Goal: Transaction & Acquisition: Purchase product/service

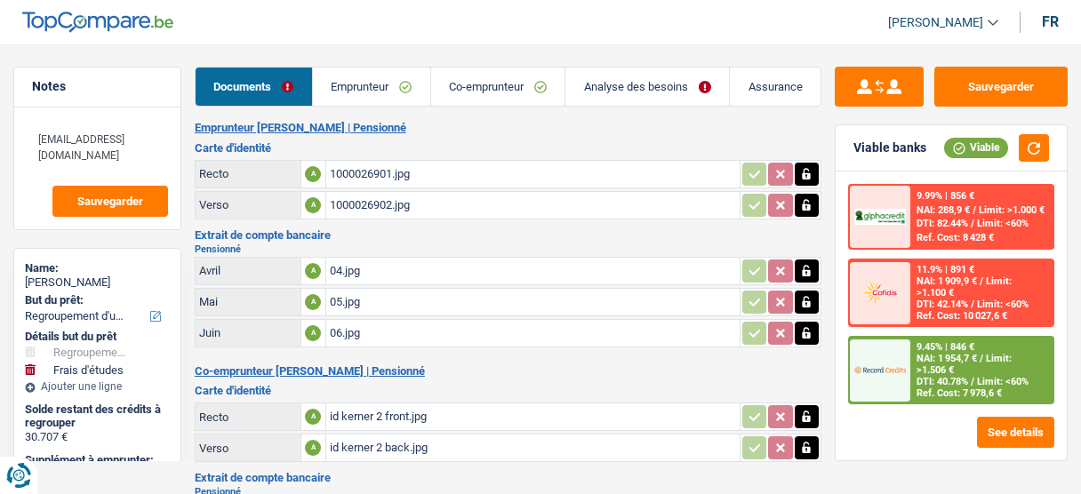
select select "refinancing"
select select "study"
select select "60"
select select "record credits"
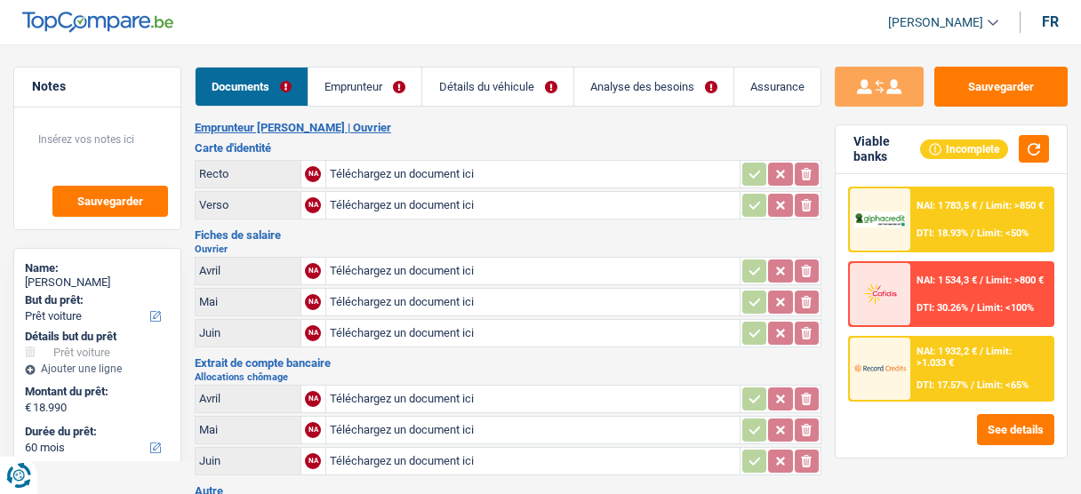
select select "car"
select select "60"
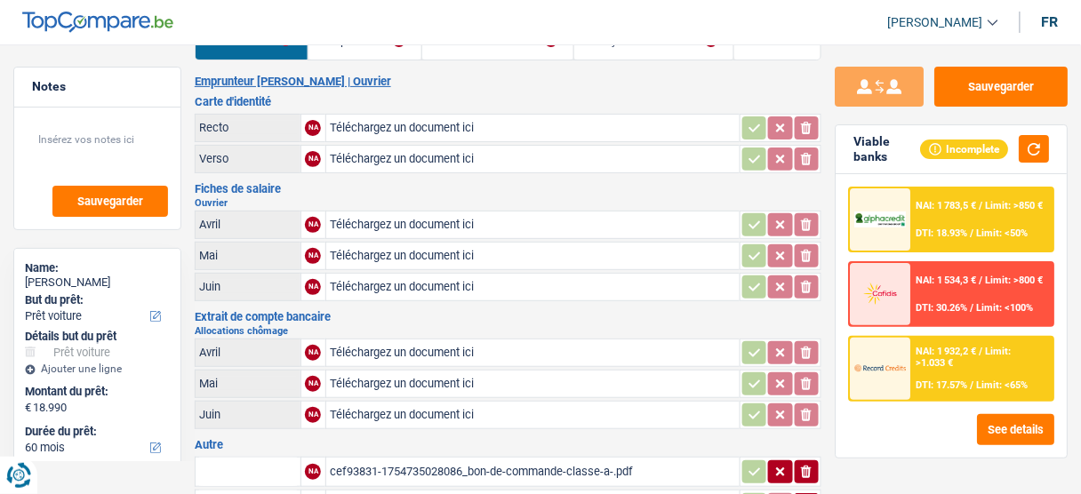
scroll to position [71, 0]
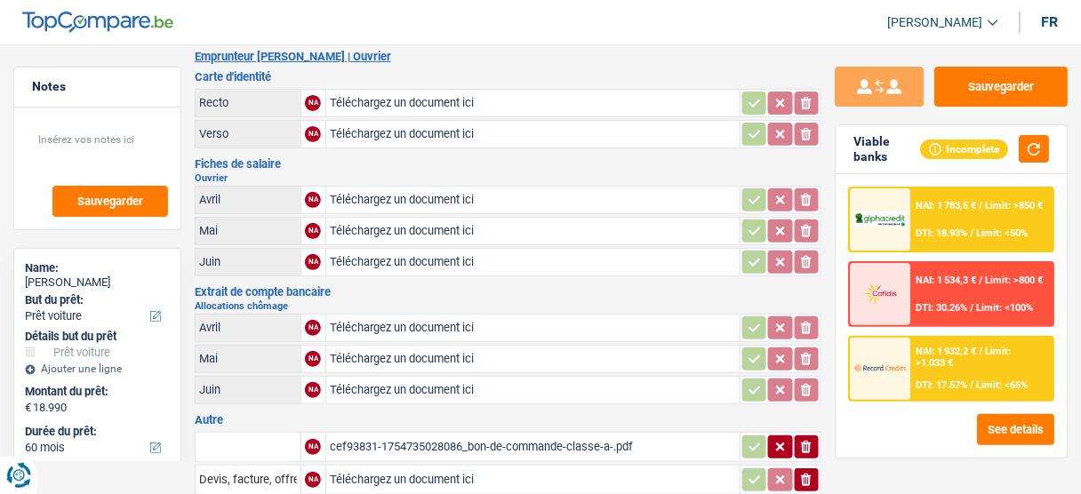
click at [412, 110] on input "Téléchargez un document ici" at bounding box center [533, 103] width 406 height 27
type input "C:\fakepath\Image_250811_115637.jpeg"
click at [411, 139] on input "Téléchargez un document ici" at bounding box center [533, 134] width 406 height 27
type input "C:\fakepath\Image_250811_115648.jpeg"
click at [441, 196] on input "Téléchargez un document ici" at bounding box center [533, 200] width 406 height 27
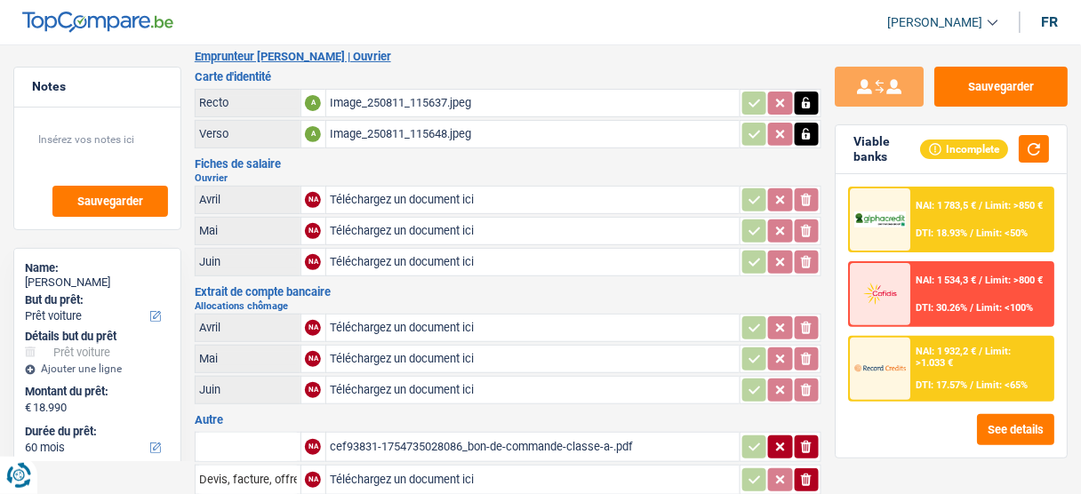
type input "C:\fakepath\Fiche de paie_05-2025.pdf"
click at [420, 233] on input "Téléchargez un document ici" at bounding box center [533, 231] width 406 height 27
type input "C:\fakepath\Fiche de paie_06-2025.pdf"
click at [437, 252] on input "Téléchargez un document ici" at bounding box center [533, 262] width 406 height 27
type input "C:\fakepath\Fiche de paie_07-2025.pdf"
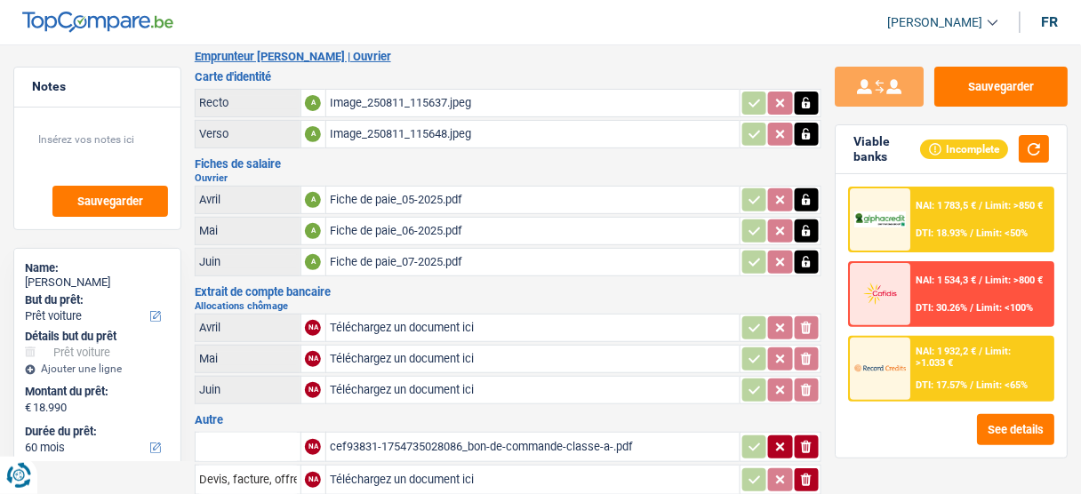
click at [437, 324] on input "Téléchargez un document ici" at bounding box center [533, 328] width 406 height 27
type input "C:\fakepath\Chômage .pdf"
click at [388, 346] on input "Téléchargez un document ici" at bounding box center [533, 359] width 406 height 27
type input "C:\fakepath\Chômage 2.pdf"
click at [380, 380] on input "Téléchargez un document ici" at bounding box center [533, 390] width 406 height 27
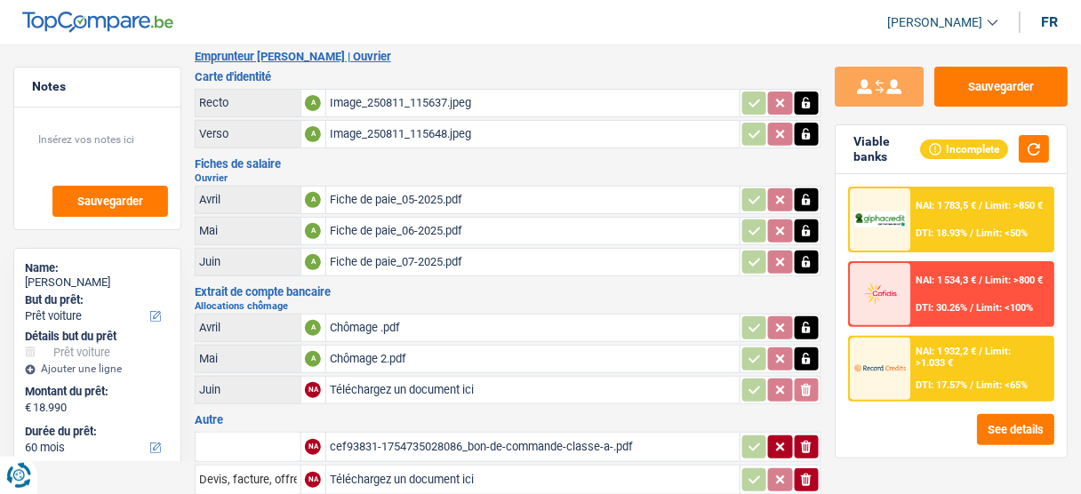
type input "C:\fakepath\Chômage 3 .pdf"
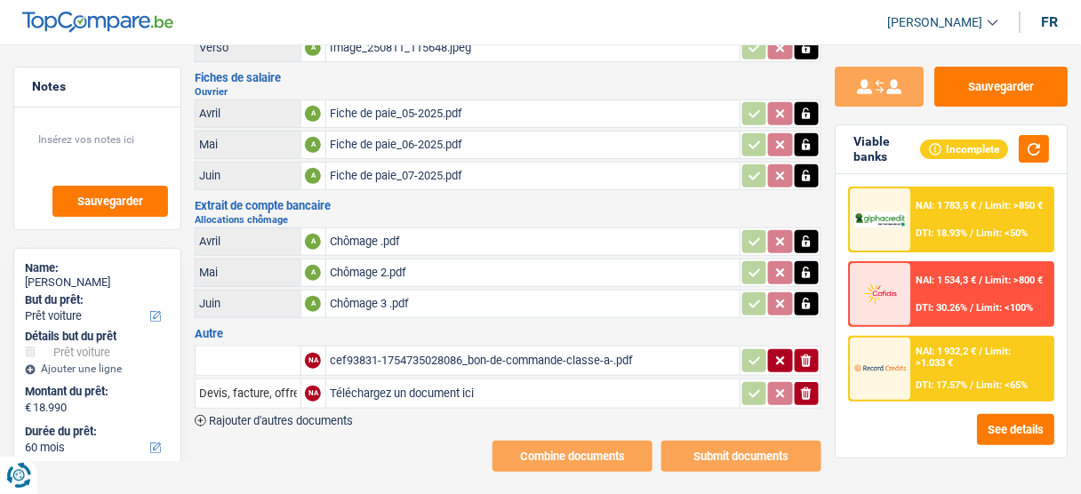
scroll to position [163, 0]
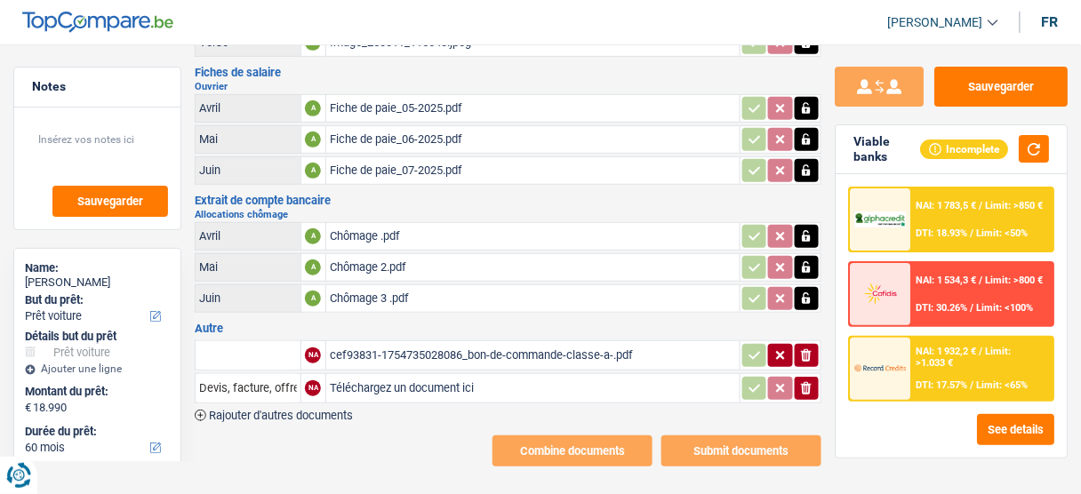
click at [375, 350] on div "cef93831-1754735028086_bon-de-commande-classe-a-.pdf" at bounding box center [533, 355] width 406 height 27
click at [252, 344] on input "text" at bounding box center [248, 355] width 98 height 28
click at [275, 388] on li "Devis, facture, offre, bon de commande" at bounding box center [312, 391] width 217 height 22
type input "Devis, facture, offre, bon de commande"
click at [742, 345] on button "button" at bounding box center [754, 355] width 24 height 23
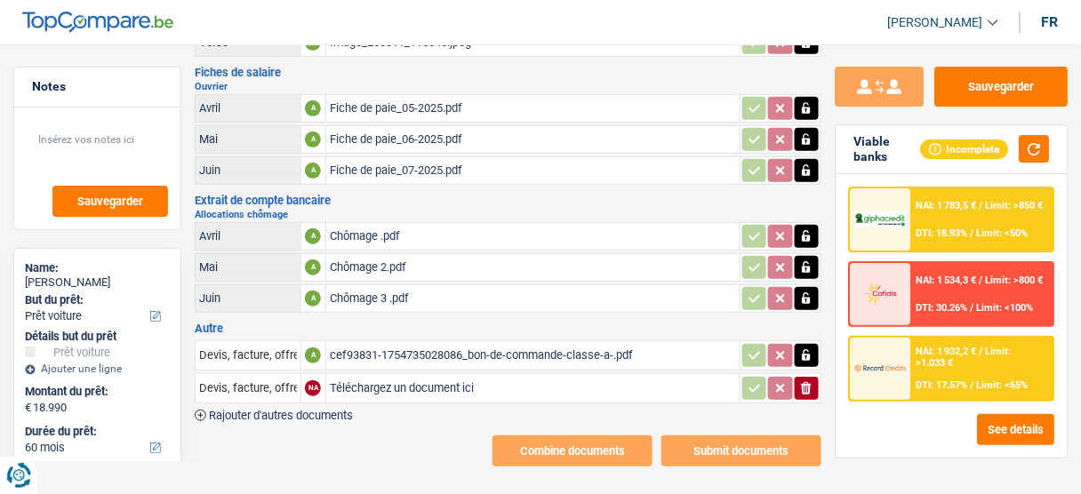
click at [816, 377] on button "ionicons-v5-e" at bounding box center [807, 388] width 24 height 23
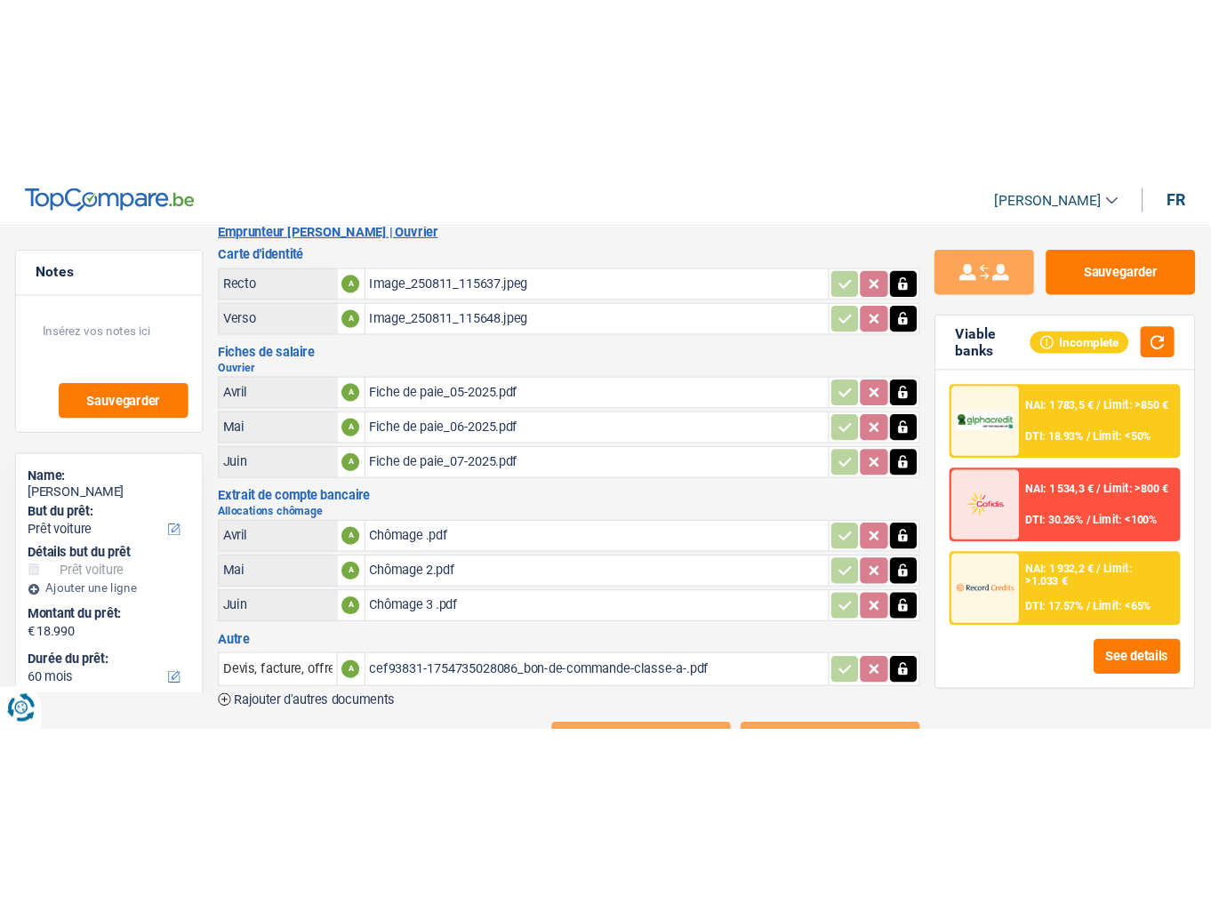
scroll to position [0, 0]
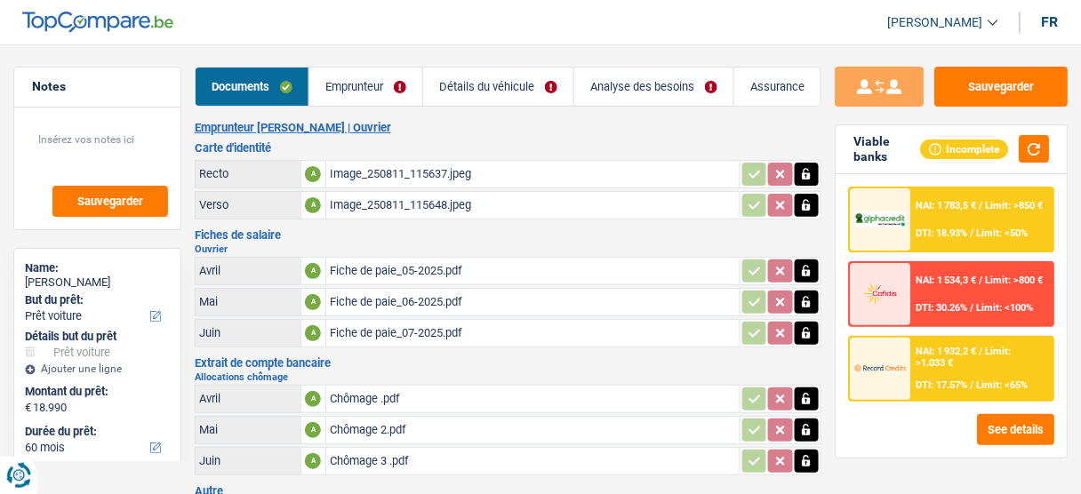
click at [354, 70] on link "Emprunteur" at bounding box center [365, 87] width 113 height 38
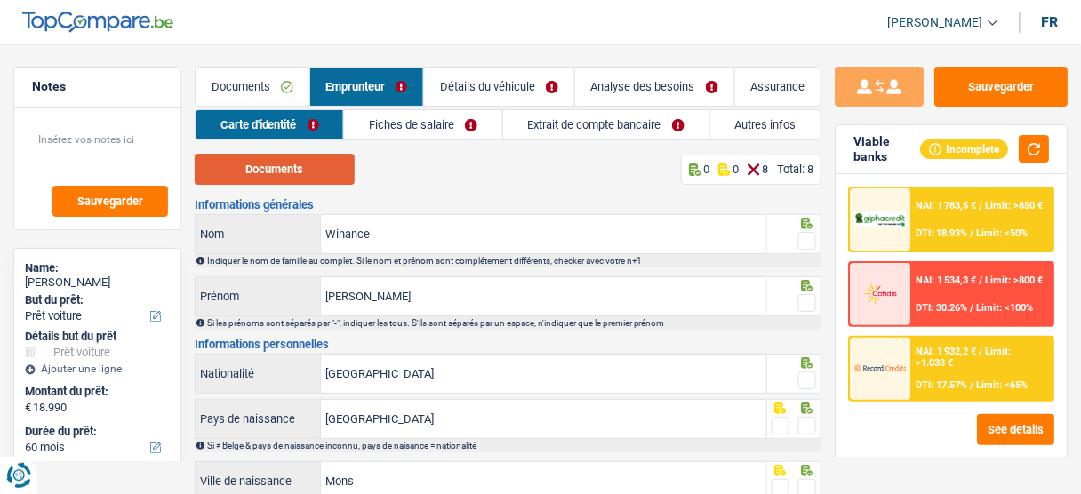
click at [299, 156] on button "Documents" at bounding box center [275, 169] width 160 height 31
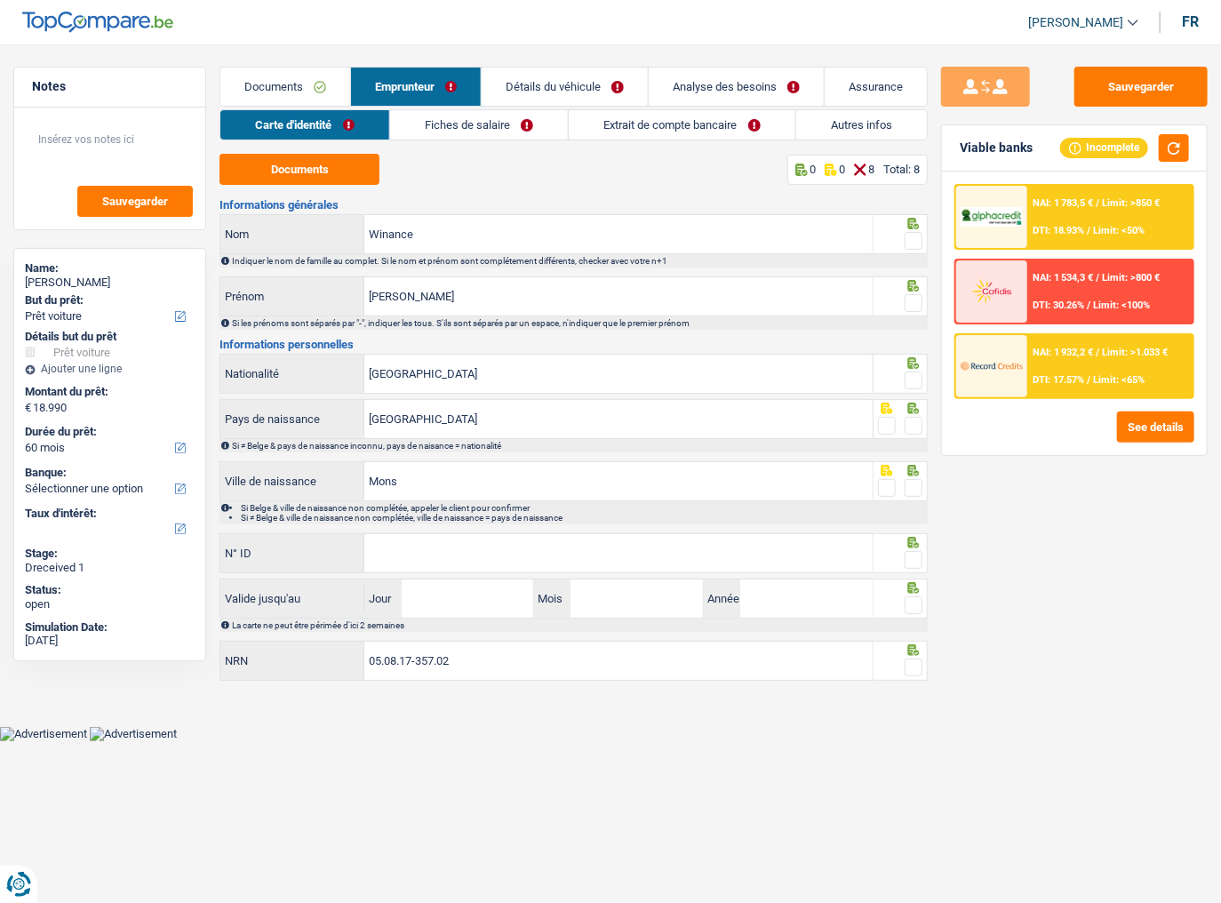
drag, startPoint x: 915, startPoint y: 239, endPoint x: 1155, endPoint y: 201, distance: 243.9
click at [915, 239] on span at bounding box center [914, 241] width 18 height 18
click at [0, 0] on input "radio" at bounding box center [0, 0] width 0 height 0
click at [910, 300] on span at bounding box center [914, 303] width 18 height 18
click at [0, 0] on input "radio" at bounding box center [0, 0] width 0 height 0
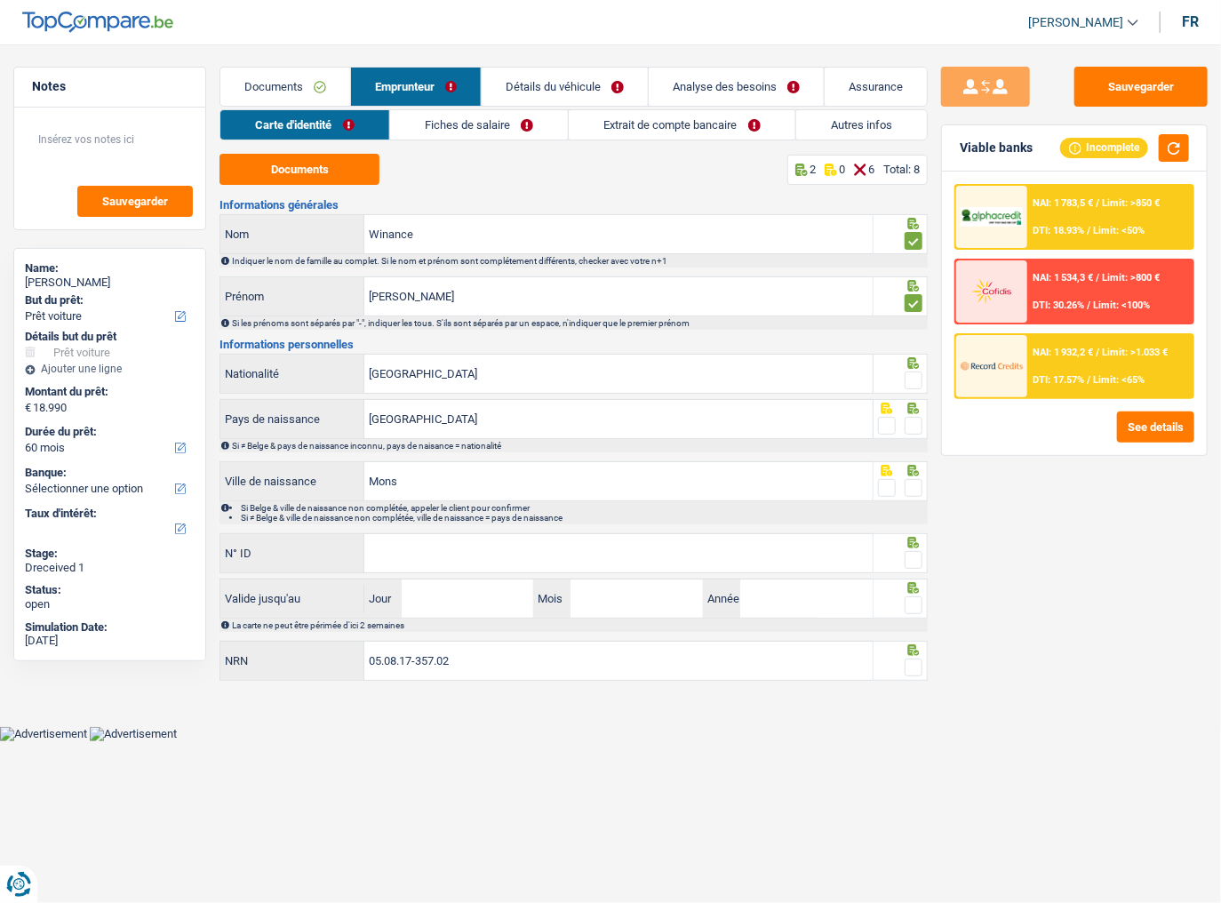
click at [918, 372] on span at bounding box center [914, 381] width 18 height 18
click at [0, 0] on input "radio" at bounding box center [0, 0] width 0 height 0
click at [907, 428] on span at bounding box center [914, 426] width 18 height 18
click at [0, 0] on input "radio" at bounding box center [0, 0] width 0 height 0
click at [913, 492] on span at bounding box center [914, 488] width 18 height 18
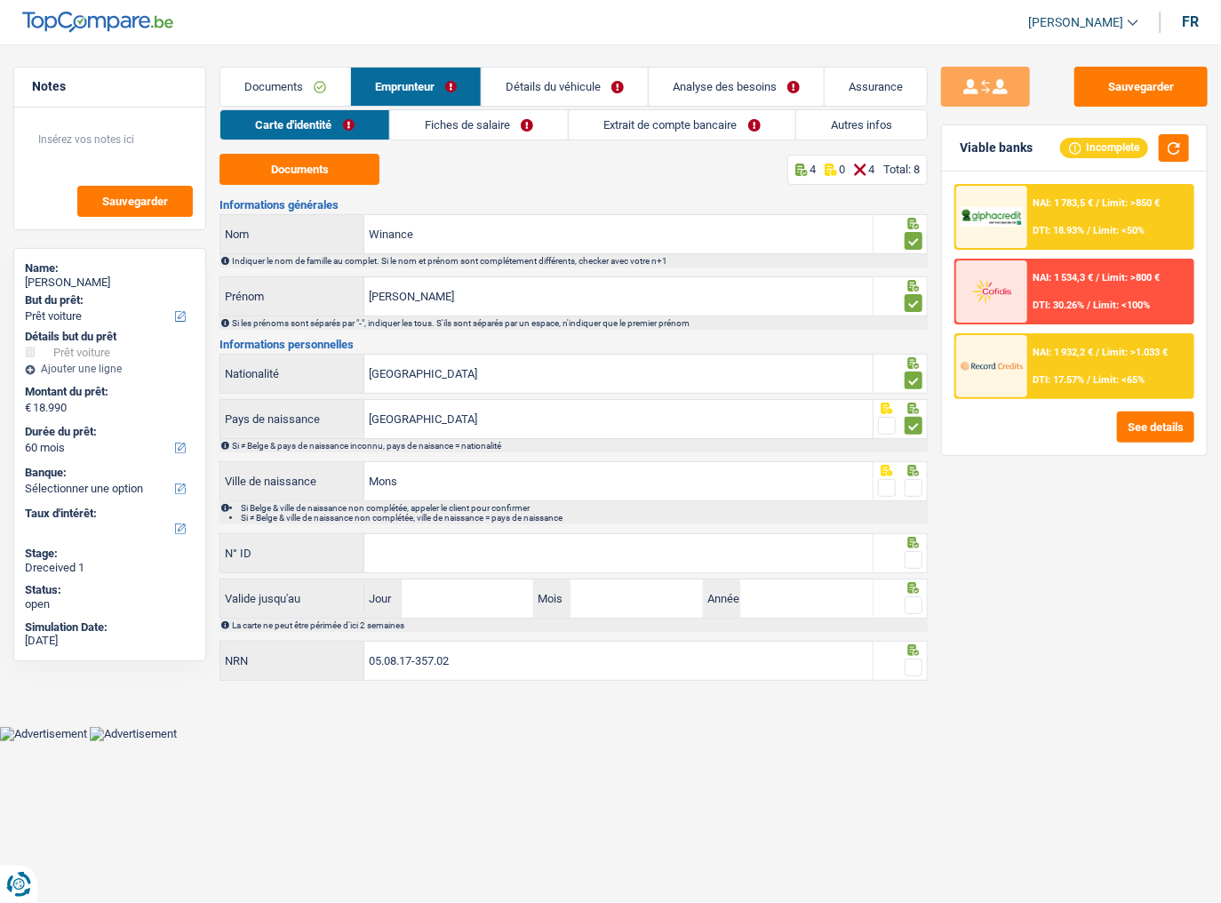
click at [0, 0] on input "radio" at bounding box center [0, 0] width 0 height 0
drag, startPoint x: 576, startPoint y: 572, endPoint x: 576, endPoint y: 561, distance: 11.6
click at [576, 493] on div "N° ID Tous les champs sont obligatoires. Veuillez fournir une réponse plus long…" at bounding box center [546, 554] width 653 height 43
click at [576, 493] on input "N° ID" at bounding box center [618, 553] width 508 height 38
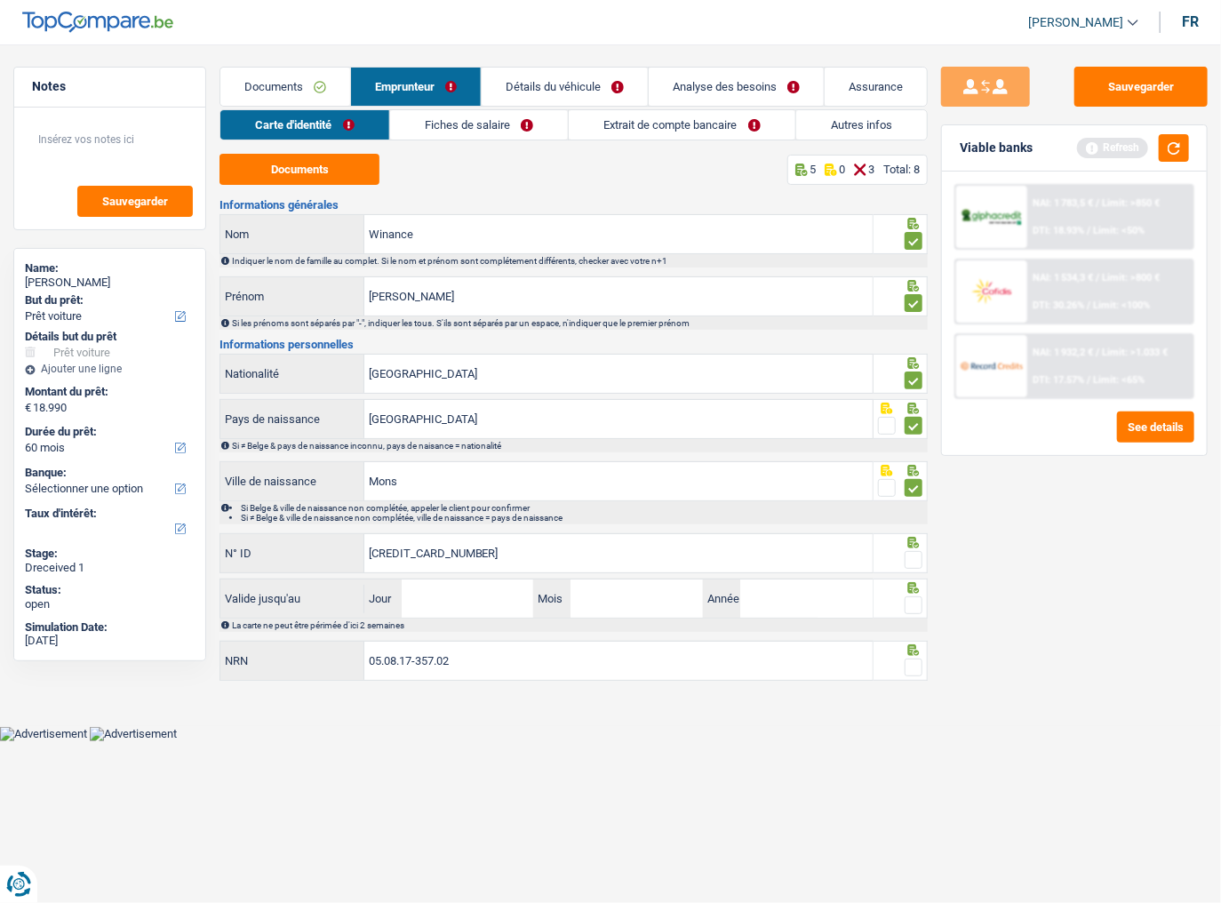
type input "595-3179407-56"
click at [915, 493] on span at bounding box center [914, 560] width 18 height 18
click at [0, 0] on input "radio" at bounding box center [0, 0] width 0 height 0
click at [476, 493] on input "Jour" at bounding box center [468, 599] width 132 height 38
type input "16"
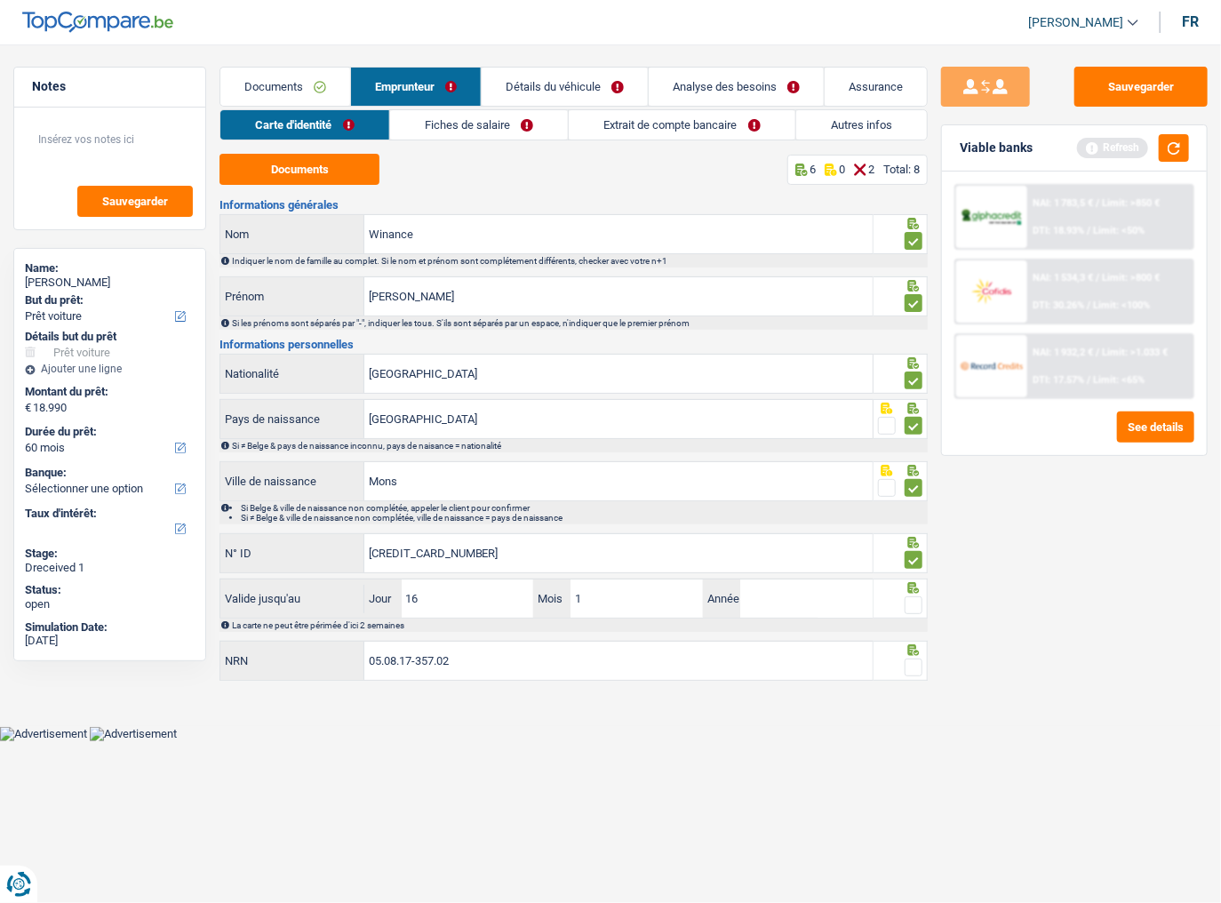
type input "12"
type input "2034"
click at [908, 493] on span at bounding box center [914, 605] width 18 height 18
click at [0, 0] on input "radio" at bounding box center [0, 0] width 0 height 0
drag, startPoint x: 1172, startPoint y: 149, endPoint x: 1168, endPoint y: 526, distance: 376.9
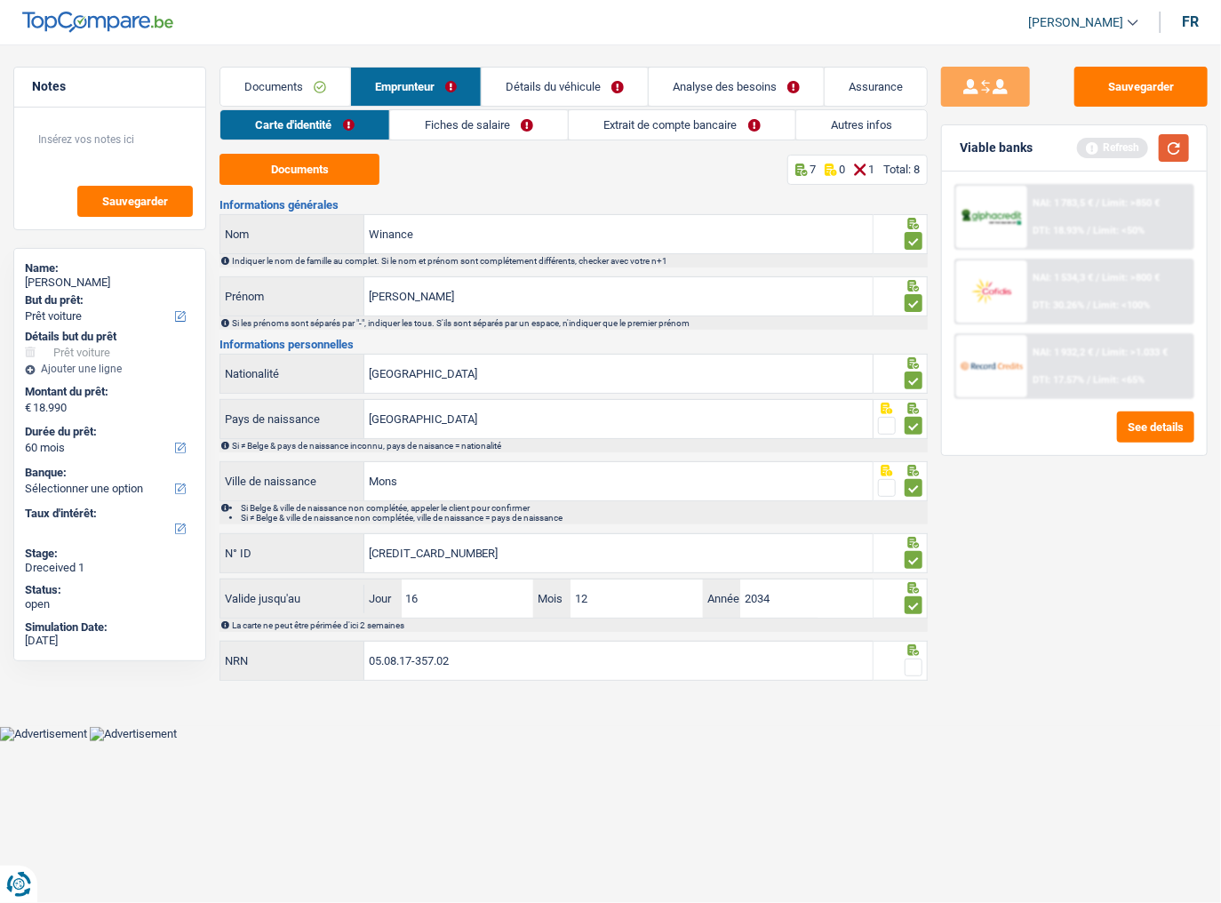
click at [1080, 167] on div "Viable banks Refresh" at bounding box center [1074, 148] width 265 height 46
click at [910, 493] on span at bounding box center [914, 668] width 18 height 18
click at [0, 0] on input "radio" at bounding box center [0, 0] width 0 height 0
click at [483, 124] on link "Fiches de salaire" at bounding box center [480, 124] width 178 height 29
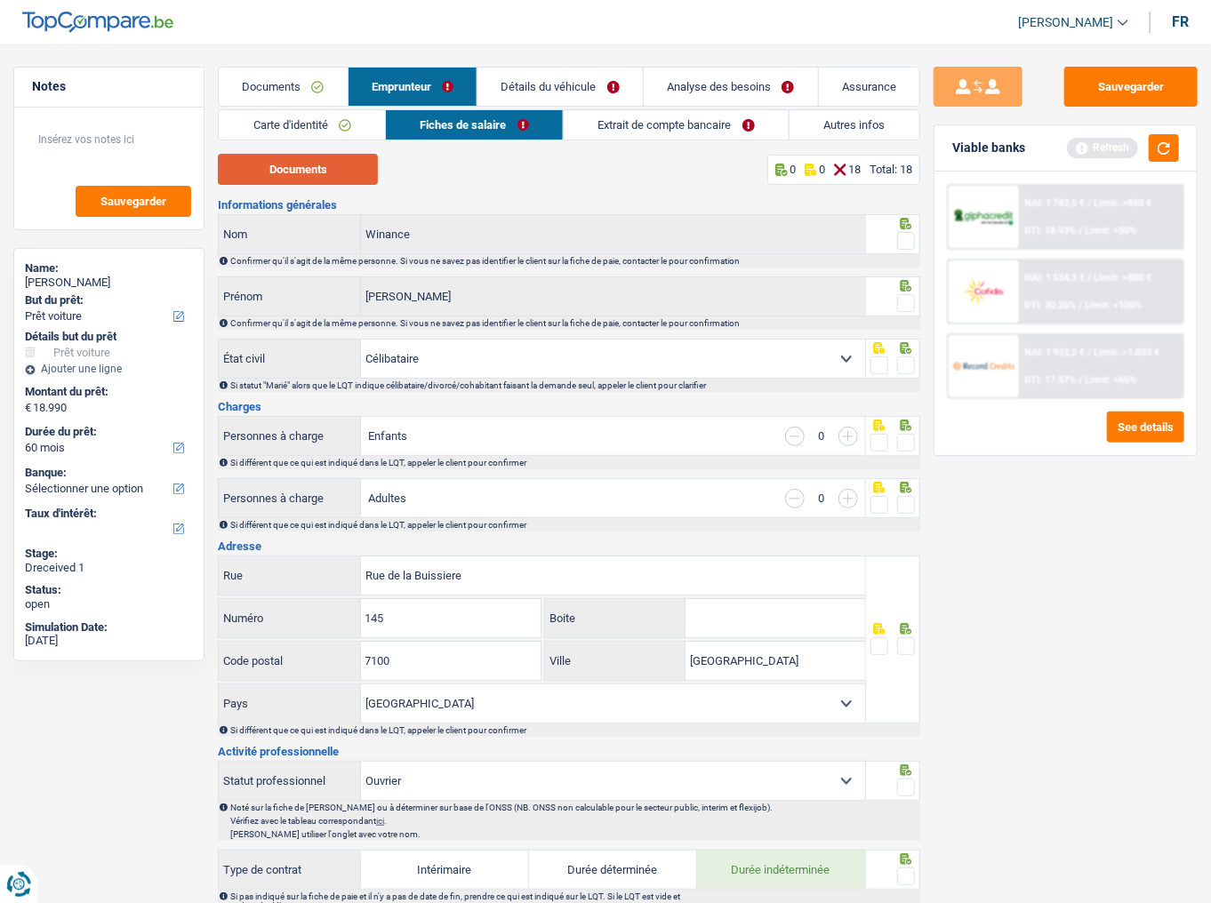
click at [261, 177] on button "Documents" at bounding box center [298, 169] width 160 height 31
click at [902, 238] on span at bounding box center [906, 241] width 18 height 18
click at [0, 0] on input "radio" at bounding box center [0, 0] width 0 height 0
click at [900, 298] on span at bounding box center [906, 303] width 18 height 18
click at [0, 0] on input "radio" at bounding box center [0, 0] width 0 height 0
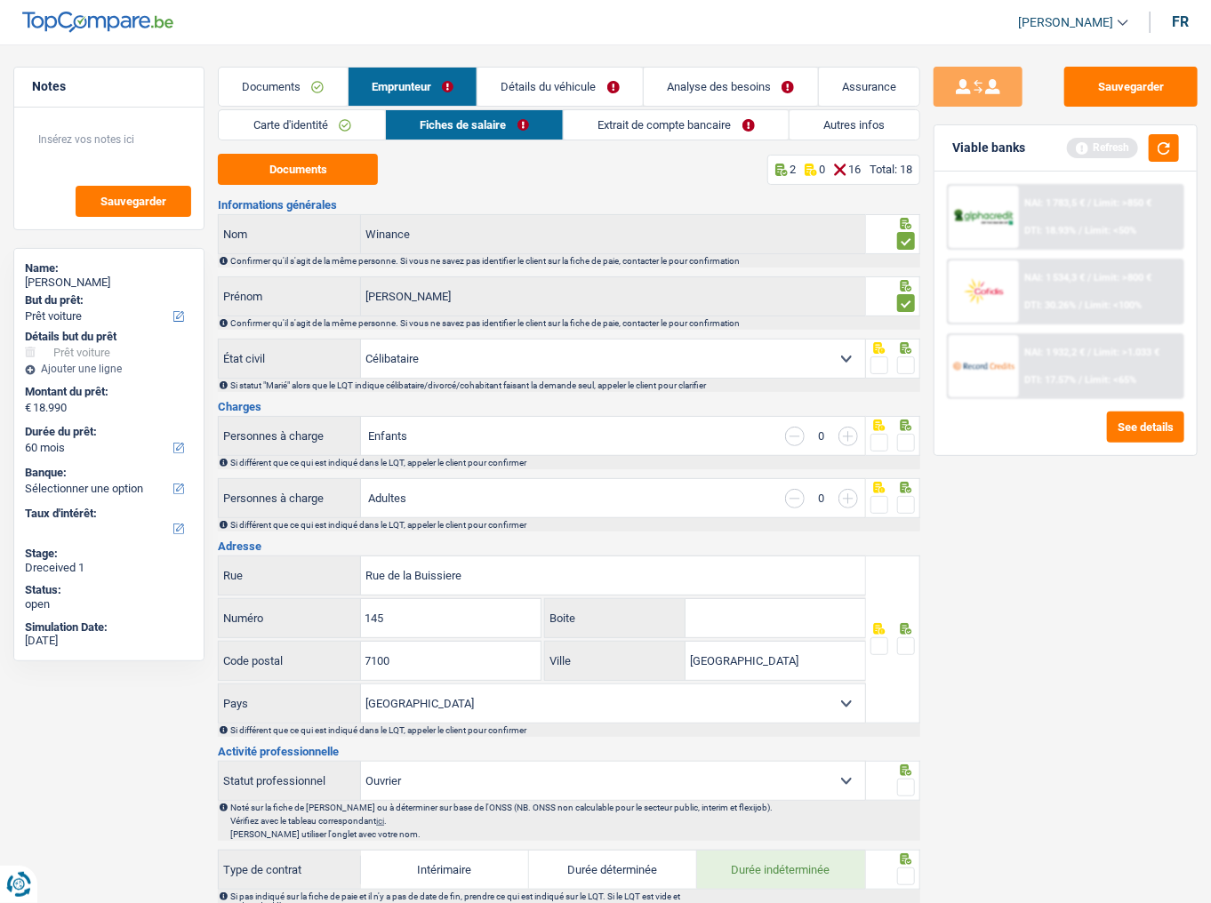
click at [903, 356] on span at bounding box center [906, 365] width 18 height 18
click at [0, 0] on input "radio" at bounding box center [0, 0] width 0 height 0
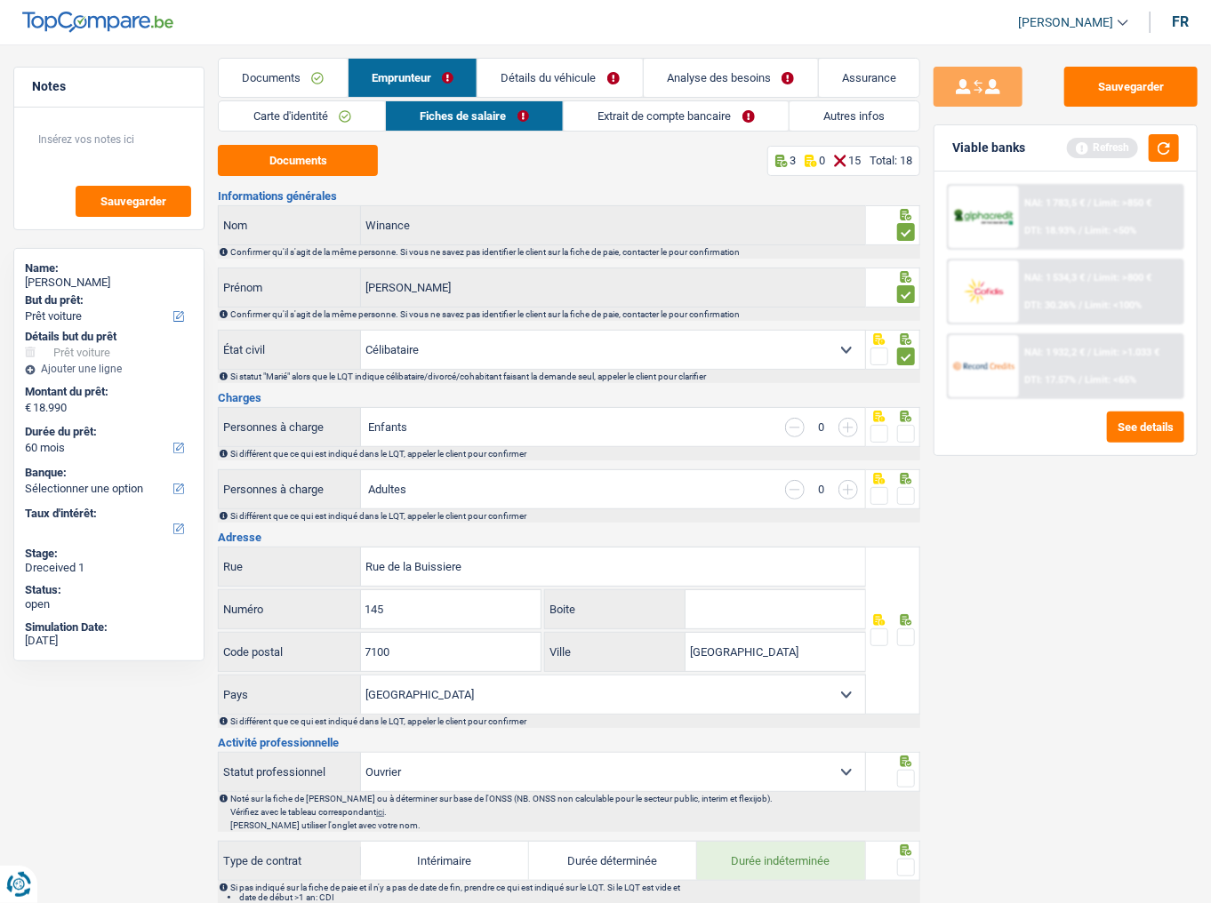
scroll to position [71, 0]
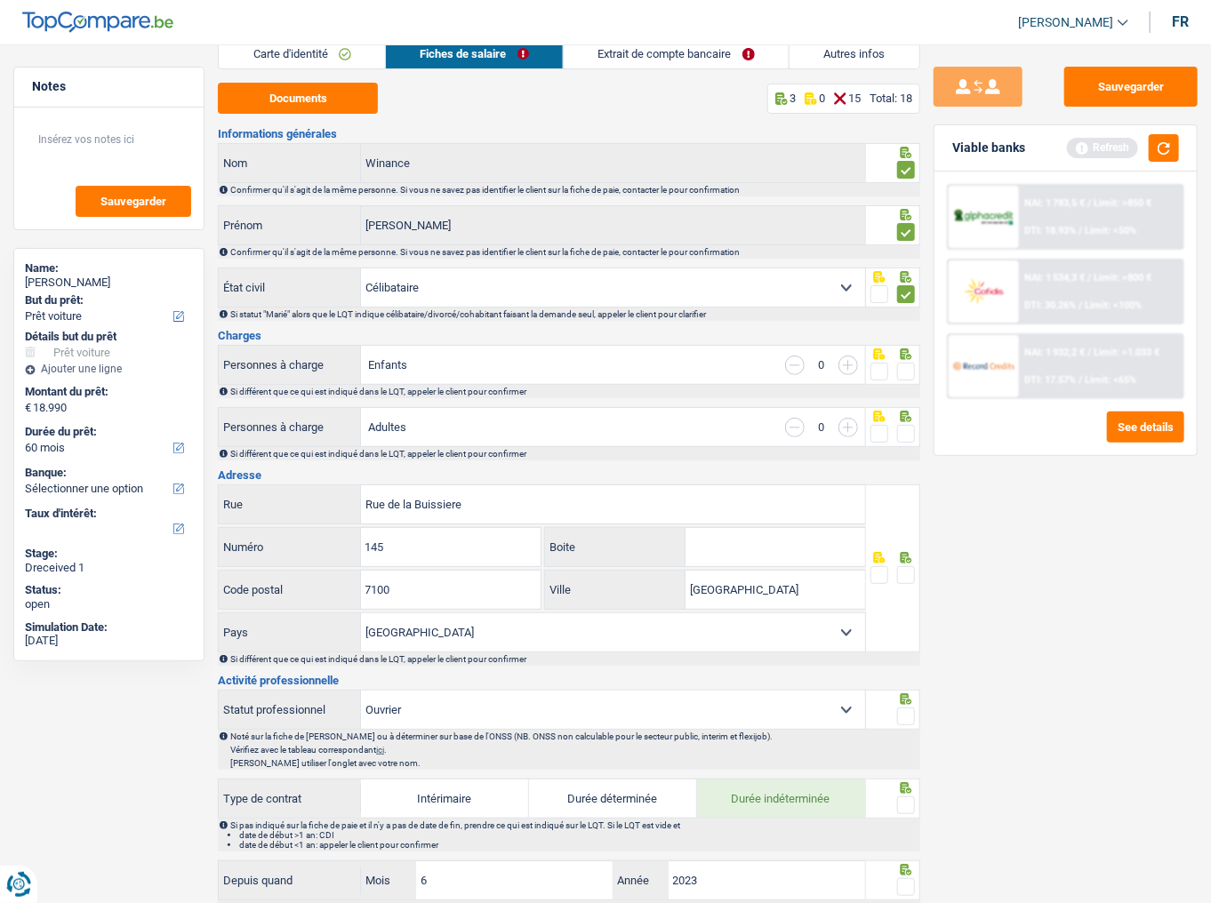
click at [903, 369] on span at bounding box center [906, 372] width 18 height 18
click at [0, 0] on input "radio" at bounding box center [0, 0] width 0 height 0
click at [899, 423] on div at bounding box center [906, 434] width 18 height 22
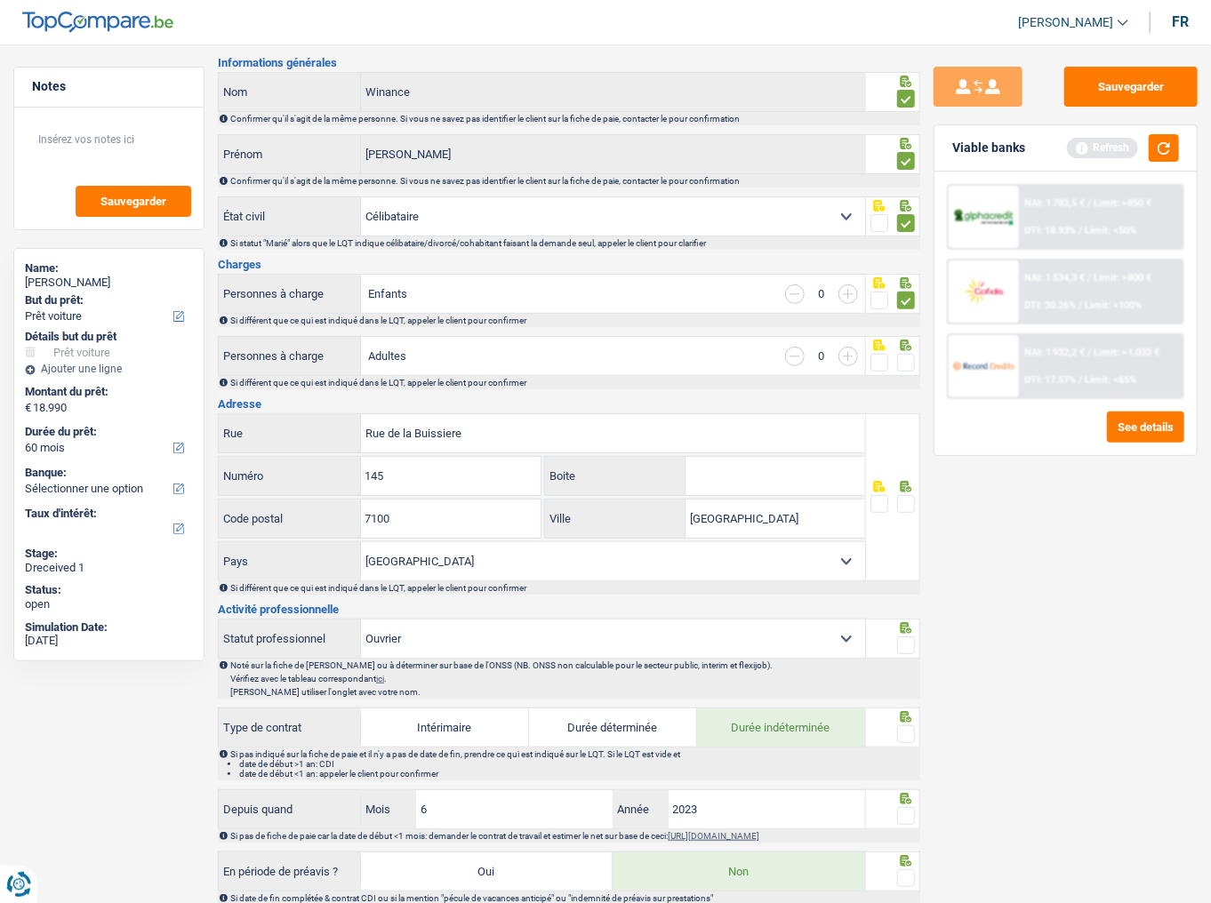
click at [906, 355] on span at bounding box center [906, 363] width 18 height 18
click at [0, 0] on input "radio" at bounding box center [0, 0] width 0 height 0
click at [903, 493] on span at bounding box center [906, 504] width 18 height 18
click at [0, 0] on input "radio" at bounding box center [0, 0] width 0 height 0
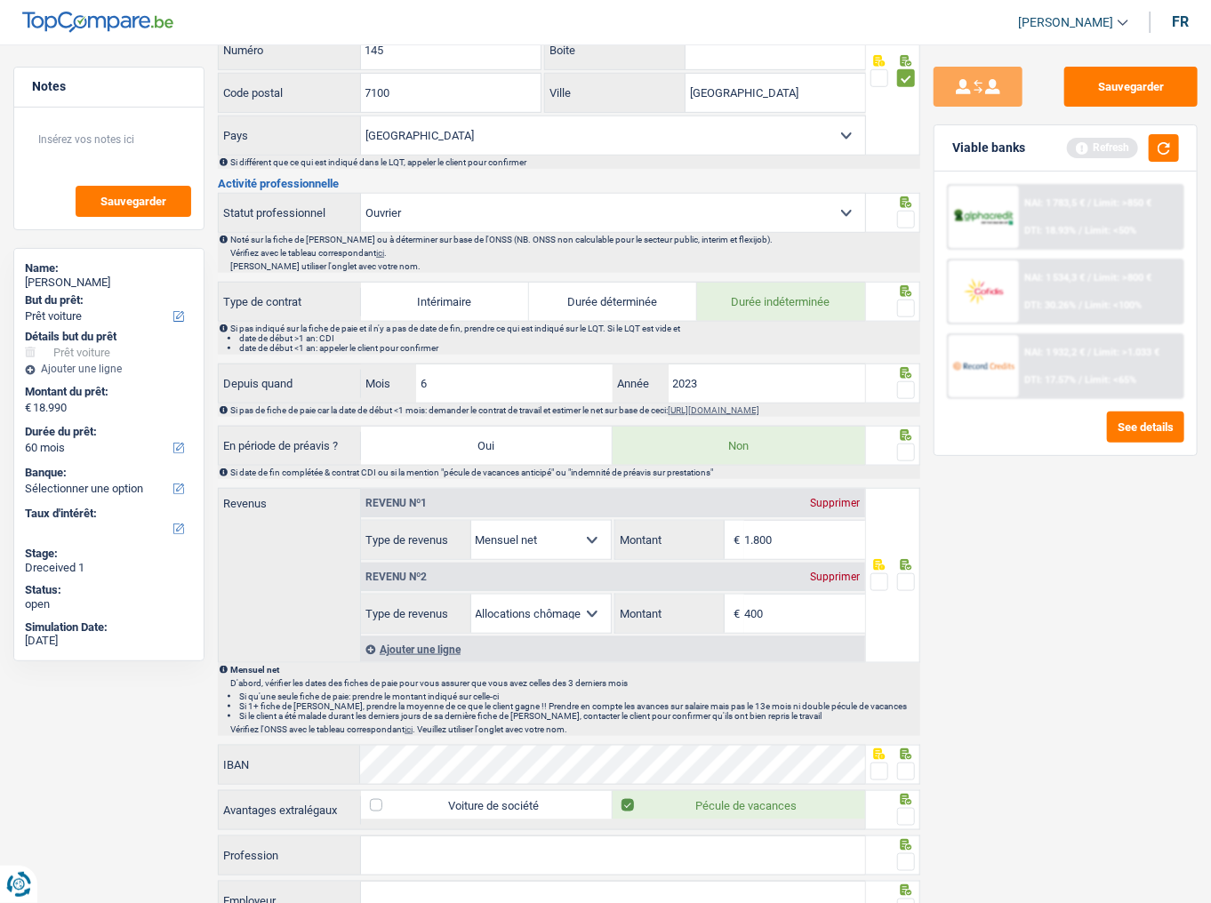
scroll to position [569, 0]
drag, startPoint x: 765, startPoint y: 514, endPoint x: 676, endPoint y: 517, distance: 89.8
click at [676, 493] on div "1.800 € Montant" at bounding box center [740, 539] width 250 height 38
type input "1.402"
click at [901, 210] on span at bounding box center [906, 219] width 18 height 18
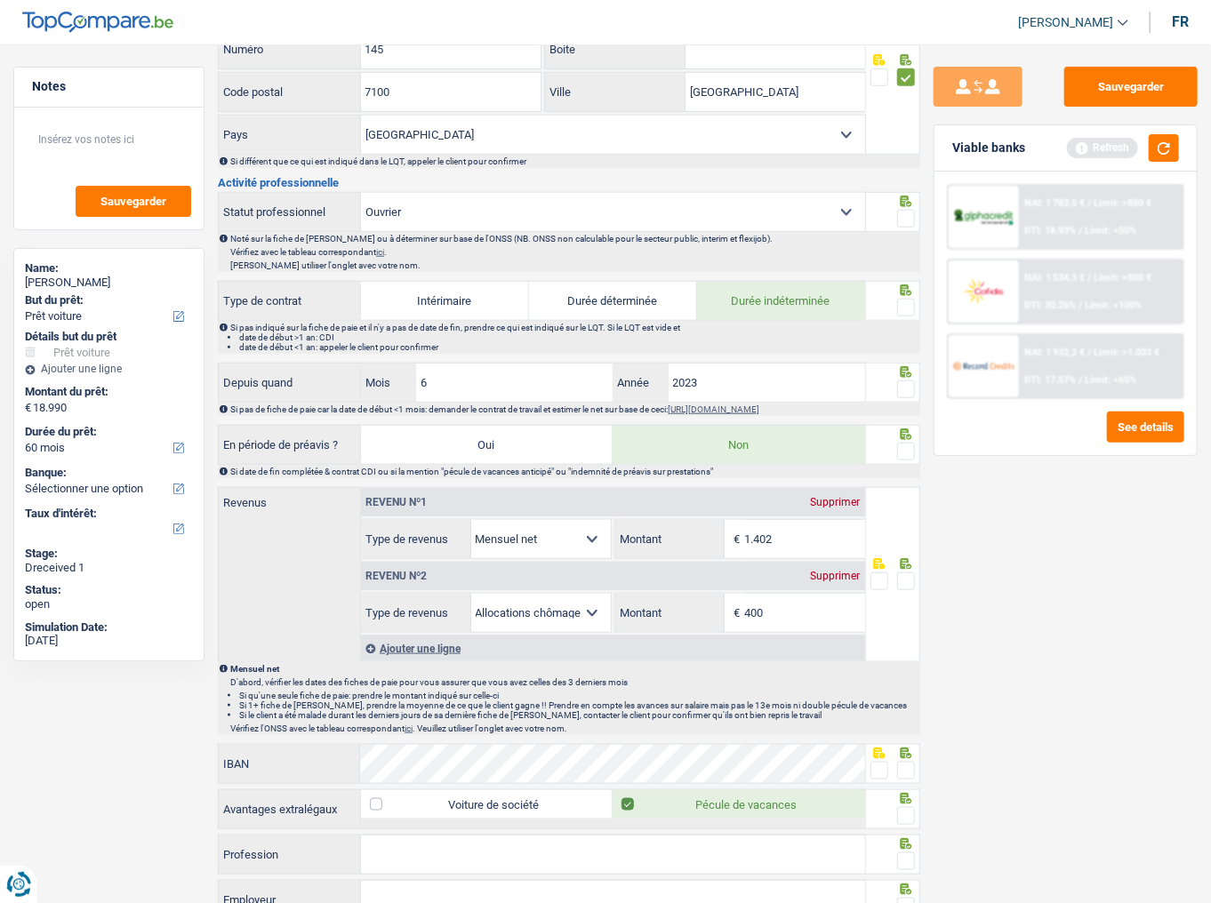
click at [0, 0] on input "radio" at bounding box center [0, 0] width 0 height 0
click at [907, 299] on span at bounding box center [906, 308] width 18 height 18
click at [0, 0] on input "radio" at bounding box center [0, 0] width 0 height 0
drag, startPoint x: 903, startPoint y: 385, endPoint x: 1210, endPoint y: 424, distance: 309.1
click at [903, 387] on span at bounding box center [906, 389] width 18 height 18
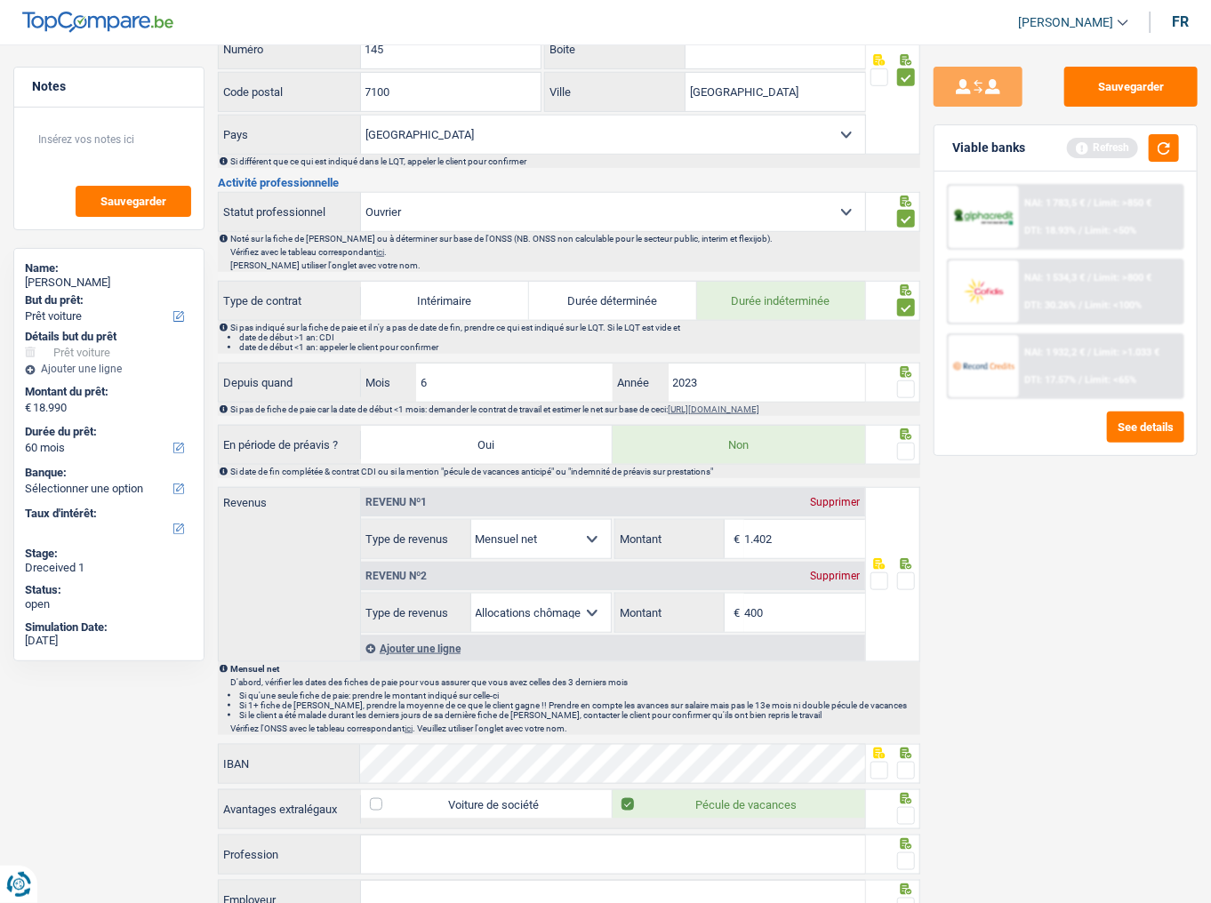
click at [0, 0] on input "radio" at bounding box center [0, 0] width 0 height 0
click at [907, 444] on span at bounding box center [906, 452] width 18 height 18
click at [0, 0] on input "radio" at bounding box center [0, 0] width 0 height 0
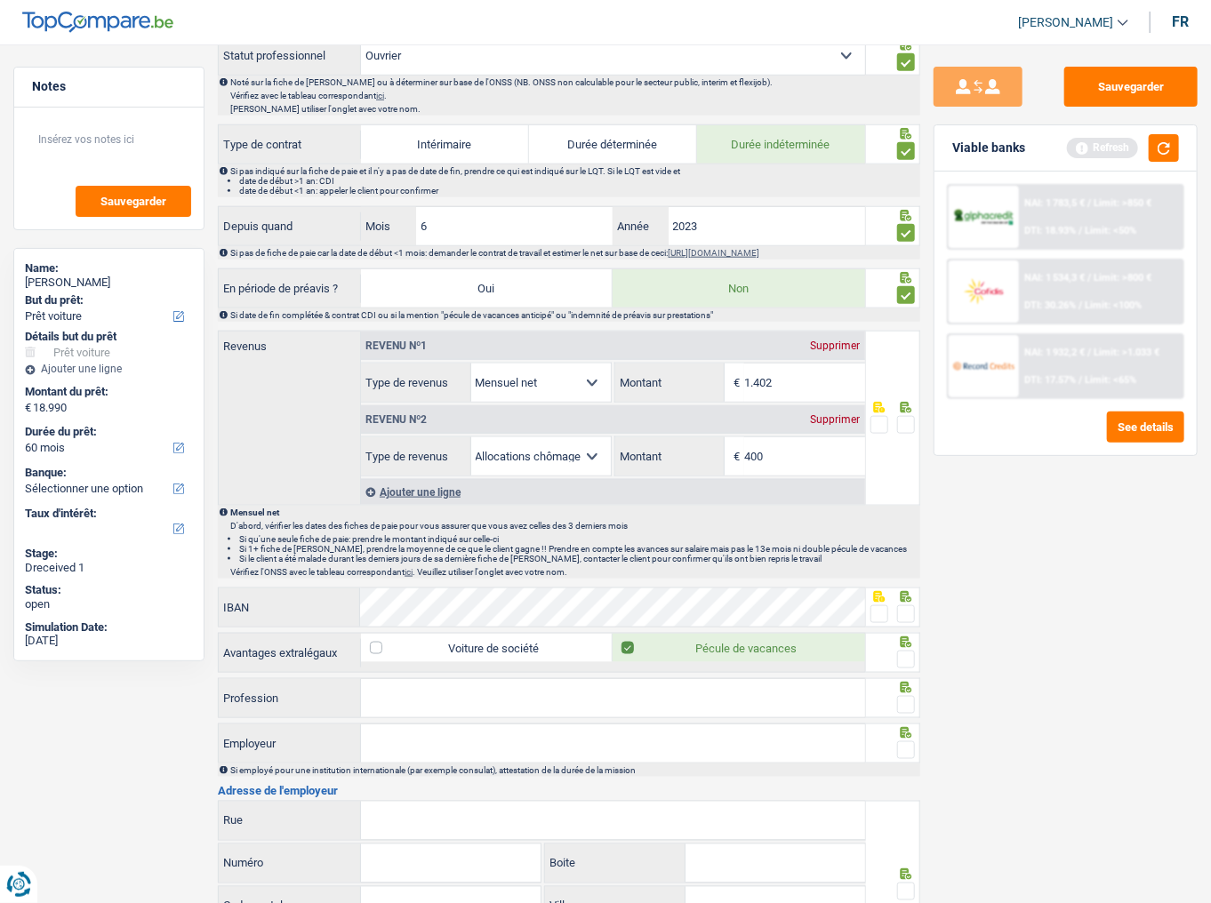
scroll to position [853, 0]
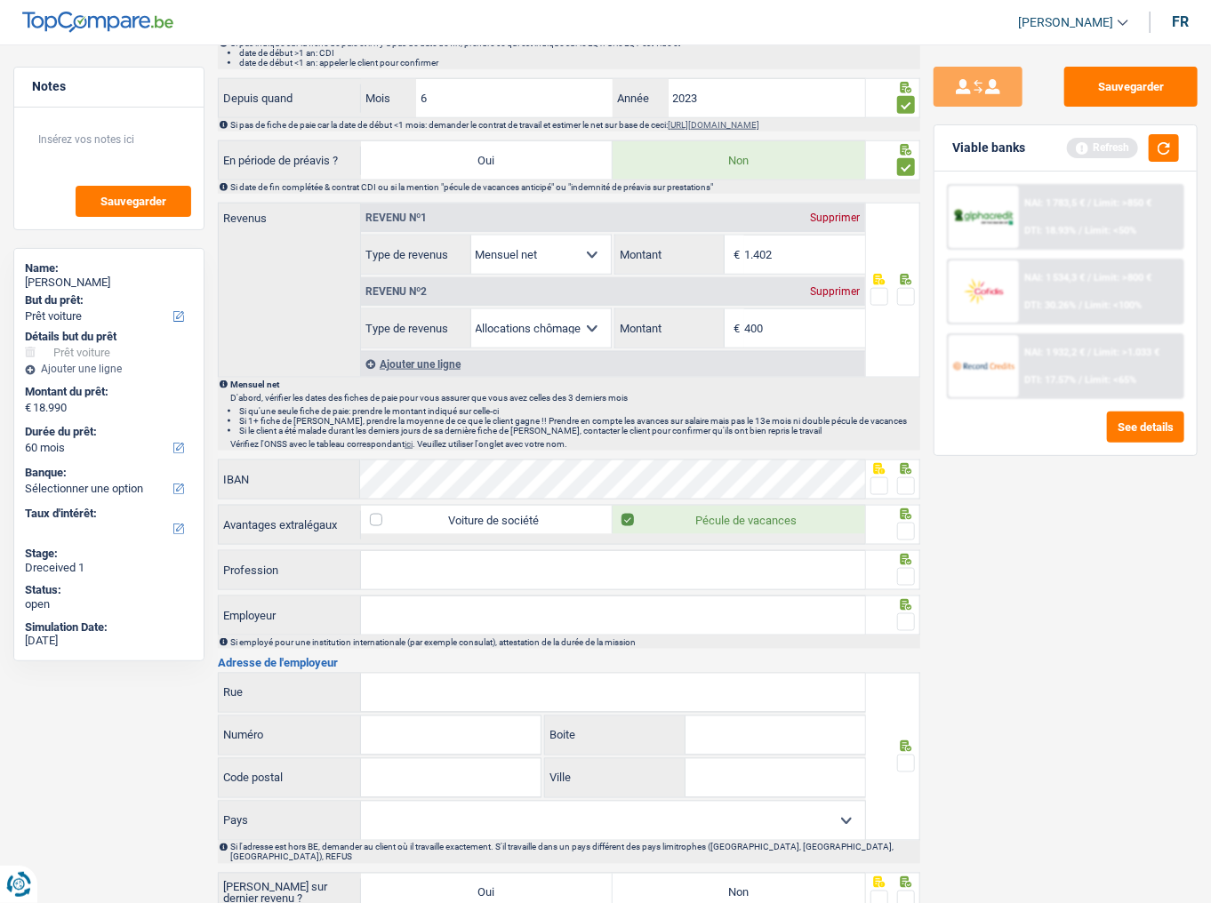
click at [903, 293] on span at bounding box center [906, 297] width 18 height 18
click at [0, 0] on input "radio" at bounding box center [0, 0] width 0 height 0
click at [1080, 146] on button "button" at bounding box center [1163, 148] width 30 height 28
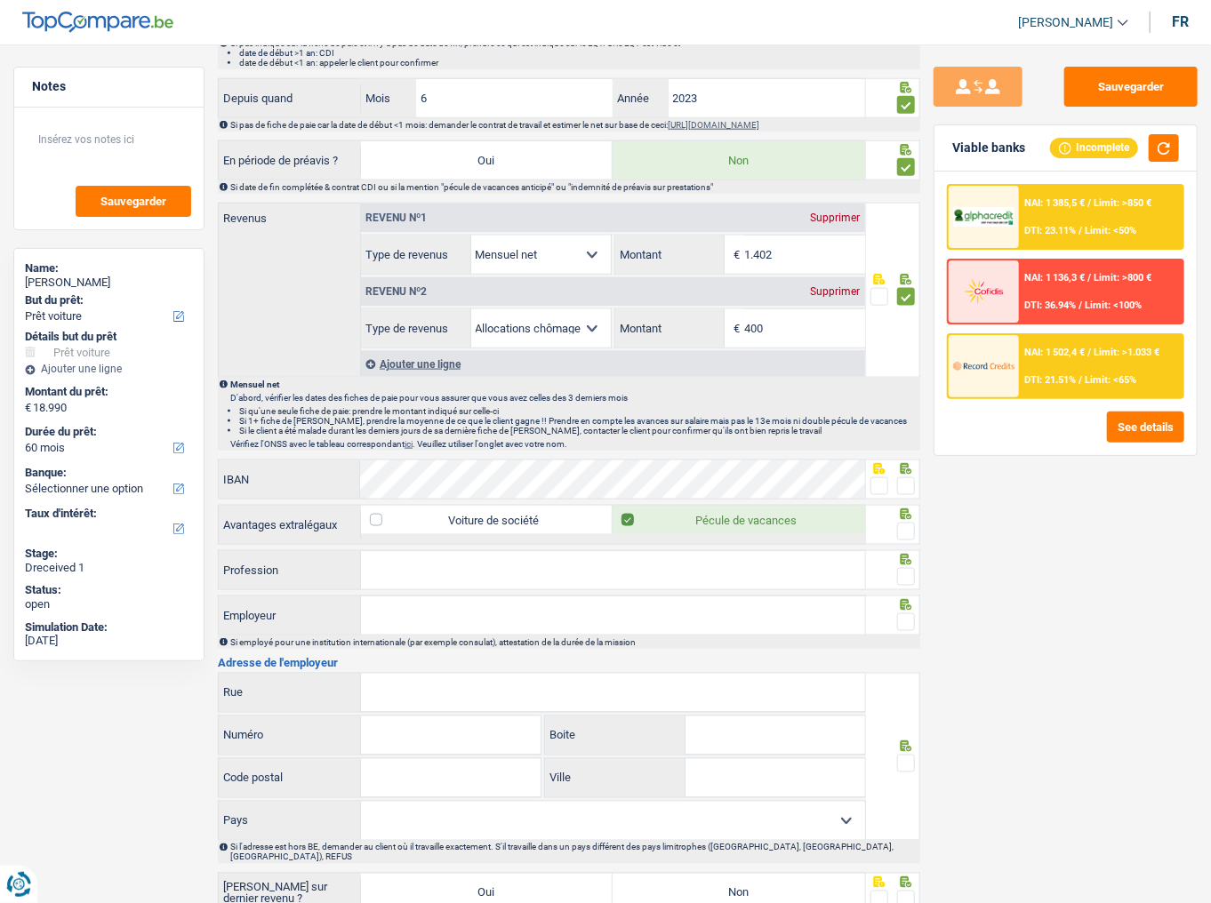
click at [910, 478] on span at bounding box center [906, 486] width 18 height 18
click at [0, 0] on input "radio" at bounding box center [0, 0] width 0 height 0
drag, startPoint x: 907, startPoint y: 523, endPoint x: 772, endPoint y: 554, distance: 138.6
click at [907, 493] on span at bounding box center [906, 532] width 18 height 18
click at [0, 0] on input "radio" at bounding box center [0, 0] width 0 height 0
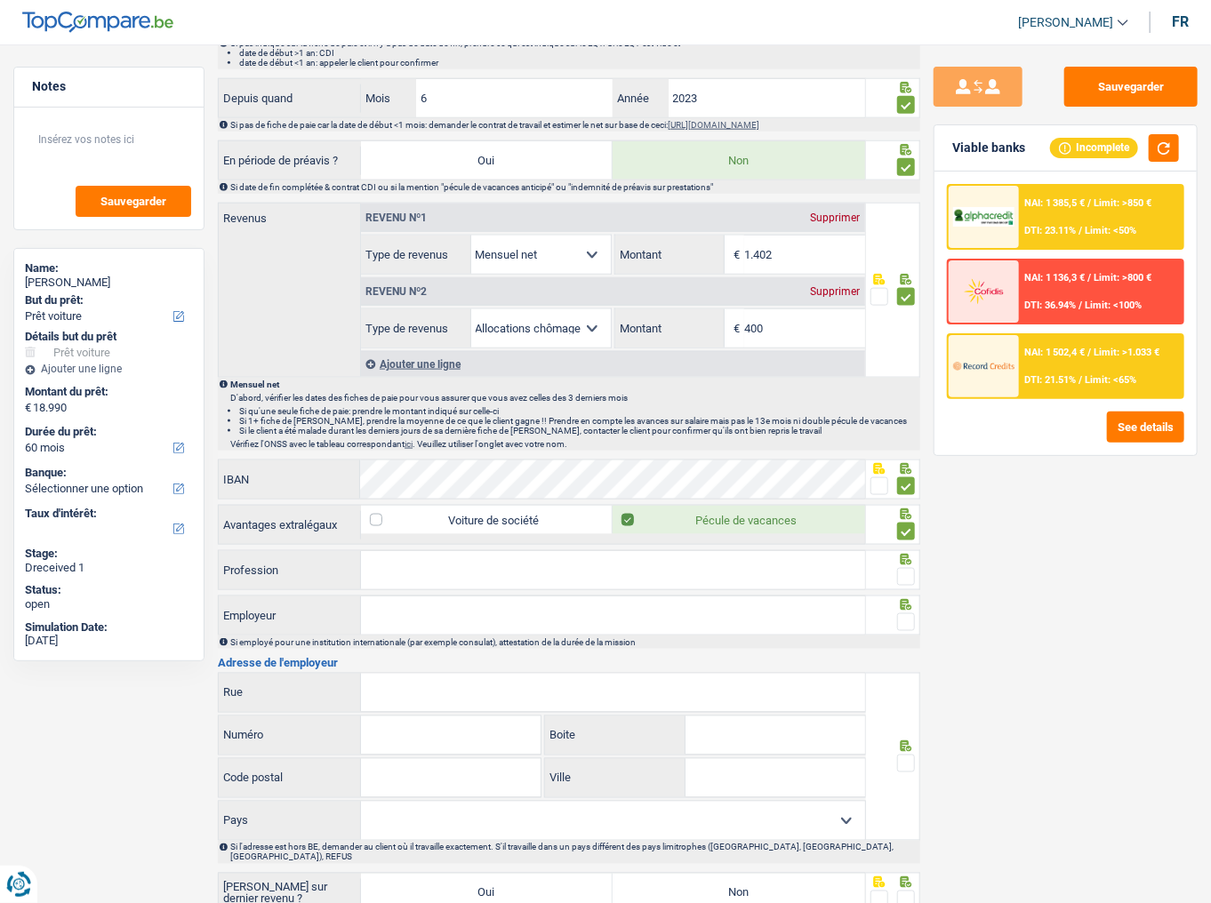
click at [644, 493] on input "Profession" at bounding box center [613, 570] width 504 height 38
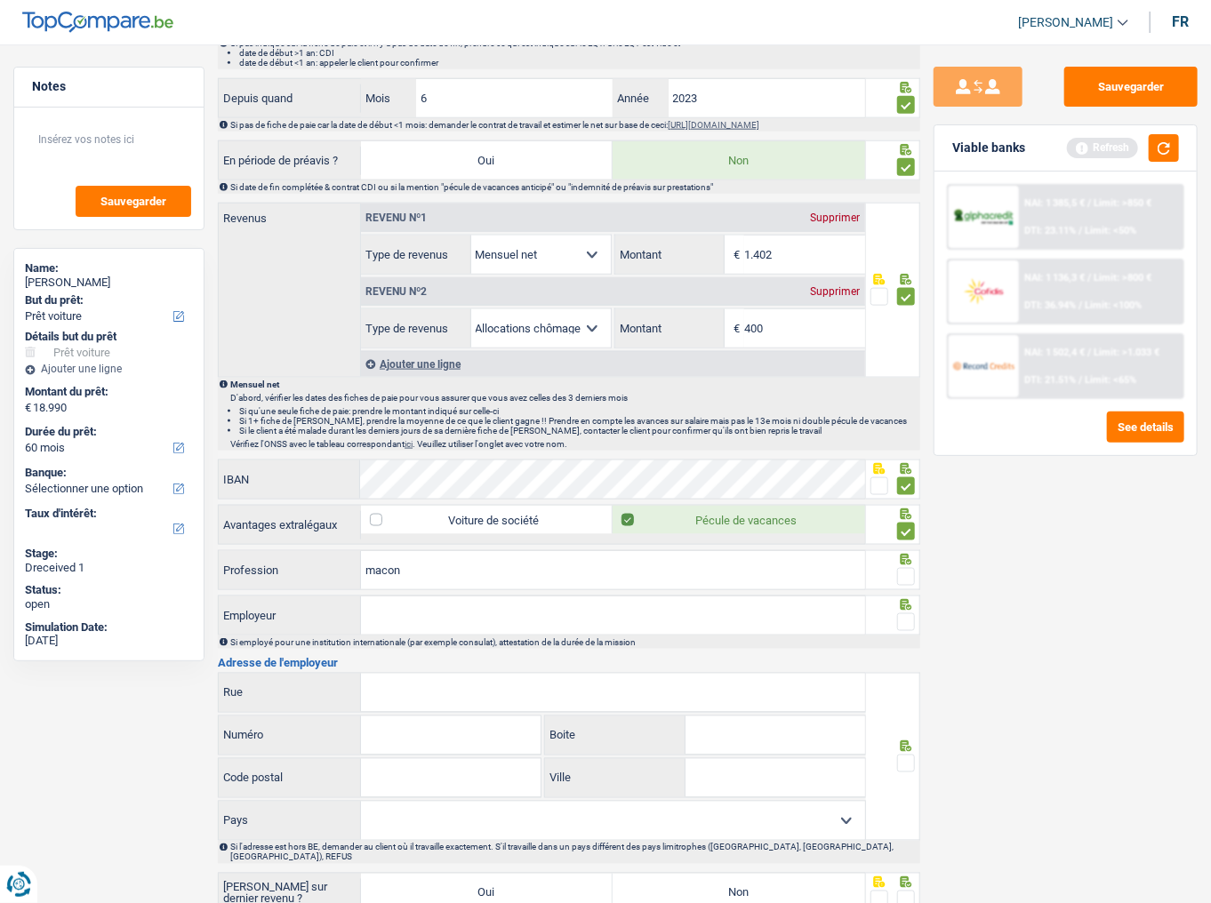
type input "macon"
drag, startPoint x: 903, startPoint y: 565, endPoint x: 1188, endPoint y: 522, distance: 288.6
click at [902, 493] on span at bounding box center [906, 577] width 18 height 18
click at [0, 0] on input "radio" at bounding box center [0, 0] width 0 height 0
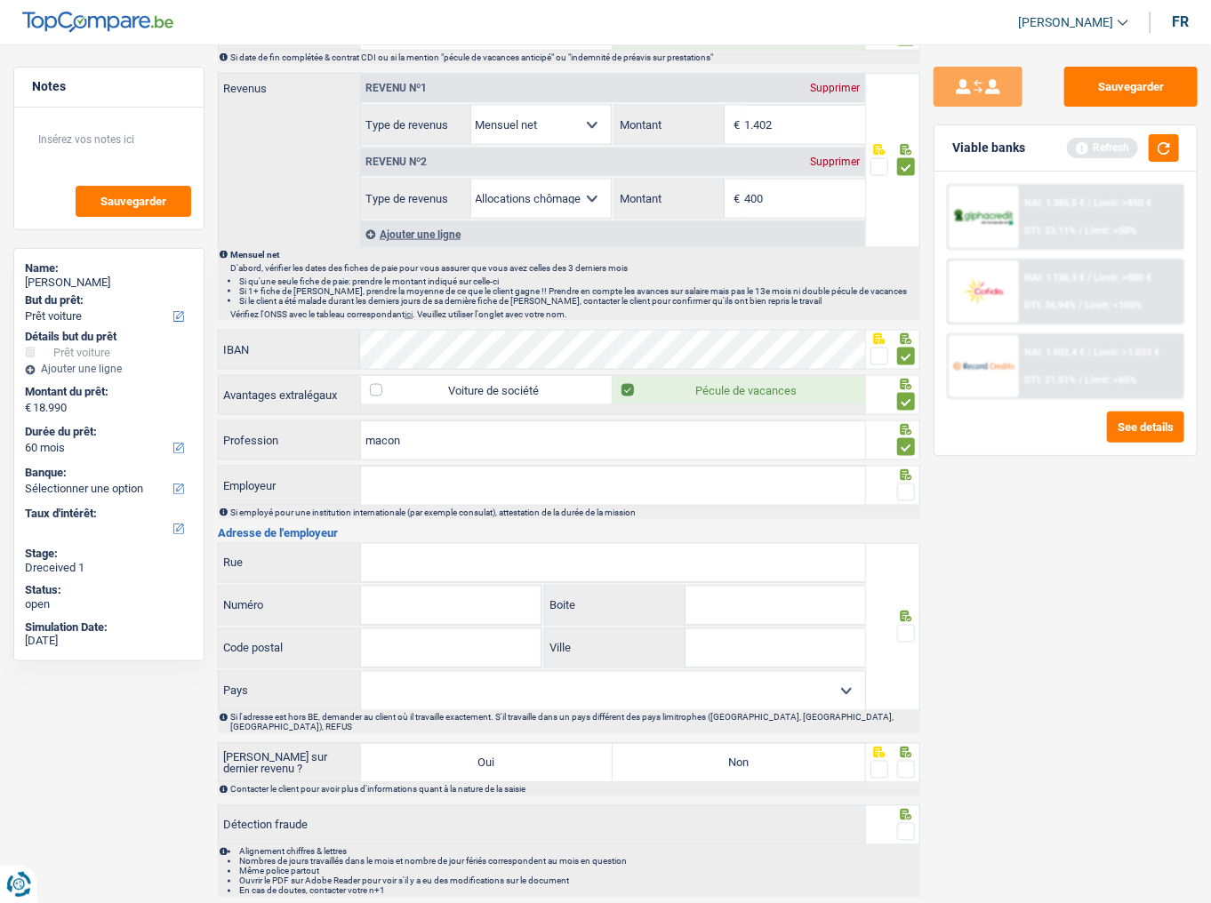
scroll to position [1007, 0]
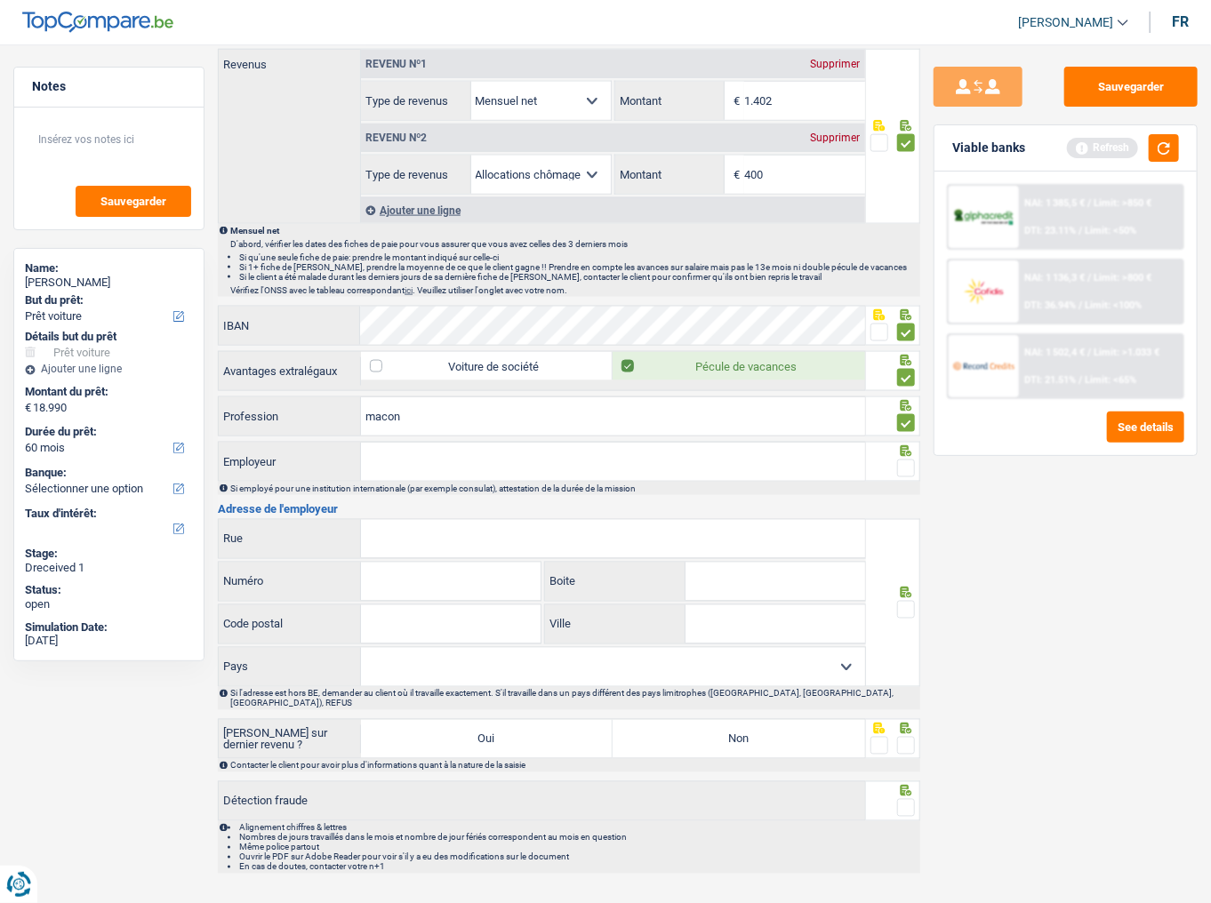
click at [424, 464] on input "Employeur" at bounding box center [613, 462] width 504 height 38
type input "LS CONSTRUCT"
click at [903, 458] on div at bounding box center [906, 469] width 18 height 22
click at [1080, 144] on button "button" at bounding box center [1163, 148] width 30 height 28
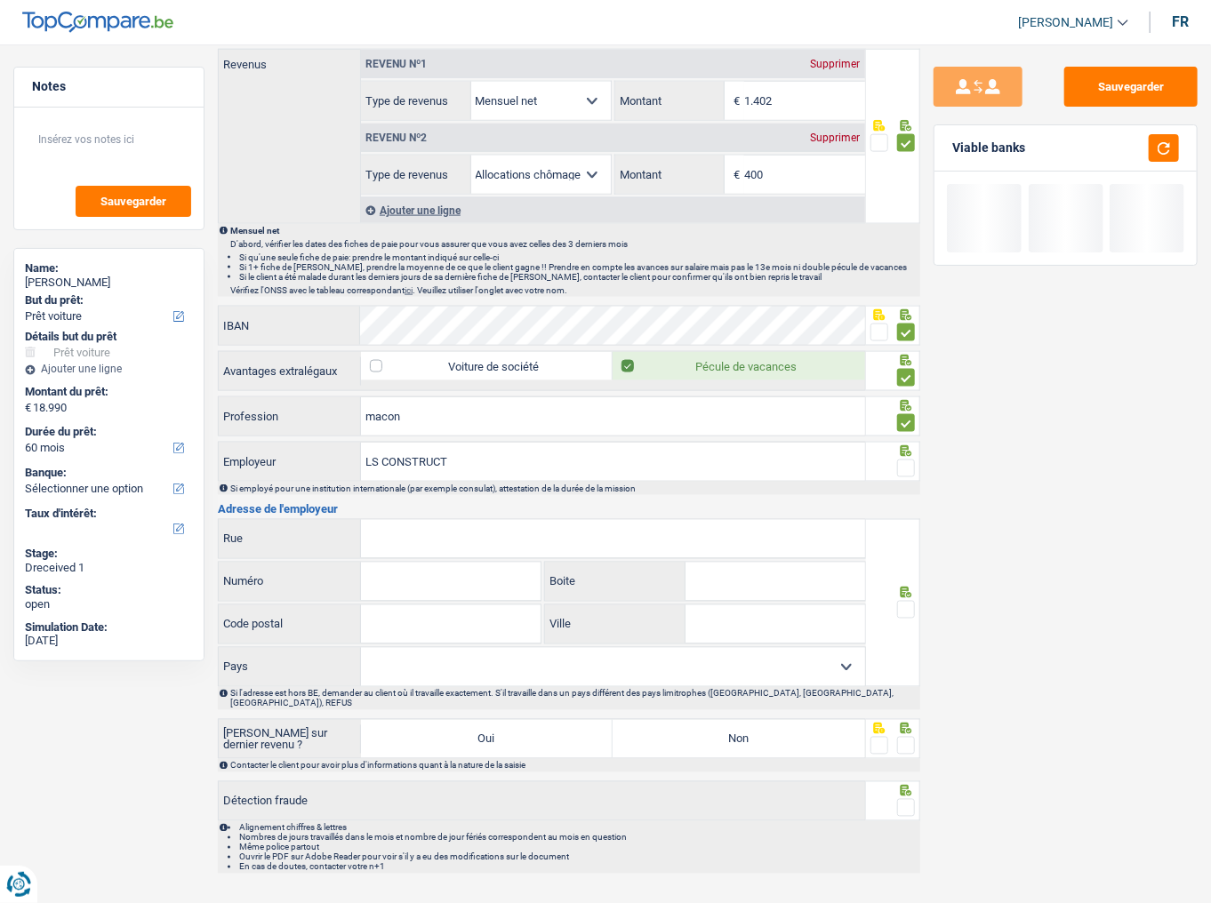
click at [907, 460] on span at bounding box center [906, 469] width 18 height 18
click at [0, 0] on input "radio" at bounding box center [0, 0] width 0 height 0
drag, startPoint x: 469, startPoint y: 526, endPoint x: 1137, endPoint y: 526, distance: 667.5
click at [480, 493] on input "Rue" at bounding box center [613, 539] width 504 height 38
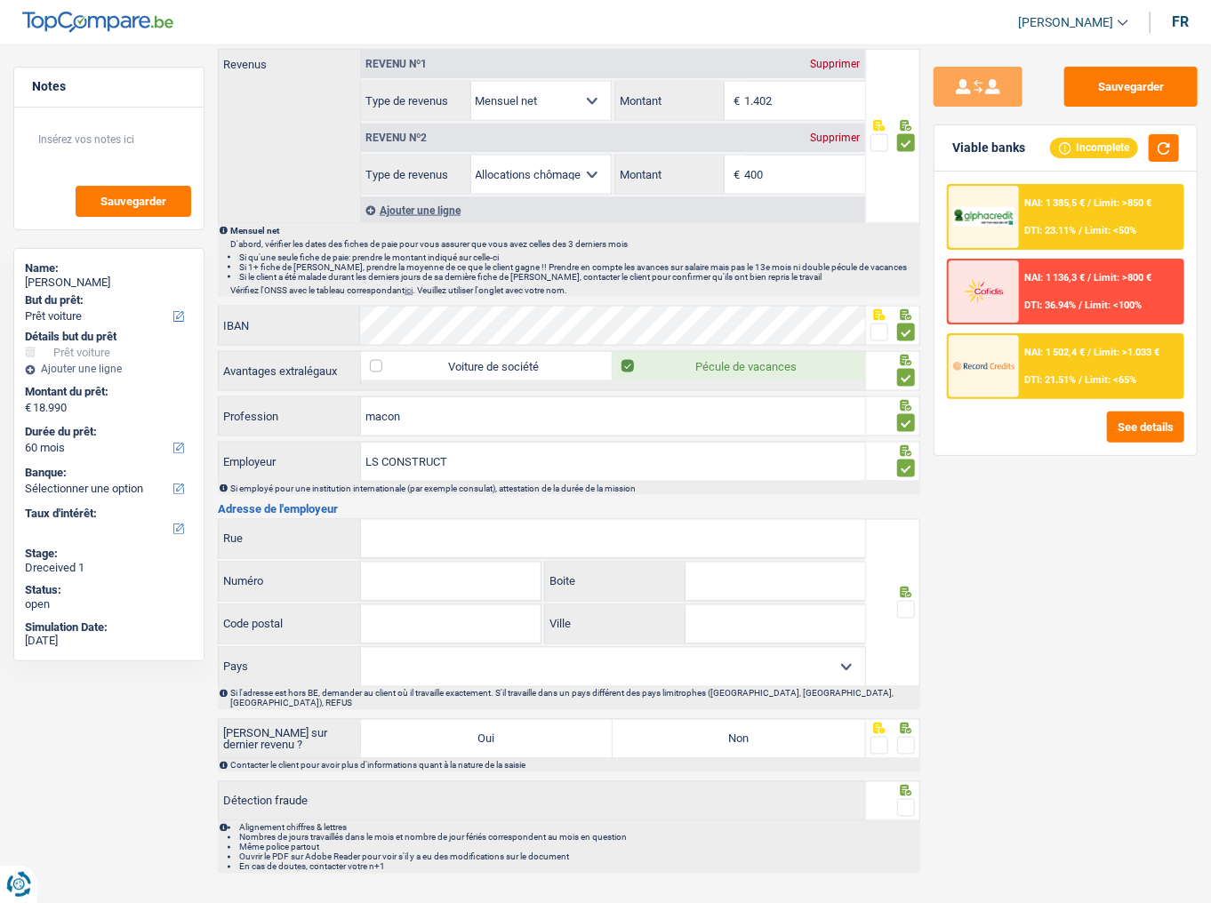
click at [476, 493] on input "Rue" at bounding box center [613, 539] width 504 height 38
paste input "RUE DE MERBES BUV"
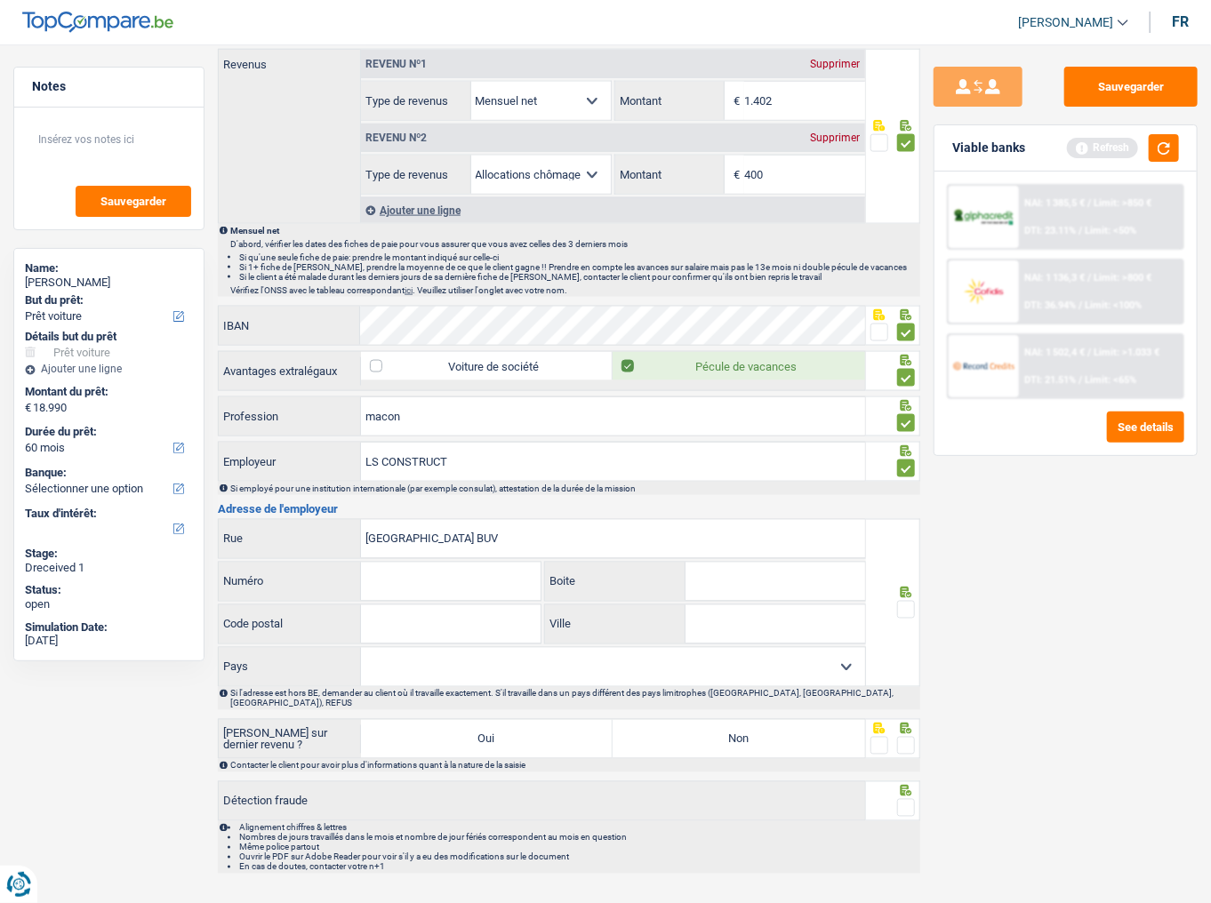
type input "RUE DE MERBES BUV"
click at [422, 493] on input "Numéro" at bounding box center [451, 582] width 180 height 38
type input "272"
type input "7133"
type input "binche"
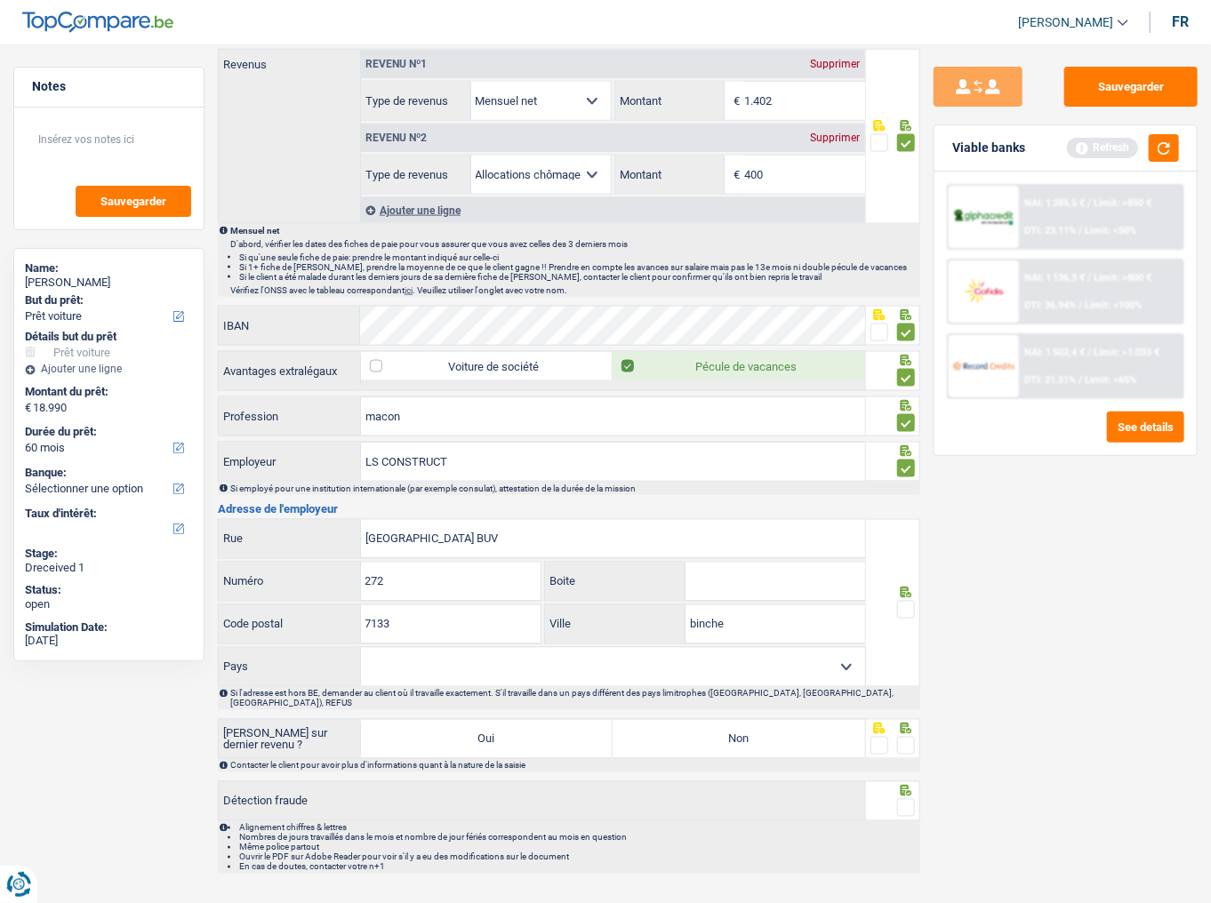
click at [557, 493] on select "Belgique France Allemagne Italie Luxembourg Pays-Bas Espagne Suisse Sélectionne…" at bounding box center [613, 667] width 504 height 38
select select "BE"
click at [361, 493] on select "Belgique France Allemagne Italie Luxembourg Pays-Bas Espagne Suisse Sélectionne…" at bounding box center [613, 667] width 504 height 38
click at [906, 493] on span at bounding box center [906, 610] width 18 height 18
click at [0, 0] on input "radio" at bounding box center [0, 0] width 0 height 0
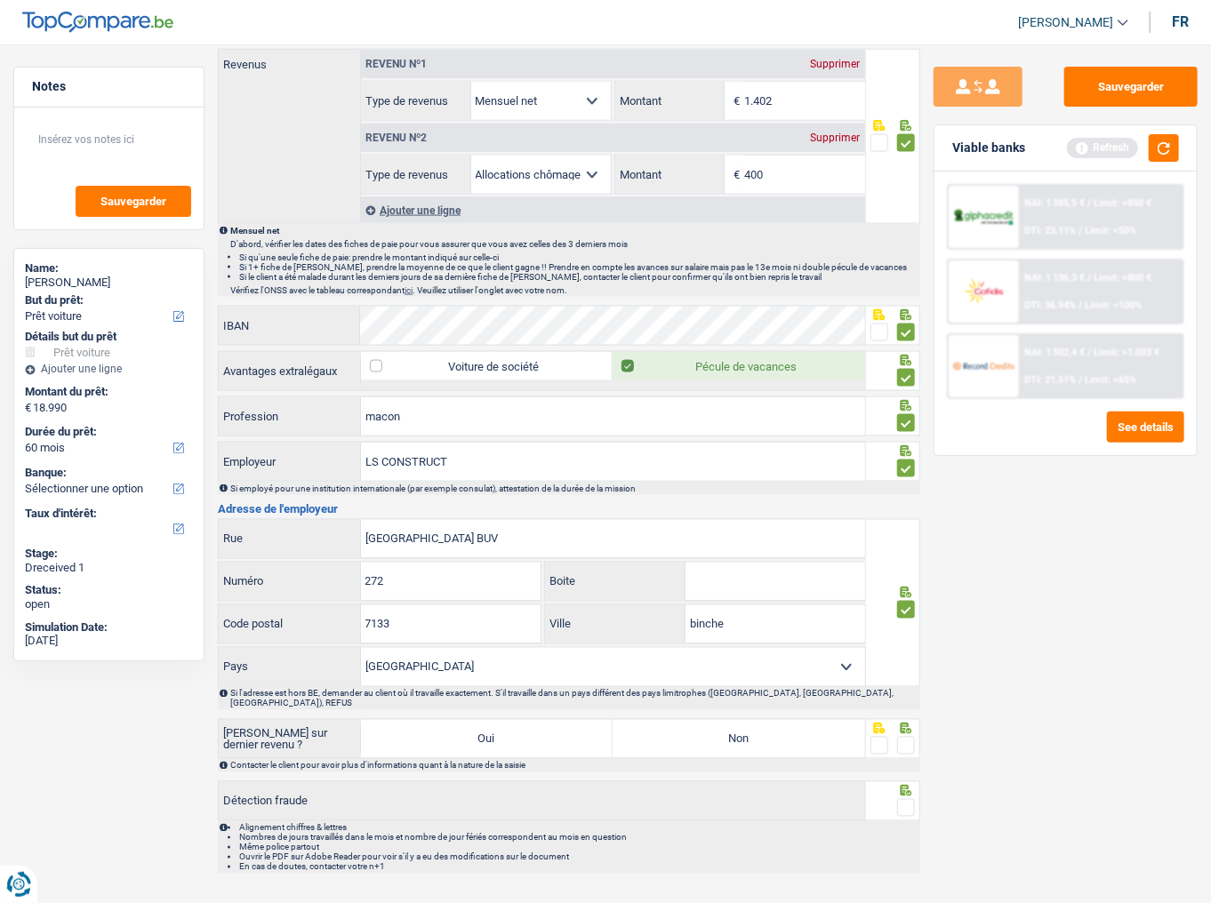
click at [730, 493] on label "Non" at bounding box center [738, 739] width 252 height 38
click at [730, 493] on input "Non" at bounding box center [738, 739] width 252 height 38
radio input "true"
click at [902, 493] on span at bounding box center [906, 746] width 18 height 18
click at [0, 0] on input "radio" at bounding box center [0, 0] width 0 height 0
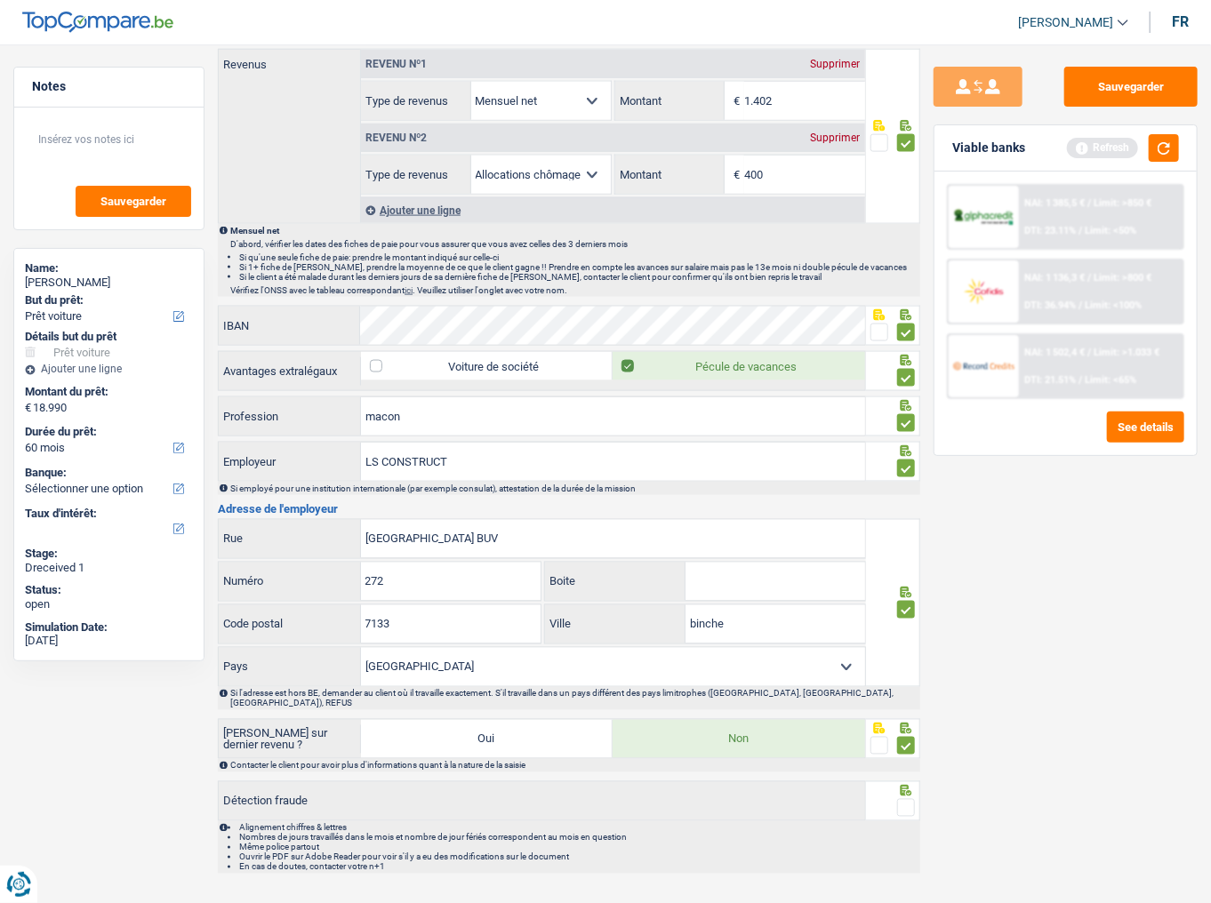
click at [907, 493] on span at bounding box center [906, 808] width 18 height 18
click at [0, 0] on input "radio" at bounding box center [0, 0] width 0 height 0
click at [1080, 148] on button "button" at bounding box center [1163, 148] width 30 height 28
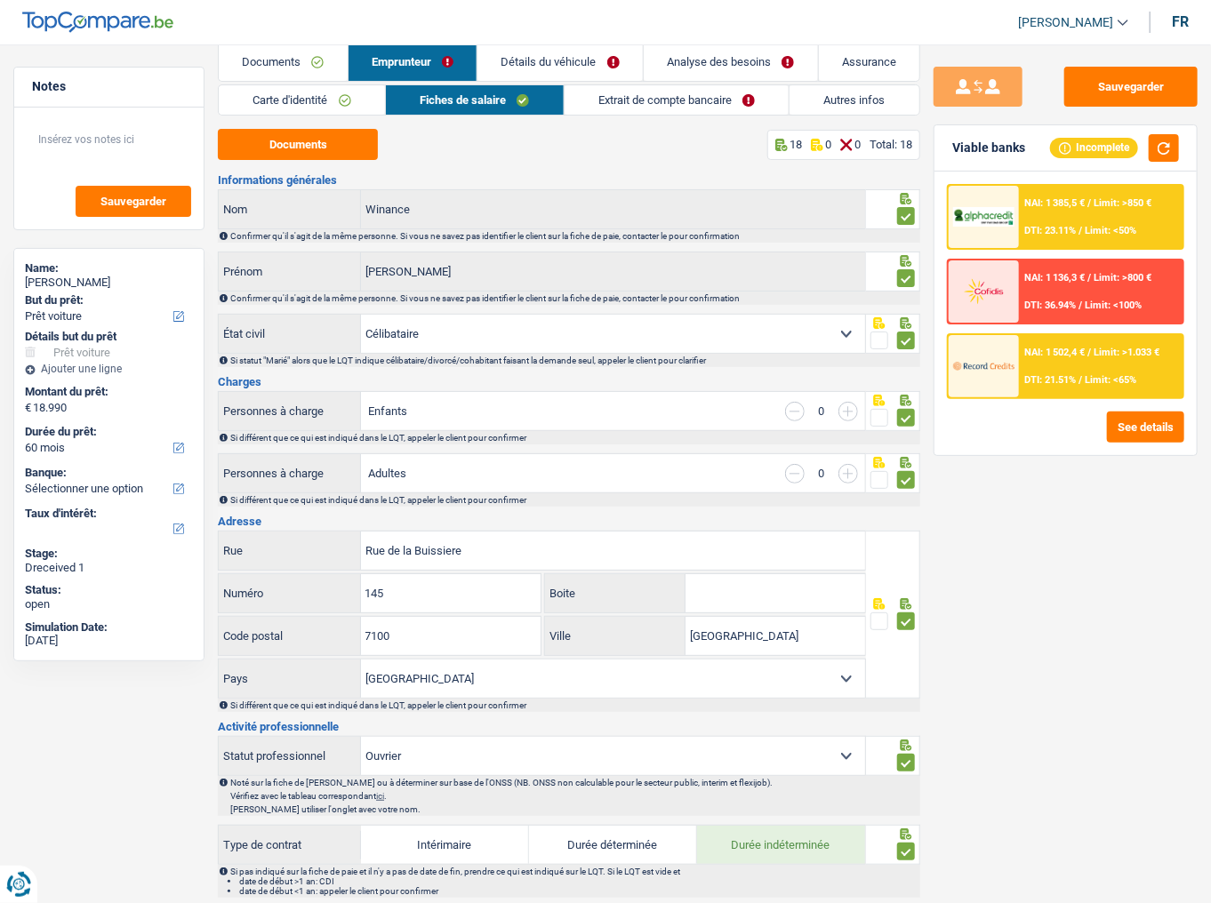
scroll to position [0, 0]
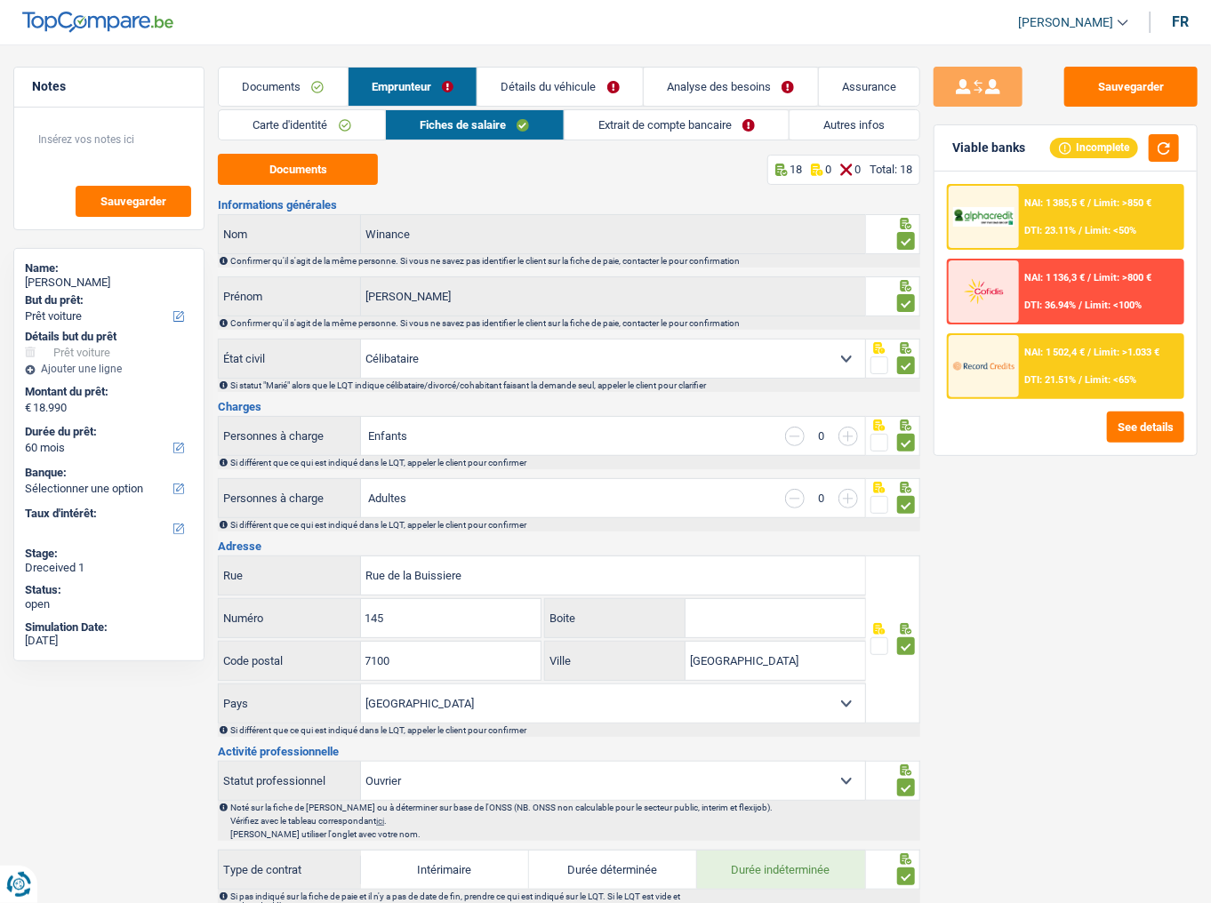
click at [679, 127] on link "Extrait de compte bancaire" at bounding box center [676, 124] width 225 height 29
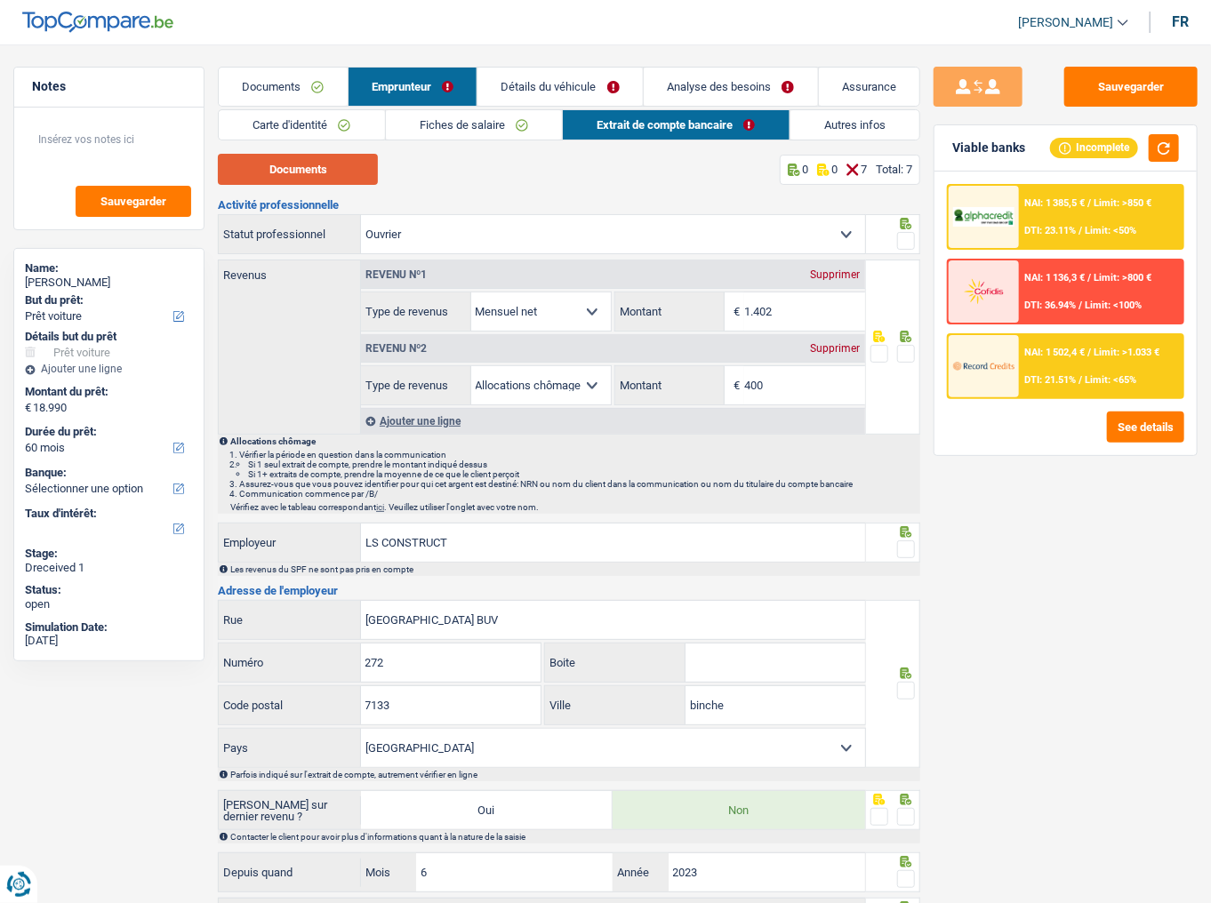
click at [325, 166] on button "Documents" at bounding box center [298, 169] width 160 height 31
click at [906, 241] on span at bounding box center [906, 241] width 18 height 18
click at [0, 0] on input "radio" at bounding box center [0, 0] width 0 height 0
click at [798, 389] on input "400" at bounding box center [804, 385] width 120 height 38
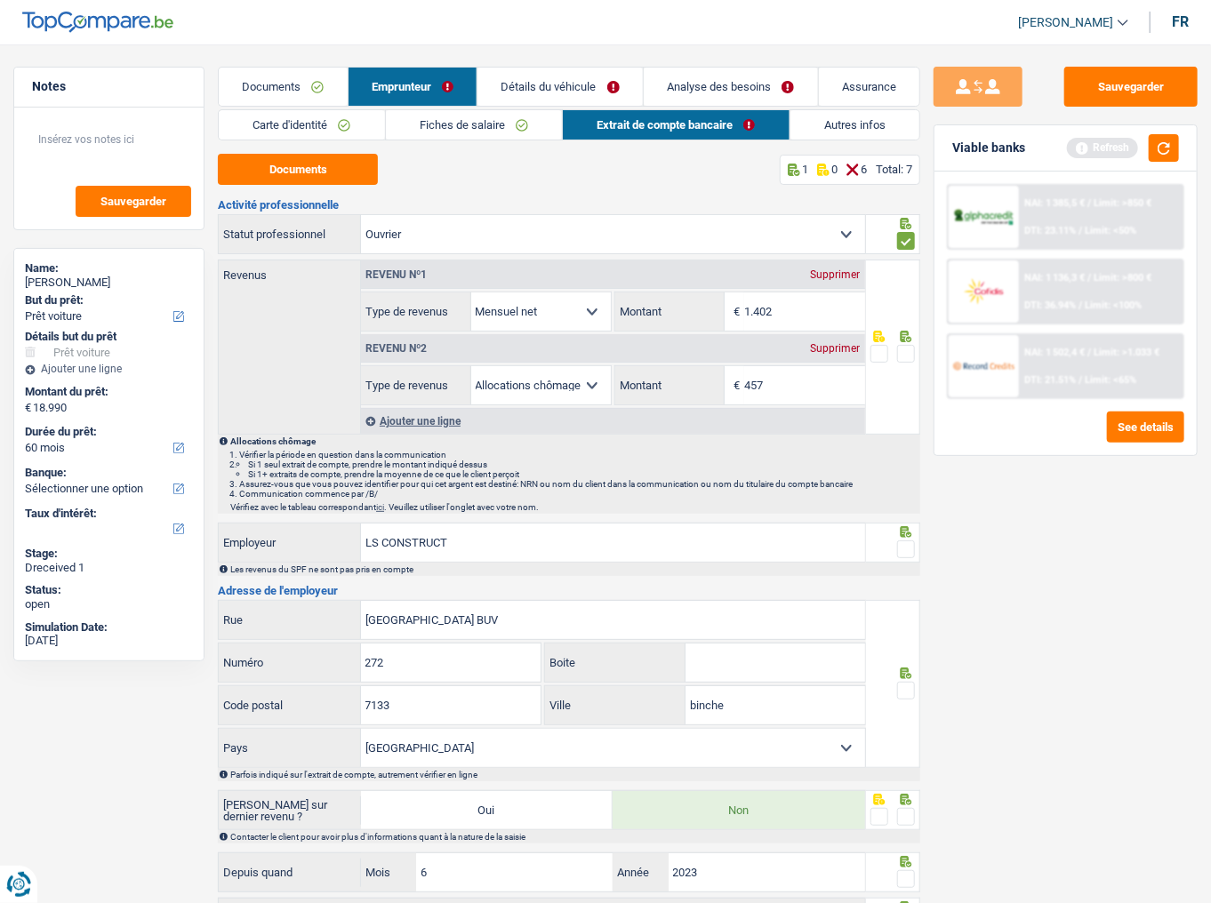
type input "457"
click at [907, 357] on span at bounding box center [906, 354] width 18 height 18
click at [0, 0] on input "radio" at bounding box center [0, 0] width 0 height 0
click at [1080, 152] on button "button" at bounding box center [1163, 148] width 30 height 28
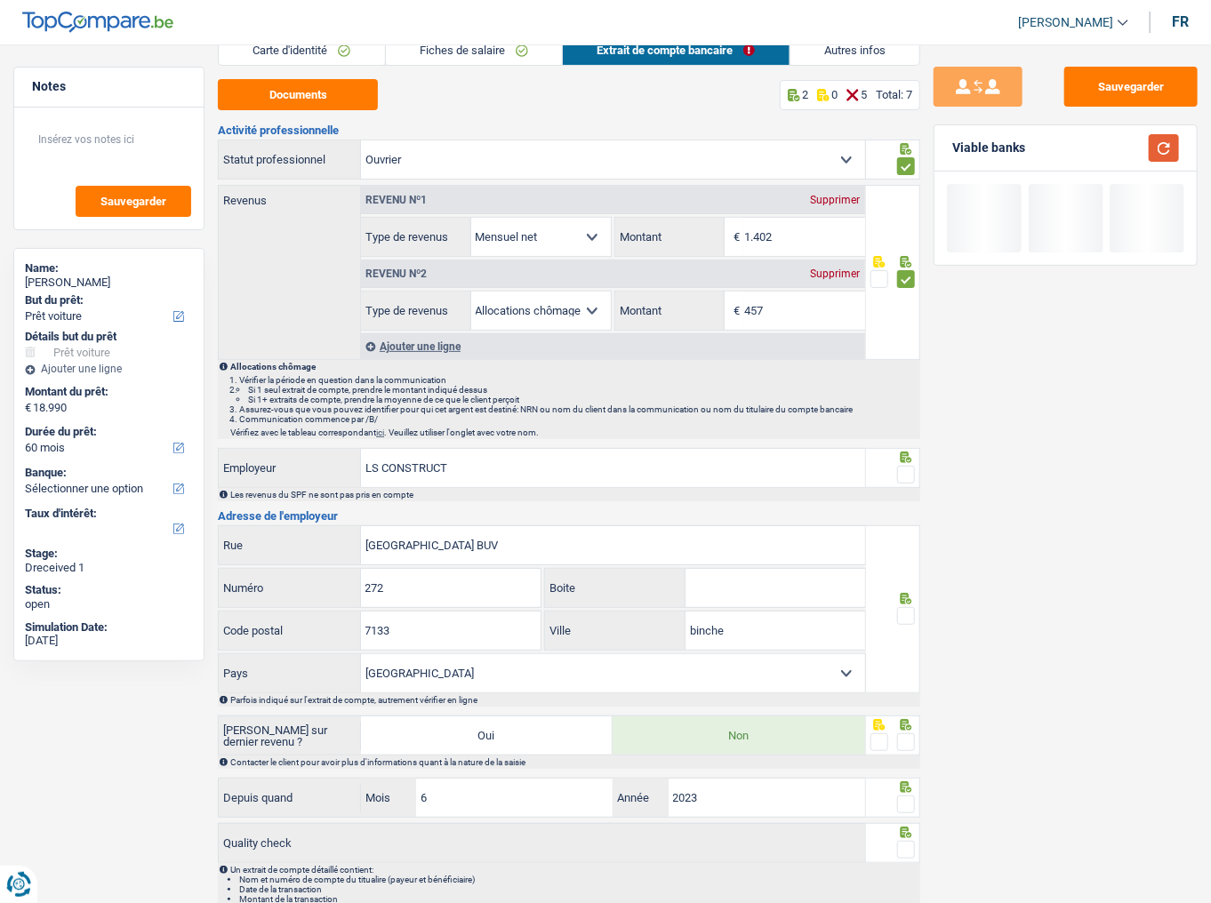
scroll to position [141, 0]
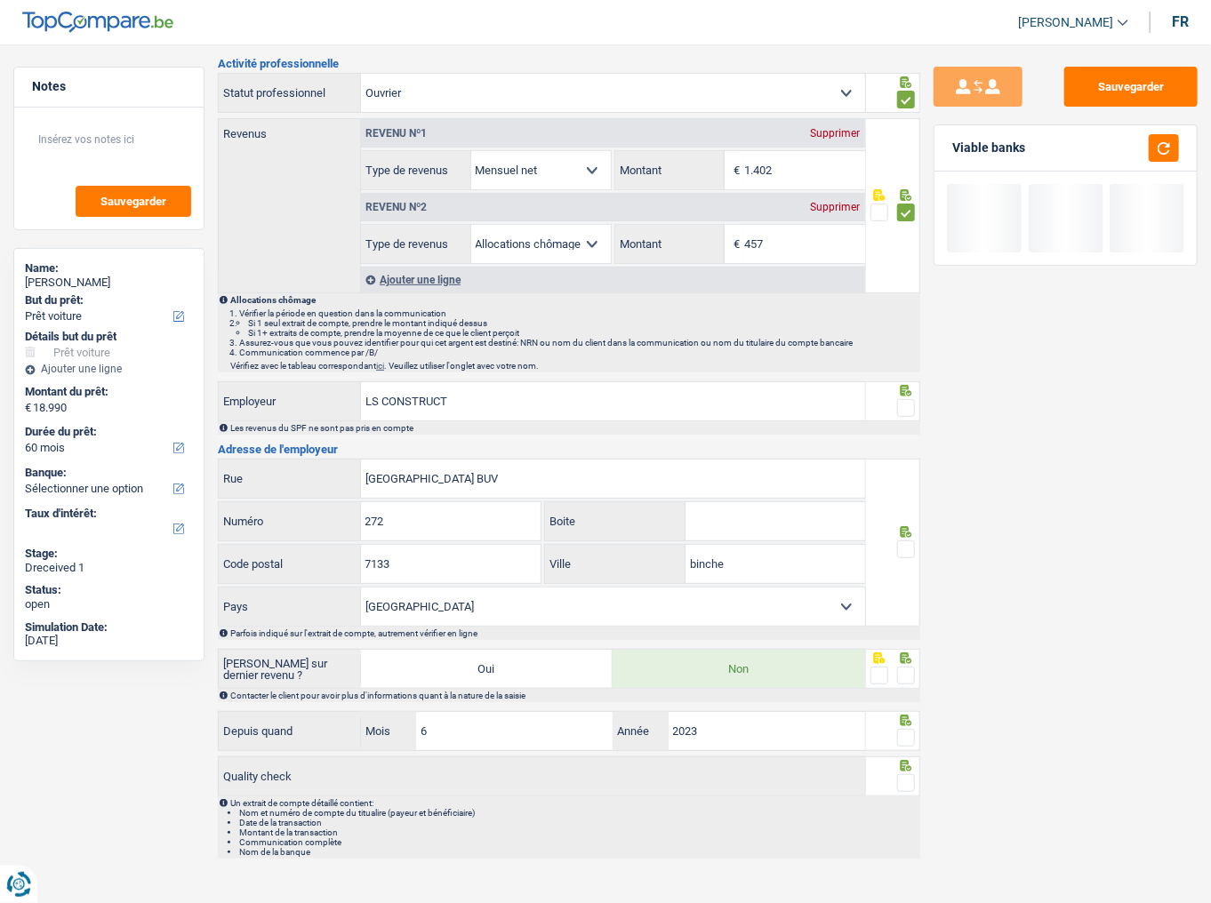
drag, startPoint x: 905, startPoint y: 412, endPoint x: 895, endPoint y: 472, distance: 61.2
click at [906, 412] on span at bounding box center [906, 408] width 18 height 18
click at [0, 0] on input "radio" at bounding box center [0, 0] width 0 height 0
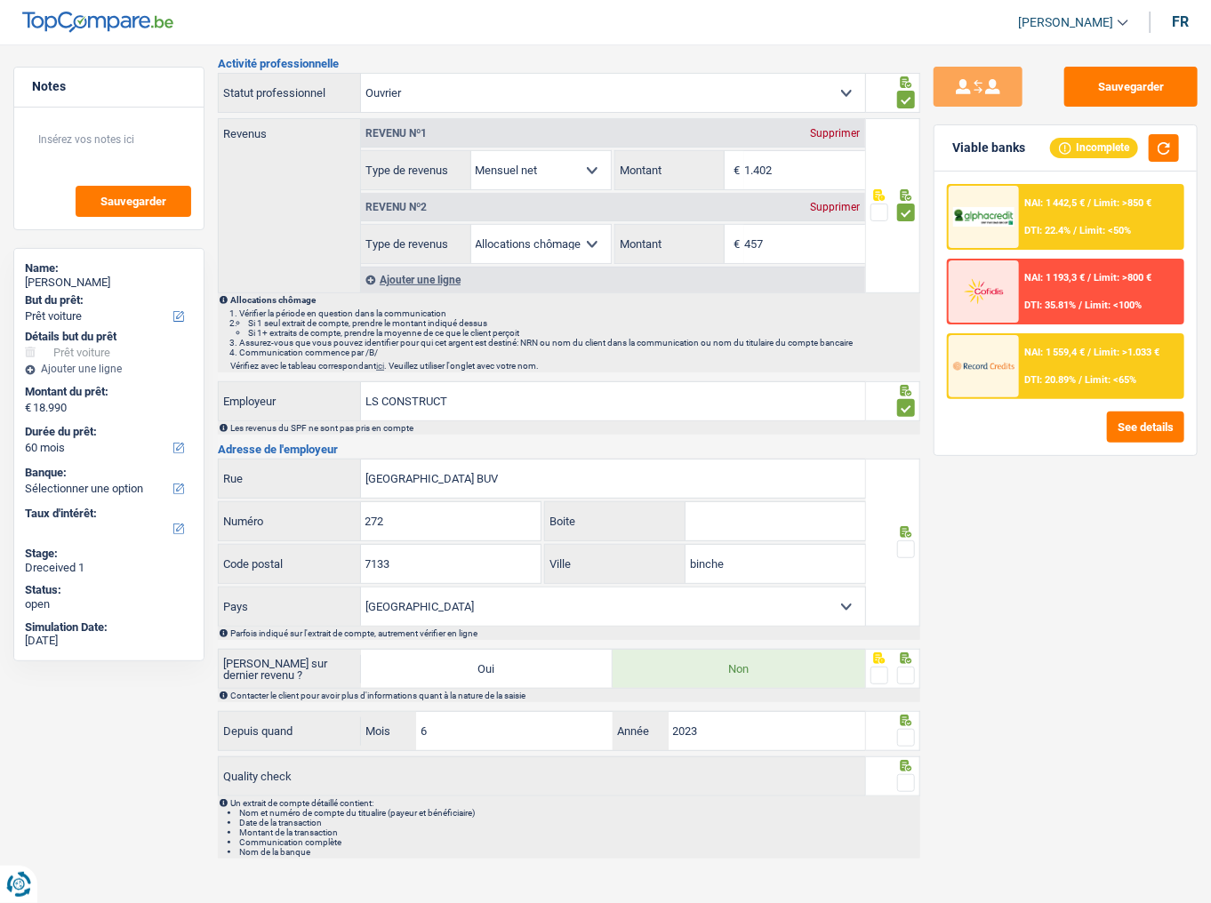
click at [904, 493] on span at bounding box center [906, 549] width 18 height 18
click at [0, 0] on input "radio" at bounding box center [0, 0] width 0 height 0
drag, startPoint x: 910, startPoint y: 667, endPoint x: 915, endPoint y: 720, distance: 53.6
click at [910, 493] on span at bounding box center [906, 676] width 18 height 18
click at [0, 0] on input "radio" at bounding box center [0, 0] width 0 height 0
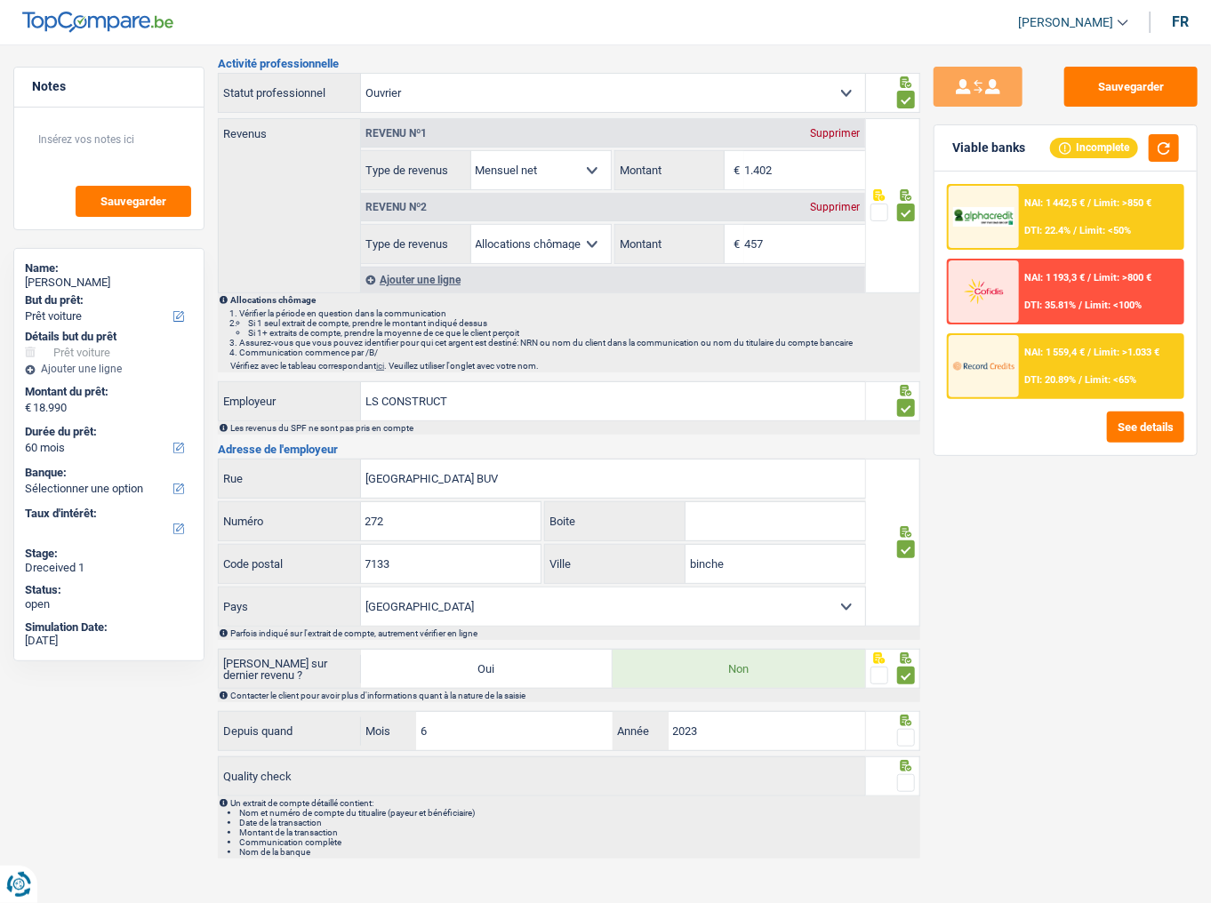
drag, startPoint x: 908, startPoint y: 730, endPoint x: 908, endPoint y: 747, distance: 16.9
click at [908, 493] on span at bounding box center [906, 738] width 18 height 18
click at [0, 0] on input "radio" at bounding box center [0, 0] width 0 height 0
drag, startPoint x: 905, startPoint y: 778, endPoint x: 896, endPoint y: 774, distance: 9.6
click at [900, 493] on span at bounding box center [906, 783] width 18 height 18
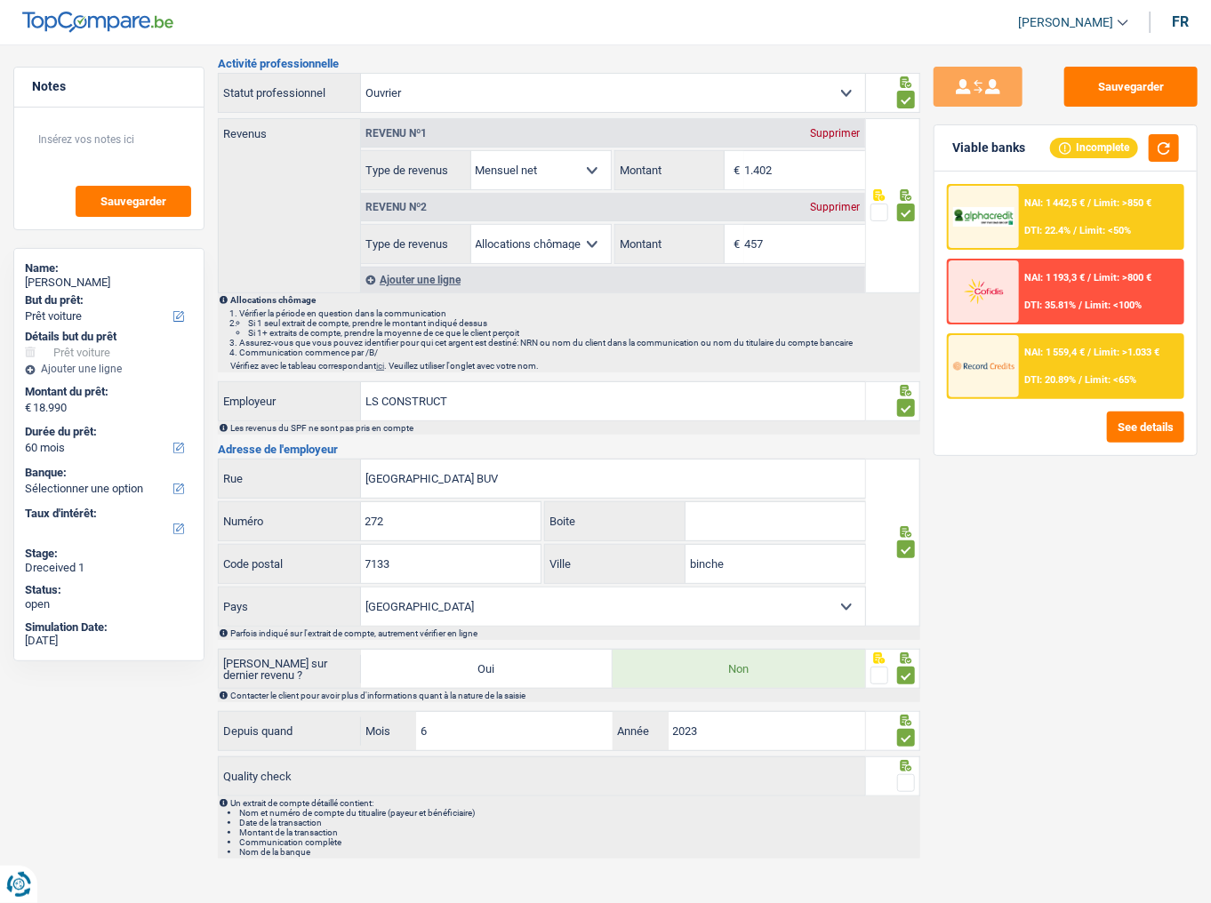
click at [0, 0] on input "radio" at bounding box center [0, 0] width 0 height 0
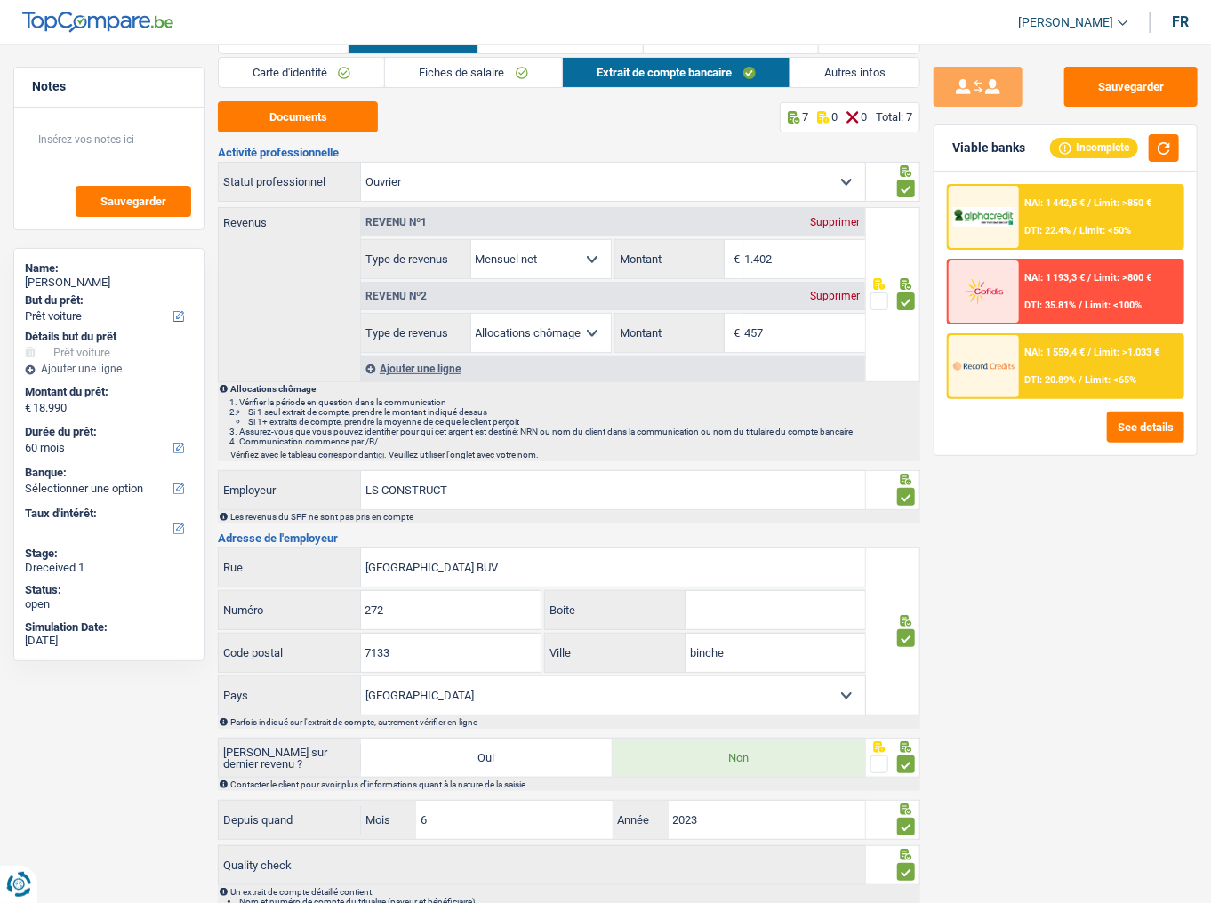
scroll to position [0, 0]
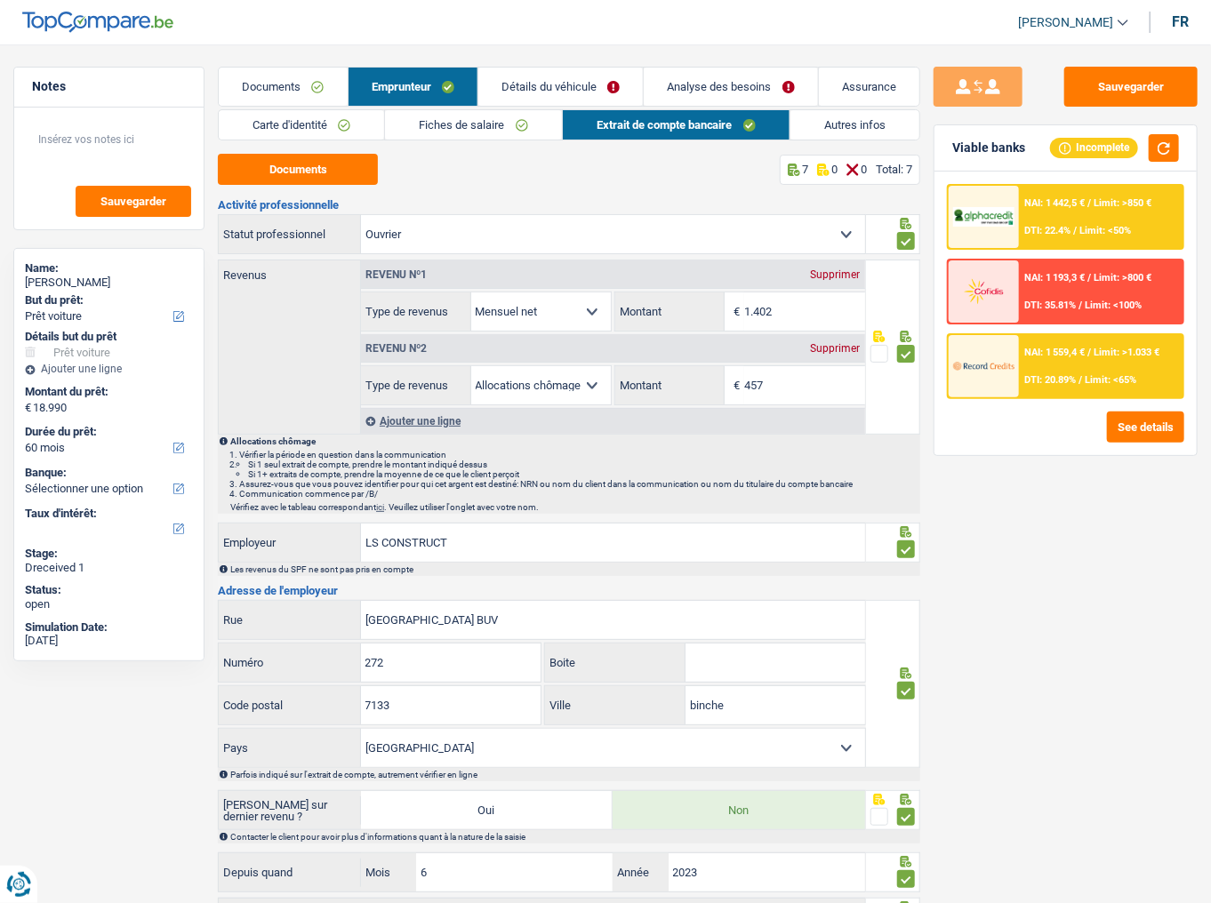
click at [544, 71] on link "Détails du véhicule" at bounding box center [560, 87] width 164 height 38
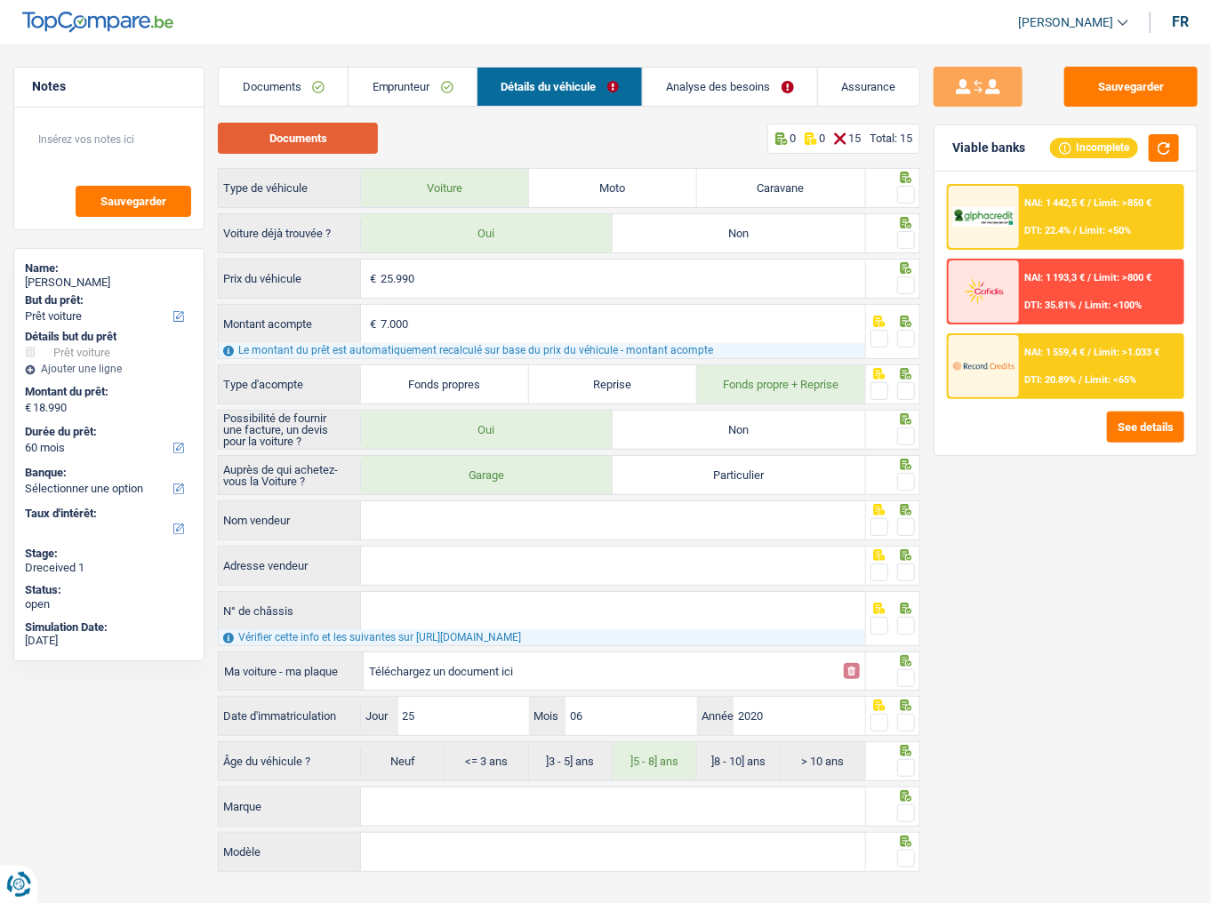
click at [264, 146] on button "Documents" at bounding box center [298, 138] width 160 height 31
click at [907, 196] on span at bounding box center [906, 195] width 18 height 18
click at [0, 0] on input "radio" at bounding box center [0, 0] width 0 height 0
click at [907, 242] on span at bounding box center [906, 240] width 18 height 18
click at [0, 0] on input "radio" at bounding box center [0, 0] width 0 height 0
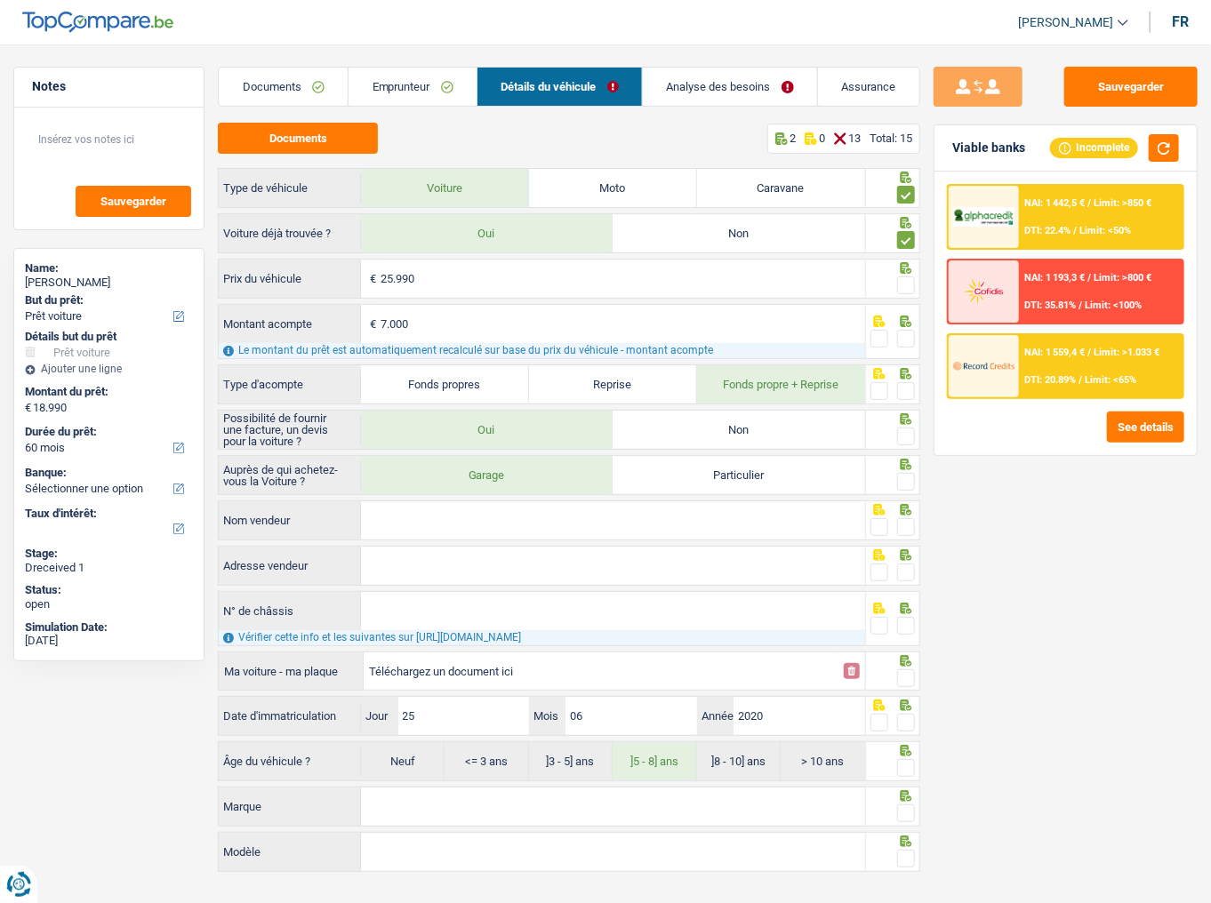
click at [907, 284] on span at bounding box center [906, 285] width 18 height 18
click at [0, 0] on input "radio" at bounding box center [0, 0] width 0 height 0
click at [907, 336] on span at bounding box center [906, 339] width 18 height 18
click at [0, 0] on input "radio" at bounding box center [0, 0] width 0 height 0
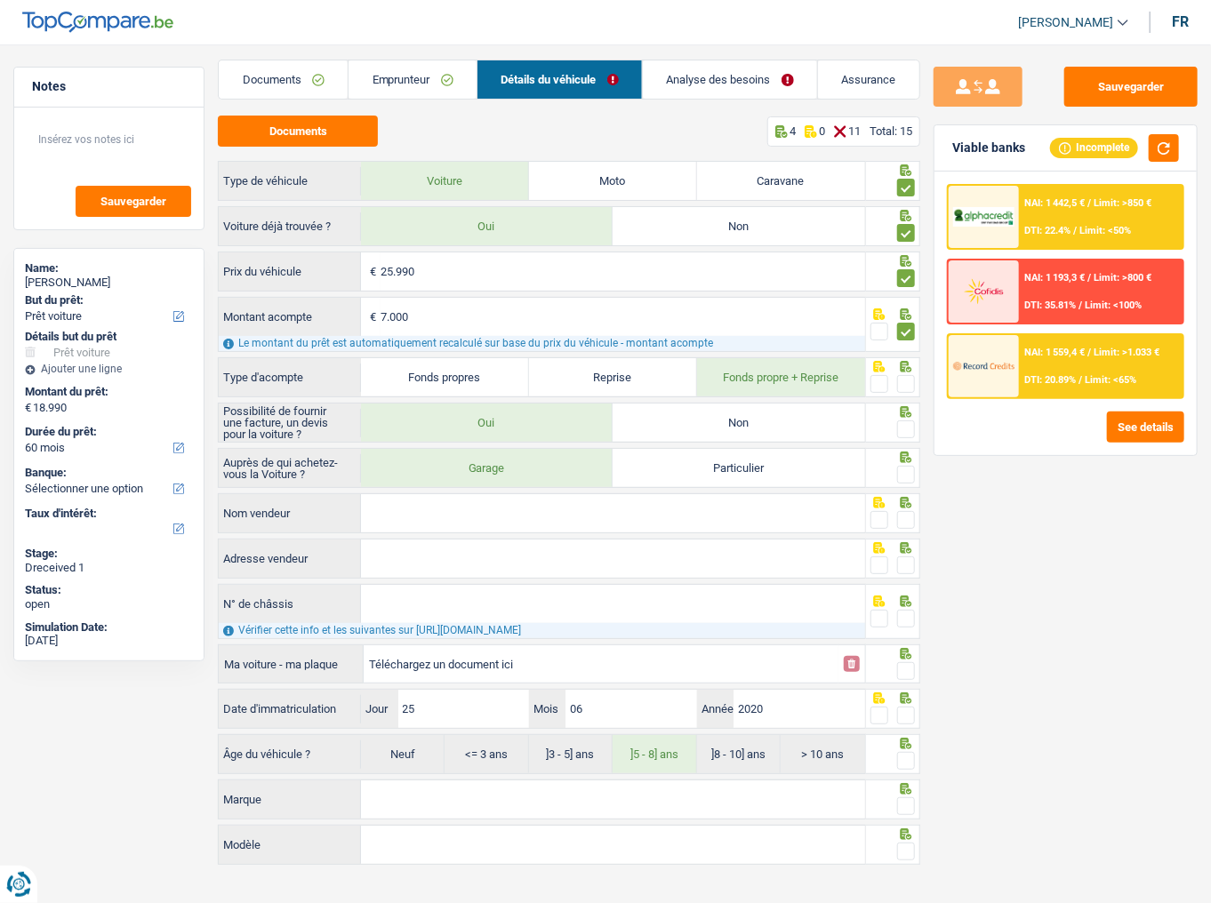
scroll to position [9, 0]
drag, startPoint x: 904, startPoint y: 378, endPoint x: 894, endPoint y: 369, distance: 13.2
click at [903, 378] on span at bounding box center [906, 382] width 18 height 18
click at [0, 0] on input "radio" at bounding box center [0, 0] width 0 height 0
drag, startPoint x: 902, startPoint y: 423, endPoint x: 902, endPoint y: 485, distance: 62.2
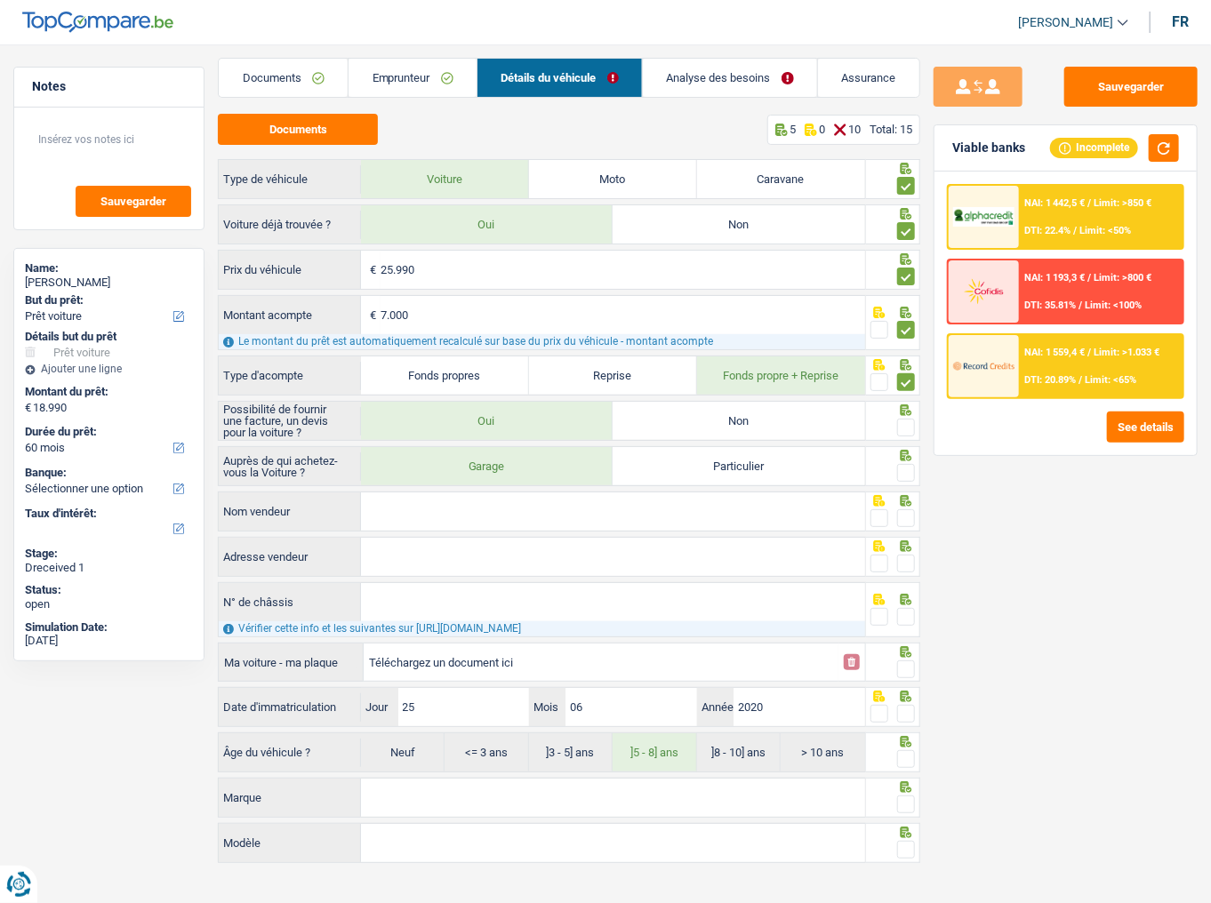
click at [902, 426] on span at bounding box center [906, 428] width 18 height 18
click at [0, 0] on input "radio" at bounding box center [0, 0] width 0 height 0
click at [907, 469] on span at bounding box center [906, 473] width 18 height 18
click at [0, 0] on input "radio" at bounding box center [0, 0] width 0 height 0
click at [513, 493] on input "Nom vendeur" at bounding box center [613, 511] width 504 height 38
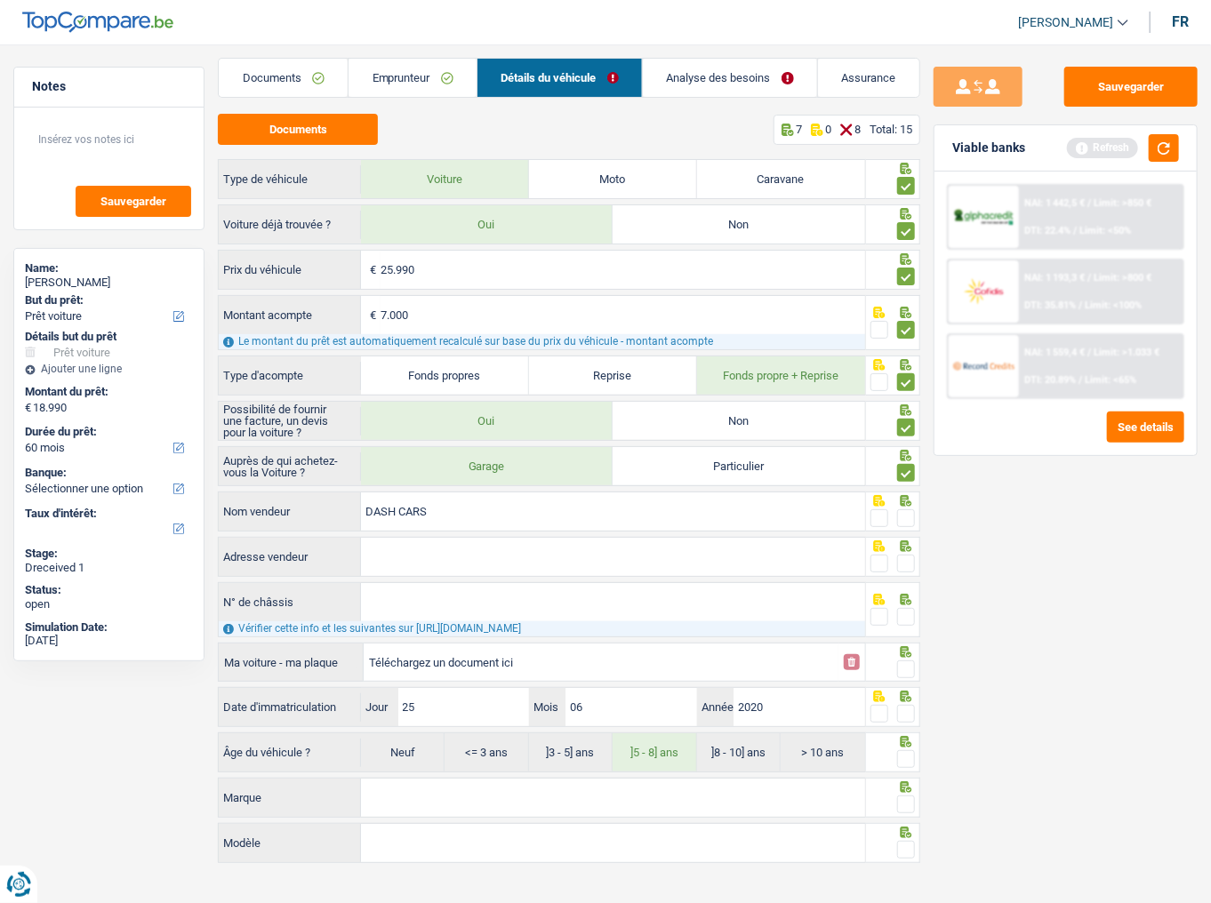
type input "DASH CARS"
click at [900, 493] on span at bounding box center [906, 518] width 18 height 18
click at [0, 0] on input "radio" at bounding box center [0, 0] width 0 height 0
click at [633, 493] on input "Adresse vendeur" at bounding box center [613, 557] width 504 height 38
drag, startPoint x: 697, startPoint y: 556, endPoint x: 713, endPoint y: 541, distance: 21.4
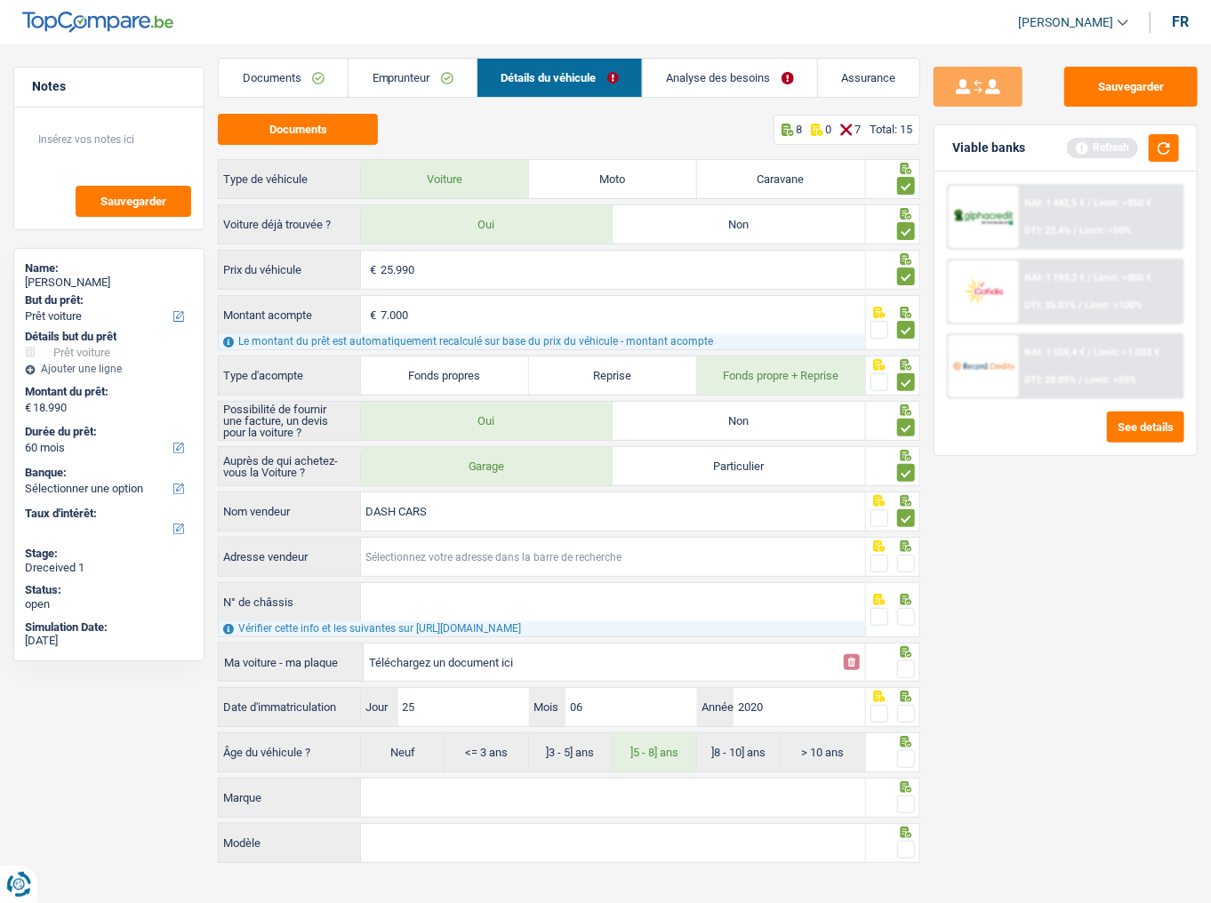
click at [697, 493] on input "Adresse vendeur" at bounding box center [613, 557] width 504 height 38
drag, startPoint x: 1166, startPoint y: 145, endPoint x: 1209, endPoint y: 178, distance: 53.9
click at [1080, 146] on button "button" at bounding box center [1163, 148] width 30 height 28
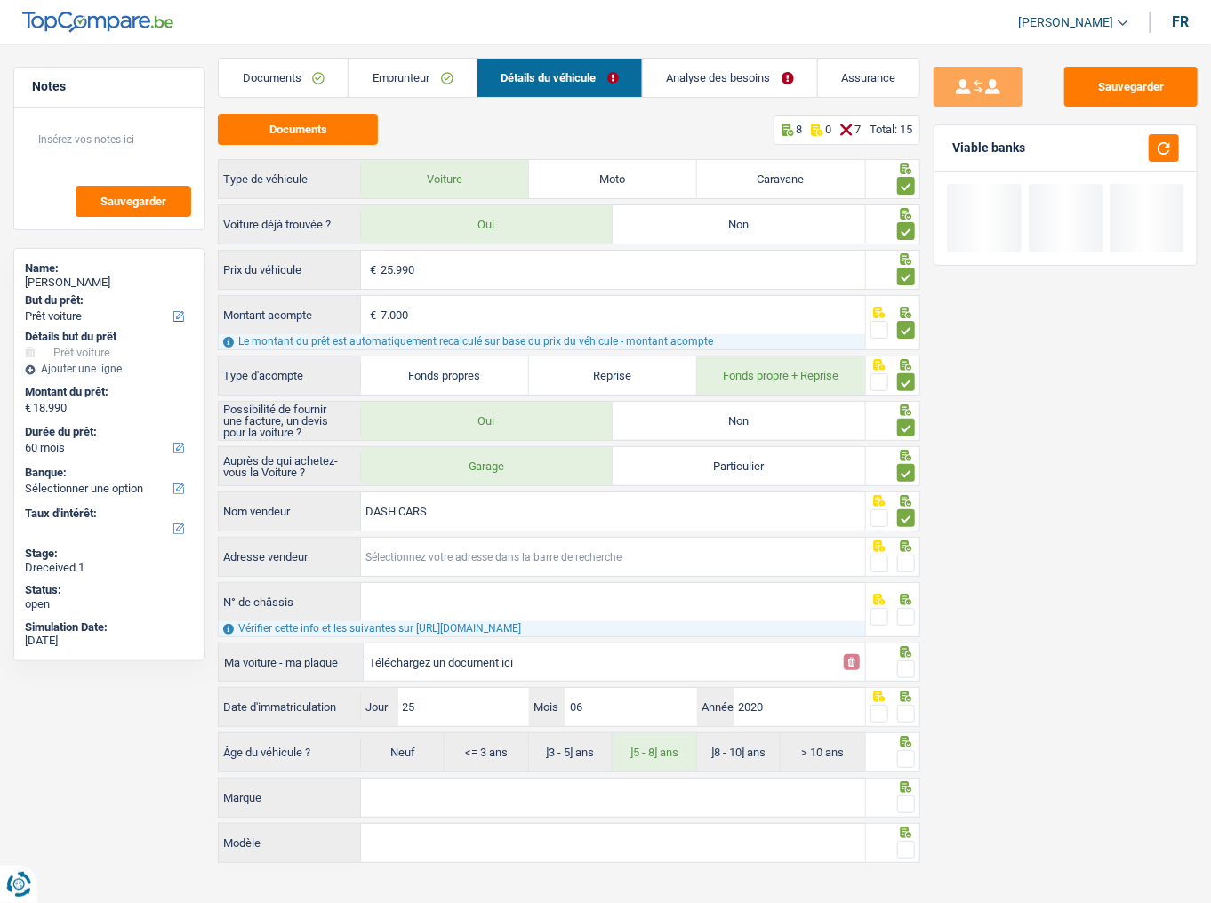
click at [742, 493] on input "Adresse vendeur" at bounding box center [613, 557] width 504 height 38
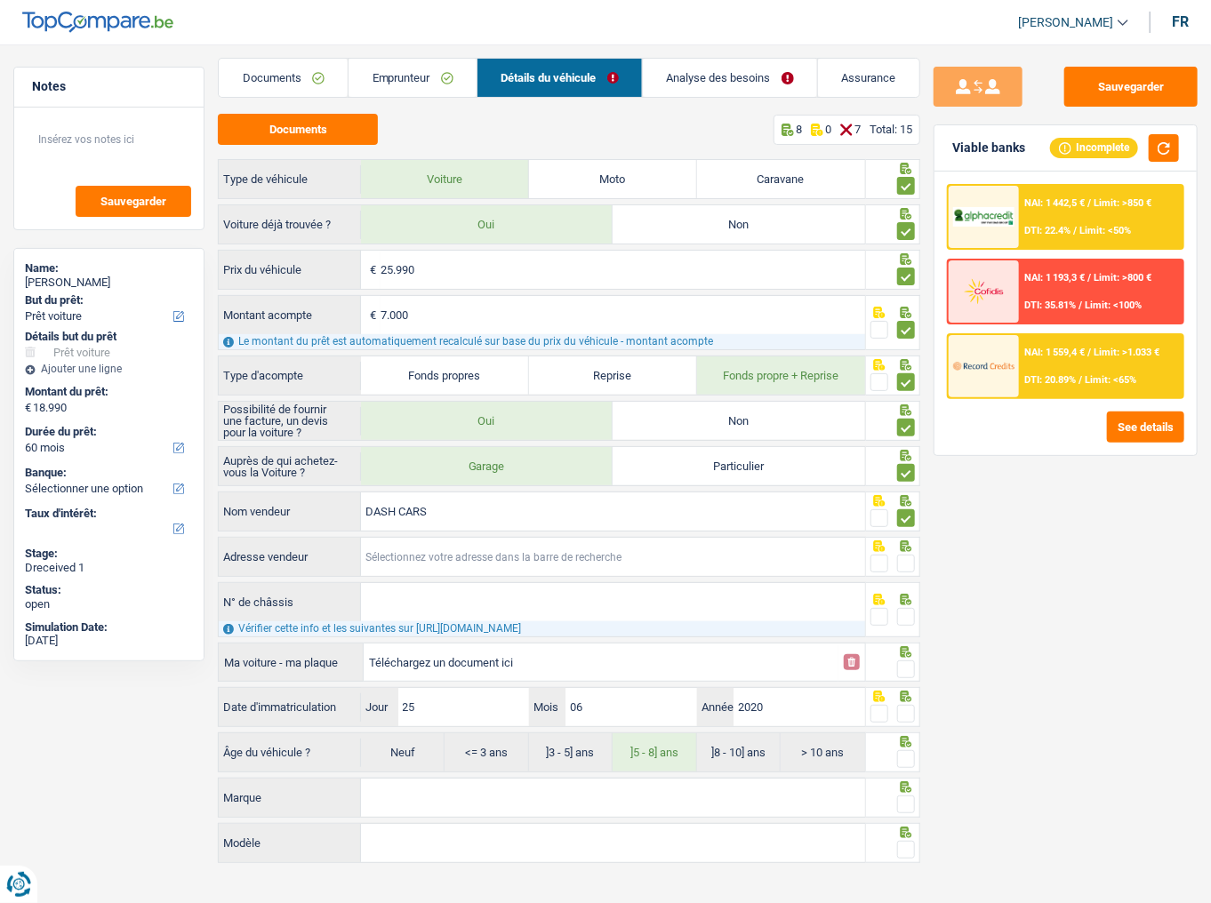
click at [453, 493] on input "Adresse vendeur" at bounding box center [613, 557] width 504 height 38
click at [1080, 84] on button "Sauvegarder" at bounding box center [1130, 87] width 133 height 40
click at [1080, 70] on button "Sauvegarder" at bounding box center [1130, 87] width 133 height 40
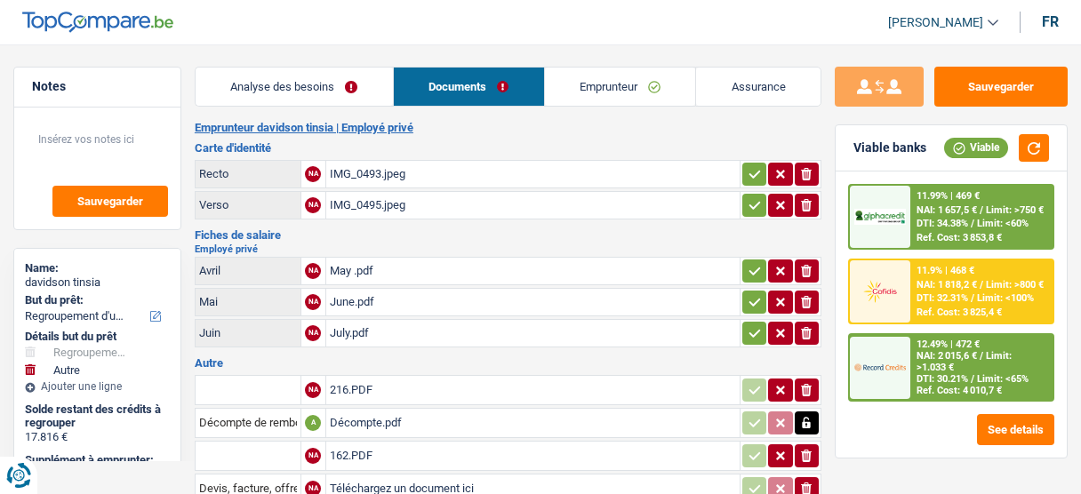
select select "refinancing"
select select "other"
select select "48"
select select "record credits"
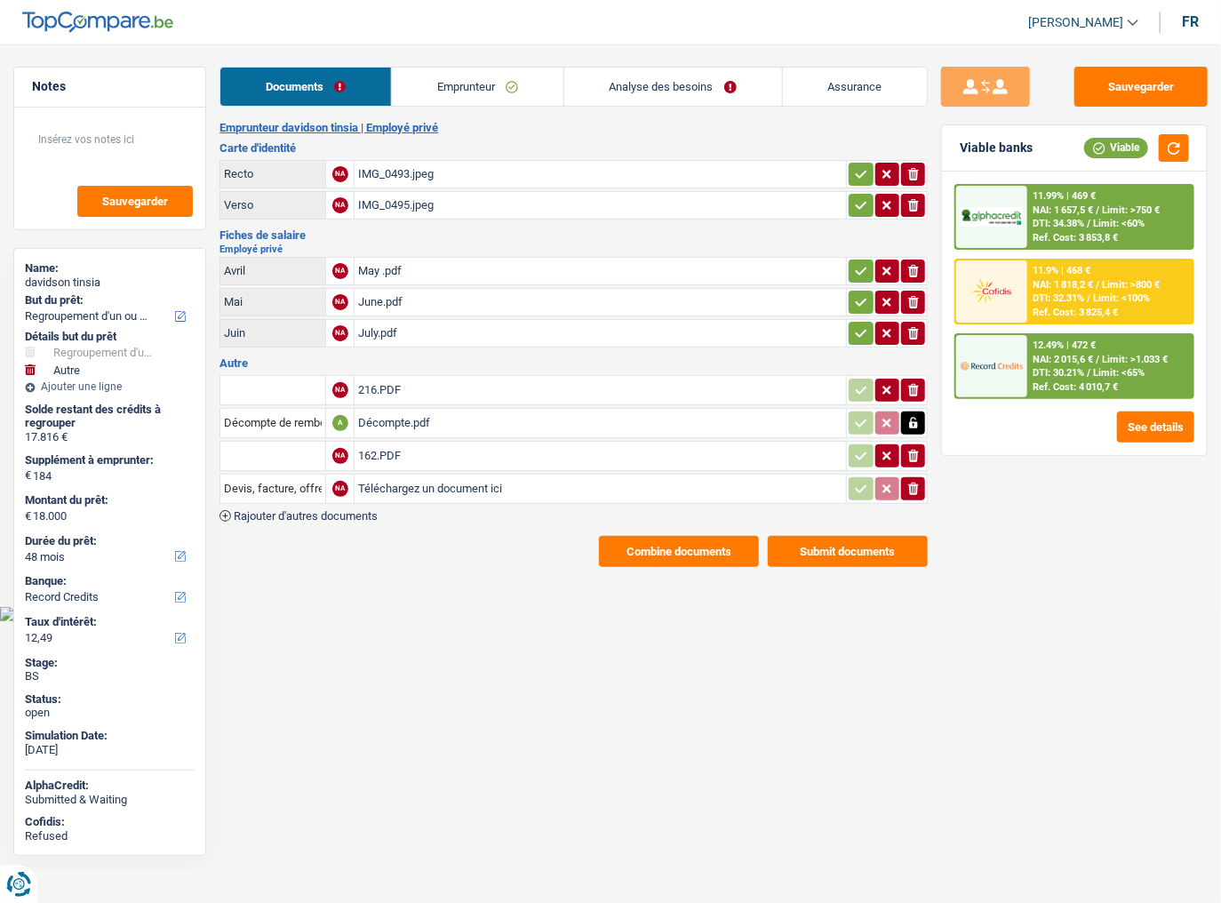
click at [485, 88] on link "Emprunteur" at bounding box center [478, 87] width 172 height 38
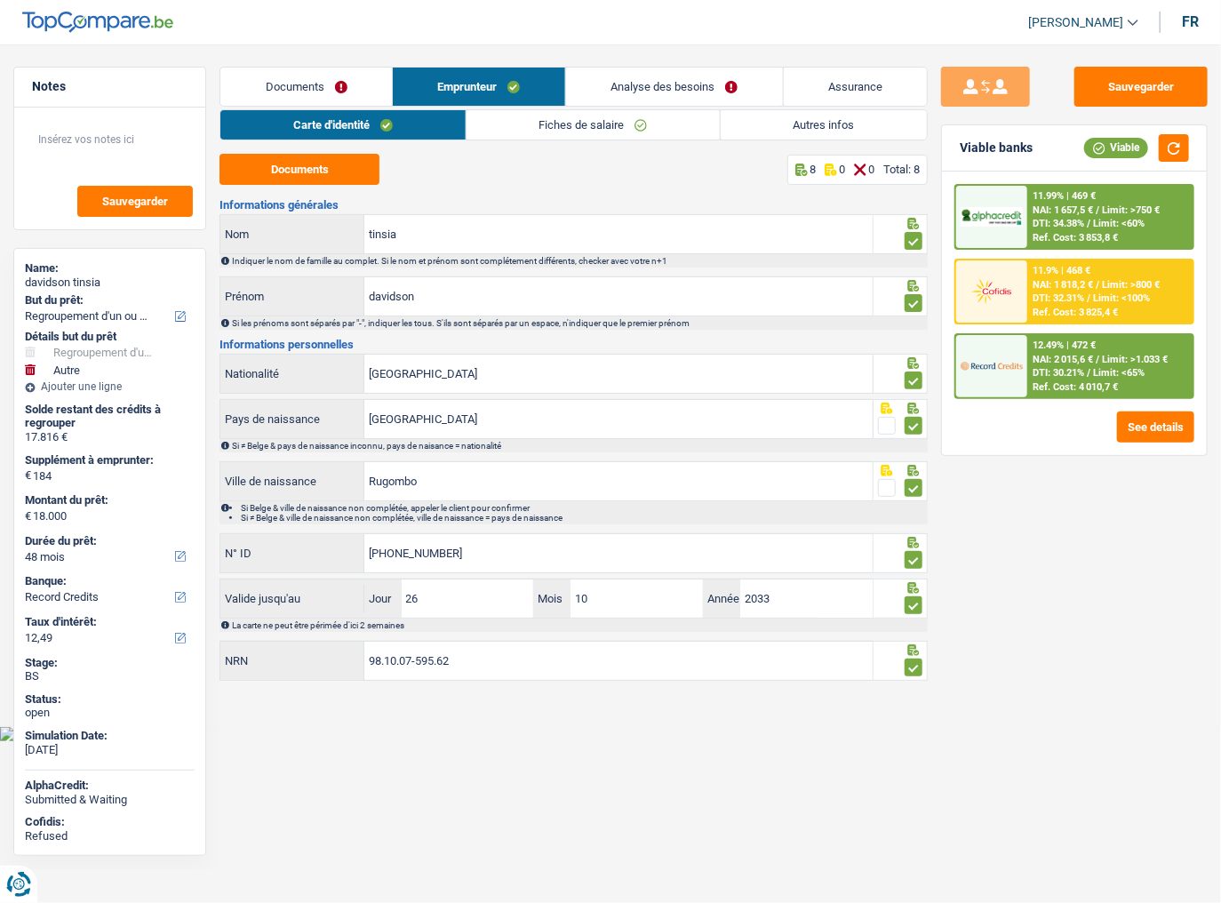
click at [578, 129] on link "Fiches de salaire" at bounding box center [593, 124] width 253 height 29
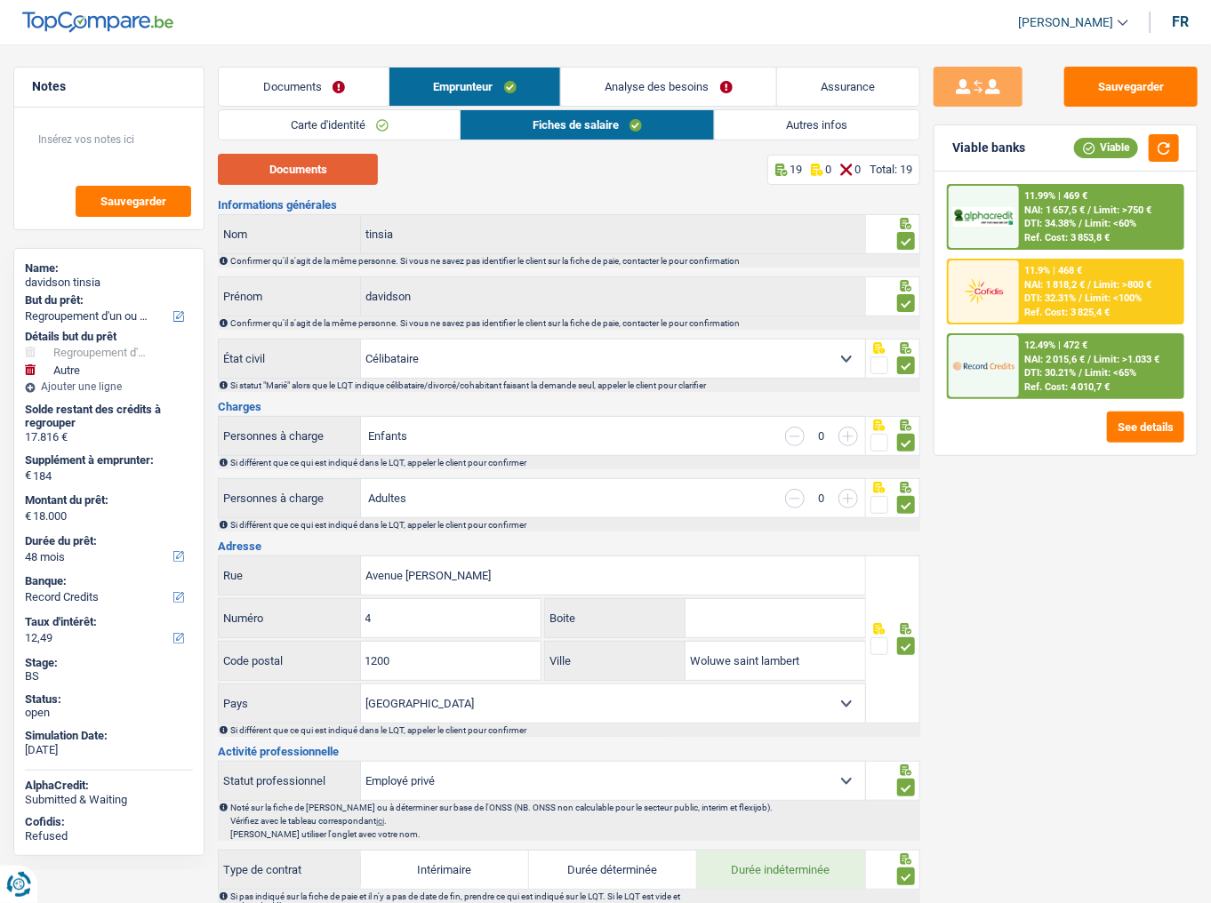
click at [275, 167] on button "Documents" at bounding box center [298, 169] width 160 height 31
click at [626, 76] on link "Analyse des besoins" at bounding box center [668, 87] width 215 height 38
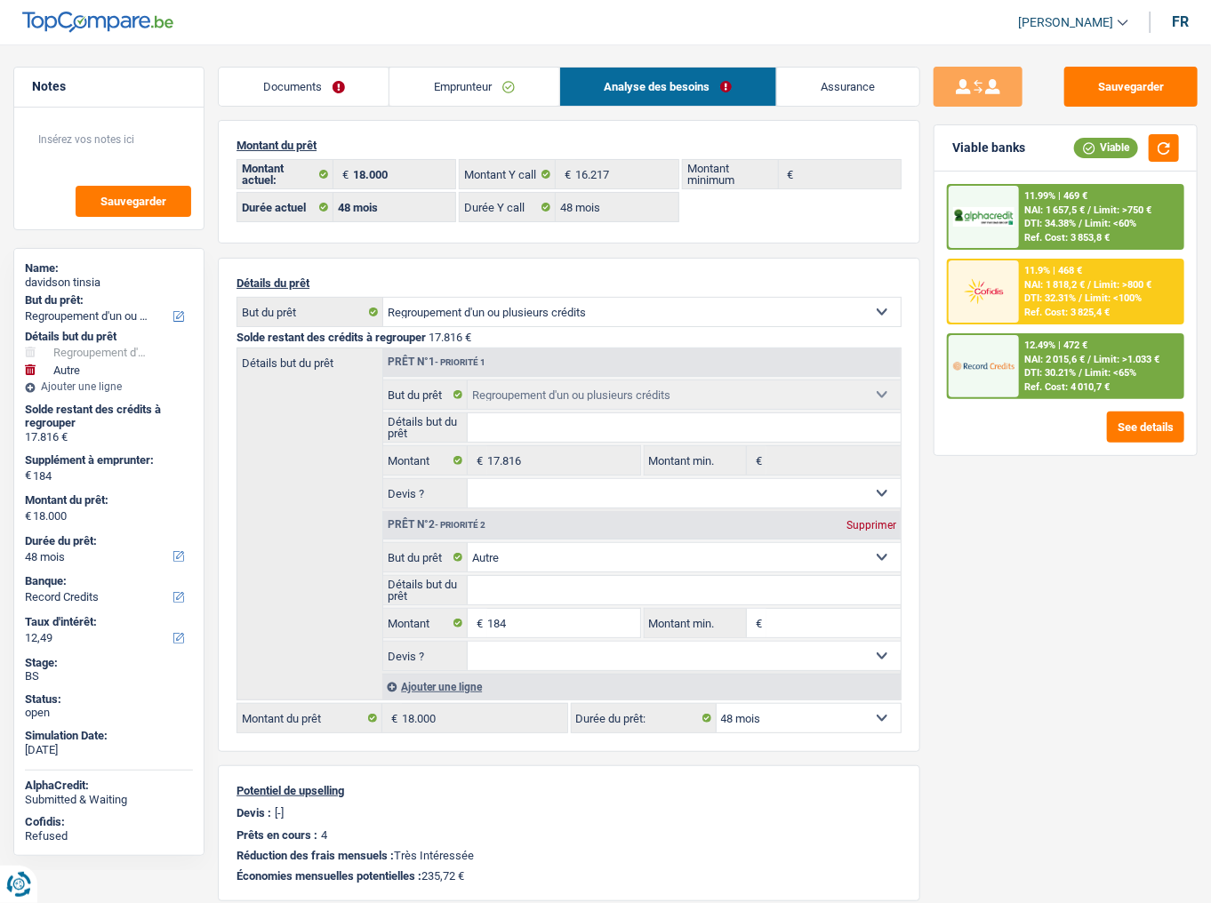
click at [1045, 220] on span "DTI: 34.38%" at bounding box center [1050, 224] width 52 height 12
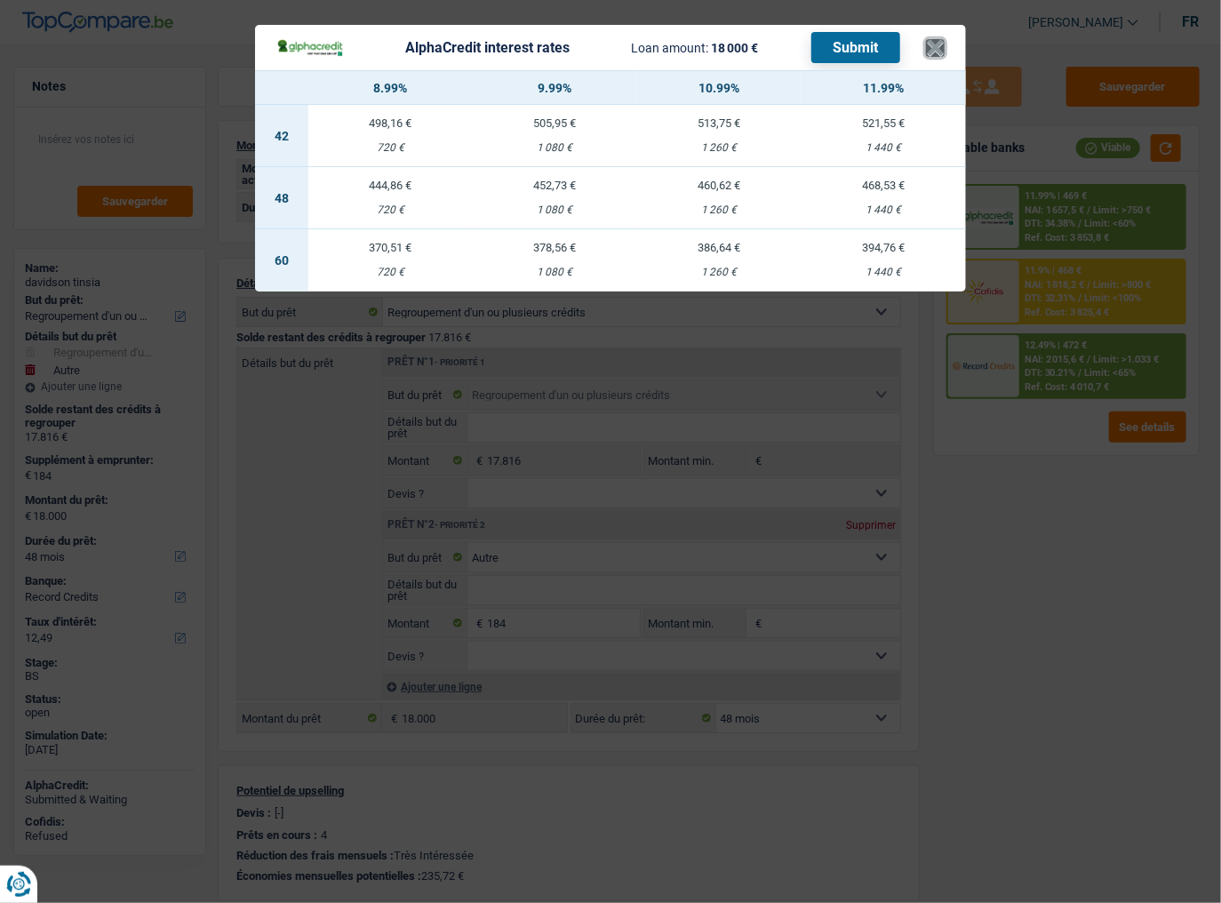
click at [934, 53] on button "×" at bounding box center [935, 48] width 19 height 18
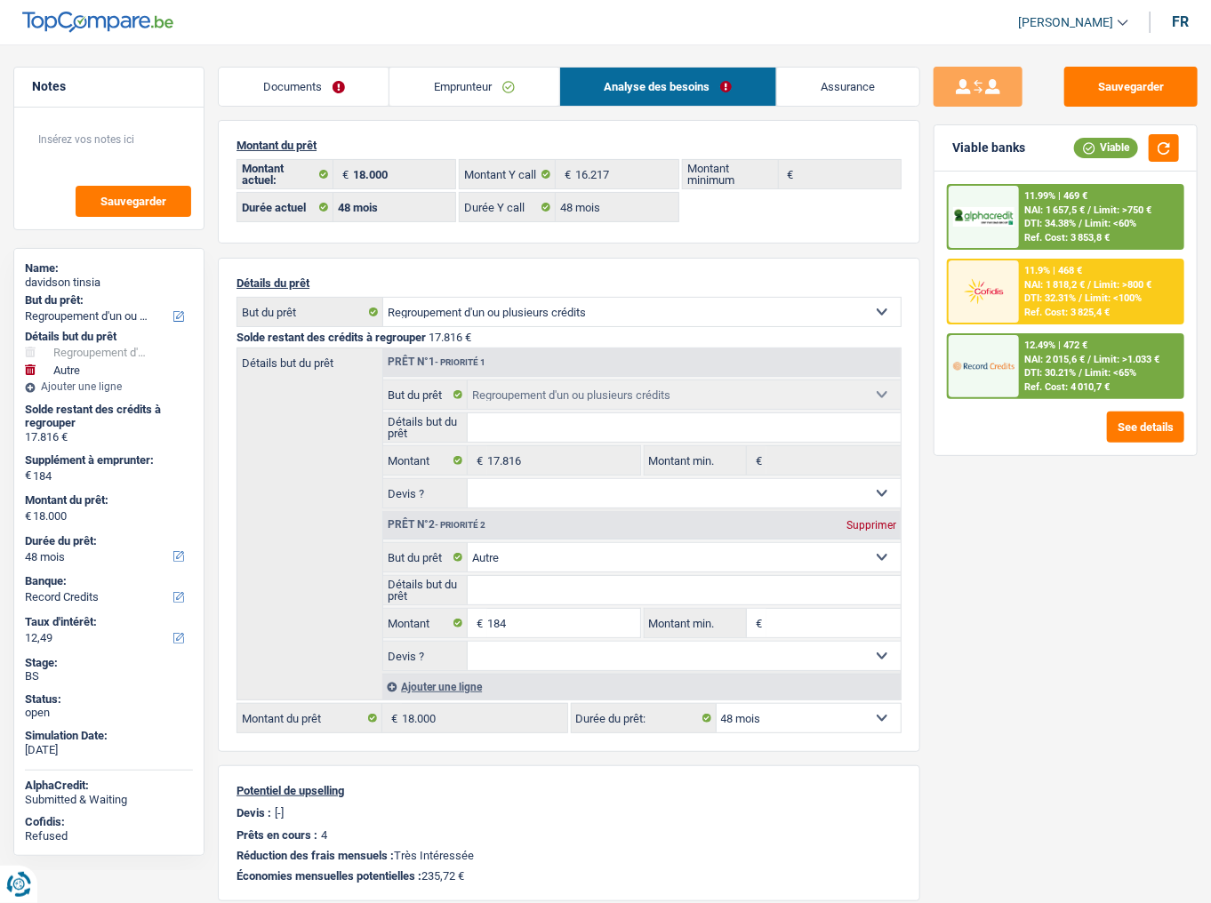
click at [1036, 381] on div "Ref. Cost: 4 010,7 €" at bounding box center [1066, 387] width 85 height 12
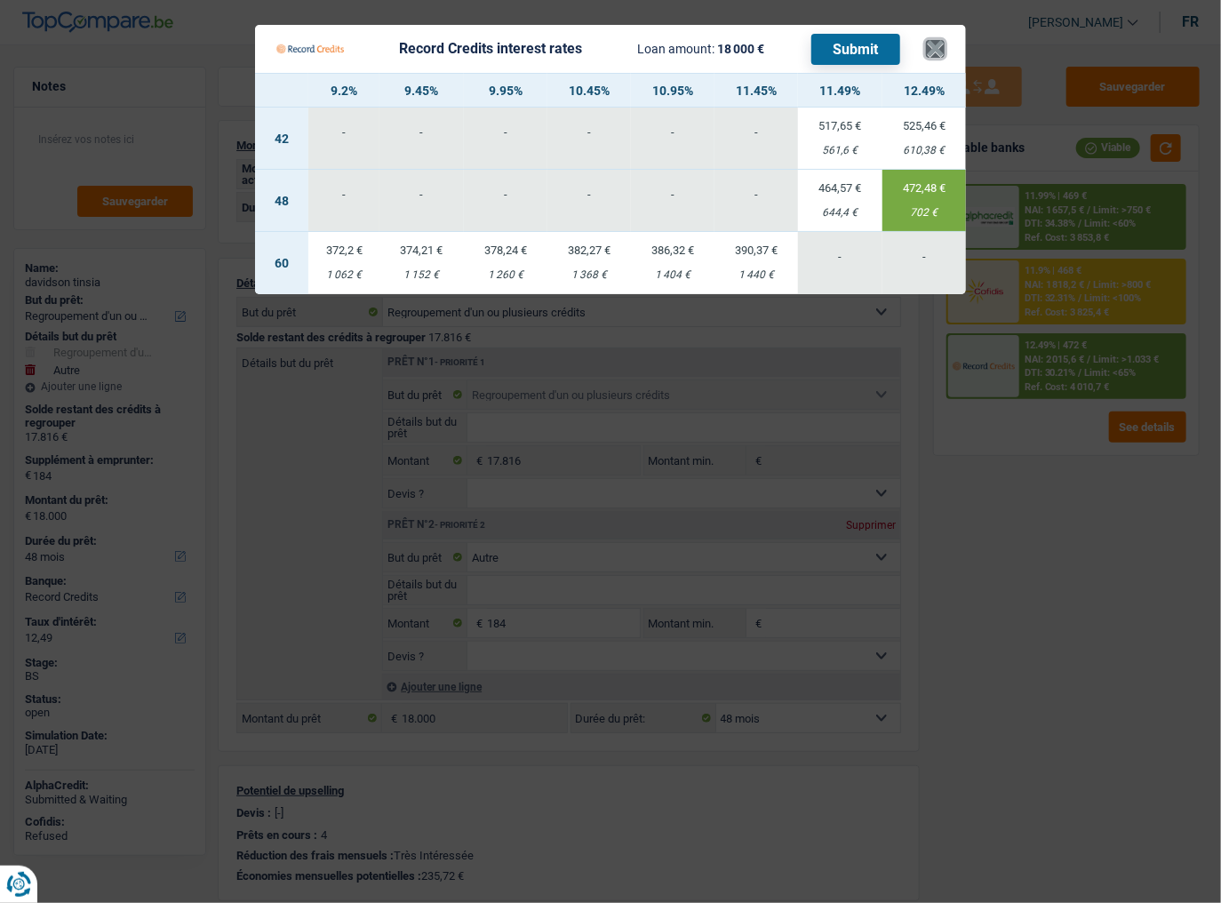
click at [934, 51] on button "×" at bounding box center [935, 49] width 19 height 18
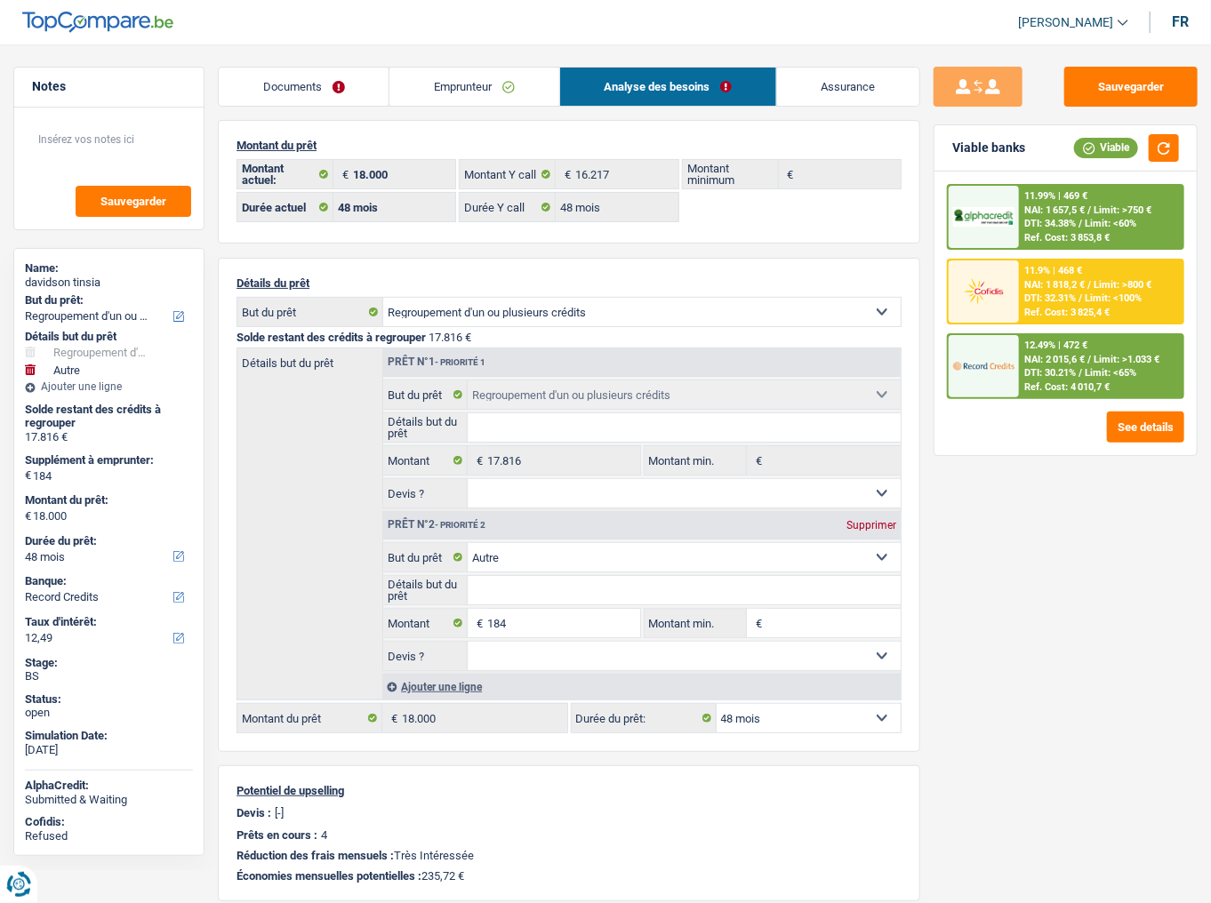
click at [281, 101] on link "Documents" at bounding box center [304, 87] width 170 height 38
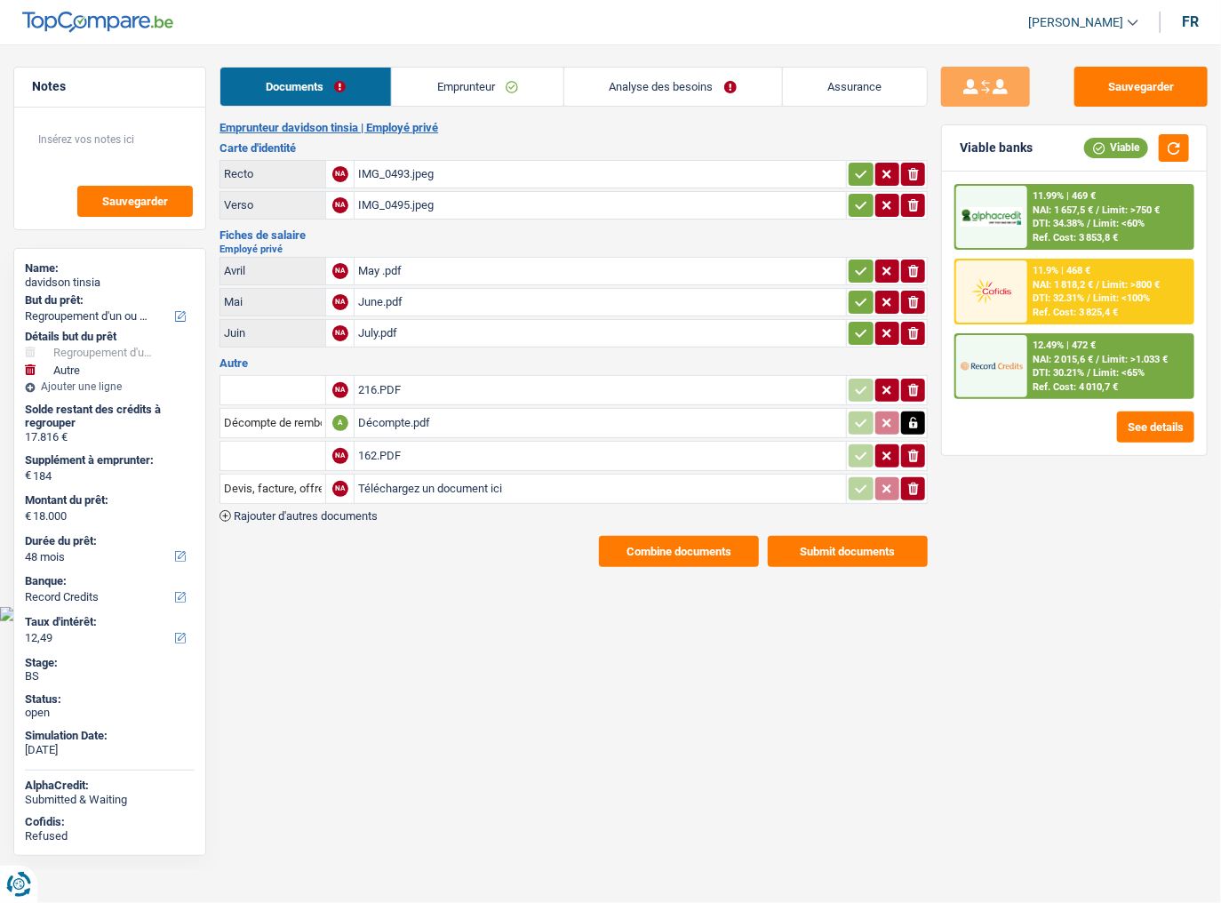
click at [457, 85] on link "Emprunteur" at bounding box center [478, 87] width 172 height 38
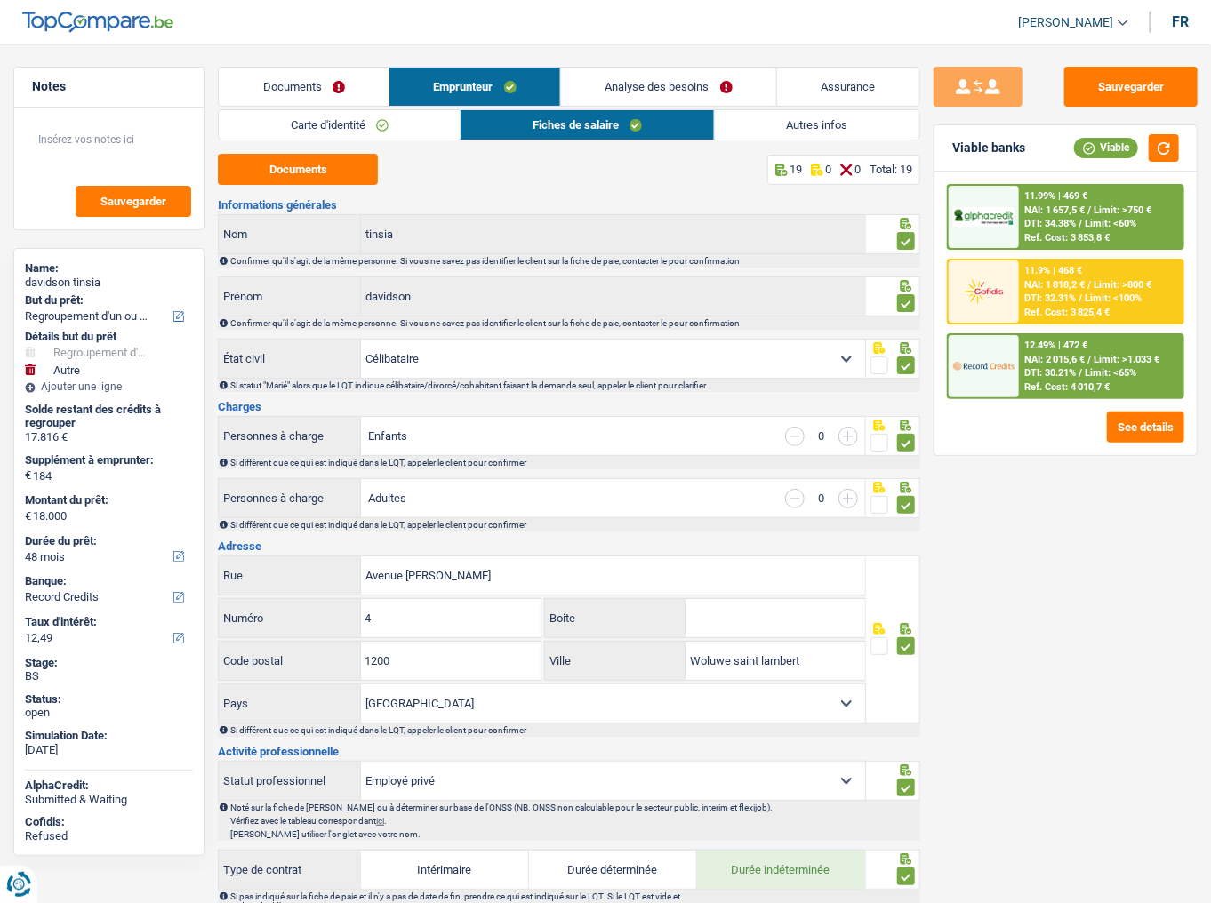
click at [777, 139] on link "Autres infos" at bounding box center [817, 124] width 204 height 29
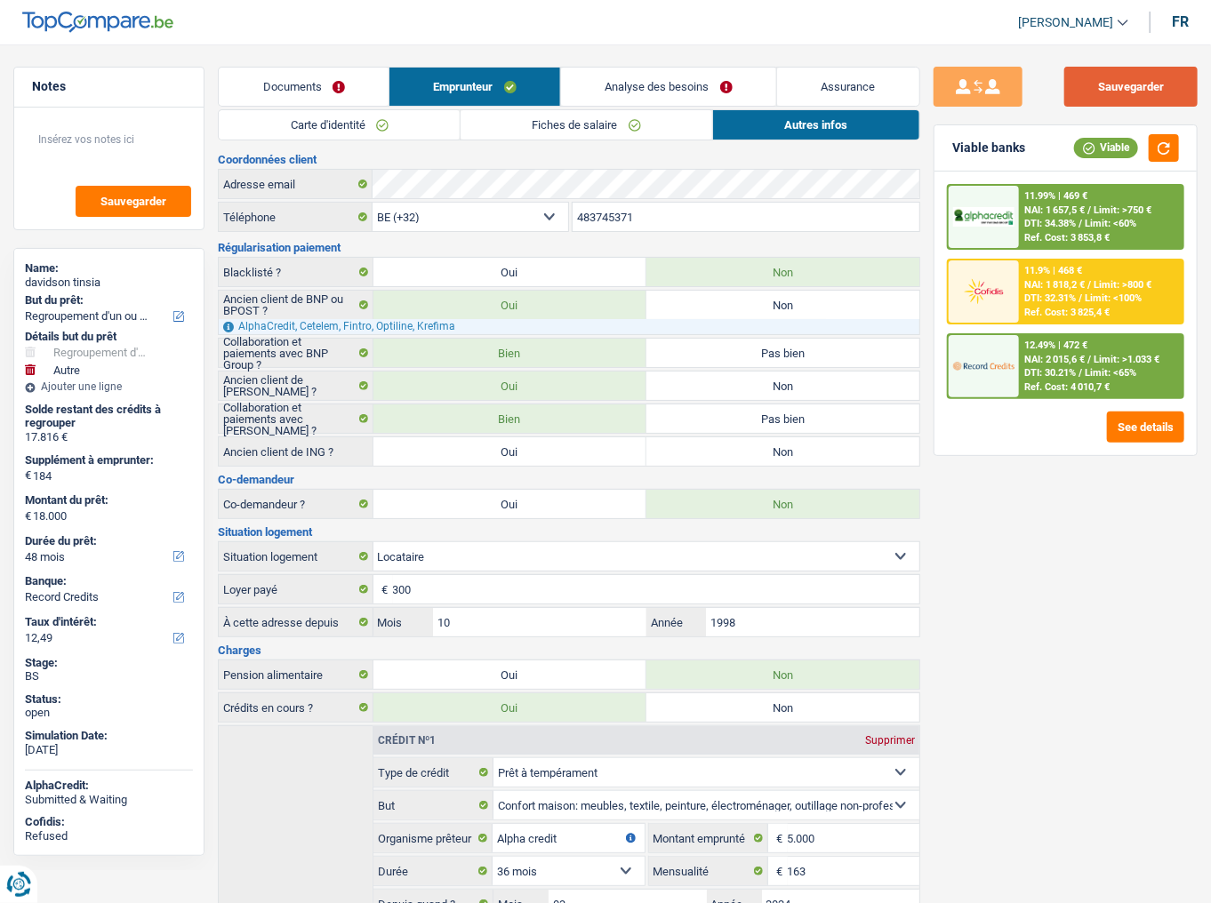
click at [1080, 87] on button "Sauvegarder" at bounding box center [1130, 87] width 133 height 40
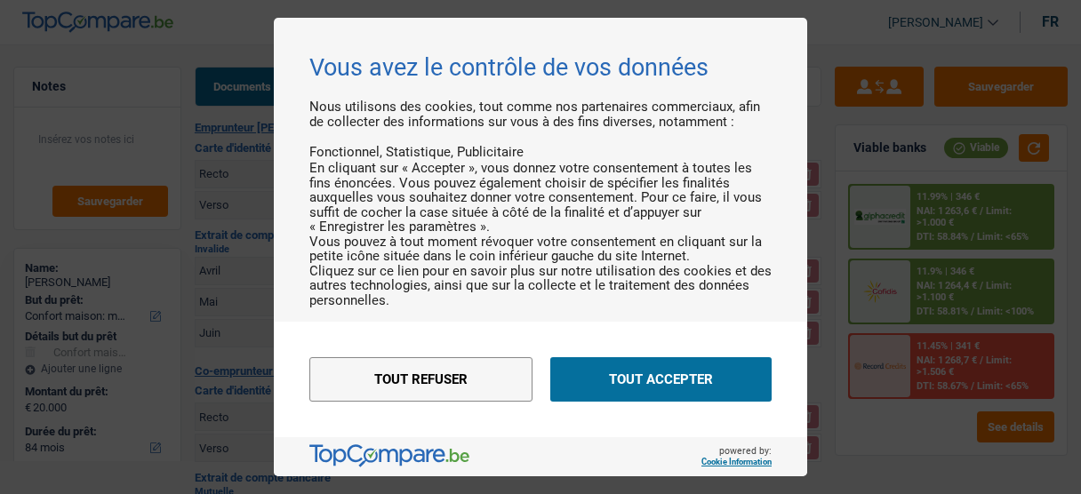
select select "household"
select select "84"
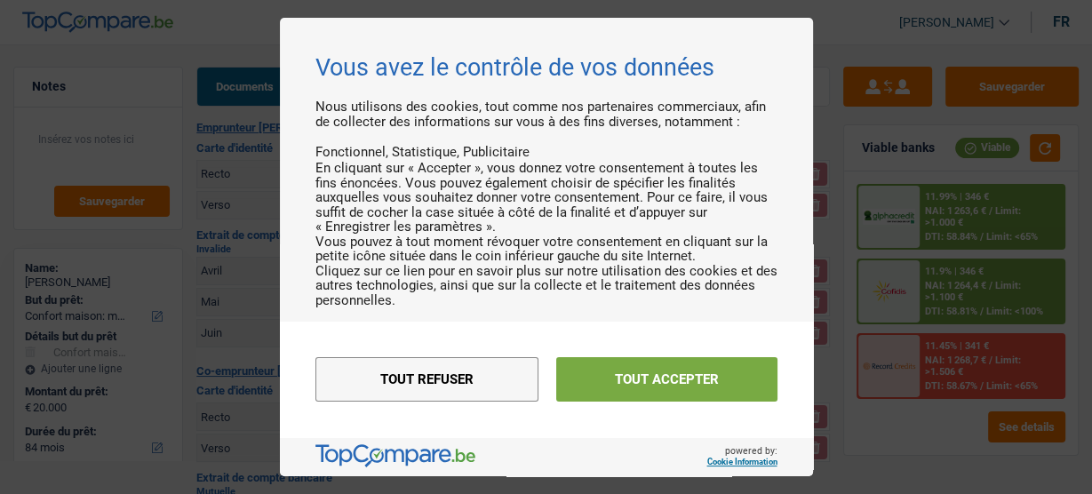
drag, startPoint x: 631, startPoint y: 383, endPoint x: 392, endPoint y: 4, distance: 448.6
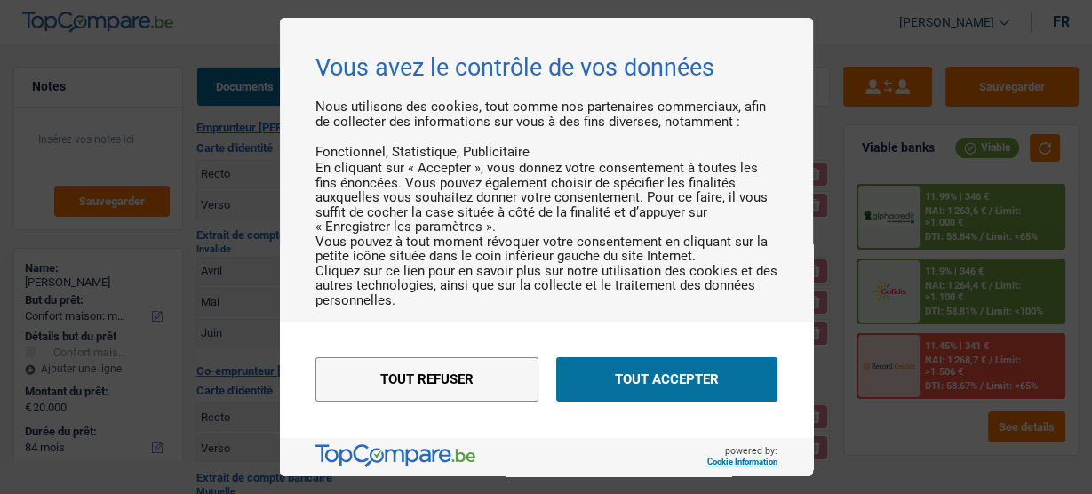
click at [630, 381] on button "Tout accepter" at bounding box center [666, 379] width 221 height 44
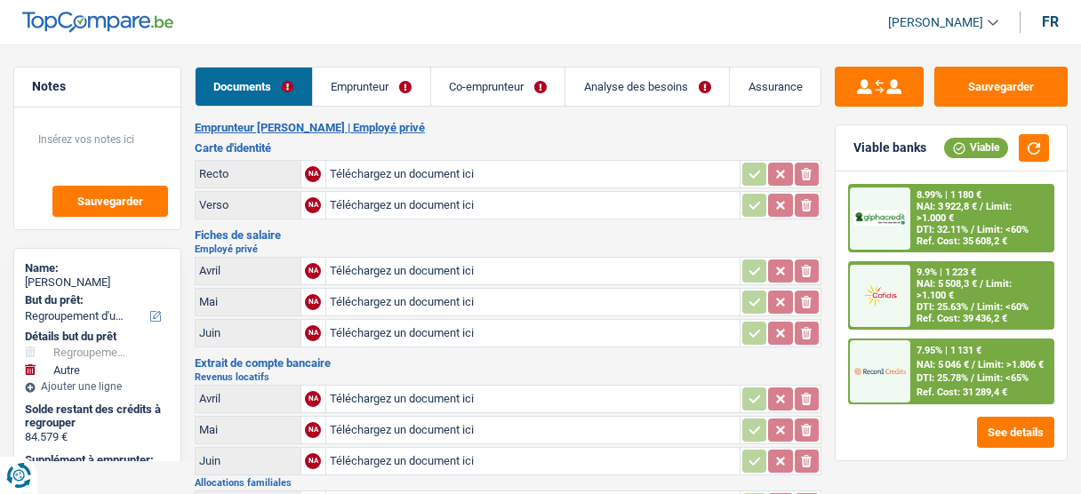
select select "refinancing"
select select "other"
select select "120"
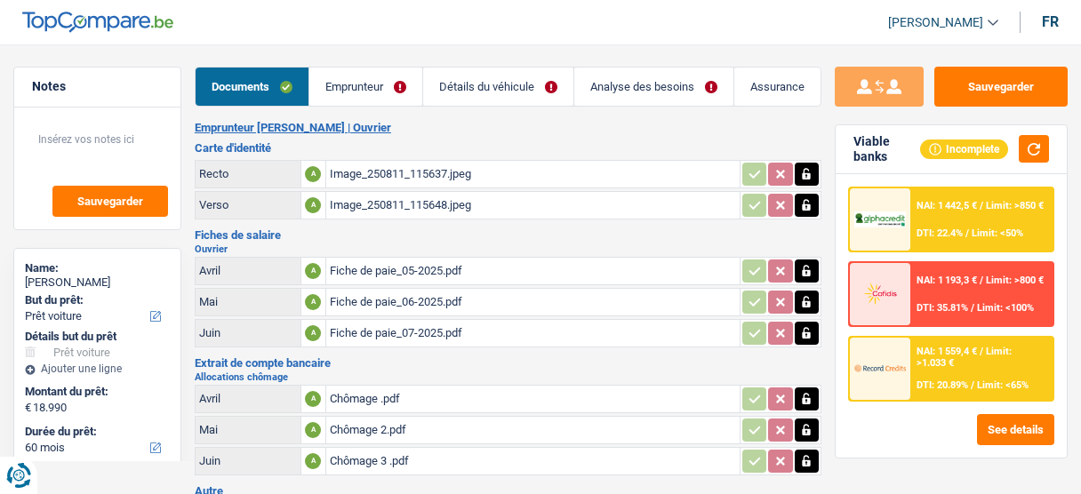
select select "car"
select select "60"
drag, startPoint x: 377, startPoint y: 99, endPoint x: 360, endPoint y: 119, distance: 26.5
click at [377, 99] on link "Emprunteur" at bounding box center [365, 87] width 113 height 38
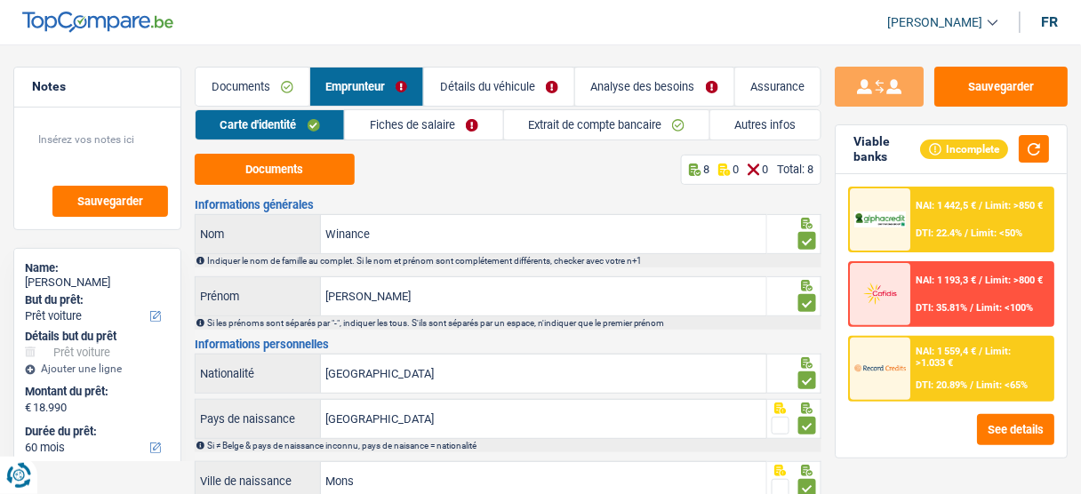
click at [444, 111] on link "Fiches de salaire" at bounding box center [423, 124] width 157 height 29
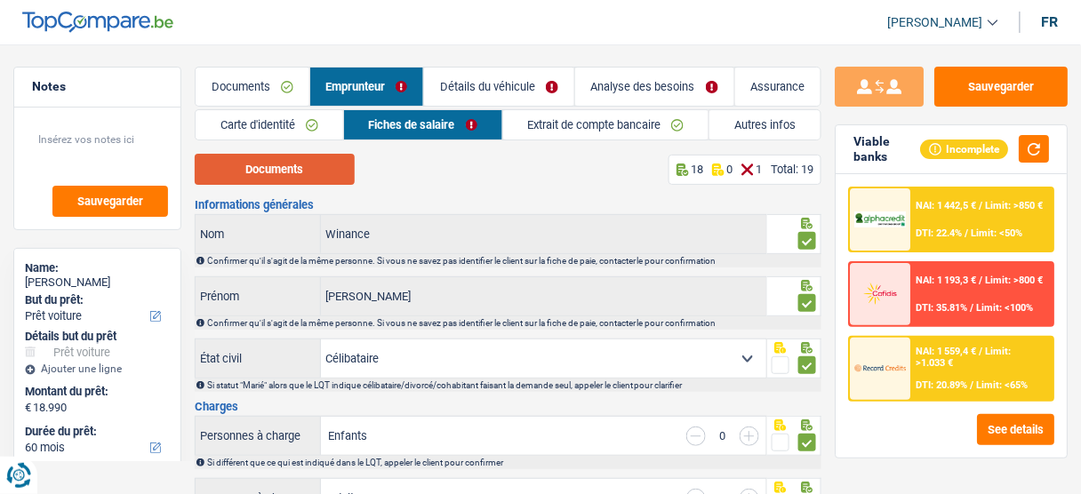
click at [306, 172] on button "Documents" at bounding box center [275, 169] width 160 height 31
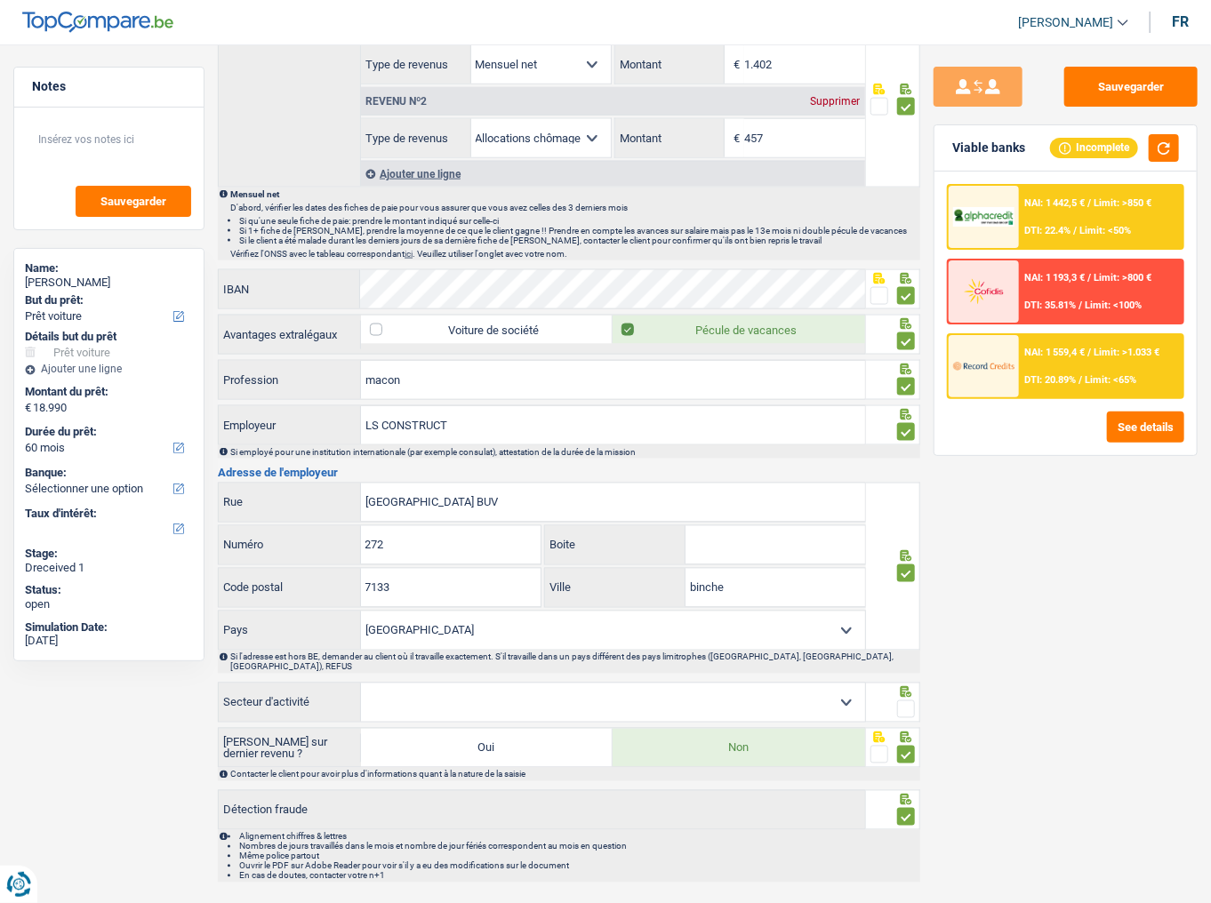
scroll to position [1052, 0]
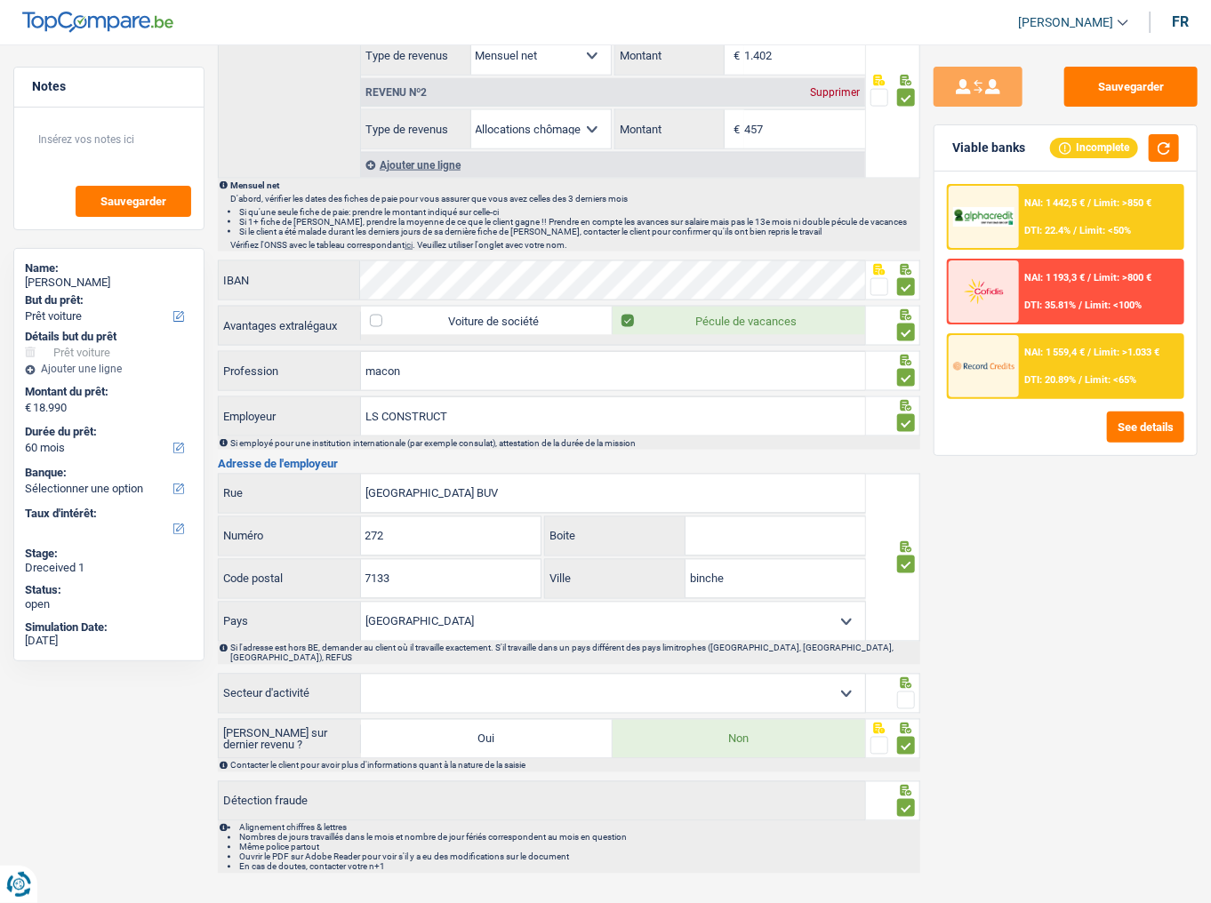
click at [905, 493] on span at bounding box center [906, 701] width 18 height 18
click at [0, 0] on input "radio" at bounding box center [0, 0] width 0 height 0
click at [715, 493] on select "Agriculture/Pêche Industrie Horeca Courier/Fitness/Taxi Construction Banques/As…" at bounding box center [613, 694] width 504 height 38
click at [1080, 493] on div "Sauvegarder Viable banks Incomplete NAI: 1 442,5 € / Limit: >850 € DTI: 22.4% /…" at bounding box center [1065, 468] width 291 height 803
click at [847, 493] on select "Agriculture/Pêche Industrie Horeca Courier/Fitness/Taxi Construction Banques/As…" at bounding box center [613, 694] width 504 height 38
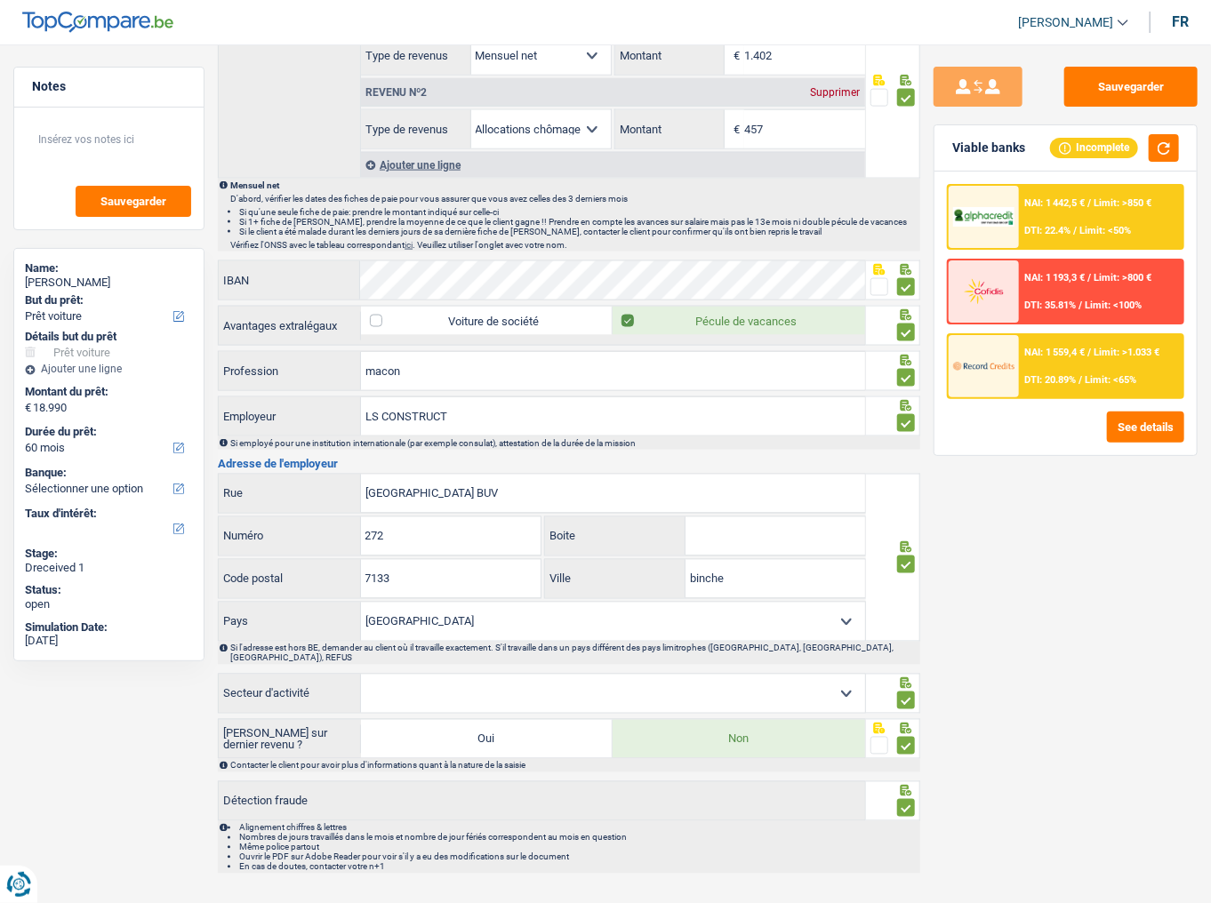
click at [597, 493] on select "Agriculture/Pêche Industrie Horeca Courier/Fitness/Taxi Construction Banques/As…" at bounding box center [613, 694] width 504 height 38
click at [361, 493] on select "Agriculture/Pêche Industrie Horeca Courier/Fitness/Taxi Construction Banques/As…" at bounding box center [613, 694] width 504 height 38
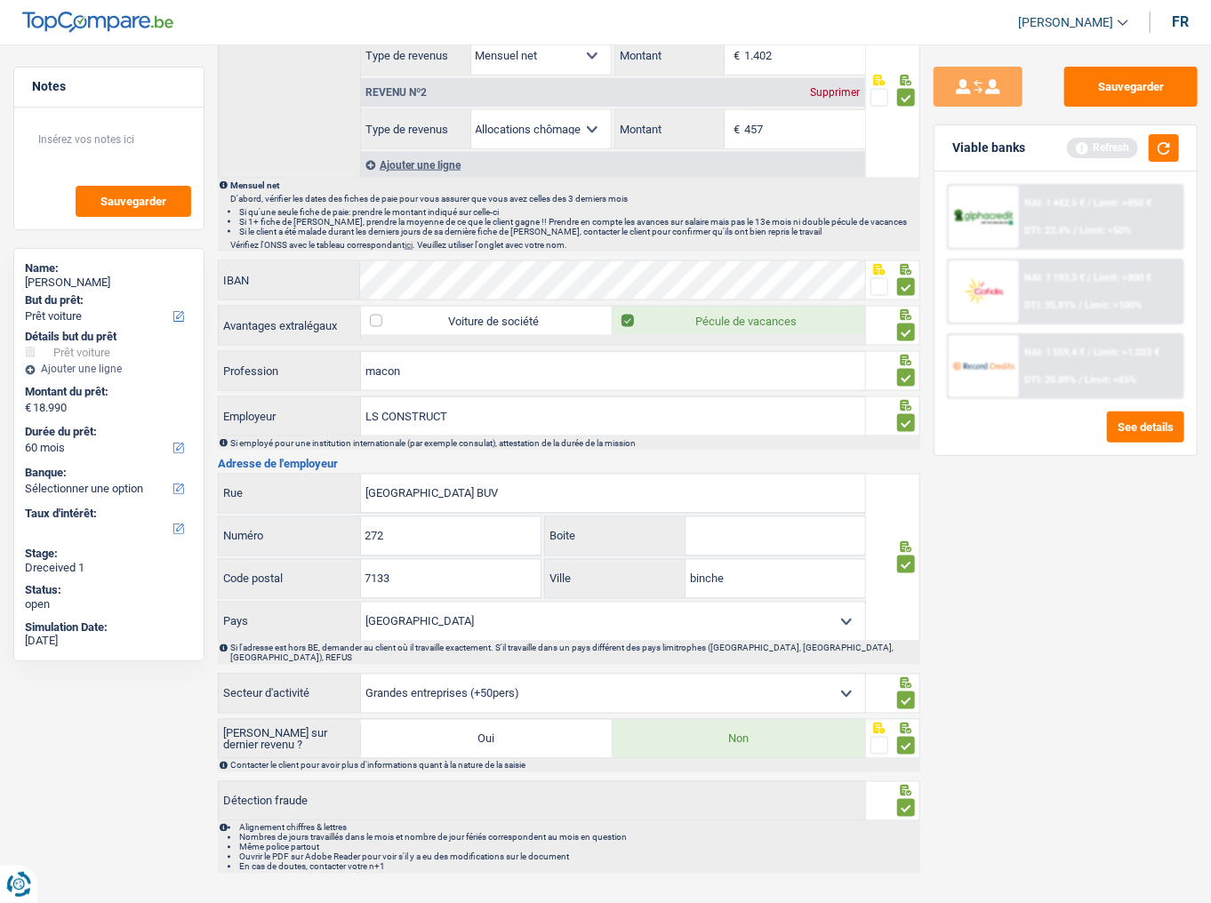
click at [508, 493] on select "Agriculture/Pêche Industrie Horeca Courier/Fitness/Taxi Construction Banques/As…" at bounding box center [613, 694] width 504 height 38
select select "construction"
click at [361, 493] on select "Agriculture/Pêche Industrie Horeca Courier/Fitness/Taxi Construction Banques/As…" at bounding box center [613, 694] width 504 height 38
click at [1080, 152] on button "button" at bounding box center [1163, 148] width 30 height 28
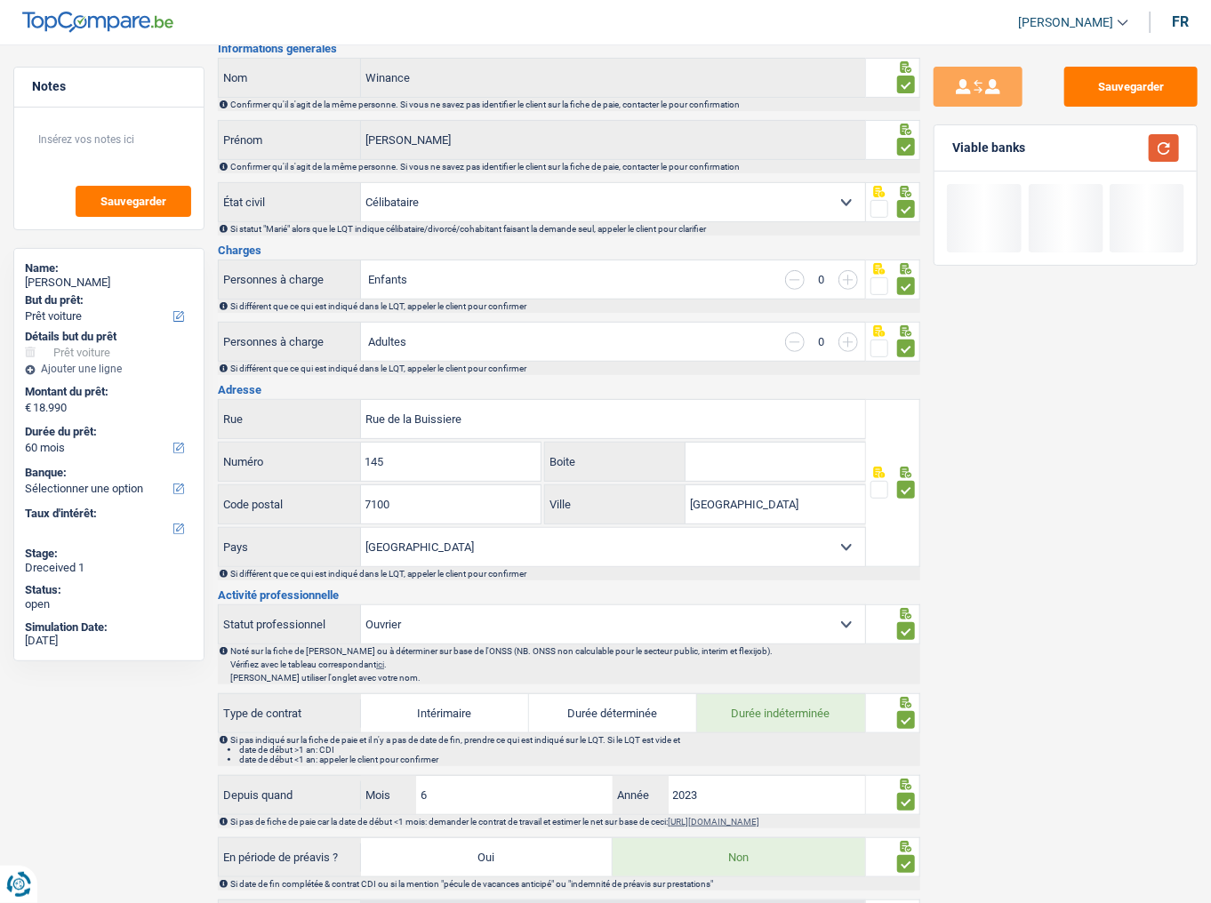
scroll to position [0, 0]
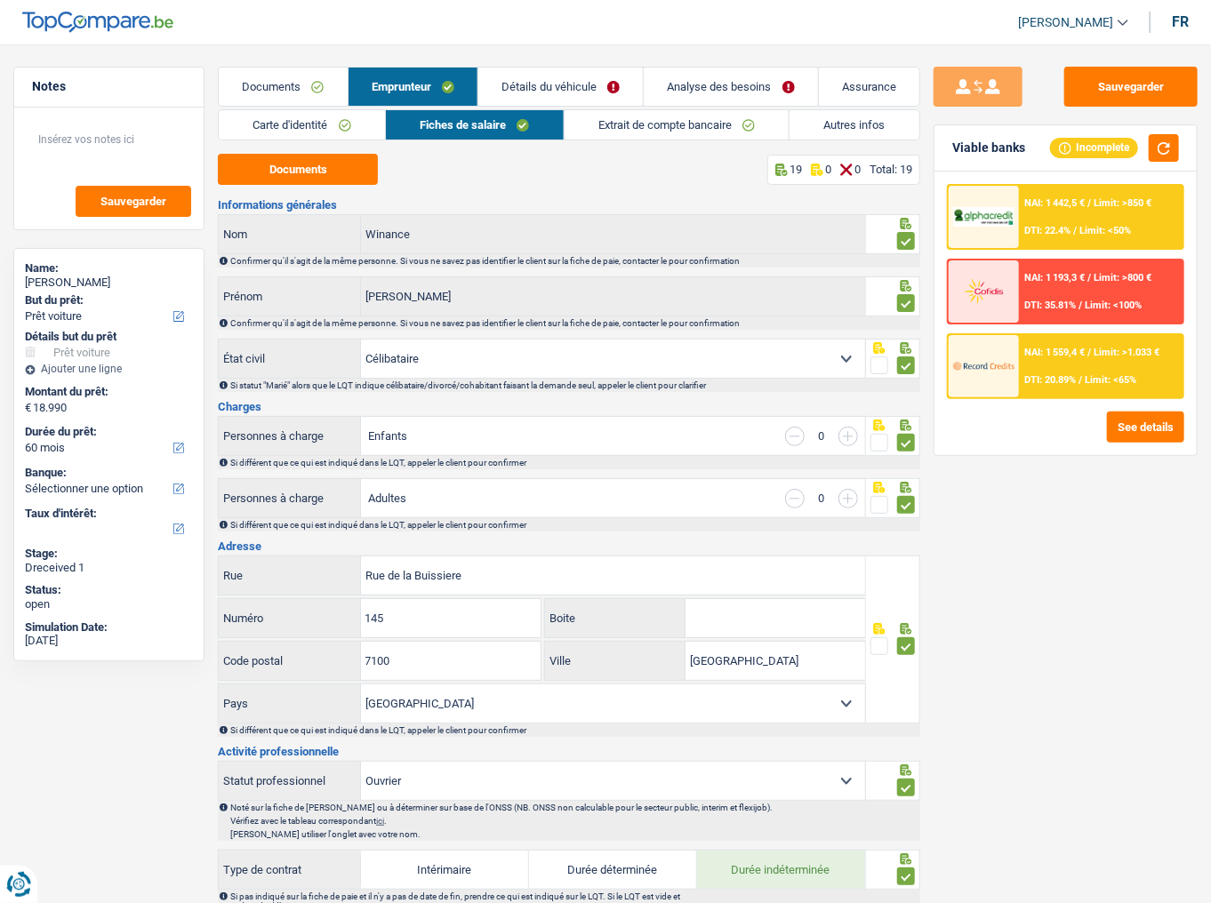
click at [636, 117] on link "Extrait de compte bancaire" at bounding box center [676, 124] width 225 height 29
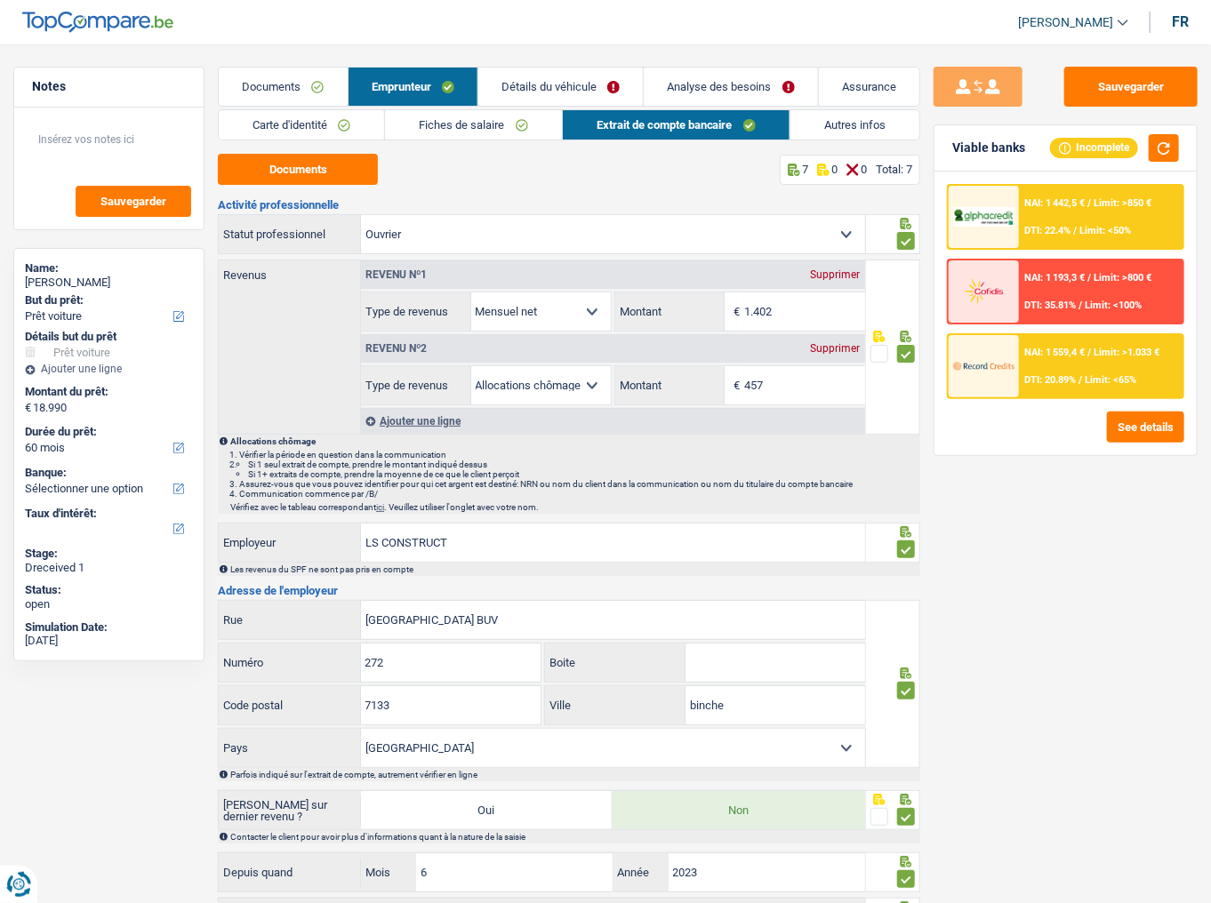
click at [852, 125] on link "Autres infos" at bounding box center [854, 124] width 129 height 29
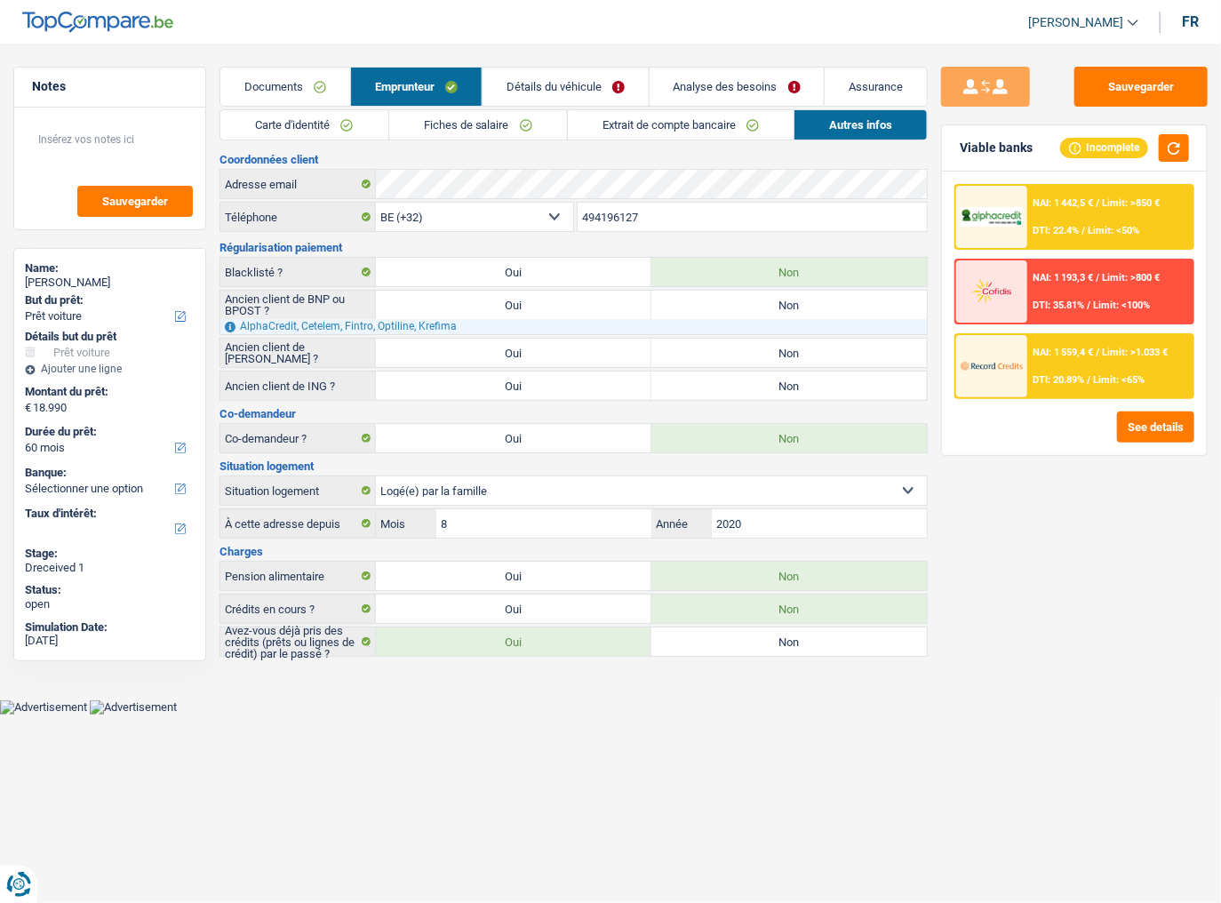
click at [556, 89] on link "Détails du véhicule" at bounding box center [566, 87] width 166 height 38
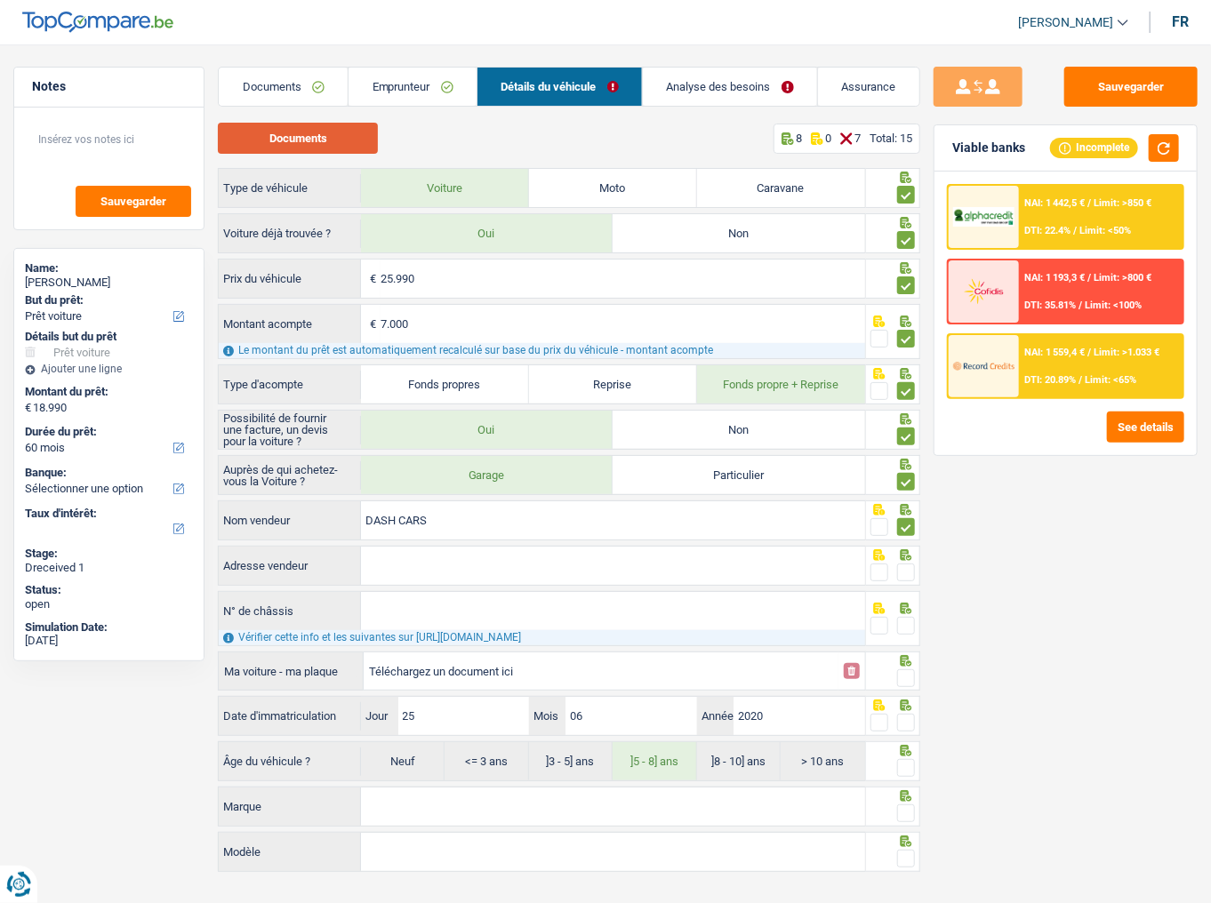
drag, startPoint x: 335, startPoint y: 135, endPoint x: 267, endPoint y: 5, distance: 146.7
click at [334, 135] on button "Documents" at bounding box center [298, 138] width 160 height 31
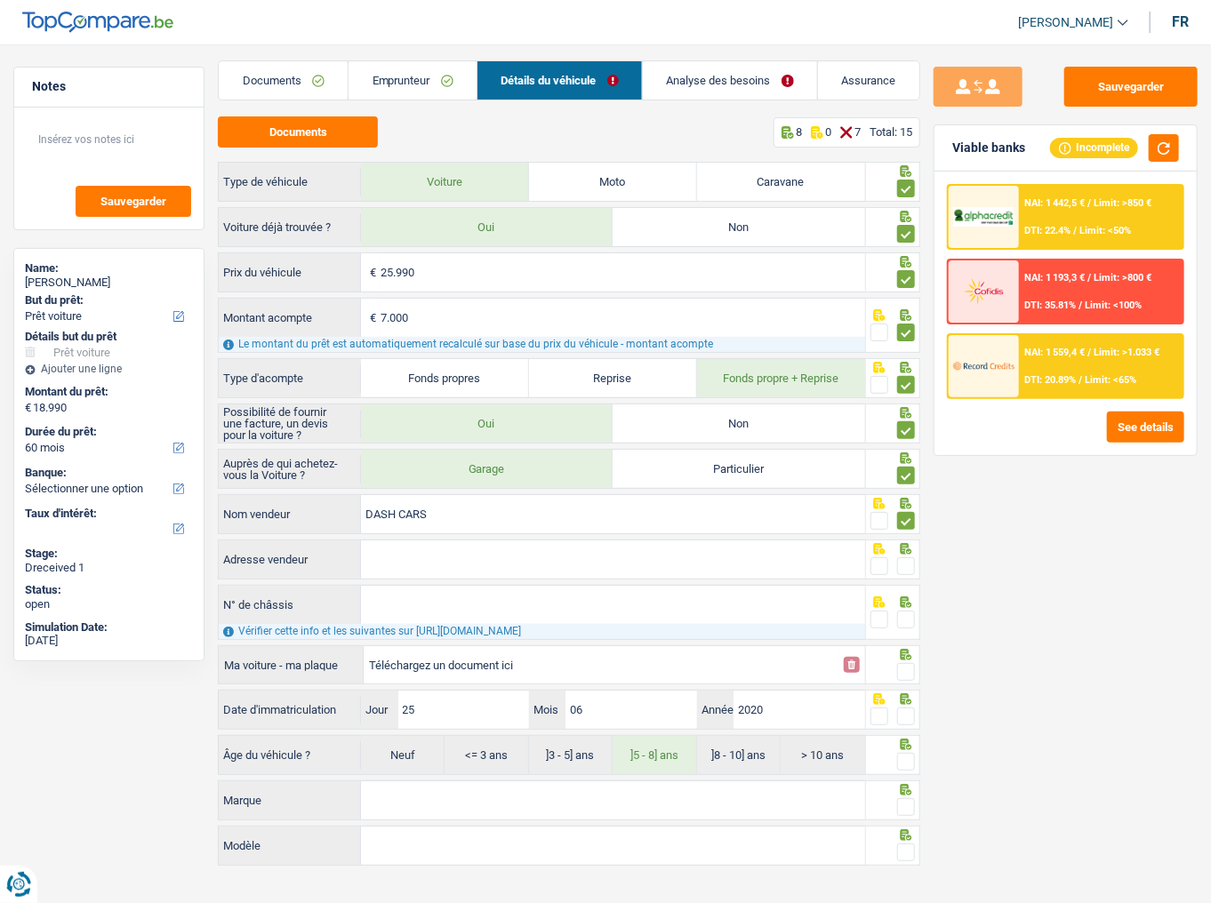
scroll to position [9, 0]
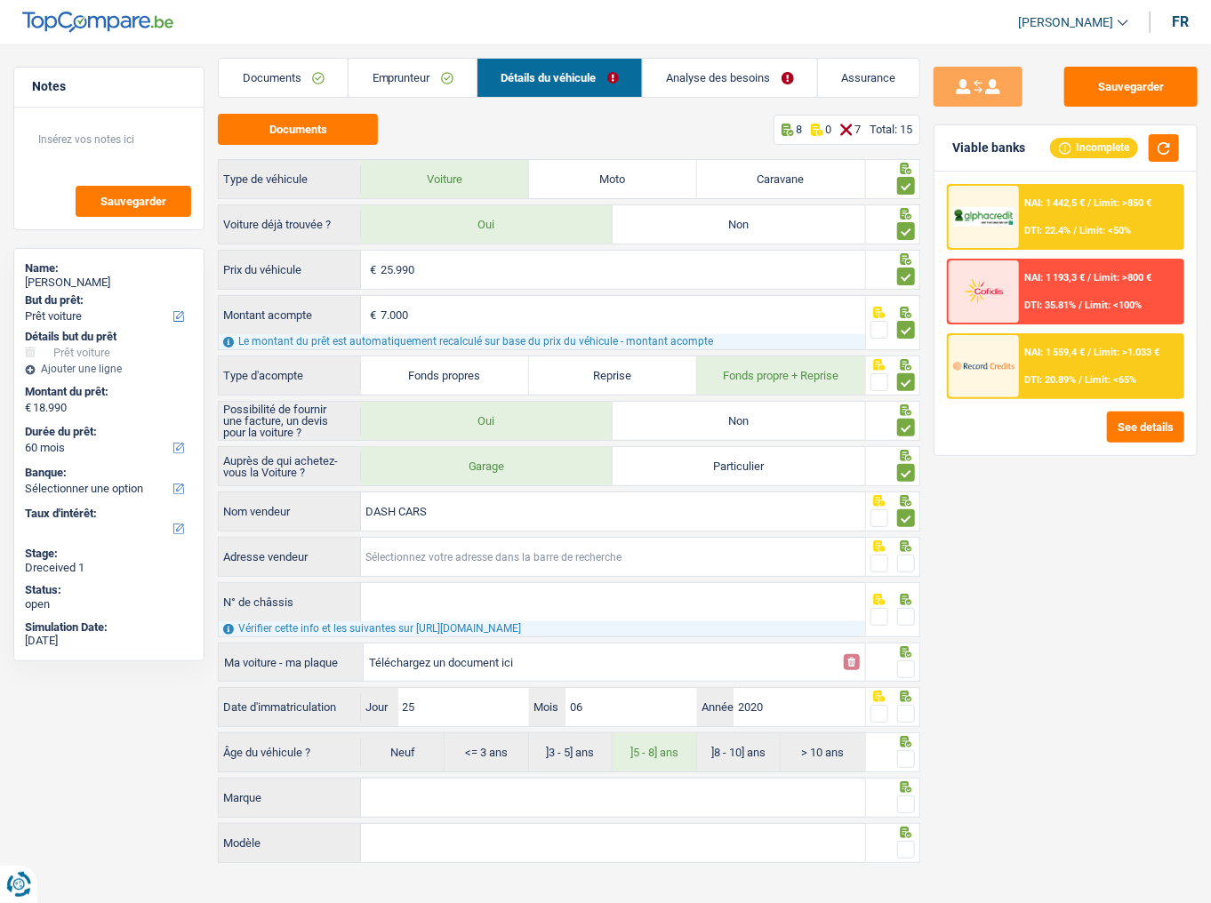
click at [425, 493] on input "Adresse vendeur" at bounding box center [613, 557] width 504 height 38
click at [487, 493] on div "Adresse vendeur Tous les champs sont obligatoires. Veuillez fournir une réponse…" at bounding box center [542, 557] width 648 height 40
click at [432, 493] on input "Adresse vendeur" at bounding box center [613, 557] width 504 height 38
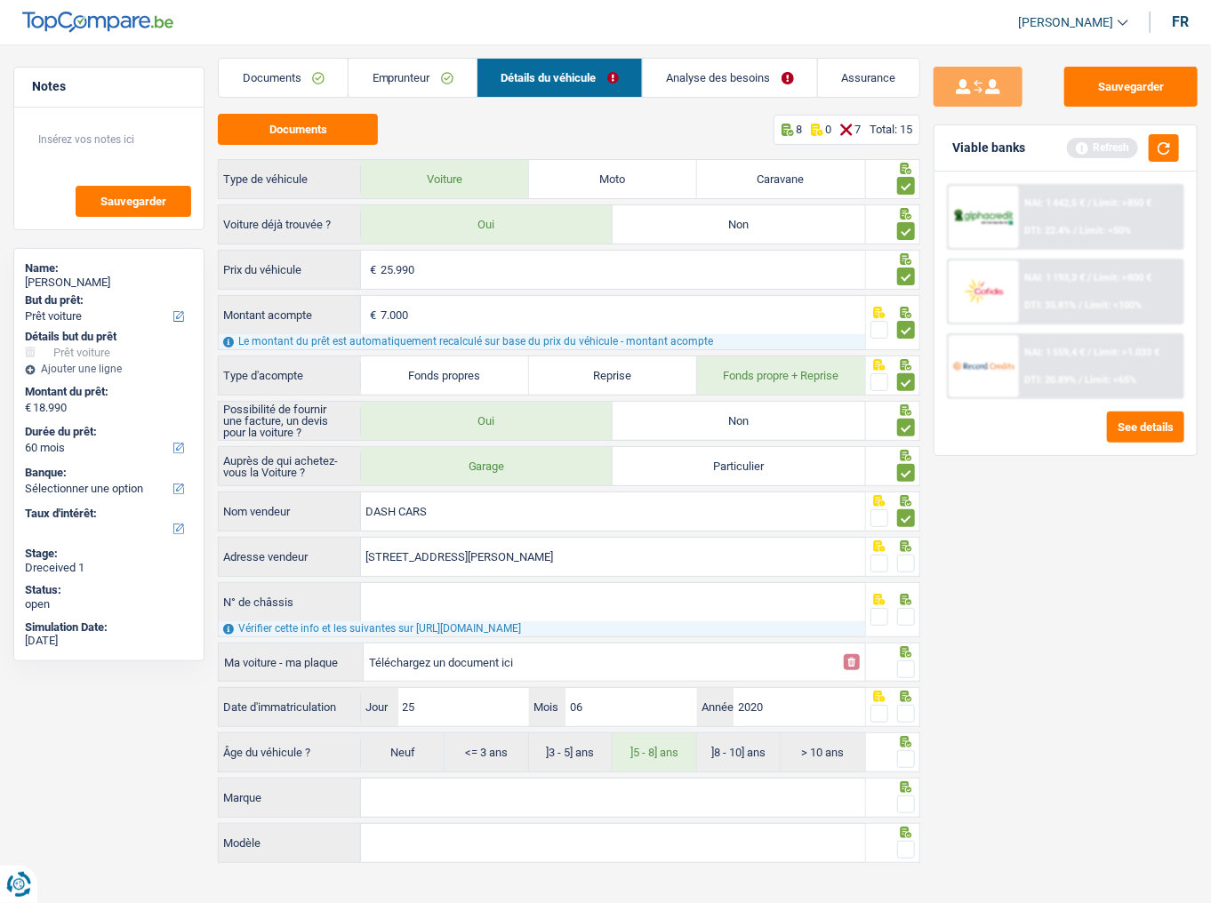
type input "Rue Wilson; 106; 7340; Colfontaine; BE"
click at [911, 493] on span at bounding box center [906, 564] width 18 height 18
click at [0, 0] on input "radio" at bounding box center [0, 0] width 0 height 0
click at [1080, 151] on button "button" at bounding box center [1163, 148] width 30 height 28
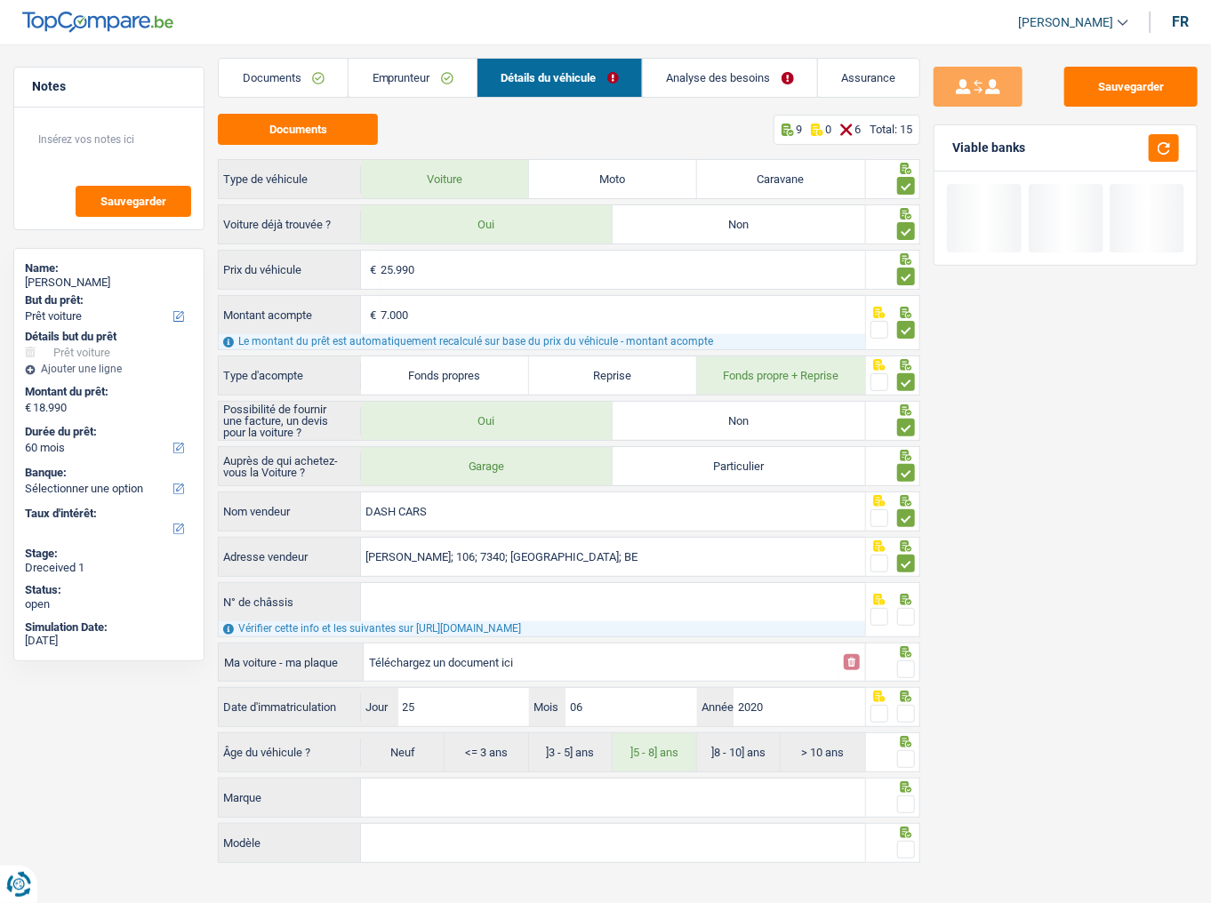
click at [406, 493] on input "N° de châssis" at bounding box center [613, 602] width 504 height 38
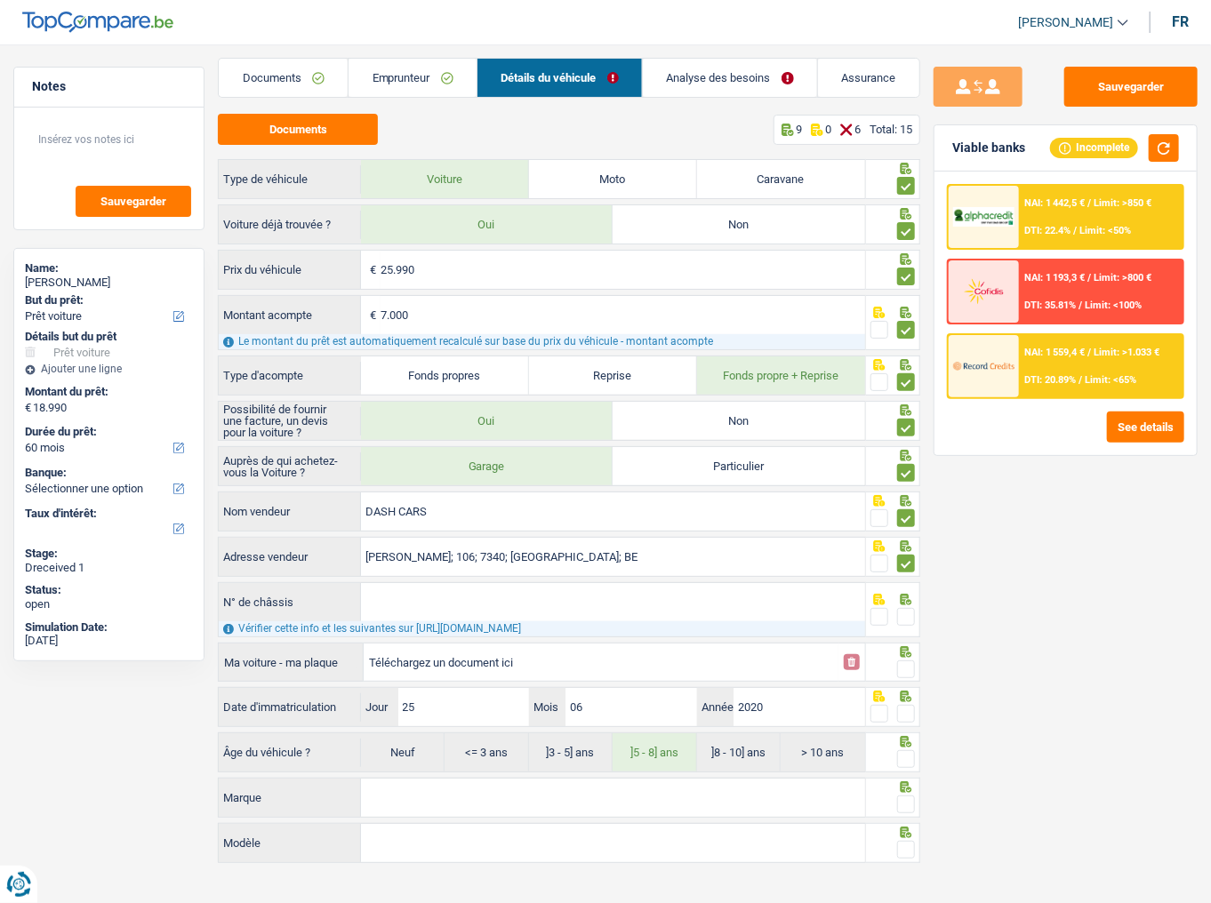
click at [875, 493] on span at bounding box center [879, 617] width 18 height 18
click at [0, 0] on input "radio" at bounding box center [0, 0] width 0 height 0
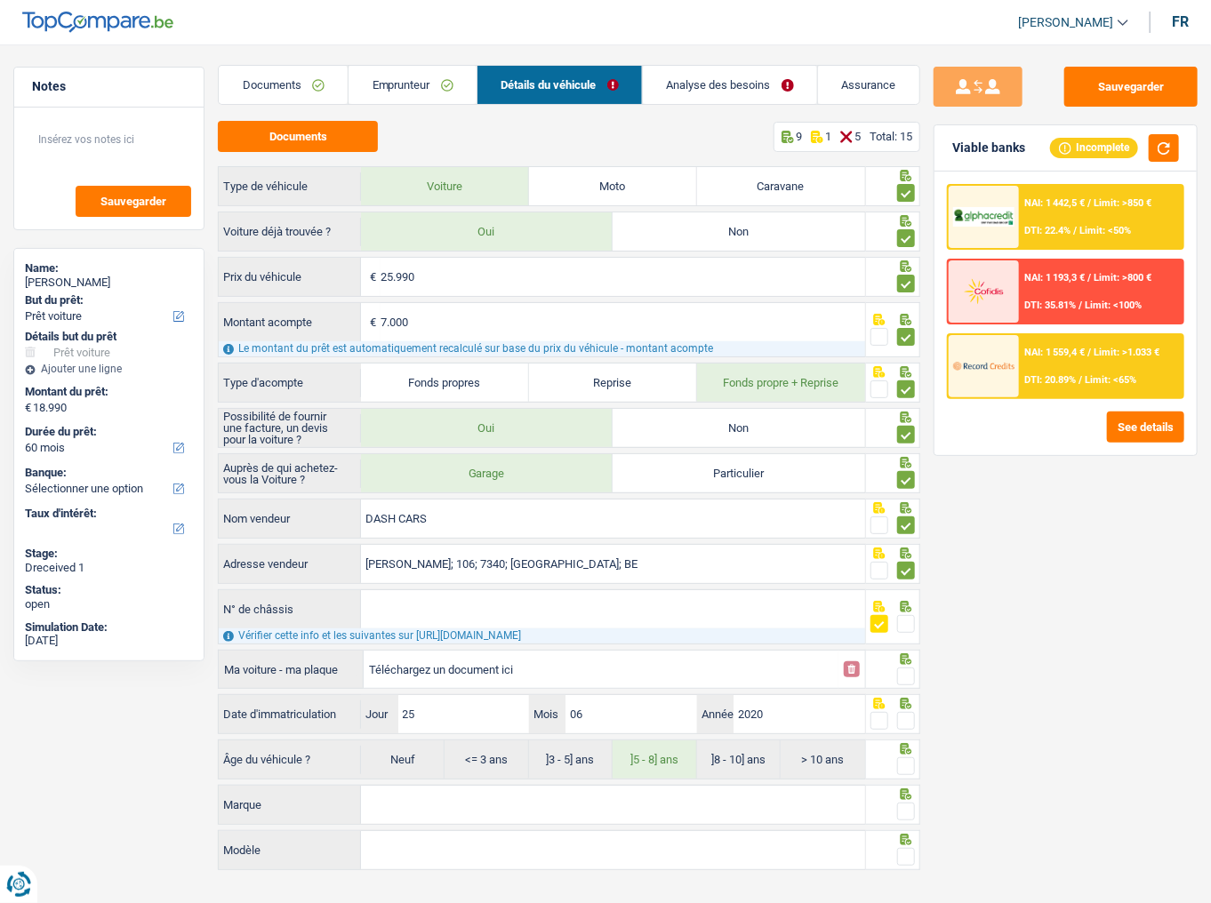
scroll to position [0, 0]
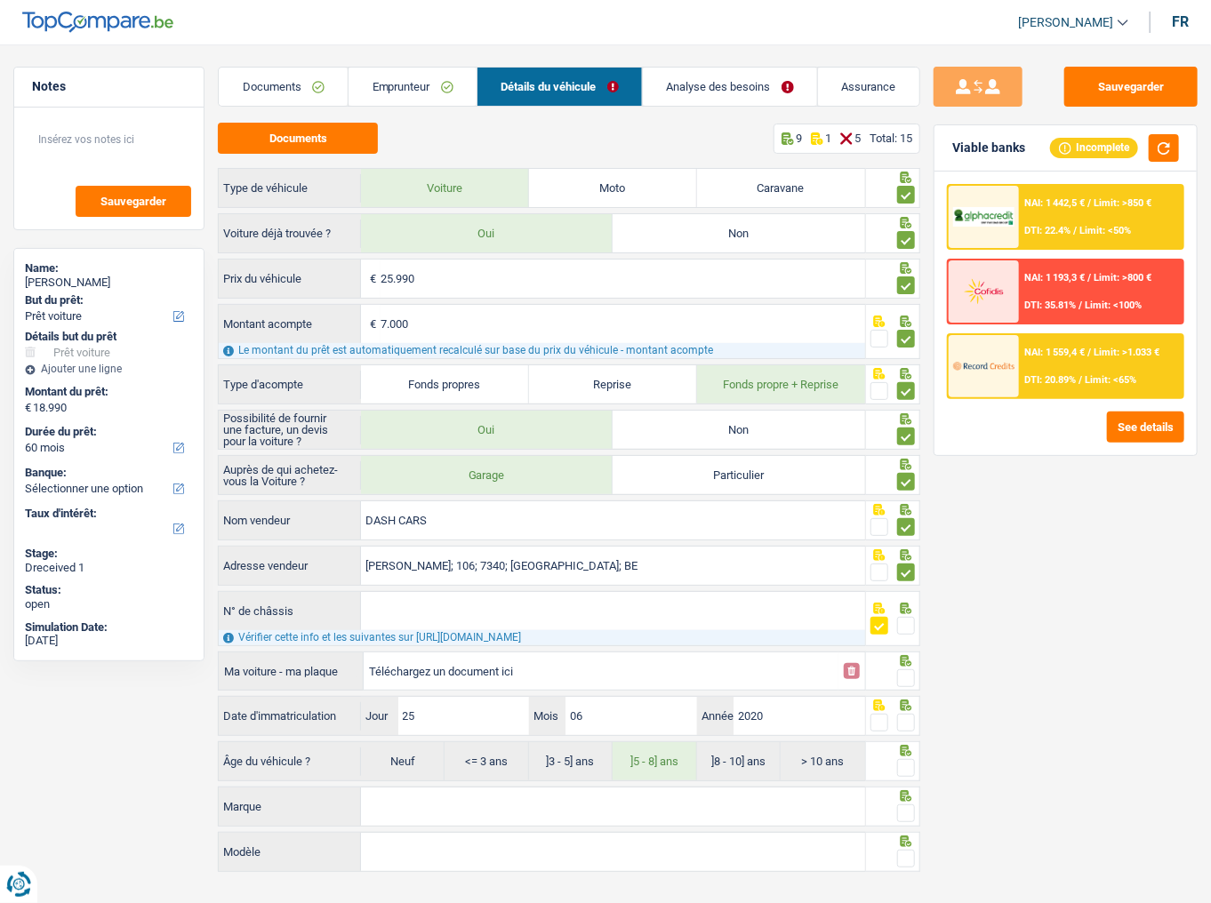
click at [904, 493] on span at bounding box center [906, 678] width 18 height 18
click at [0, 0] on input "radio" at bounding box center [0, 0] width 0 height 0
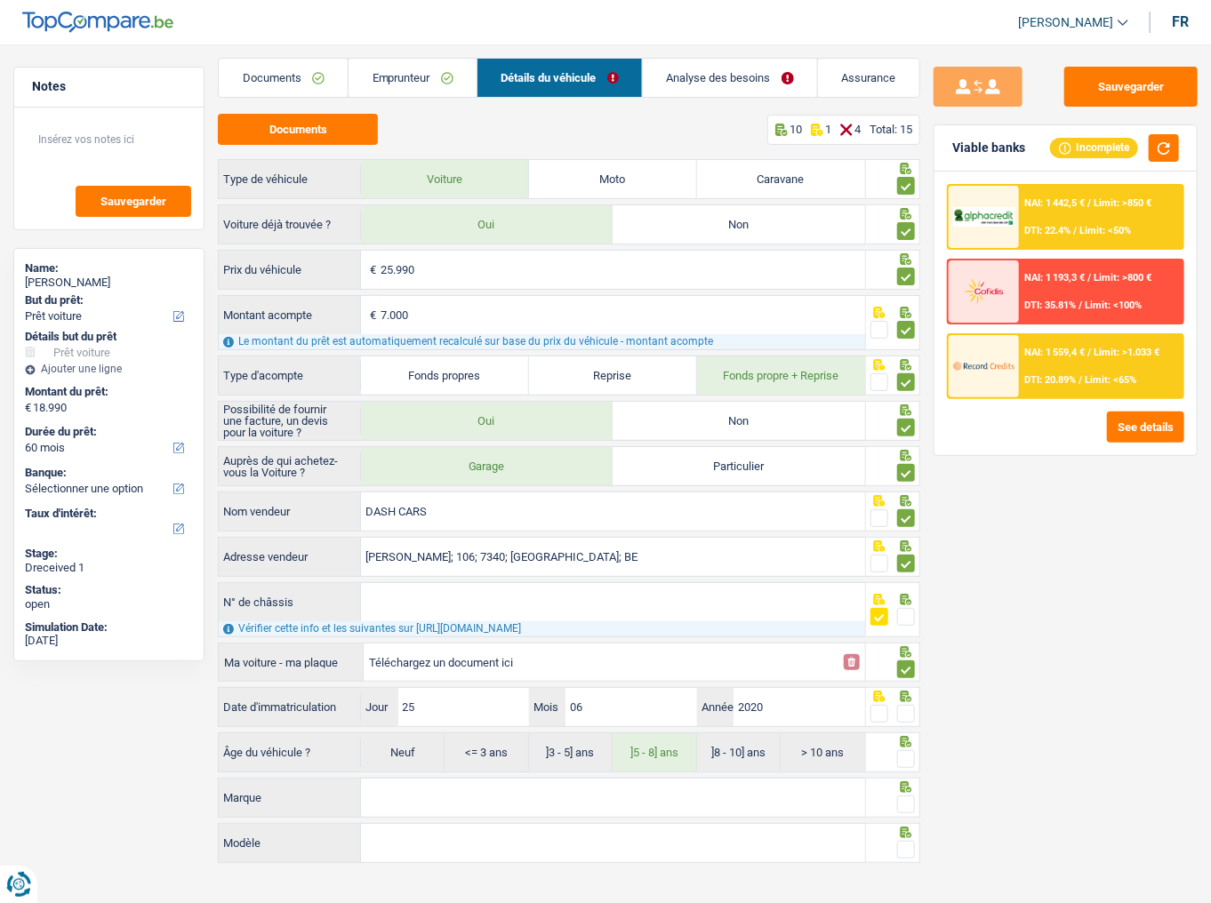
drag, startPoint x: 903, startPoint y: 708, endPoint x: 905, endPoint y: 716, distance: 9.1
click at [903, 493] on span at bounding box center [906, 714] width 18 height 18
click at [0, 0] on input "radio" at bounding box center [0, 0] width 0 height 0
click at [903, 493] on span at bounding box center [906, 759] width 18 height 18
click at [0, 0] on input "radio" at bounding box center [0, 0] width 0 height 0
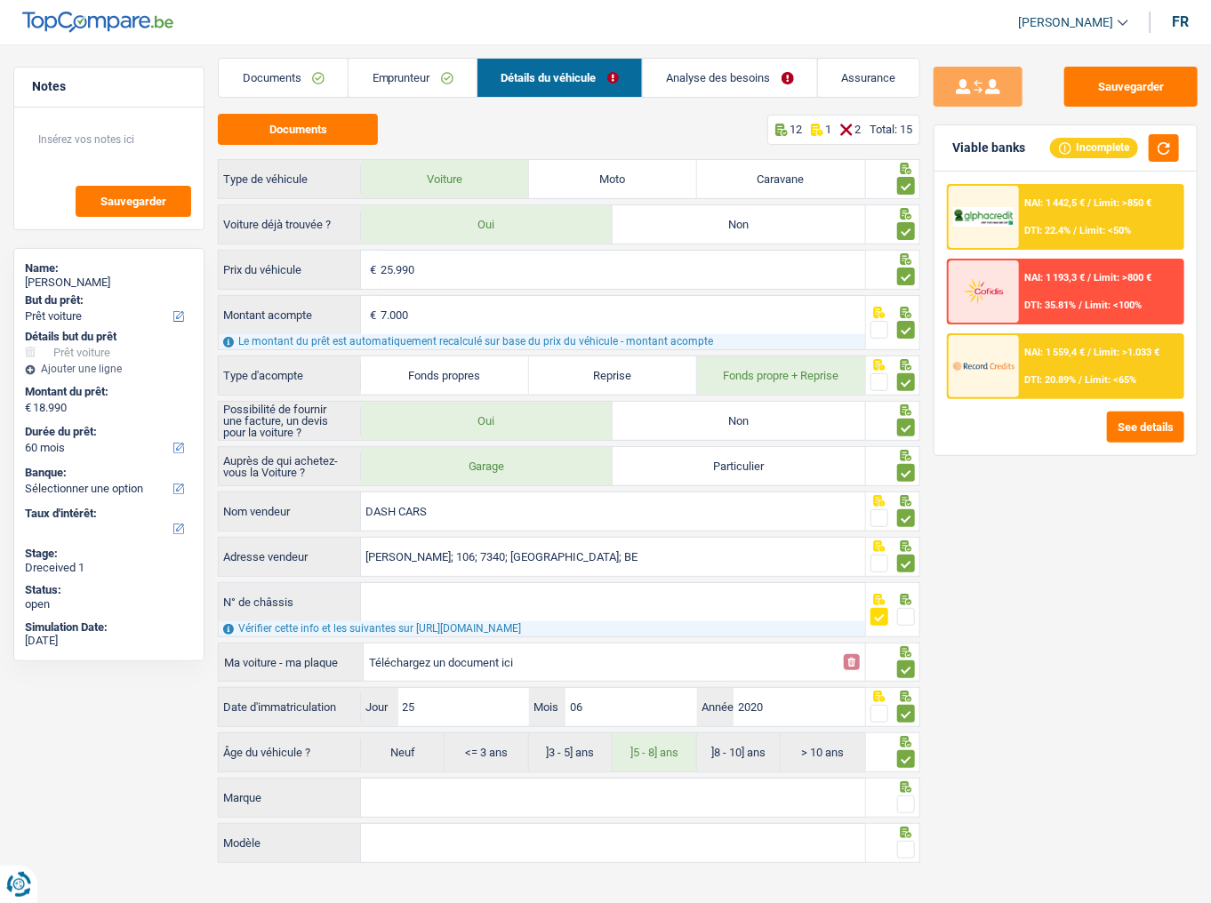
drag, startPoint x: 736, startPoint y: 796, endPoint x: 965, endPoint y: 789, distance: 229.4
click at [740, 493] on input "Marque" at bounding box center [613, 798] width 504 height 38
click at [405, 493] on input "Marque" at bounding box center [613, 798] width 504 height 38
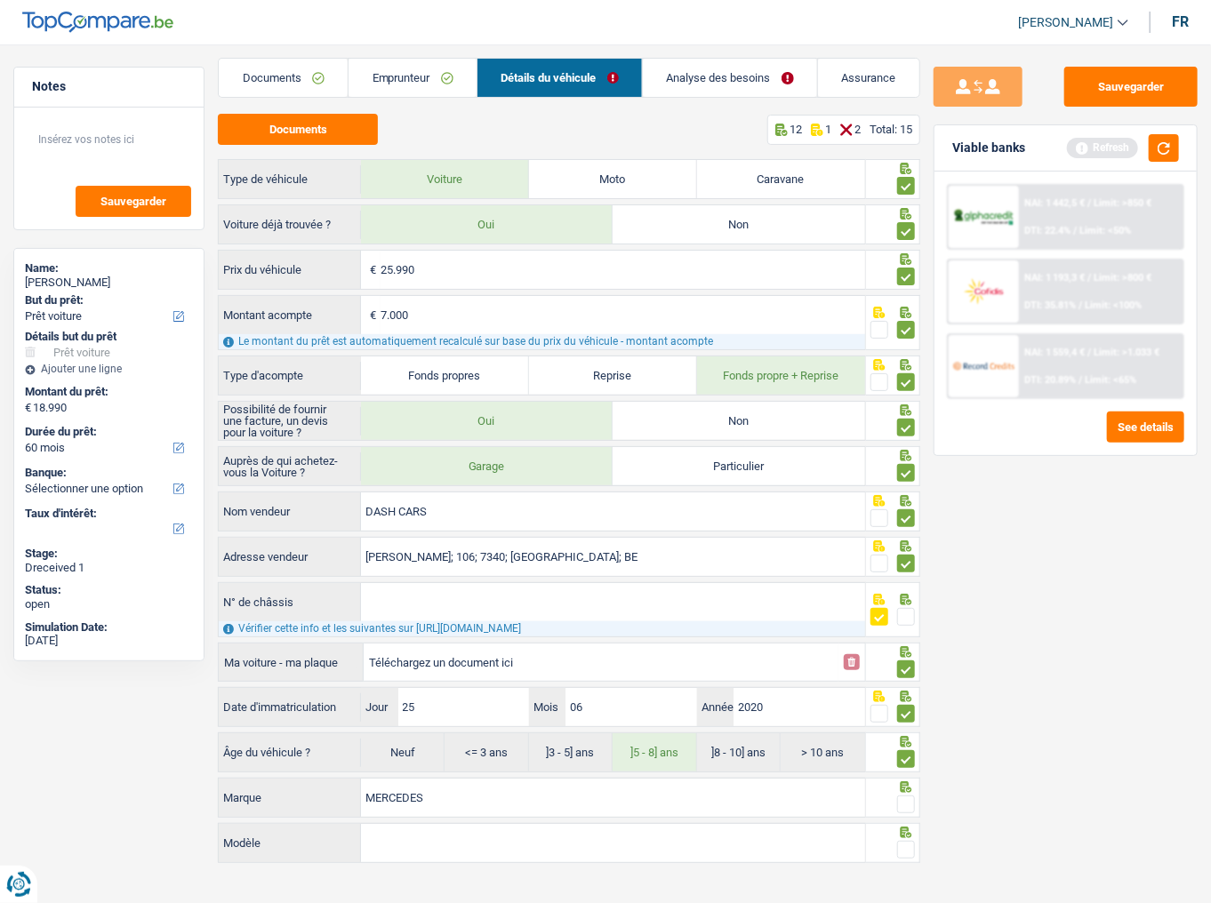
type input "MERCEDES"
type input "A180D"
click at [899, 493] on span at bounding box center [906, 804] width 18 height 18
click at [0, 0] on input "radio" at bounding box center [0, 0] width 0 height 0
click at [904, 493] on span at bounding box center [906, 850] width 18 height 18
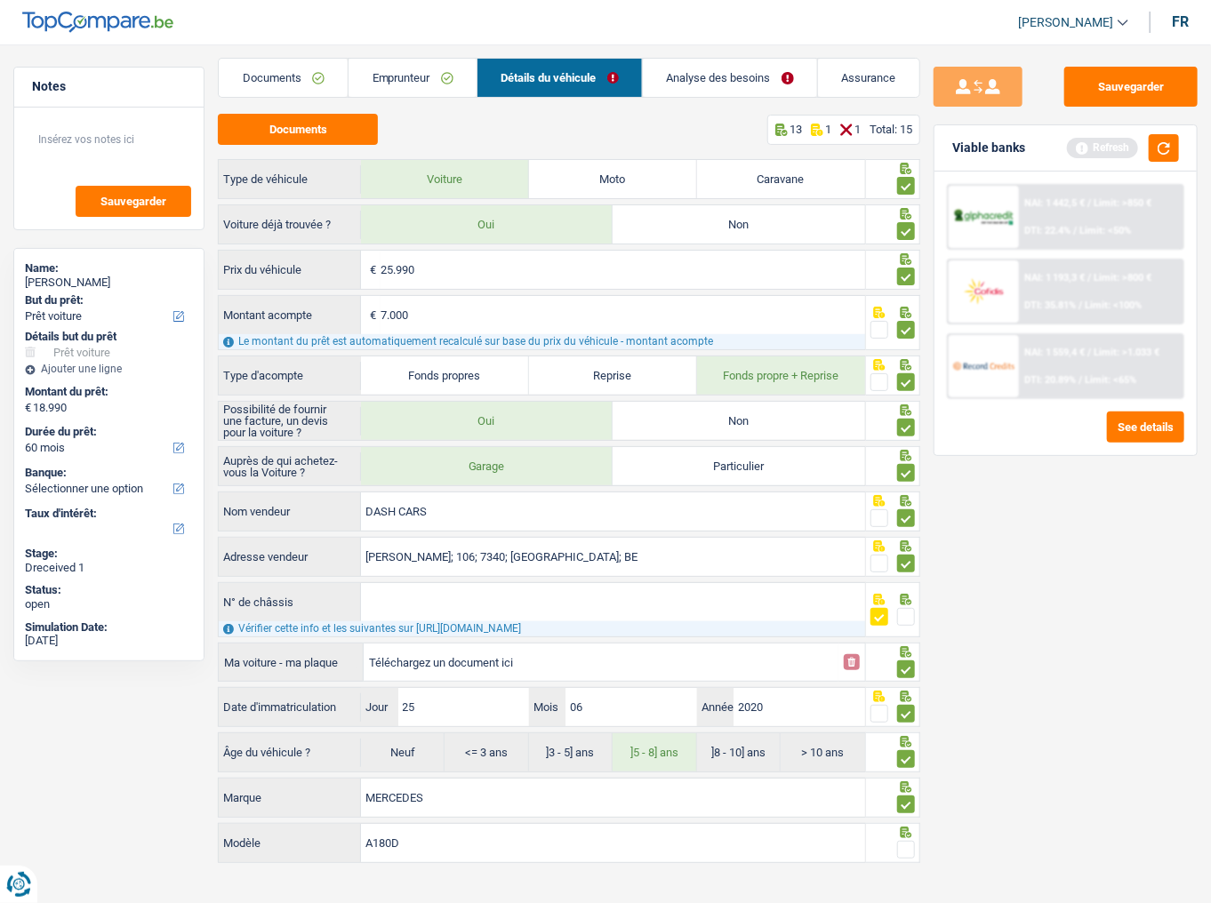
click at [0, 0] on input "radio" at bounding box center [0, 0] width 0 height 0
click at [1080, 145] on button "button" at bounding box center [1163, 148] width 30 height 28
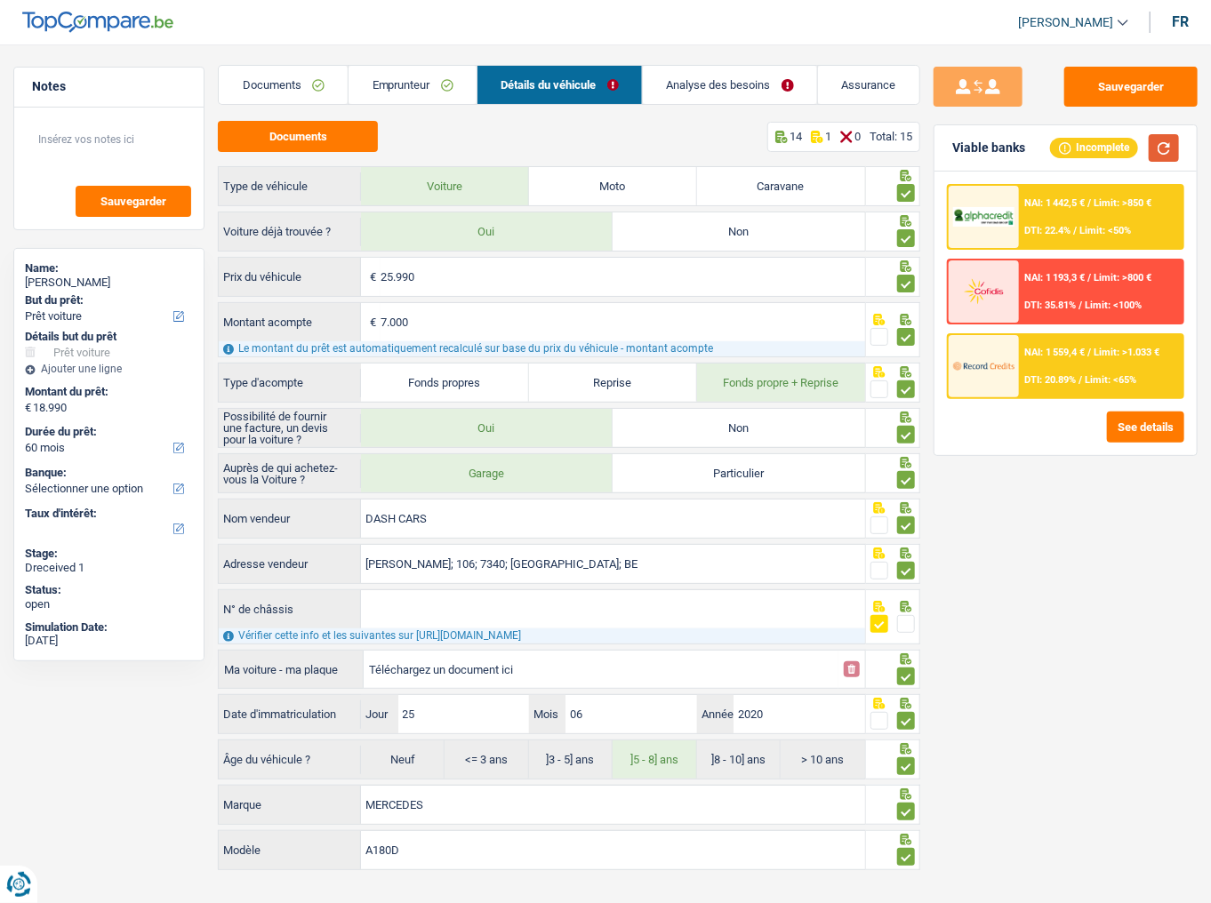
scroll to position [0, 0]
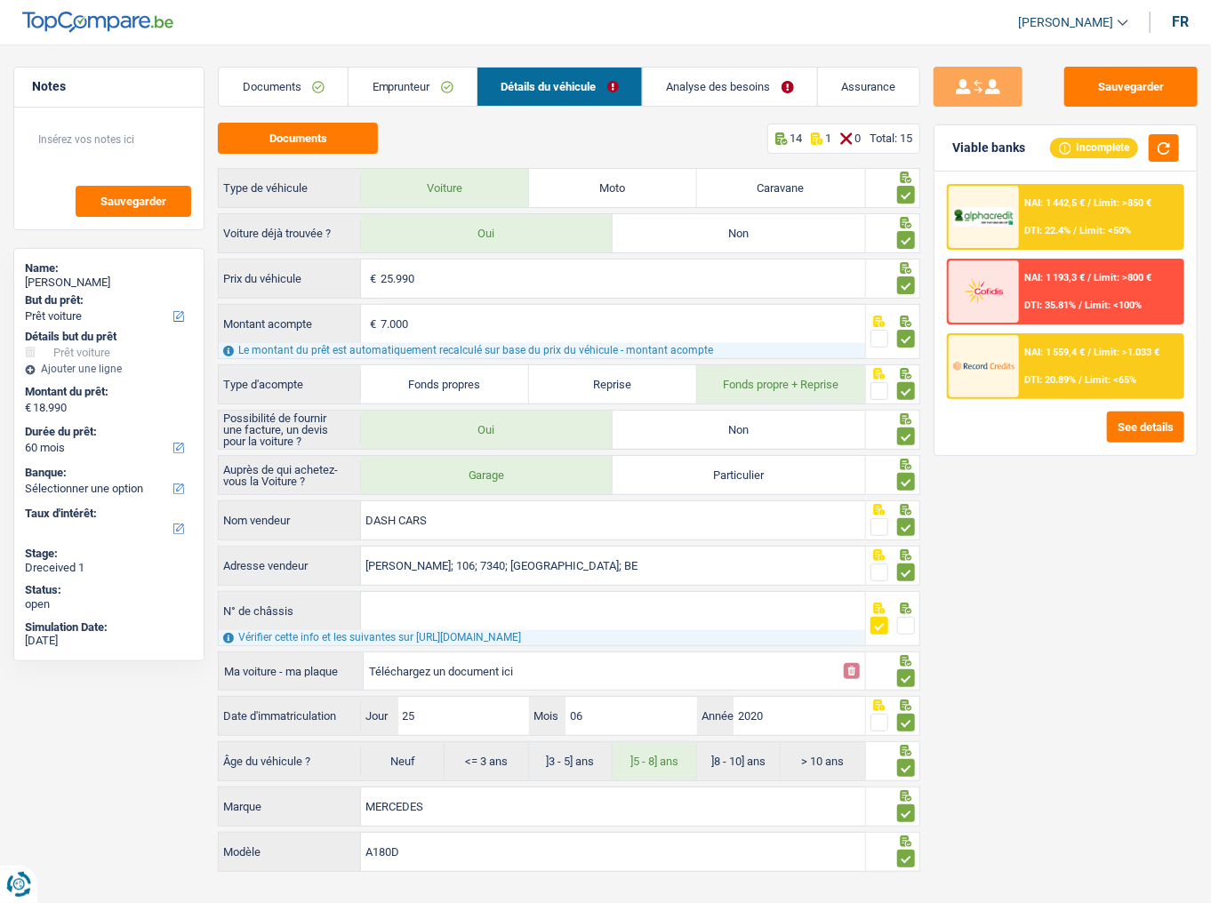
click at [668, 84] on link "Analyse des besoins" at bounding box center [730, 87] width 174 height 38
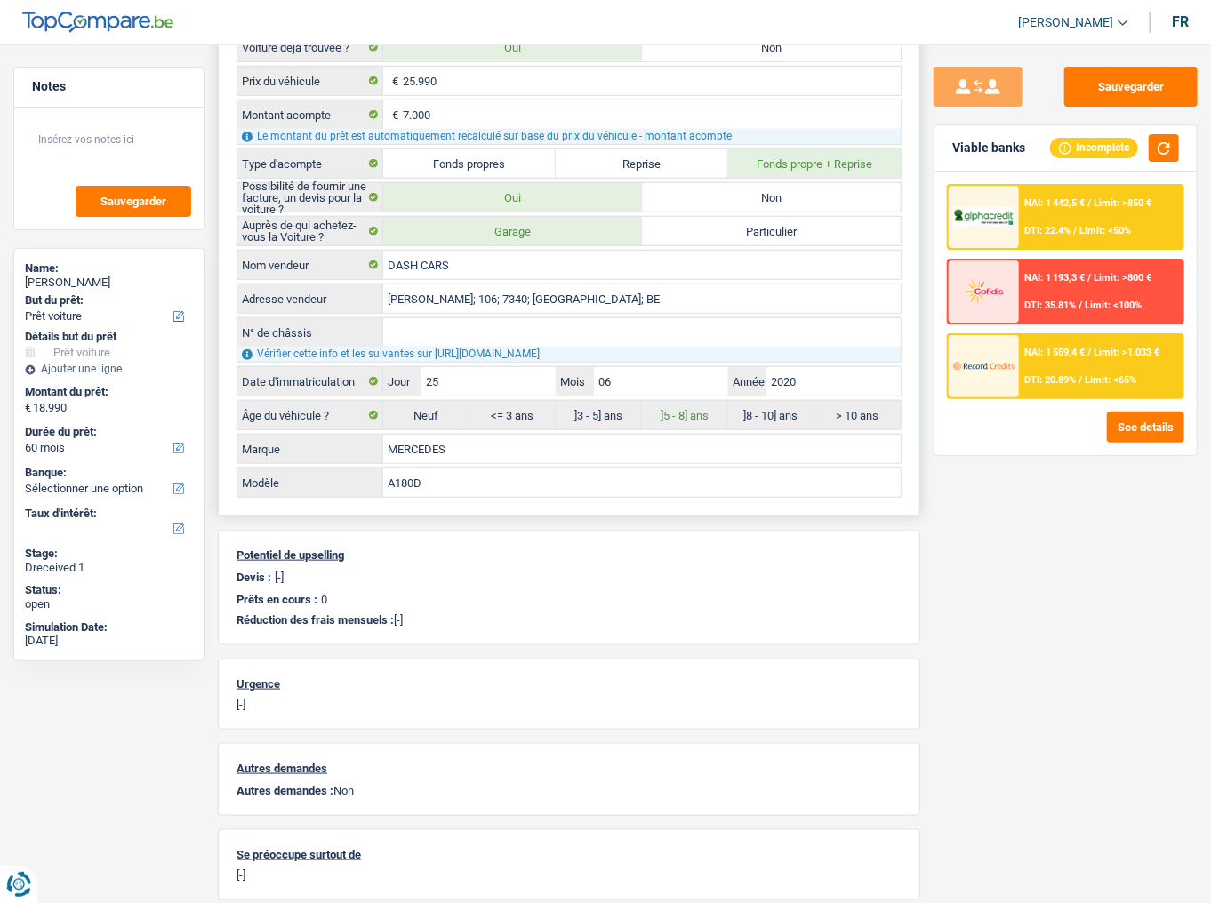
scroll to position [697, 0]
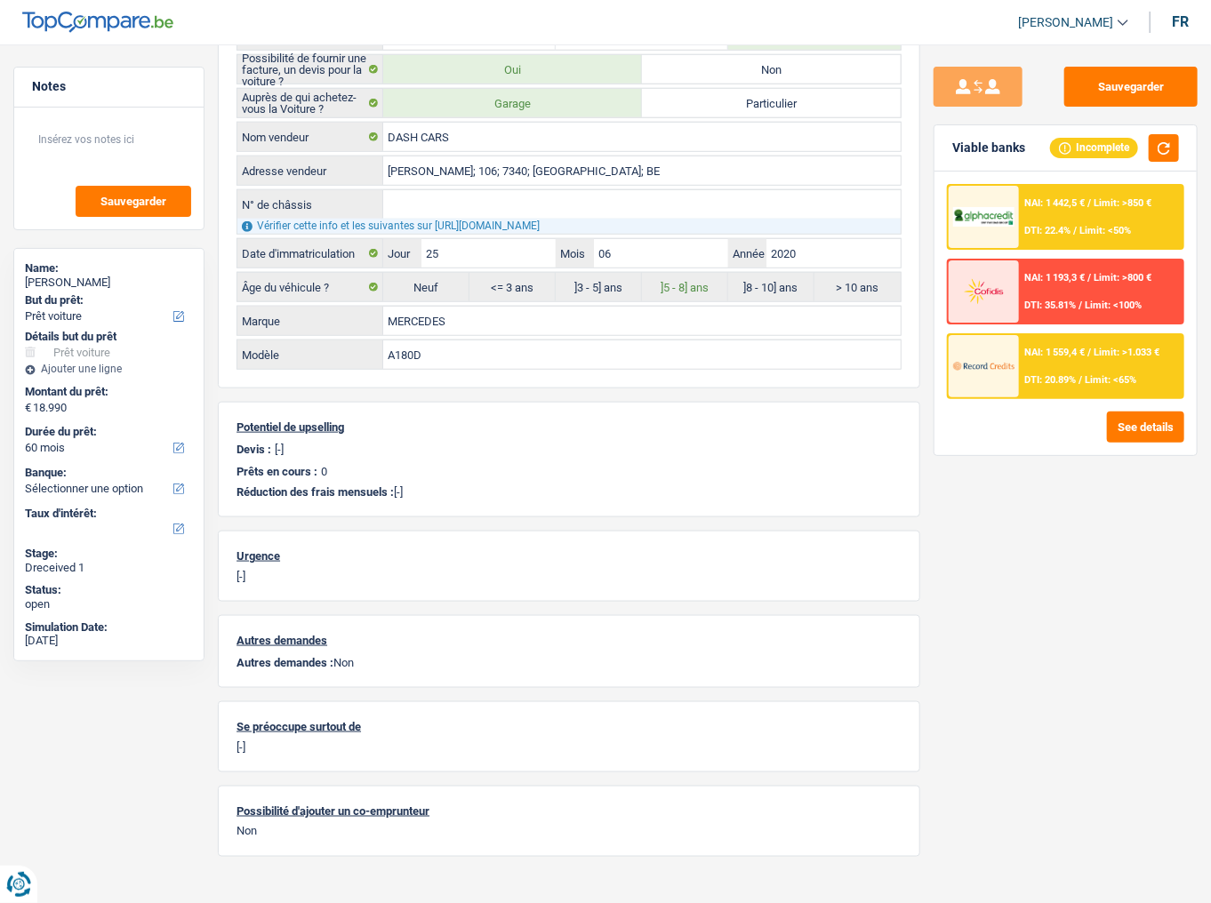
click at [1080, 202] on span "Limit: >850 €" at bounding box center [1122, 203] width 58 height 12
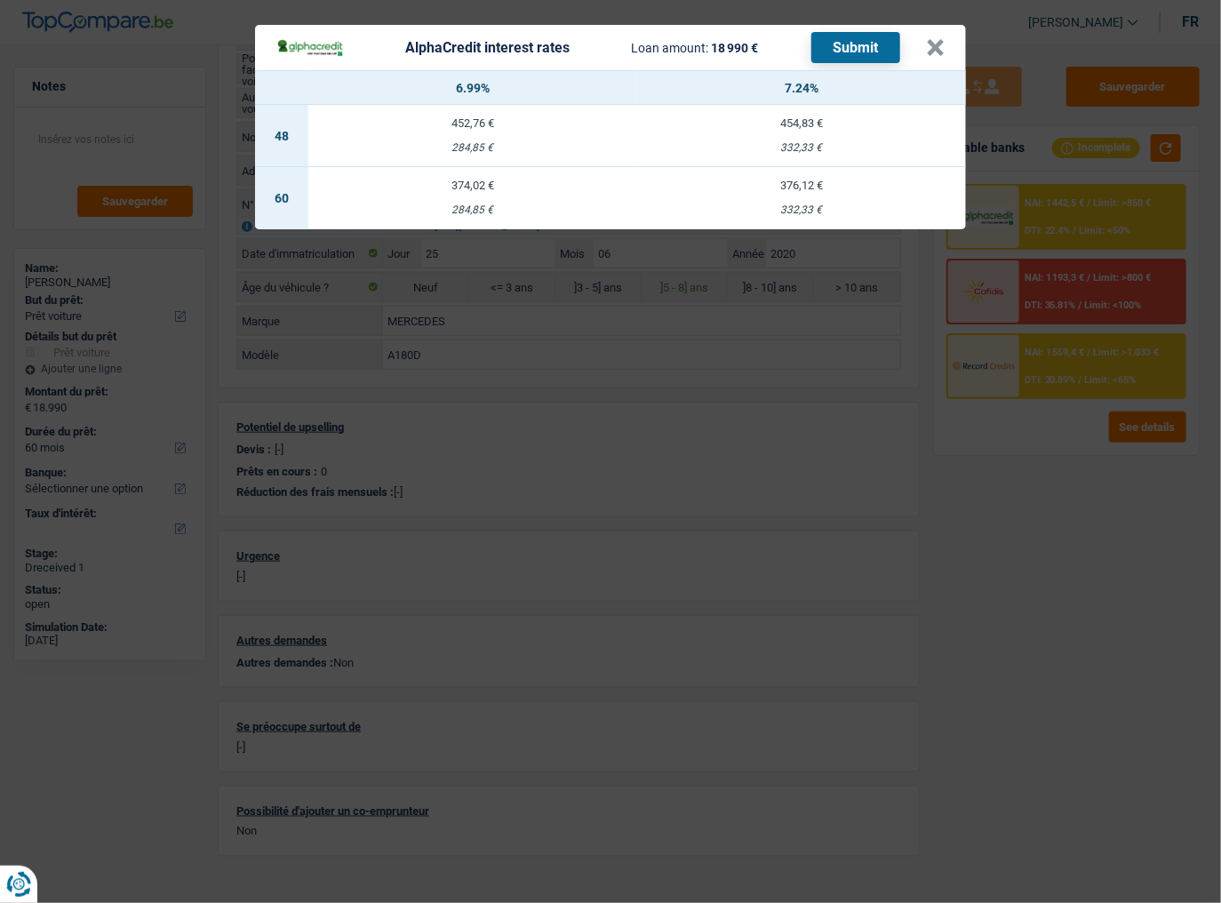
click at [786, 194] on td "376,12 € 332,33 €" at bounding box center [801, 198] width 329 height 62
select select "alphacredit"
type input "7,24"
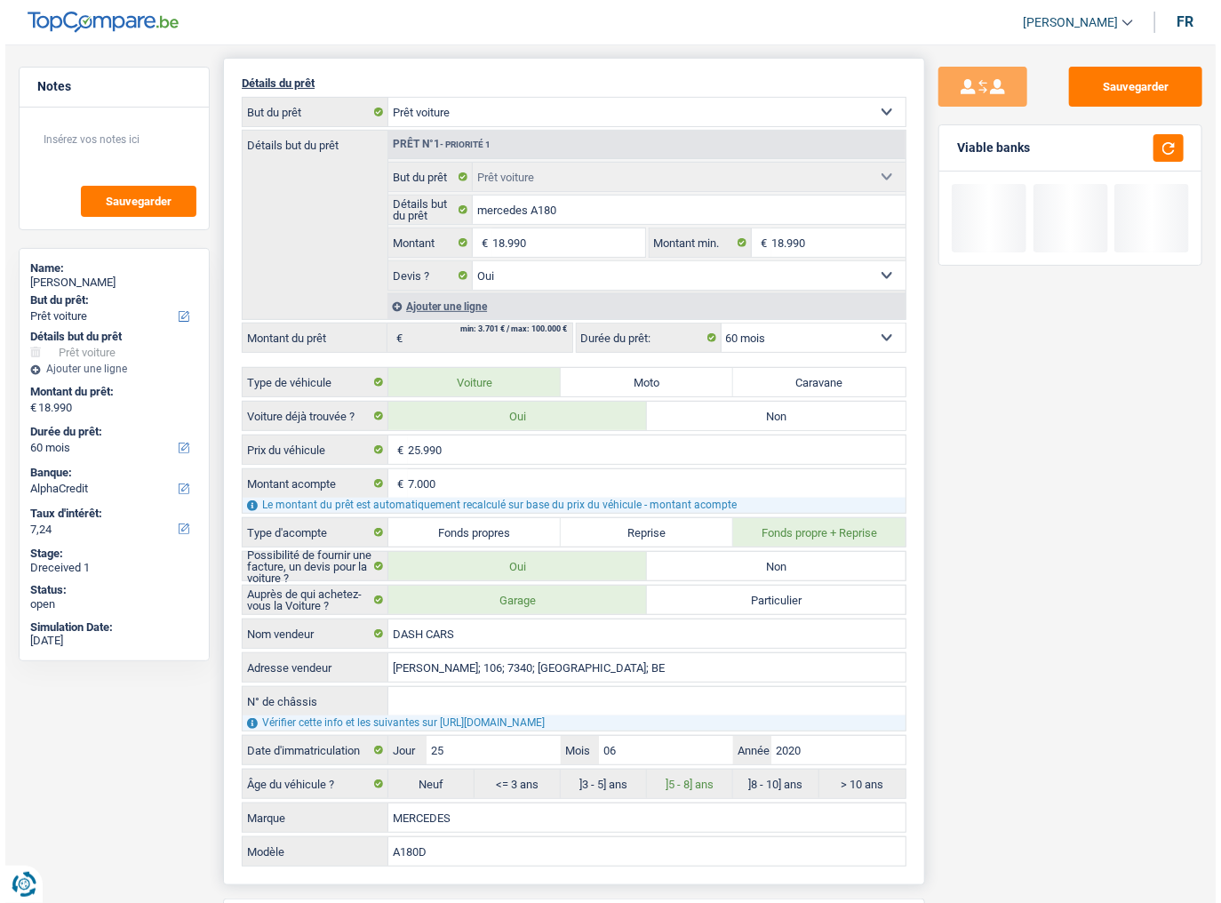
scroll to position [199, 0]
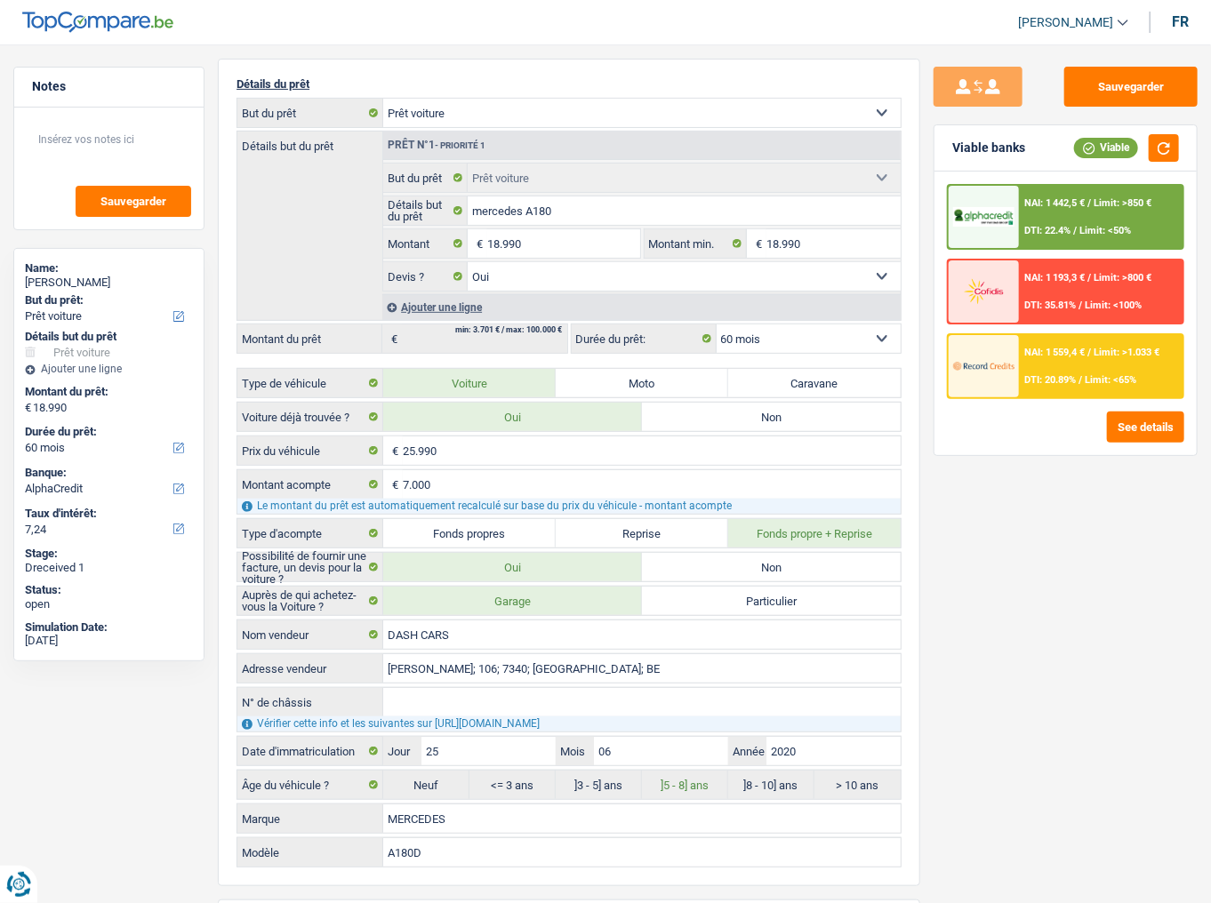
click at [1066, 204] on span "NAI: 1 442,5 €" at bounding box center [1054, 203] width 60 height 12
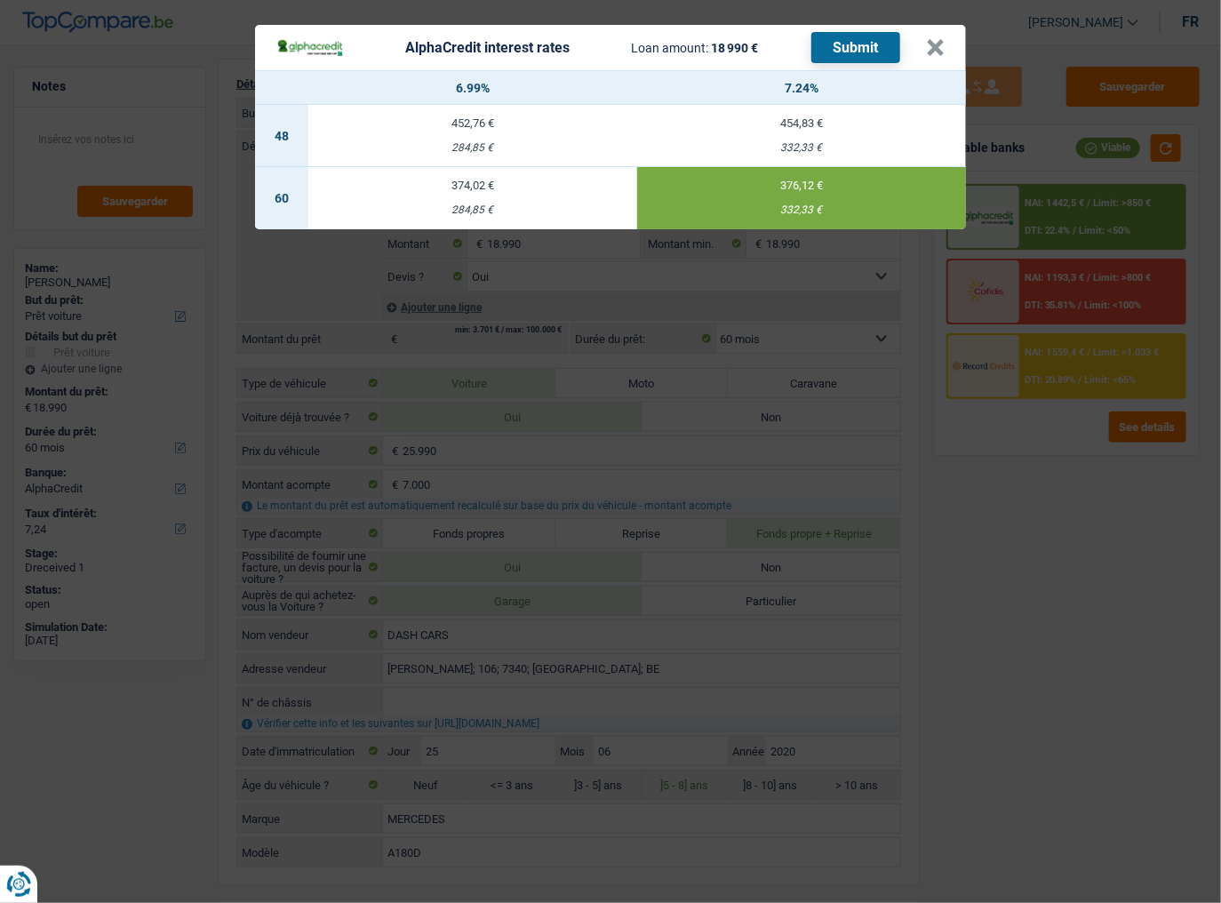
drag, startPoint x: 875, startPoint y: 44, endPoint x: 882, endPoint y: 60, distance: 17.5
click at [875, 45] on button "Submit" at bounding box center [855, 47] width 89 height 31
drag, startPoint x: 942, startPoint y: 42, endPoint x: 1189, endPoint y: 138, distance: 265.1
click at [942, 43] on button "×" at bounding box center [935, 48] width 19 height 18
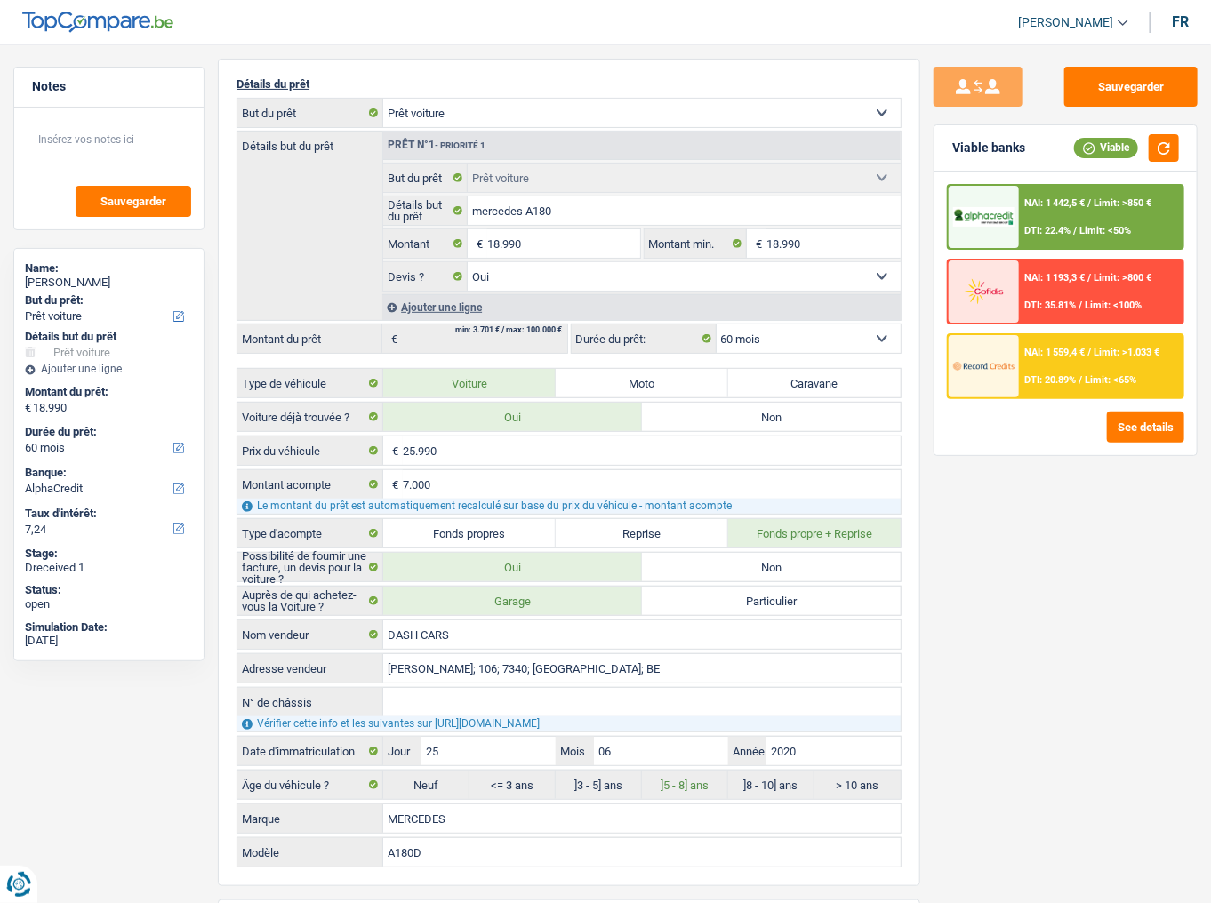
click at [1080, 194] on div "NAI: 1 442,5 € / Limit: >850 € DTI: 22.4% / Limit: <50%" at bounding box center [1101, 217] width 164 height 62
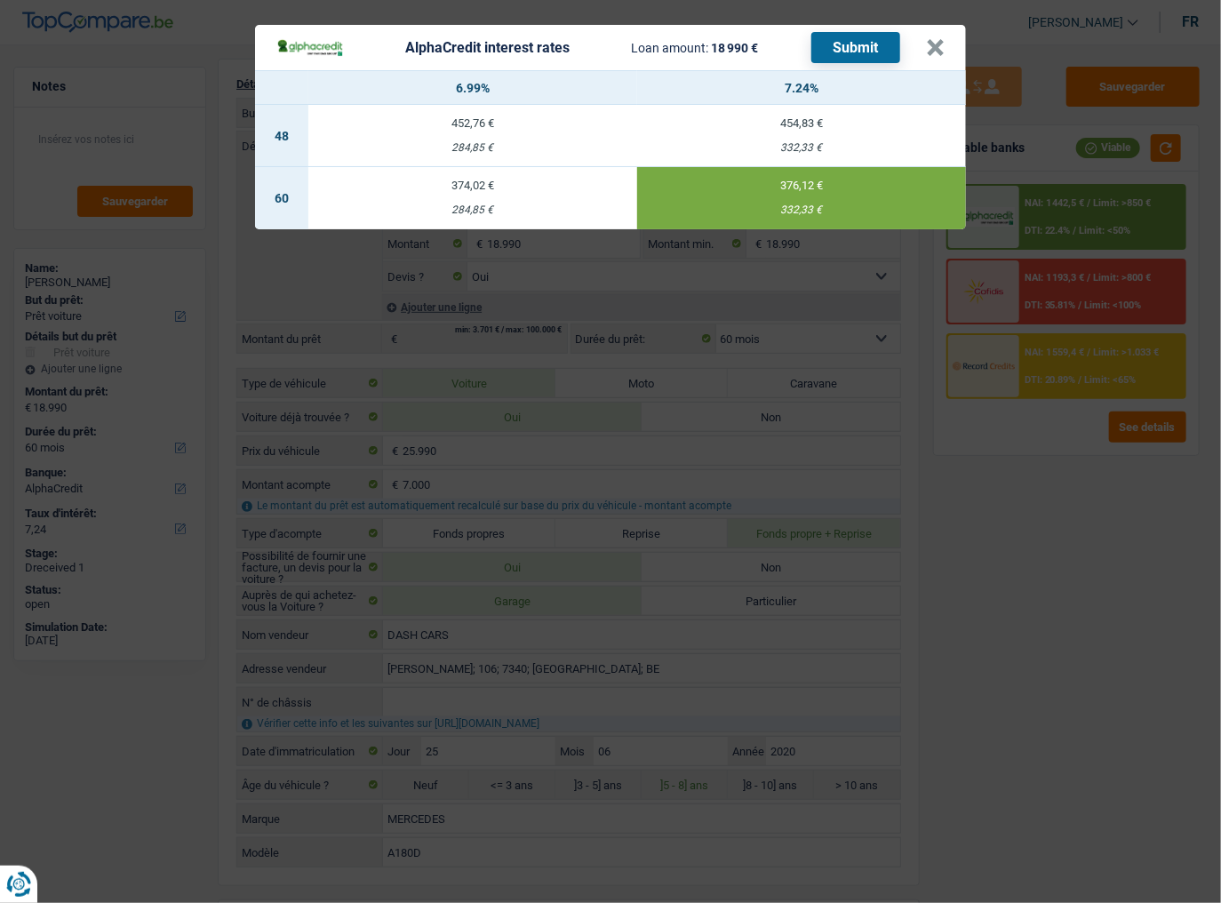
click at [1080, 493] on div "AlphaCredit interest rates Loan amount: 18 990 € Submit × 6.99% 7.24% 48 452,76…" at bounding box center [610, 451] width 1221 height 903
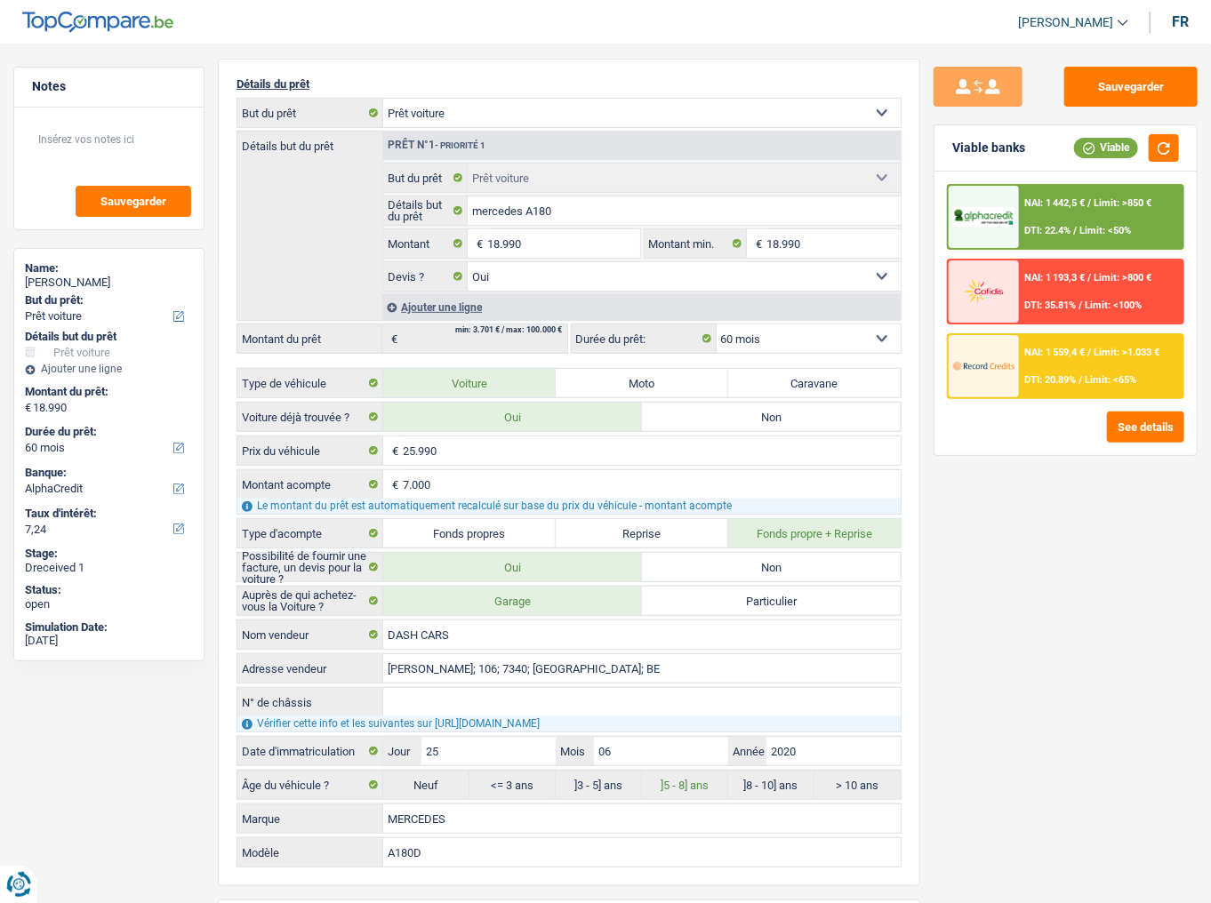
click at [1080, 441] on div "NAI: 1 442,5 € / Limit: >850 € DTI: 22.4% / Limit: <50% NAI: 1 193,3 € / Limit:…" at bounding box center [1065, 314] width 262 height 284
click at [1080, 430] on button "See details" at bounding box center [1145, 427] width 77 height 31
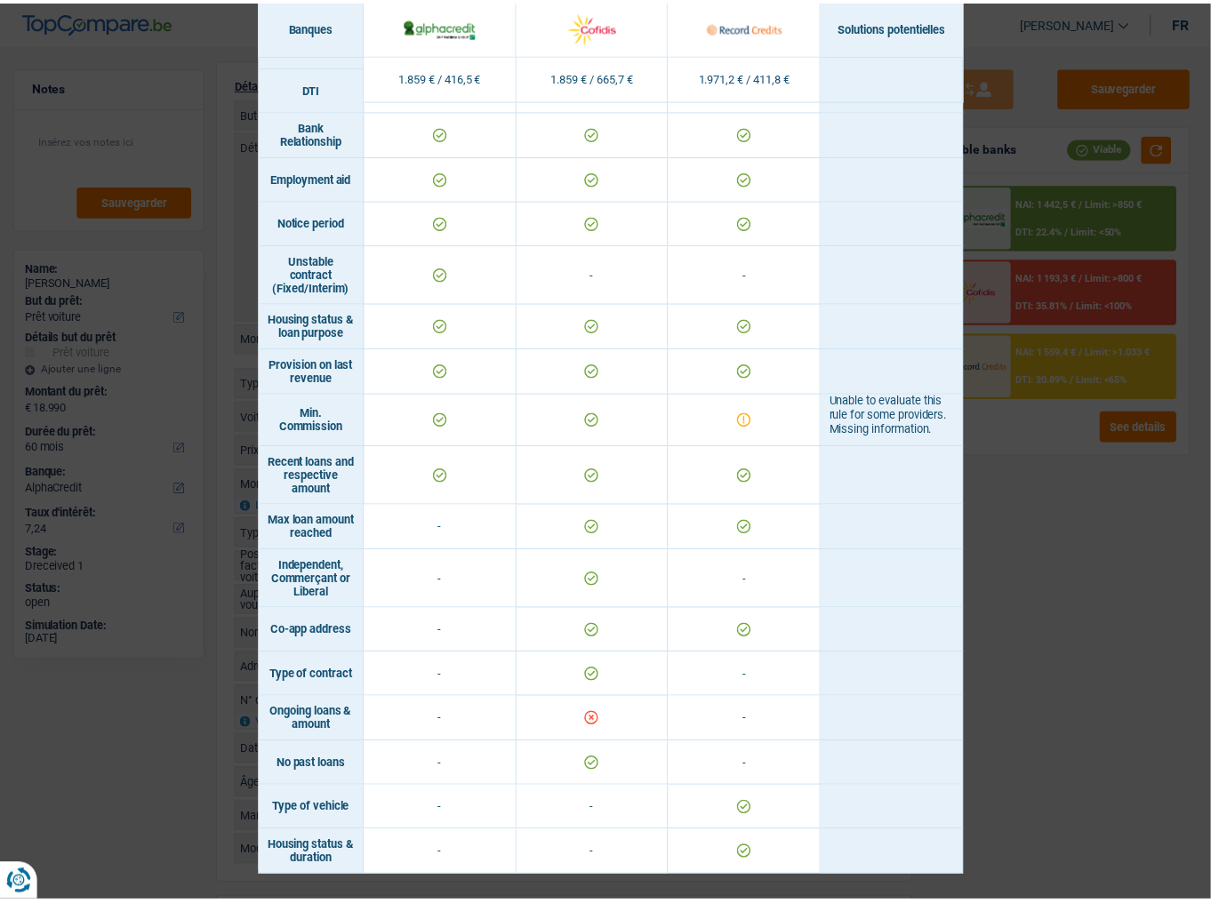
scroll to position [847, 0]
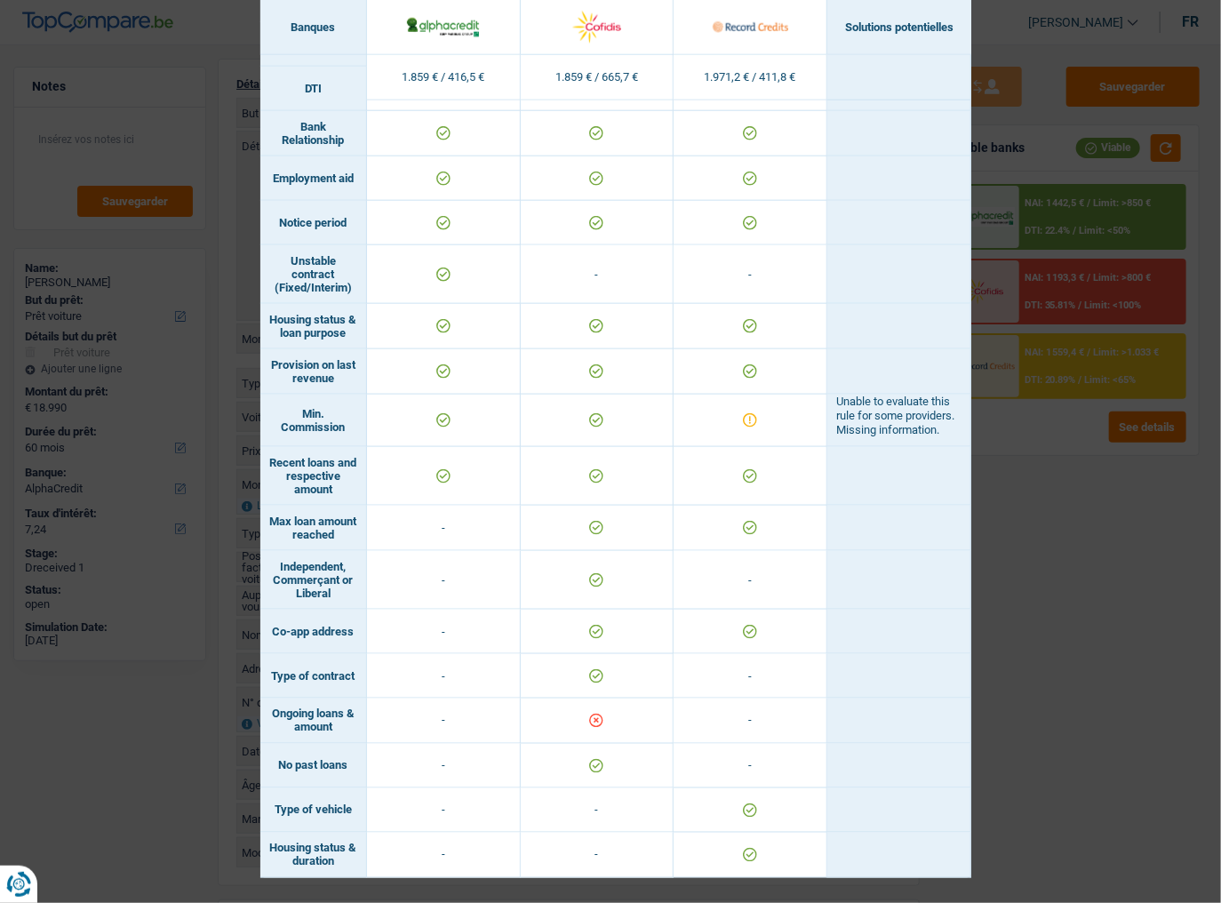
click at [1080, 493] on div "Banks conditions × Banques Solutions potentielles Revenus / Charges 1.859 € / 4…" at bounding box center [610, 451] width 1221 height 903
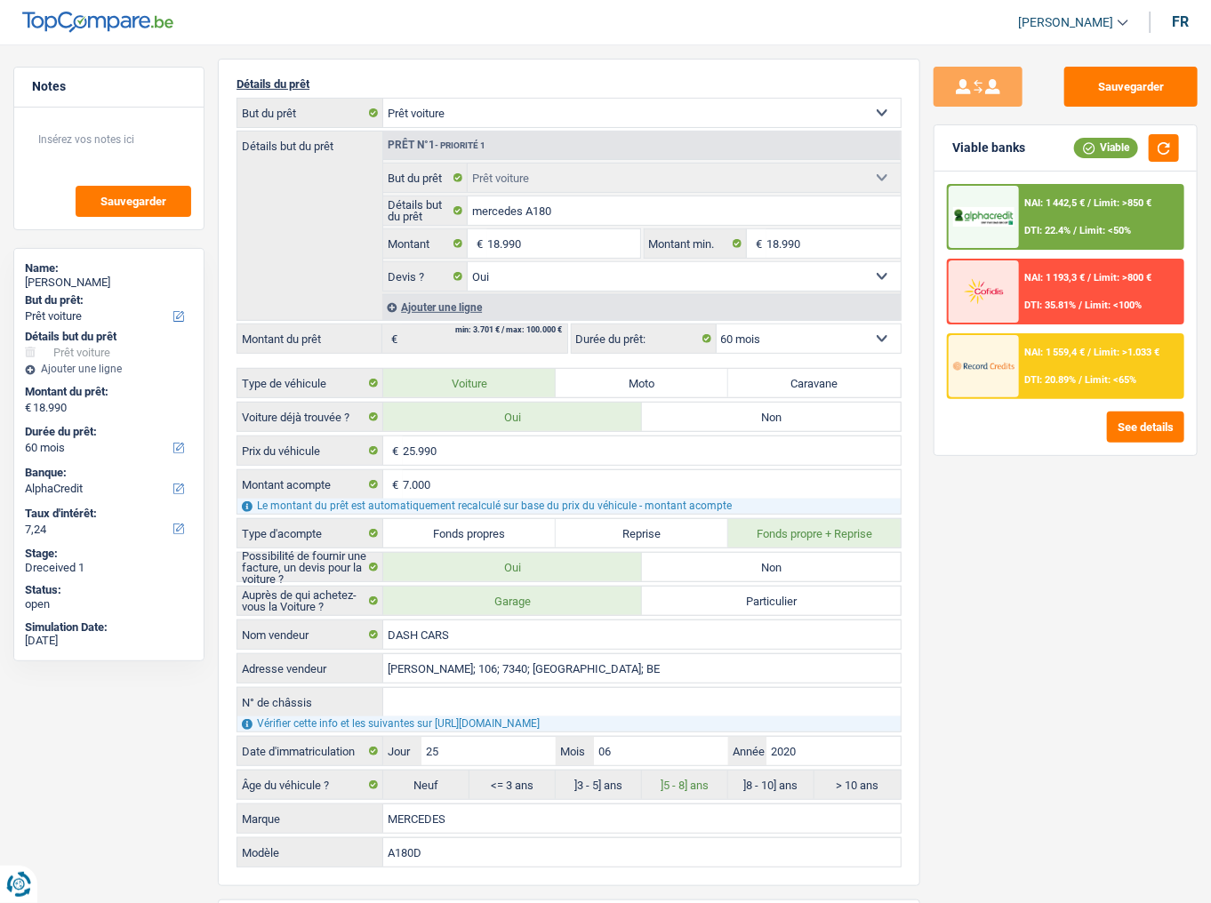
click at [1080, 210] on div "NAI: 1 442,5 € / Limit: >850 € DTI: 22.4% / Limit: <50%" at bounding box center [1101, 217] width 164 height 62
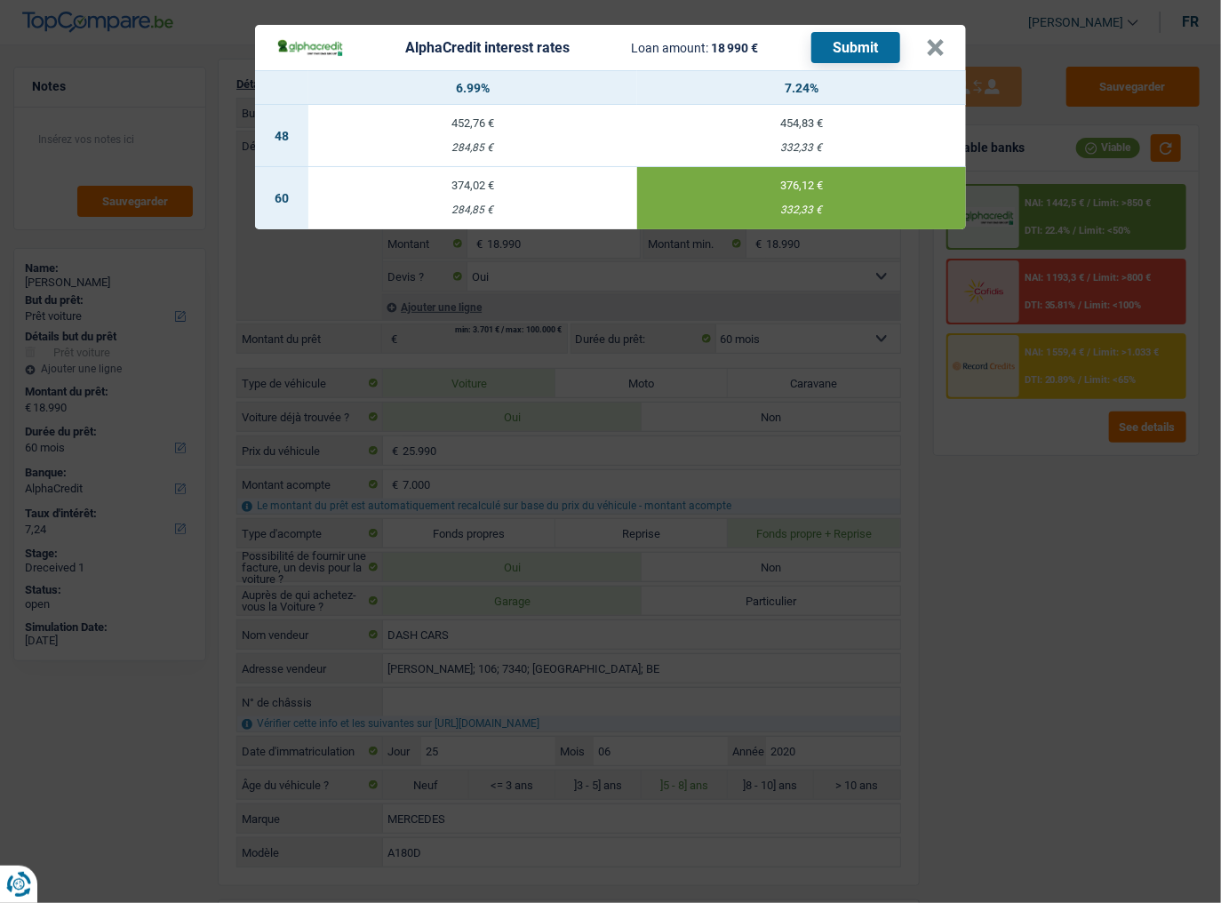
click at [1033, 284] on div "AlphaCredit interest rates Loan amount: 18 990 € Submit × 6.99% 7.24% 48 452,76…" at bounding box center [610, 451] width 1221 height 903
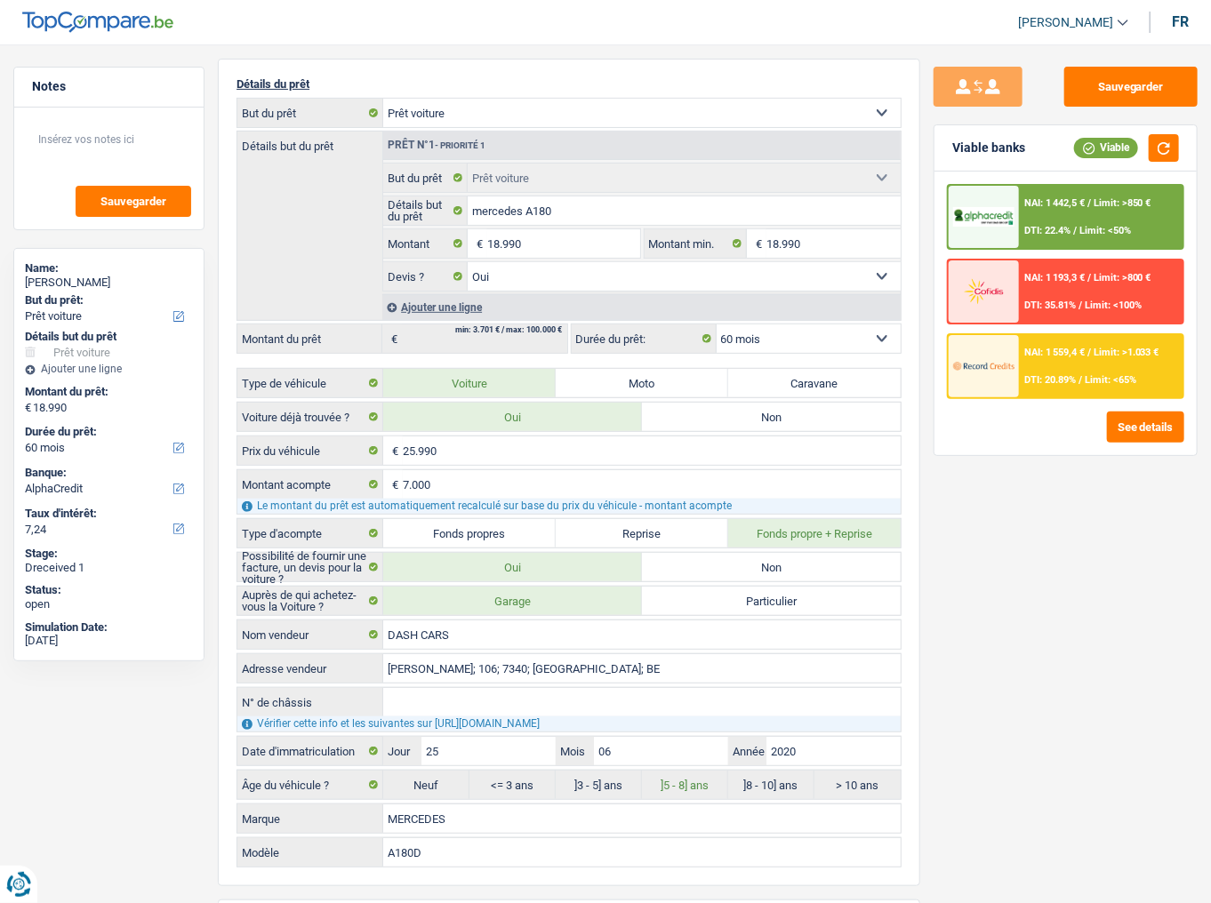
click at [1033, 284] on div "NAI: 1 193,3 € / Limit: >800 € DTI: 35.81% / Limit: <100%" at bounding box center [1101, 291] width 164 height 62
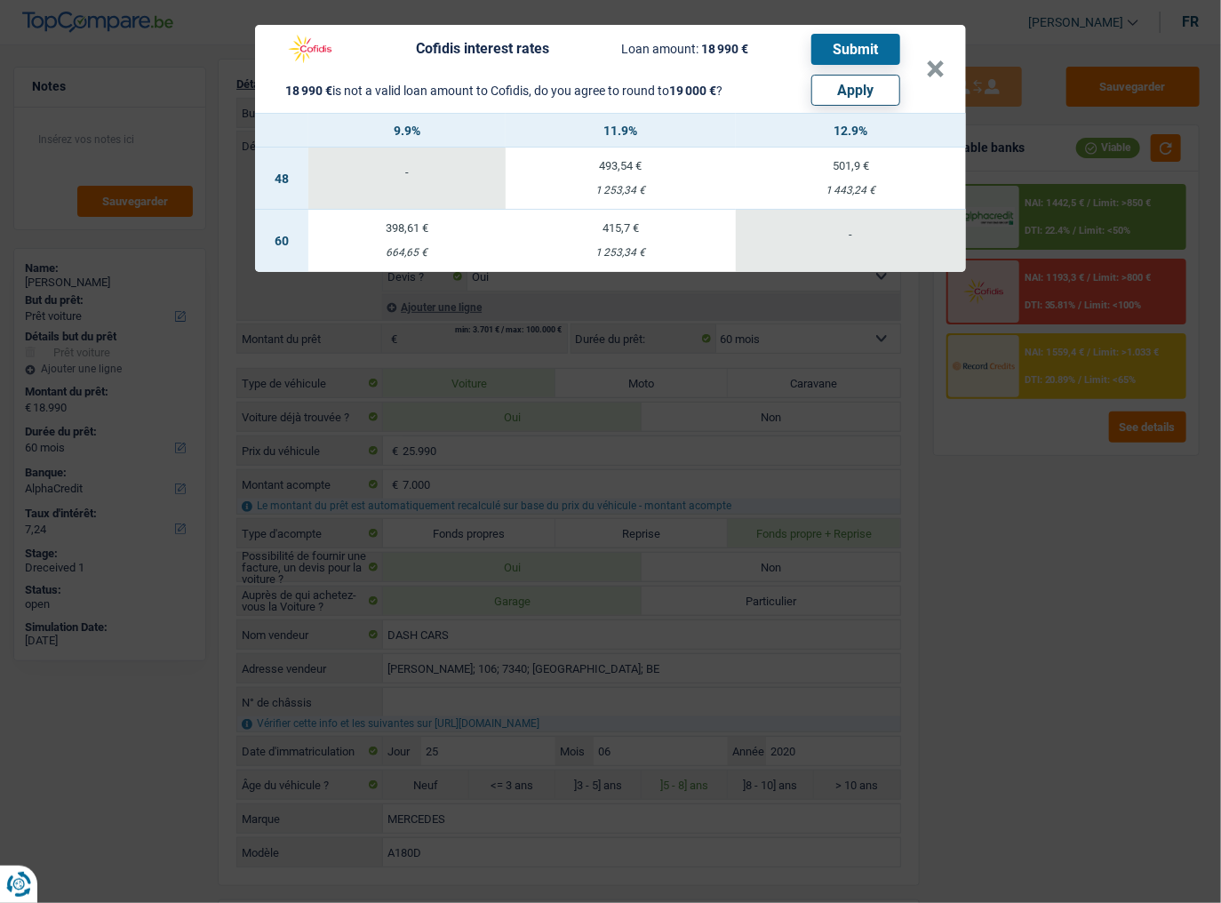
click at [884, 91] on button "Apply" at bounding box center [855, 90] width 89 height 31
type input "19.000"
select select "other"
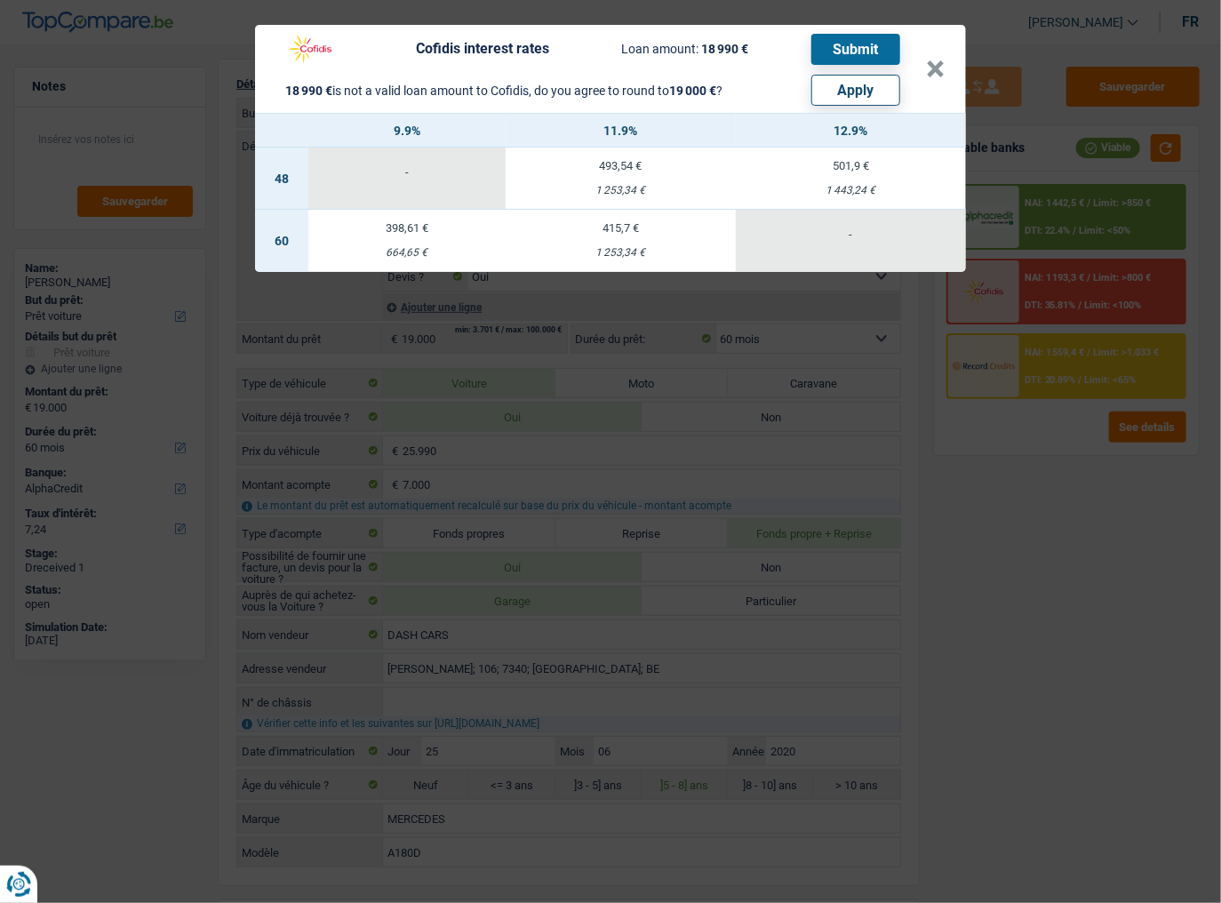
select select "other"
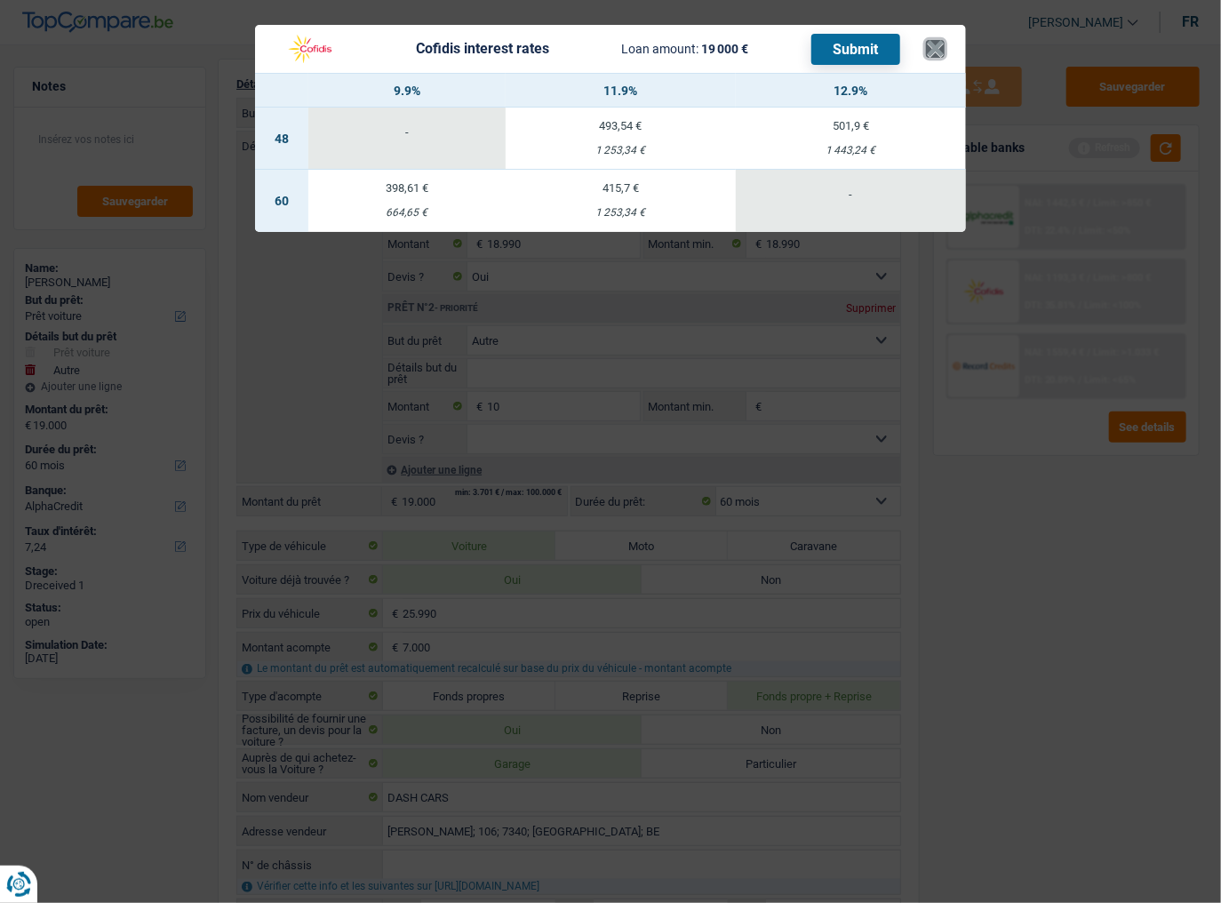
click at [931, 46] on button "×" at bounding box center [935, 49] width 19 height 18
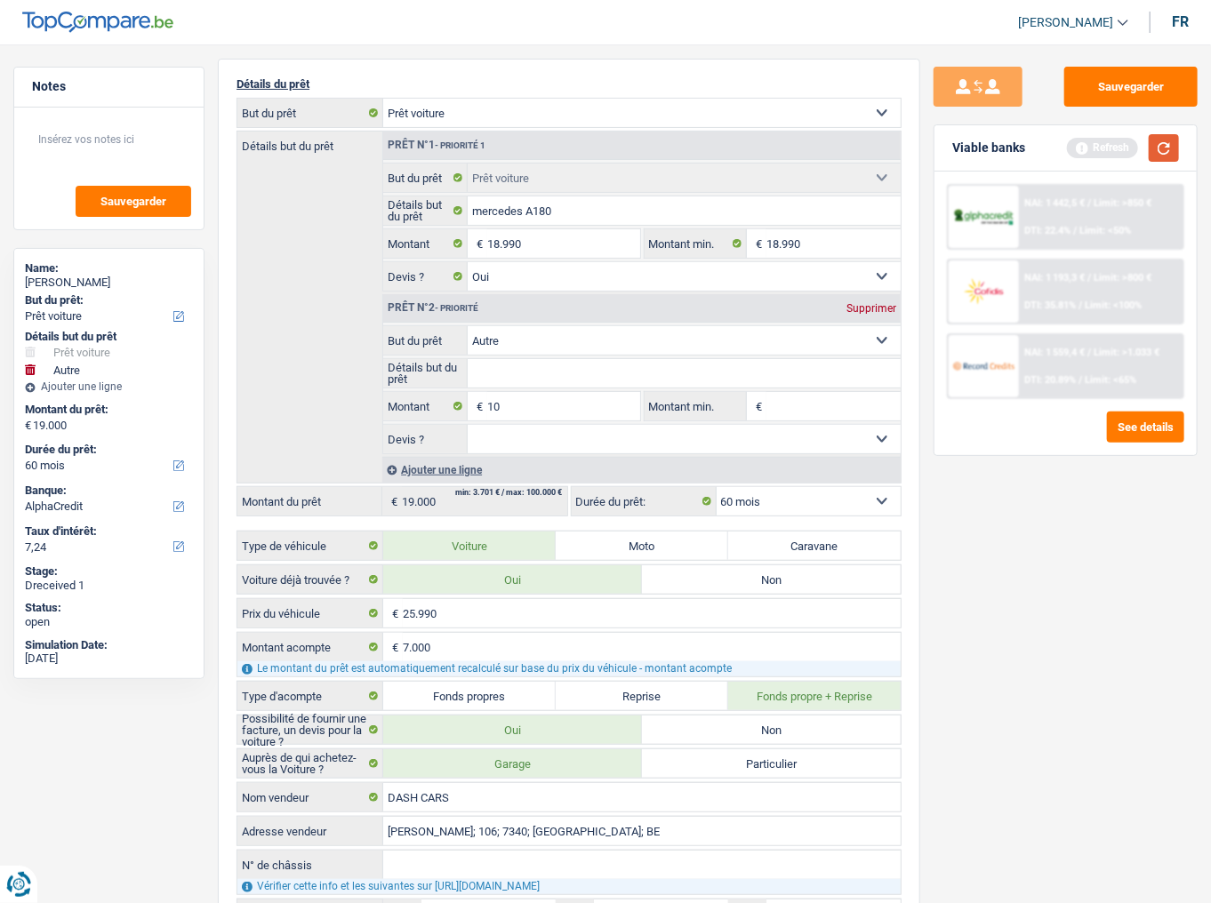
click at [1080, 149] on button "button" at bounding box center [1163, 148] width 30 height 28
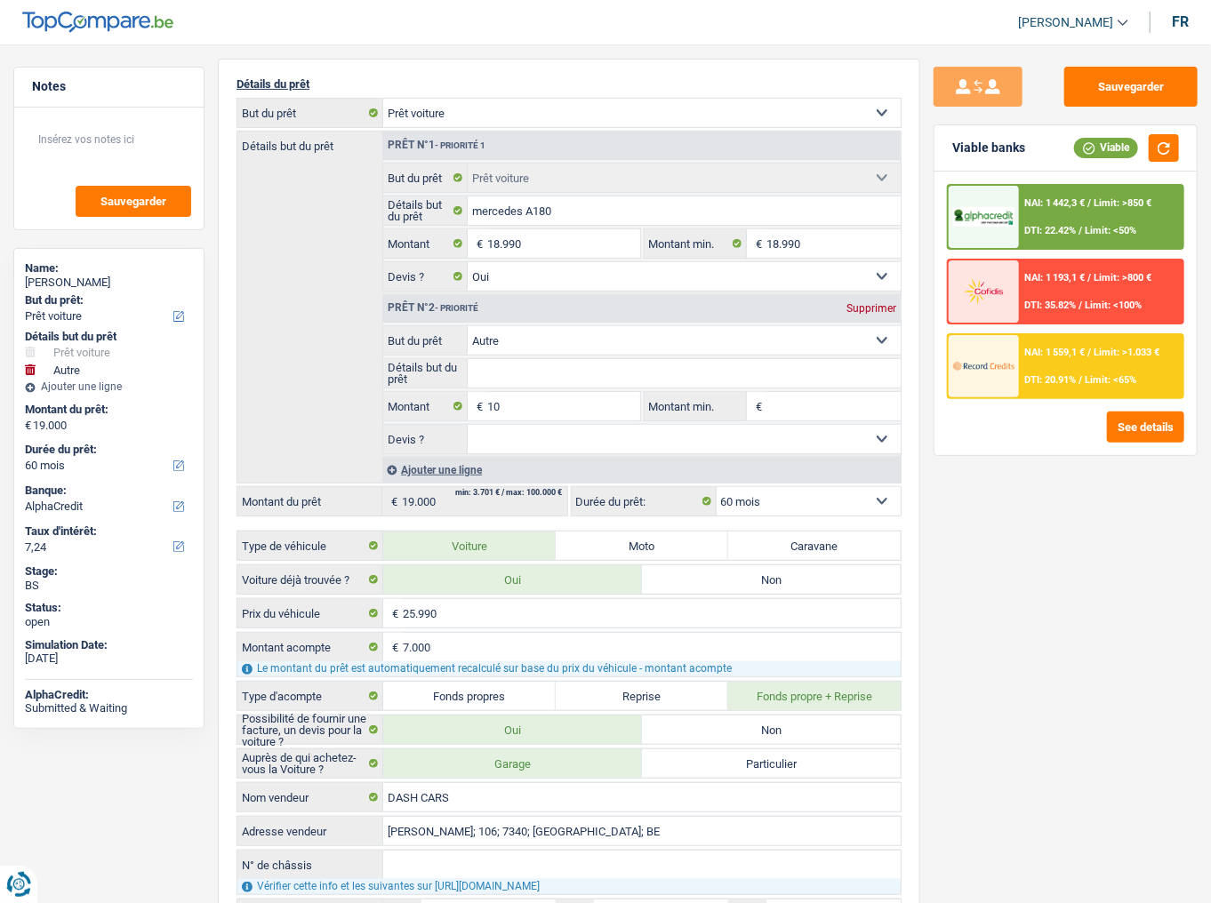
click at [1027, 289] on div "NAI: 1 193,1 € / Limit: >800 € DTI: 35.82% / Limit: <100%" at bounding box center [1101, 291] width 164 height 62
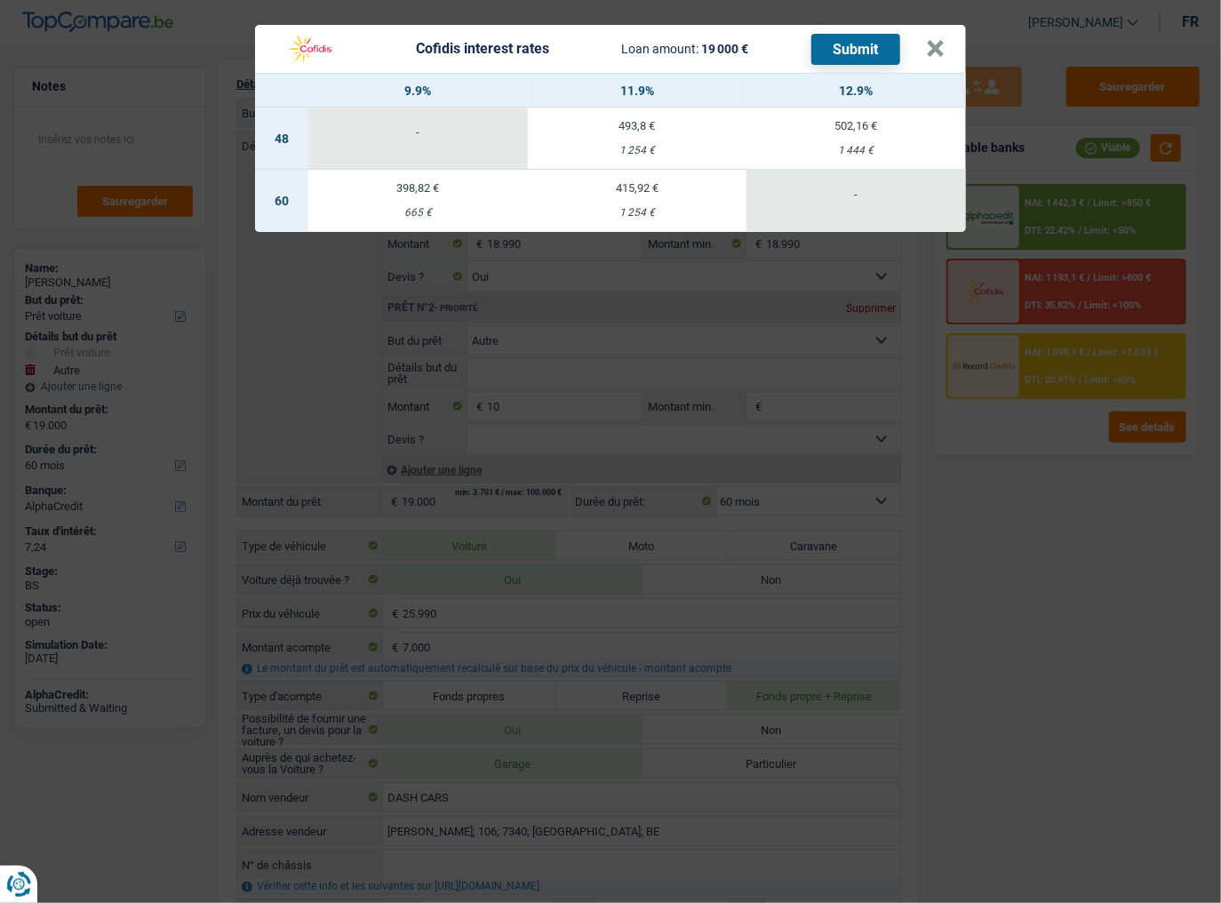
drag, startPoint x: 421, startPoint y: 210, endPoint x: 547, endPoint y: 212, distance: 125.3
click at [498, 212] on div "665 €" at bounding box center [418, 213] width 220 height 12
select select "cofidis"
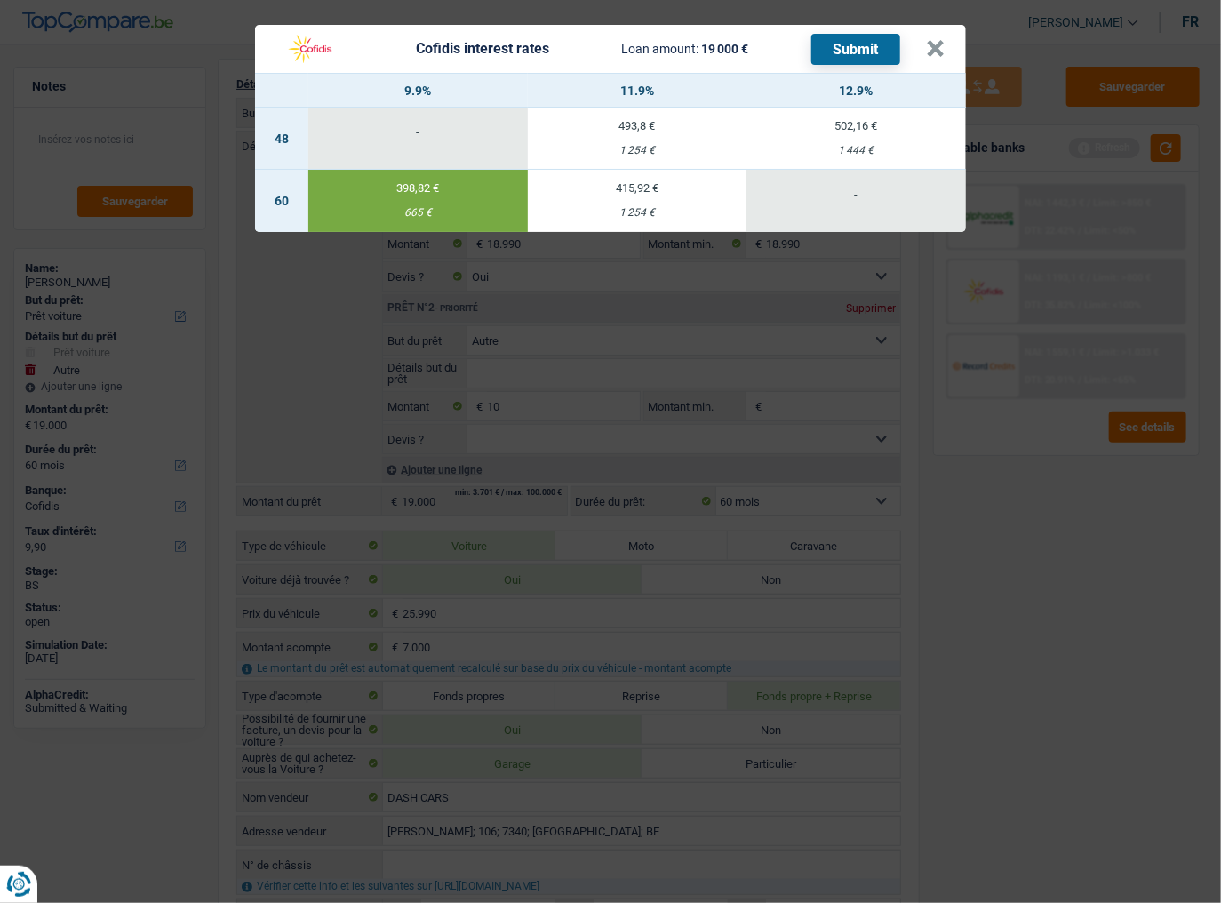
click at [570, 206] on td "415,92 € 1 254 €" at bounding box center [638, 201] width 220 height 62
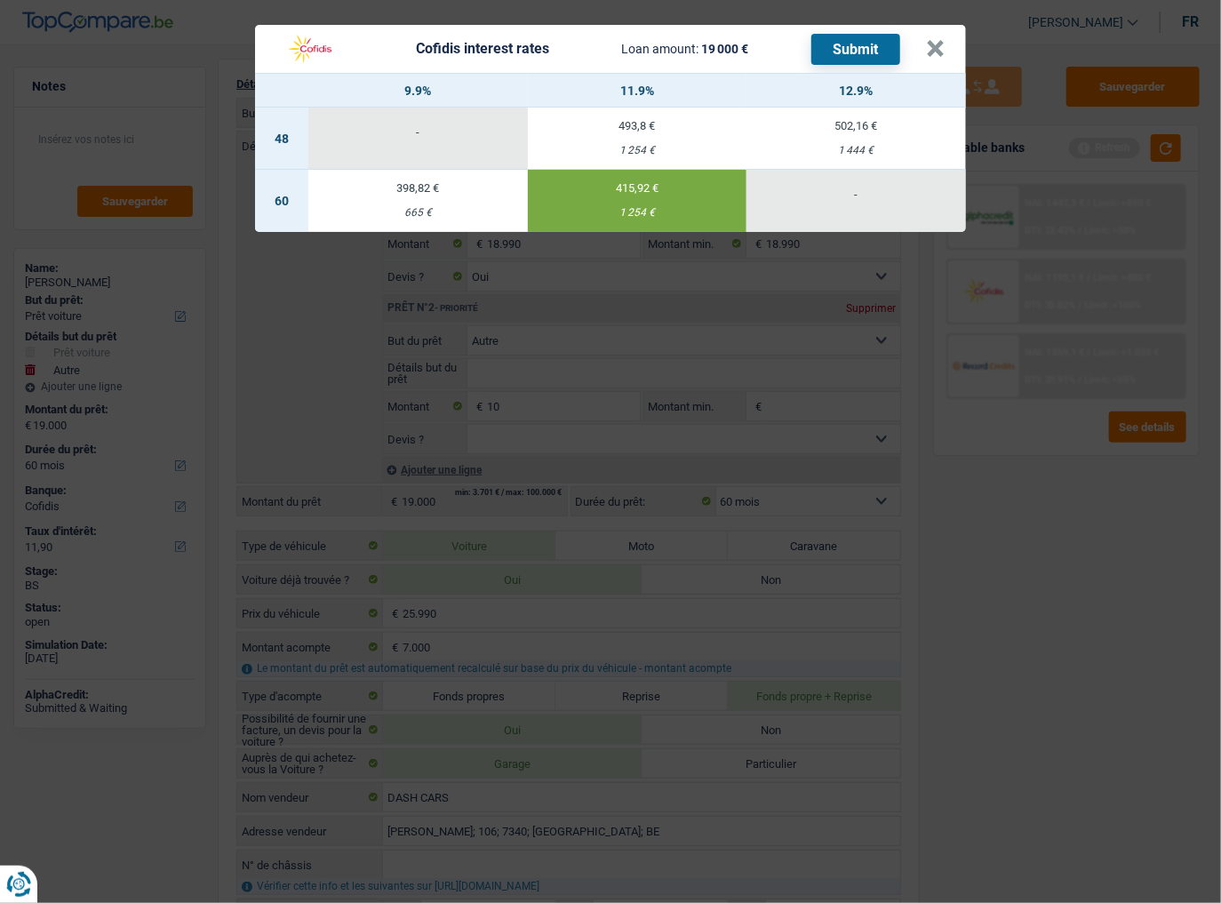
drag, startPoint x: 446, startPoint y: 216, endPoint x: 456, endPoint y: 215, distance: 9.8
click at [450, 215] on div "665 €" at bounding box center [418, 213] width 220 height 12
type input "9,90"
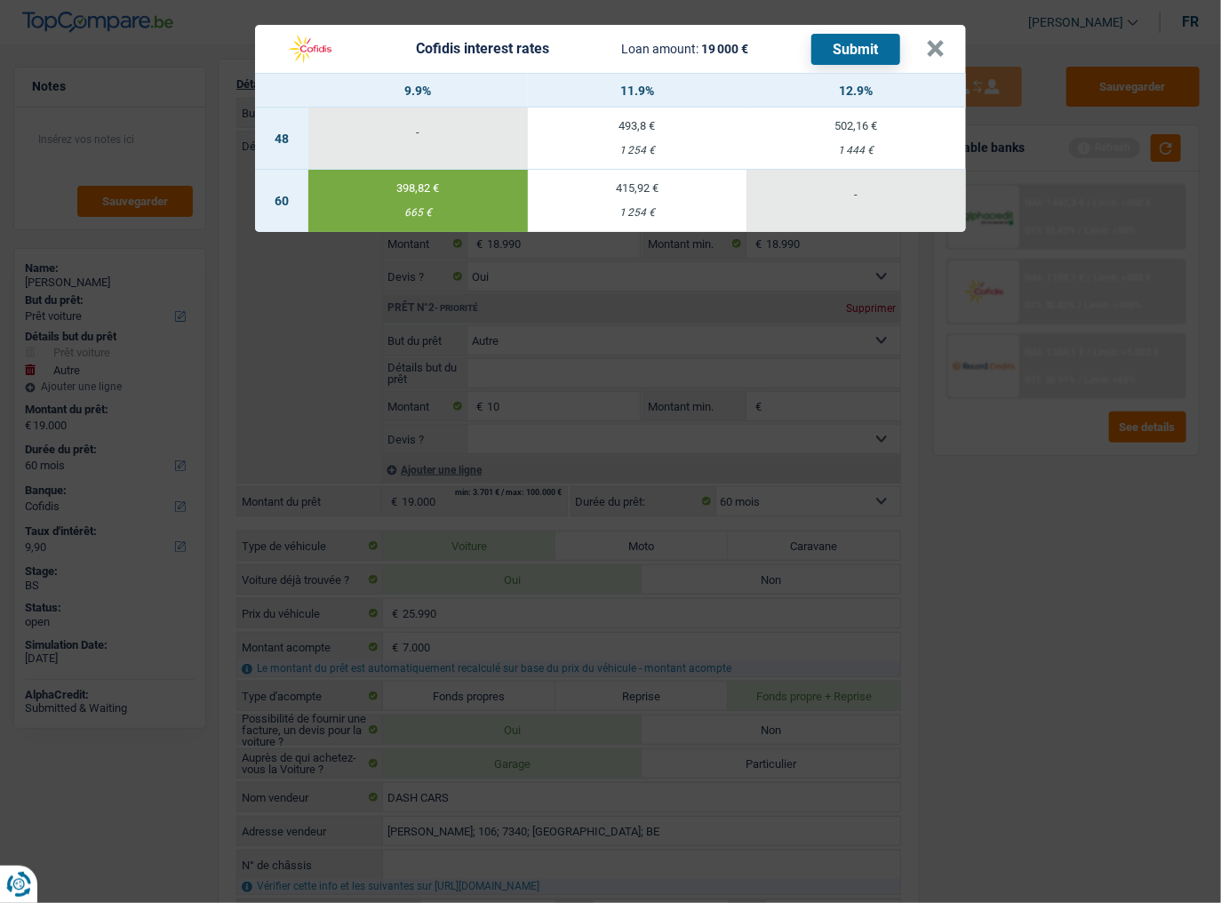
click at [867, 43] on button "Submit" at bounding box center [855, 49] width 89 height 31
click at [935, 50] on button "×" at bounding box center [935, 49] width 19 height 18
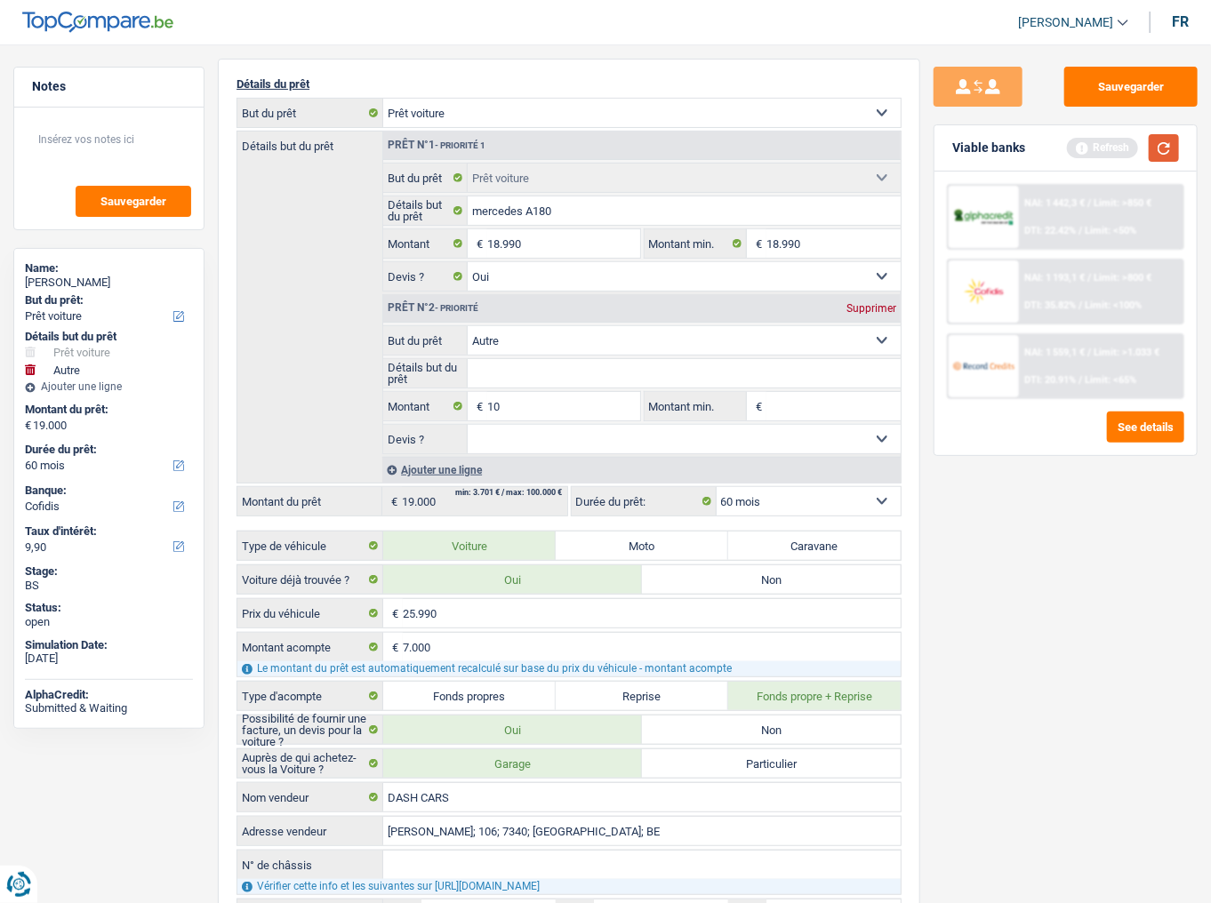
drag, startPoint x: 1165, startPoint y: 153, endPoint x: 1106, endPoint y: 180, distance: 65.2
click at [1080, 153] on button "button" at bounding box center [1163, 148] width 30 height 28
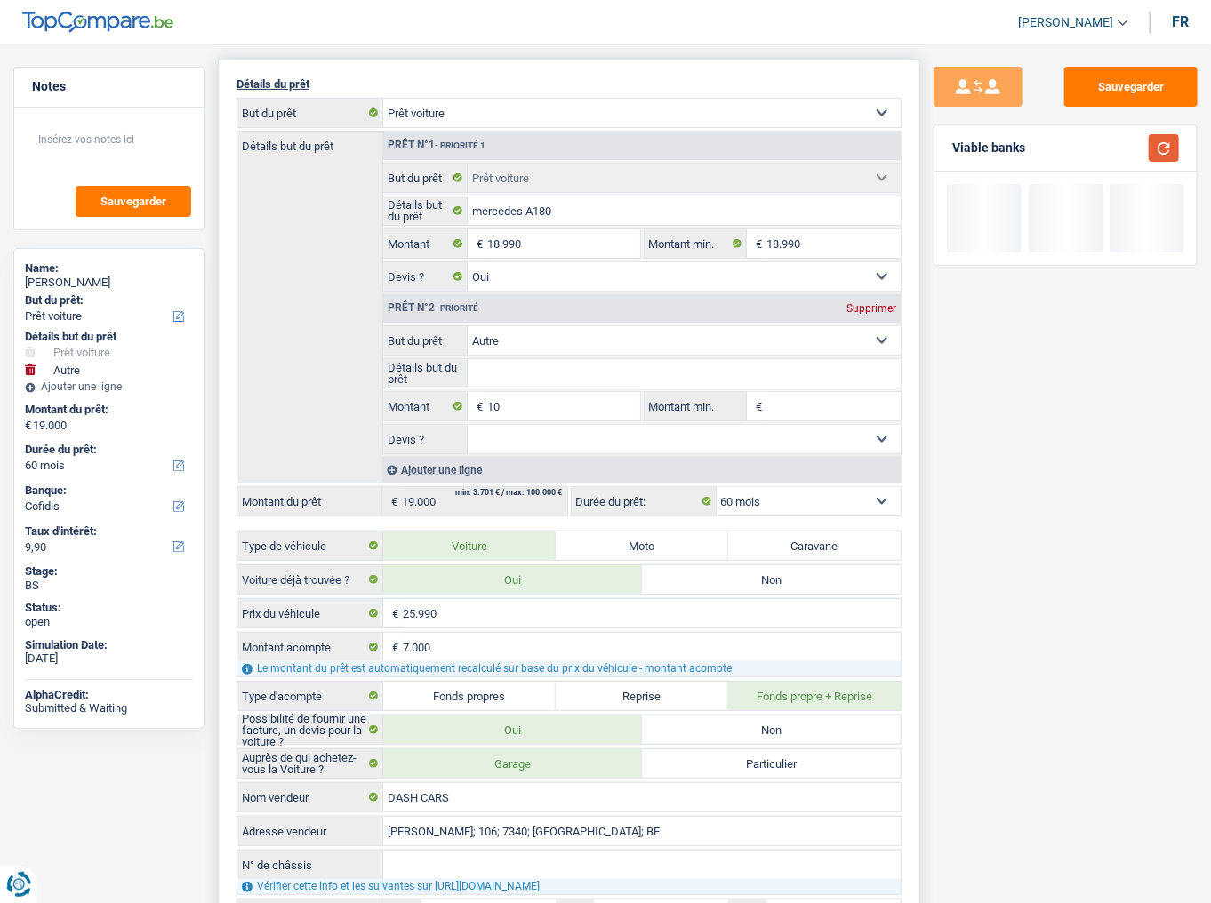
scroll to position [0, 0]
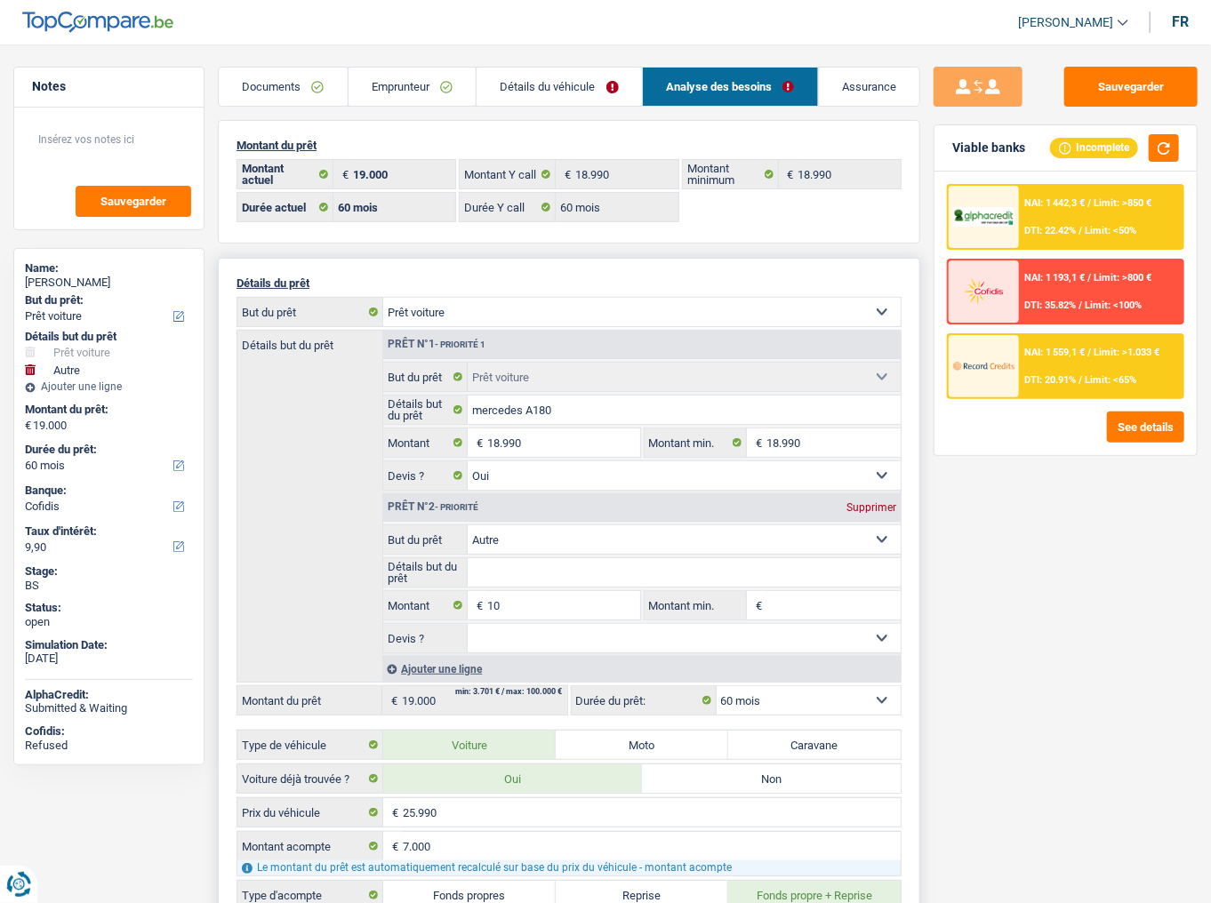
click at [875, 493] on div "Supprimer" at bounding box center [871, 507] width 59 height 11
type input "18.990"
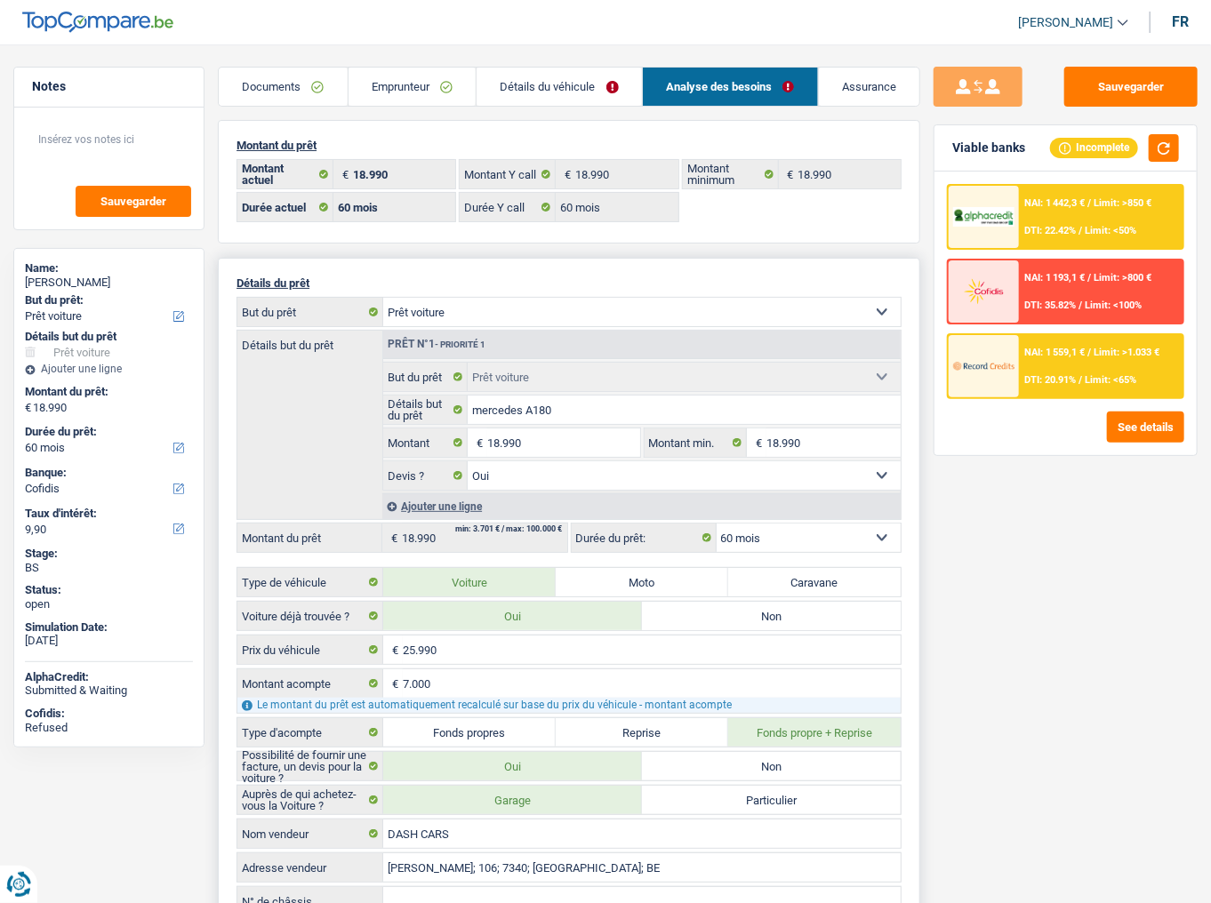
click at [997, 379] on img at bounding box center [983, 366] width 61 height 30
click at [1080, 359] on div "NAI: 1 559,4 € / Limit: >1.033 € DTI: 20.89% / Limit: <65%" at bounding box center [1101, 366] width 164 height 62
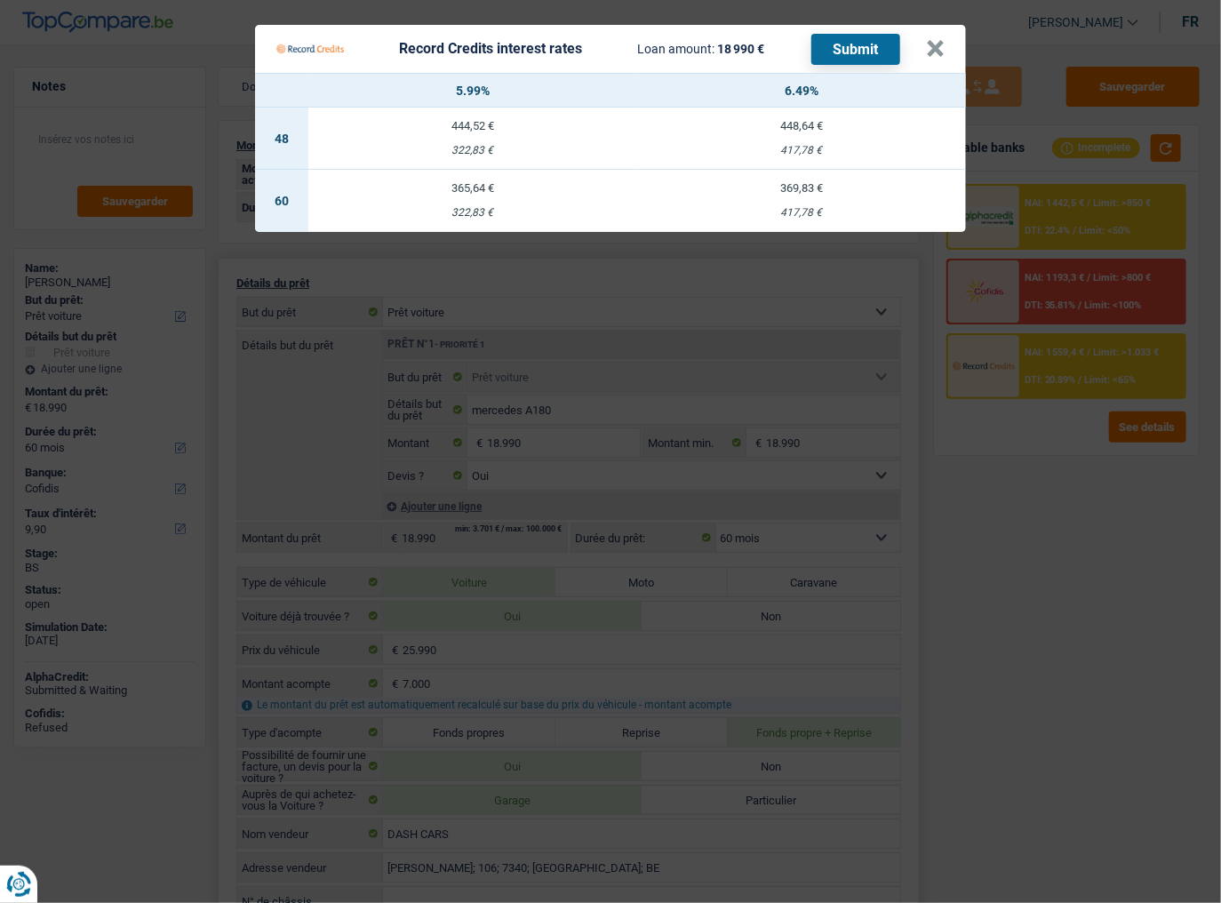
click at [803, 212] on div "417,78 €" at bounding box center [801, 213] width 329 height 12
select select "record credits"
type input "6,49"
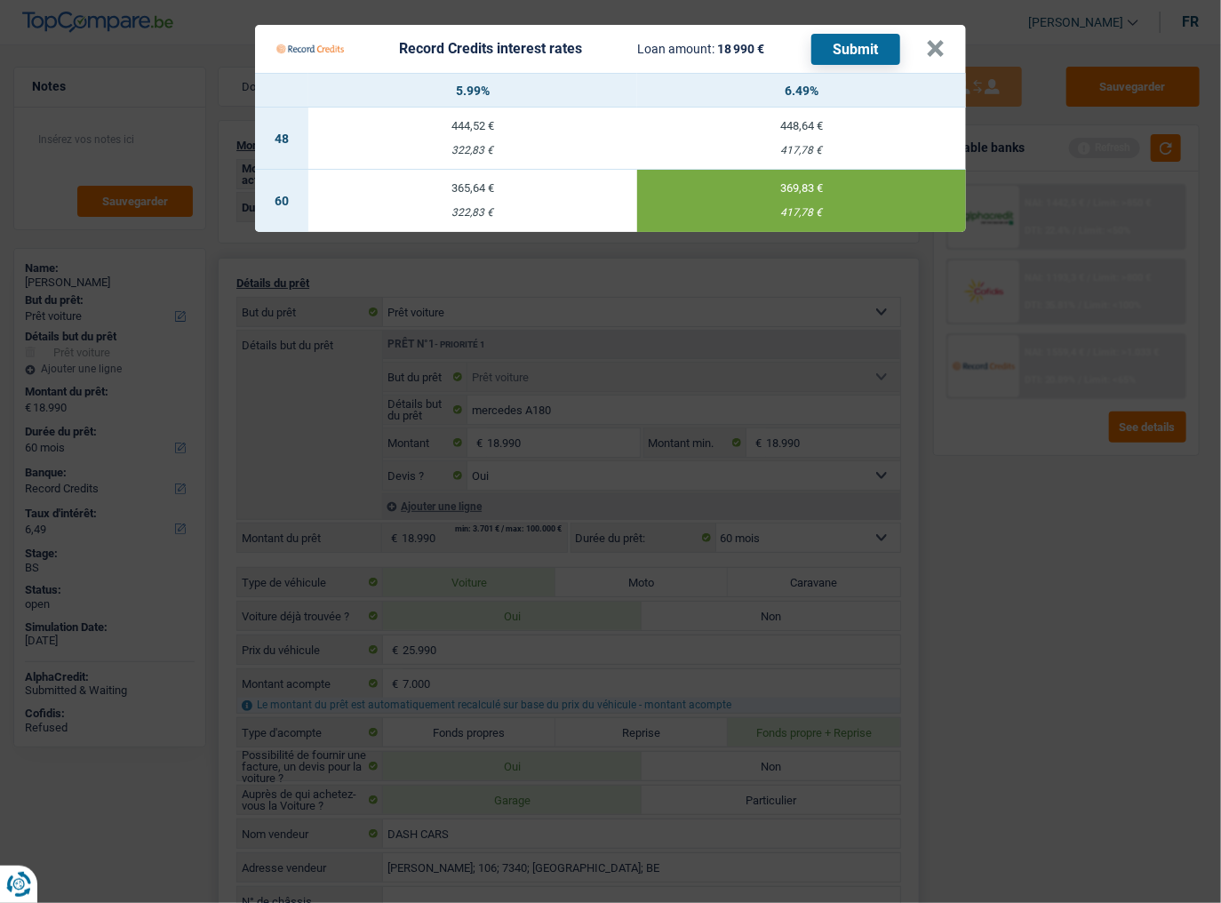
click at [850, 43] on button "Submit" at bounding box center [855, 49] width 89 height 31
click at [944, 44] on button "×" at bounding box center [935, 49] width 19 height 18
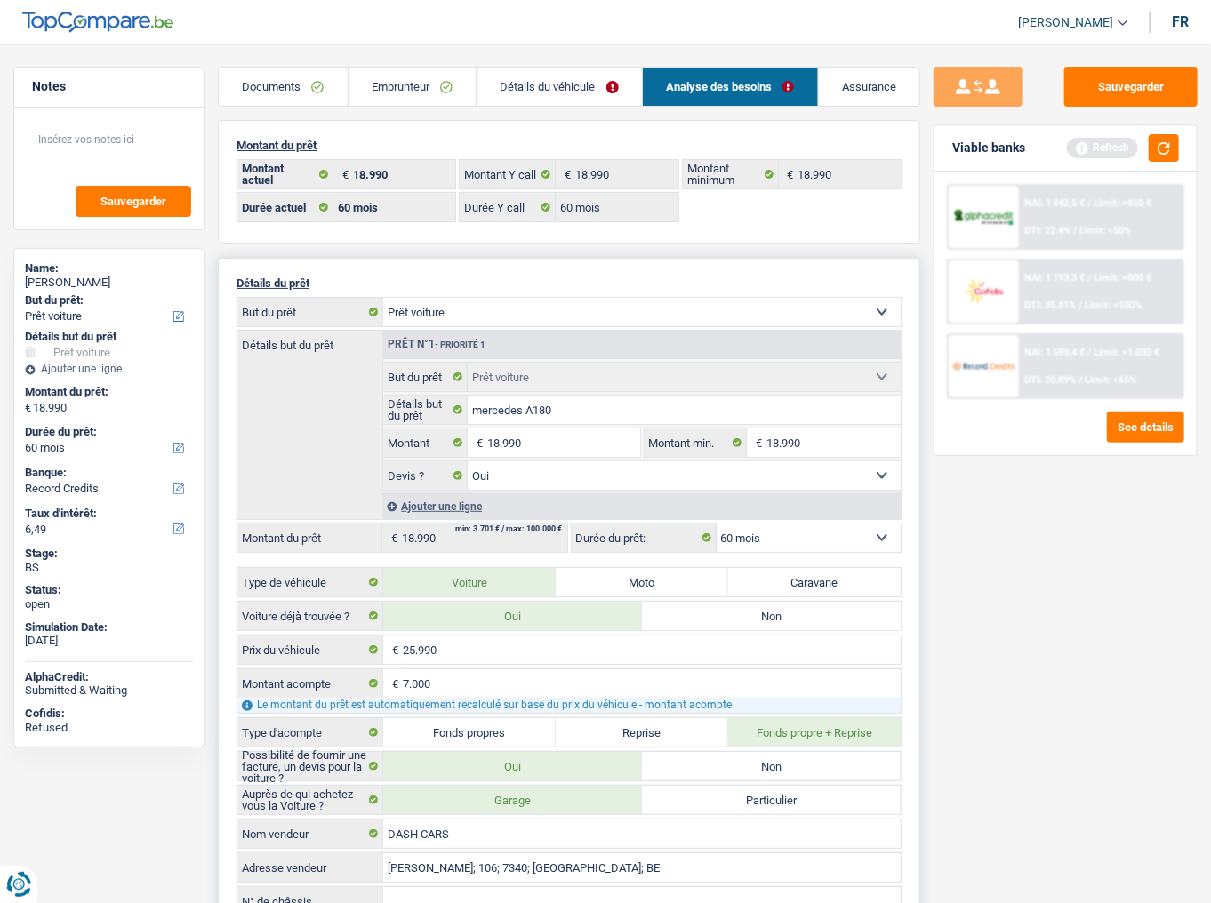
drag, startPoint x: 428, startPoint y: 90, endPoint x: 433, endPoint y: 123, distance: 33.3
click at [428, 91] on link "Emprunteur" at bounding box center [412, 87] width 128 height 38
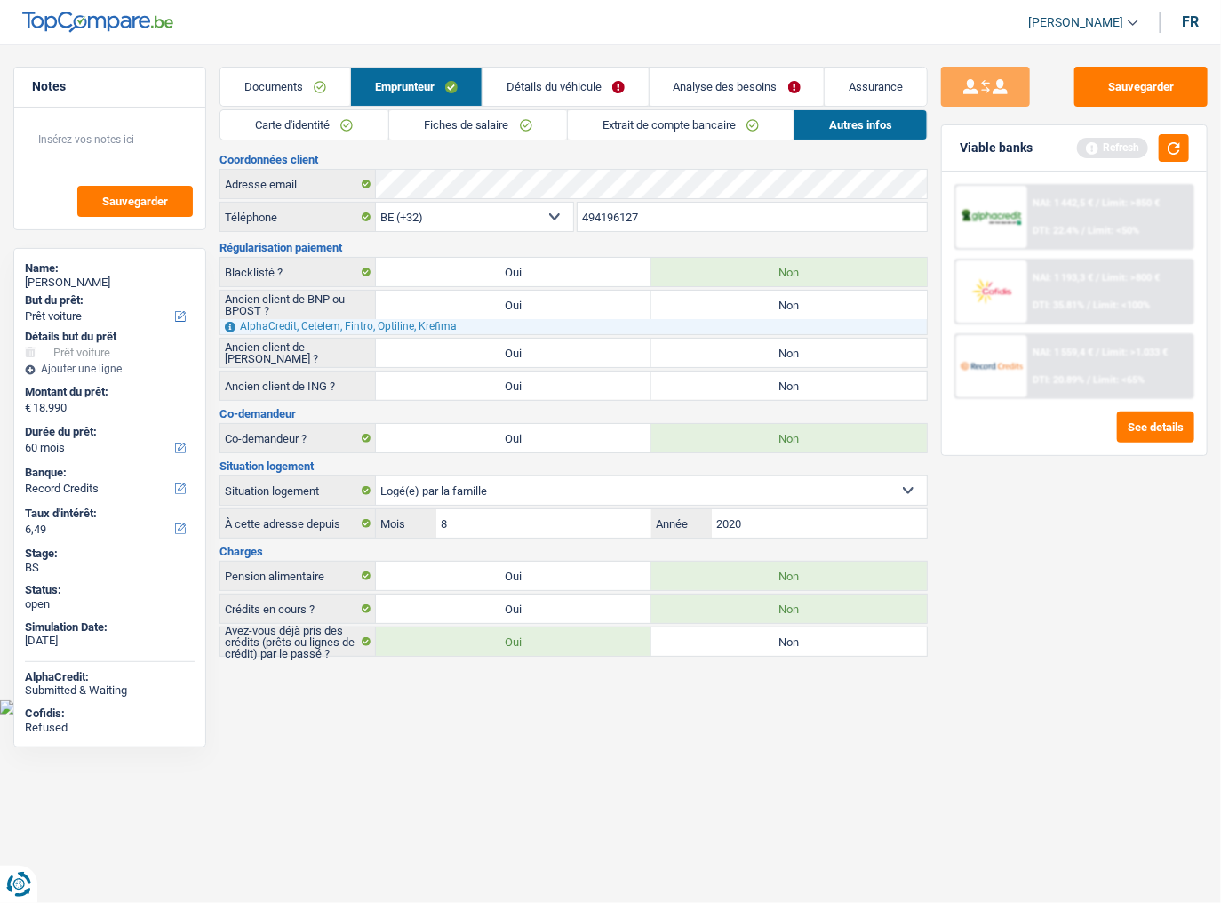
click at [449, 128] on link "Fiches de salaire" at bounding box center [478, 124] width 178 height 29
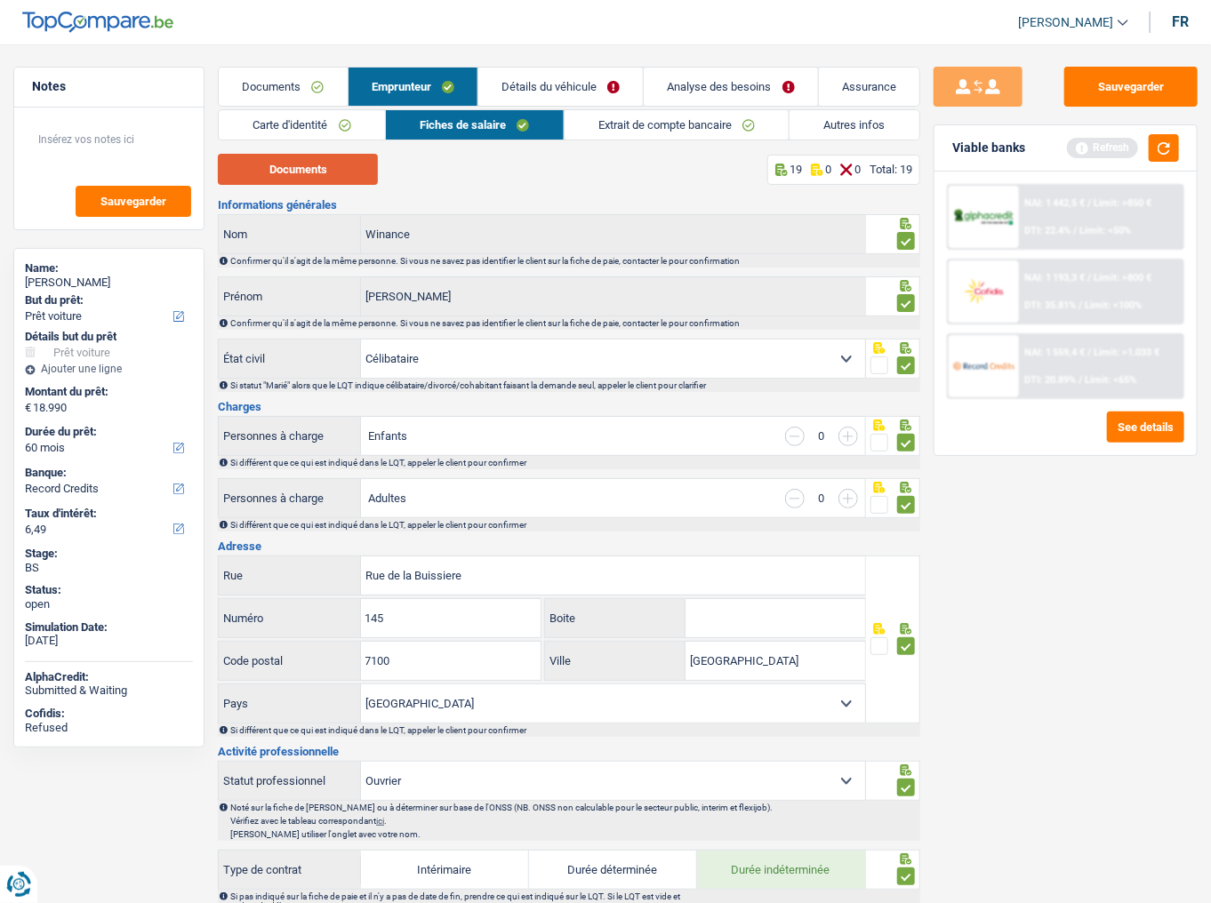
click at [325, 166] on button "Documents" at bounding box center [298, 169] width 160 height 31
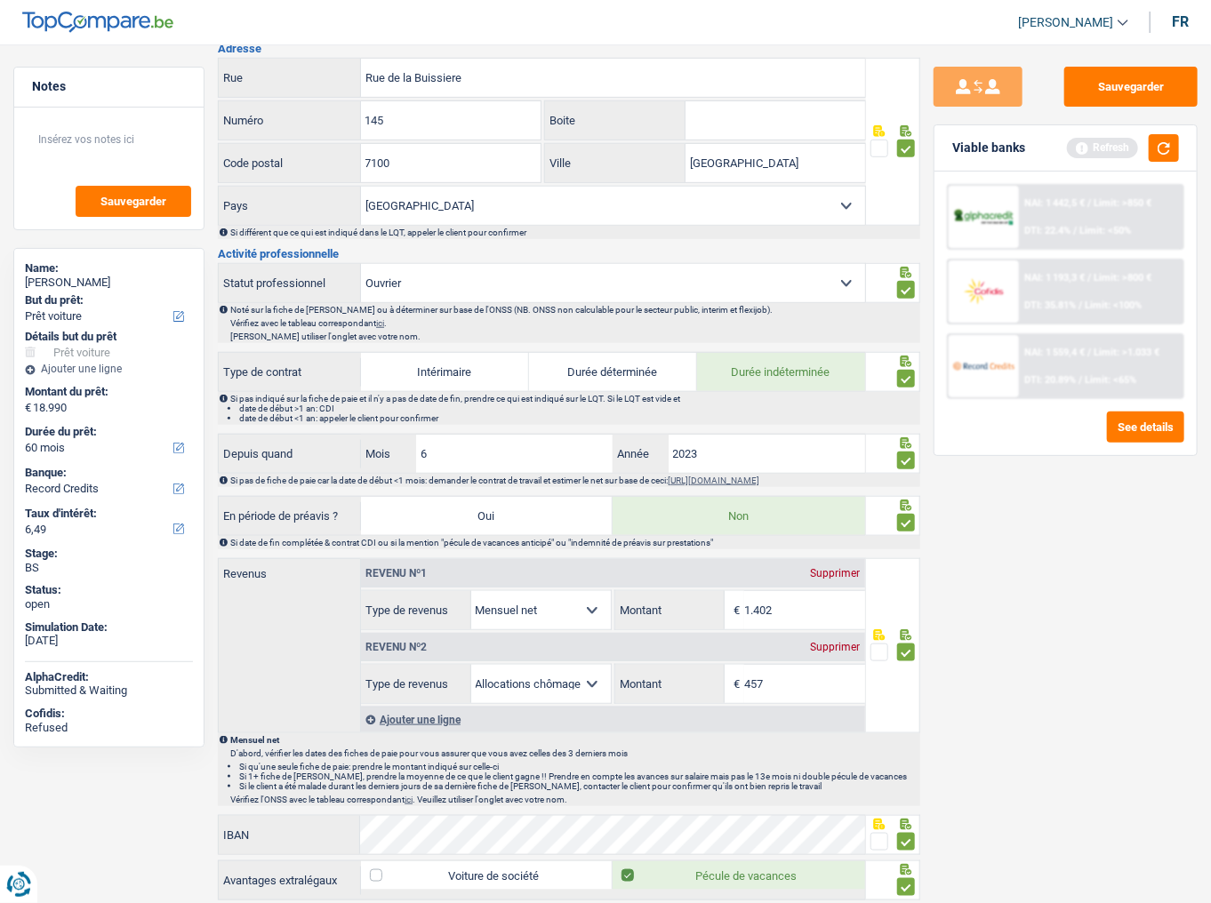
scroll to position [1052, 0]
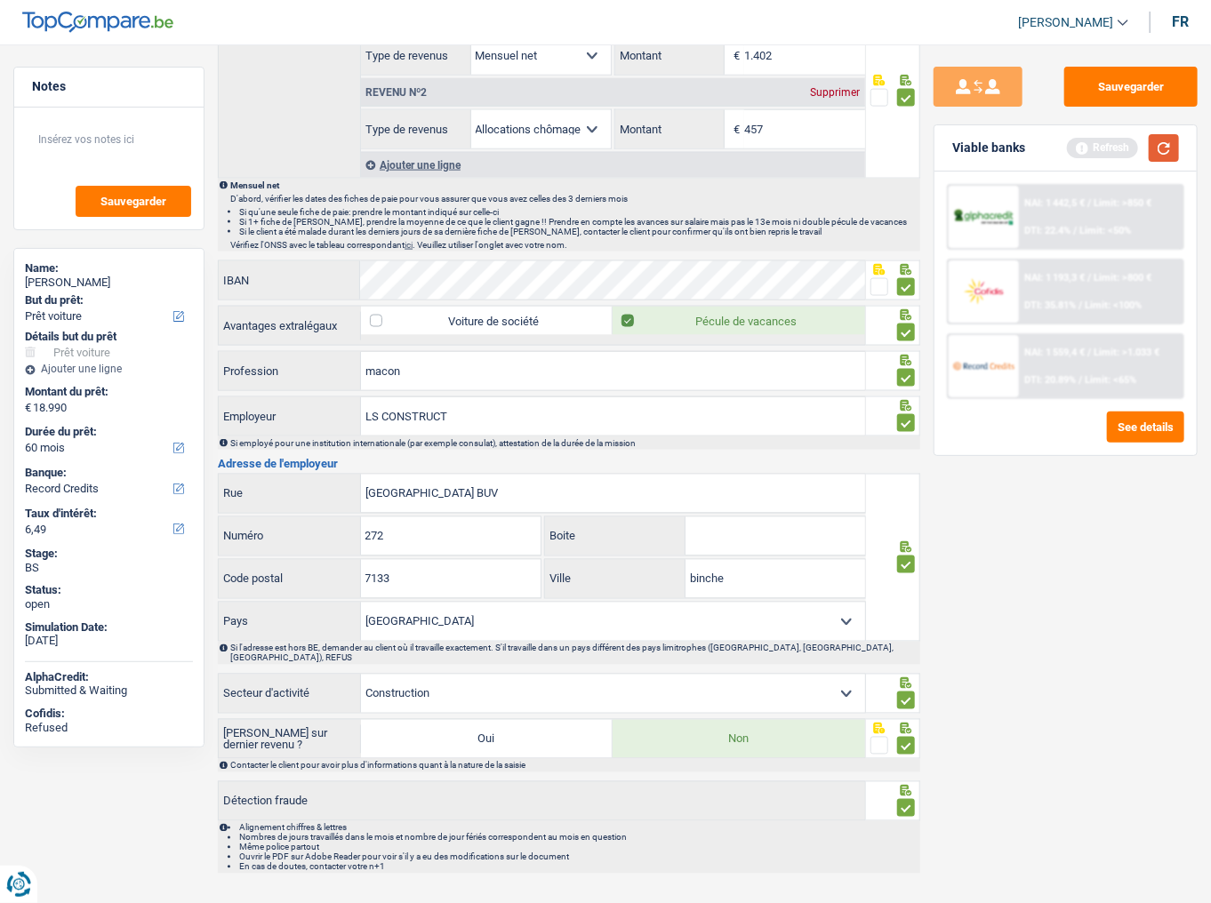
click at [1080, 144] on button "button" at bounding box center [1163, 148] width 30 height 28
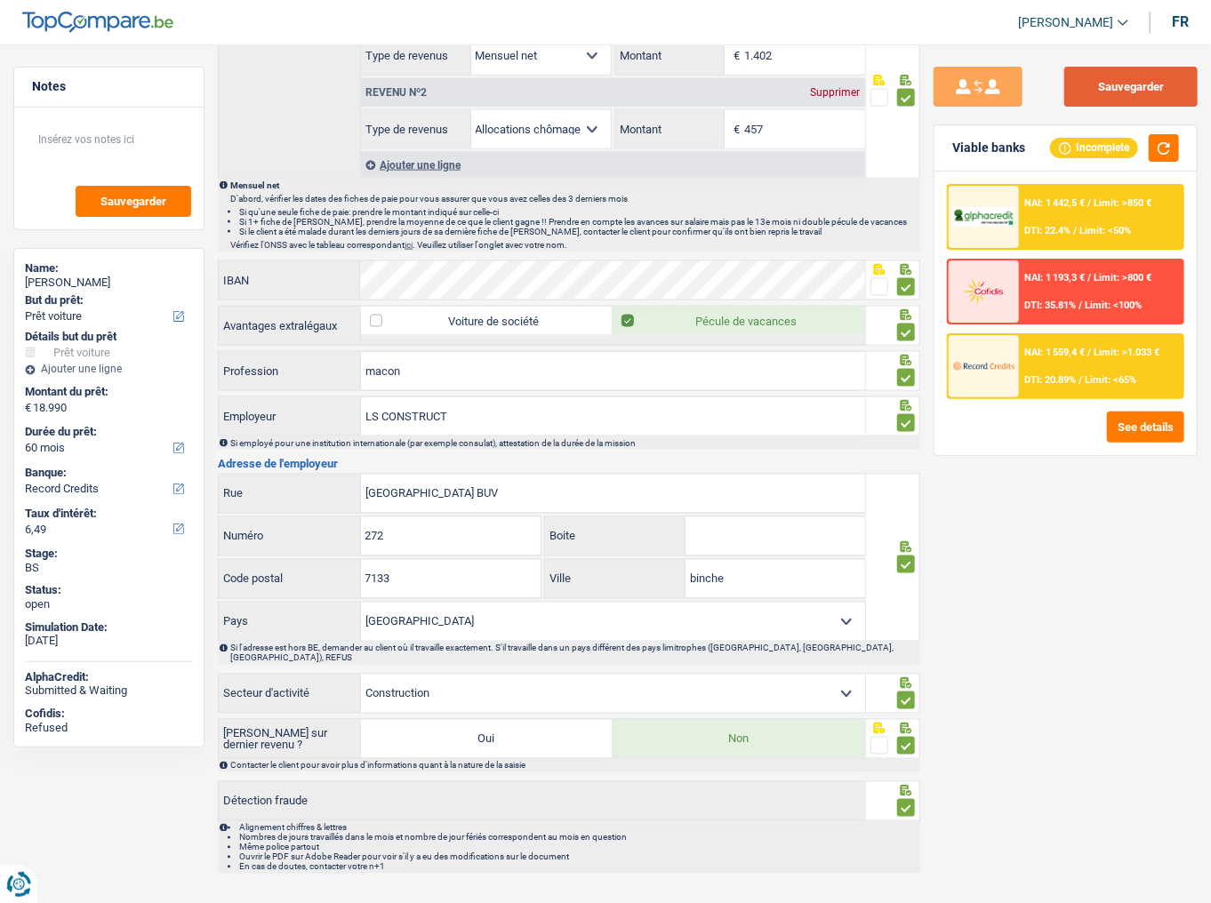
click at [1080, 86] on button "Sauvegarder" at bounding box center [1130, 87] width 133 height 40
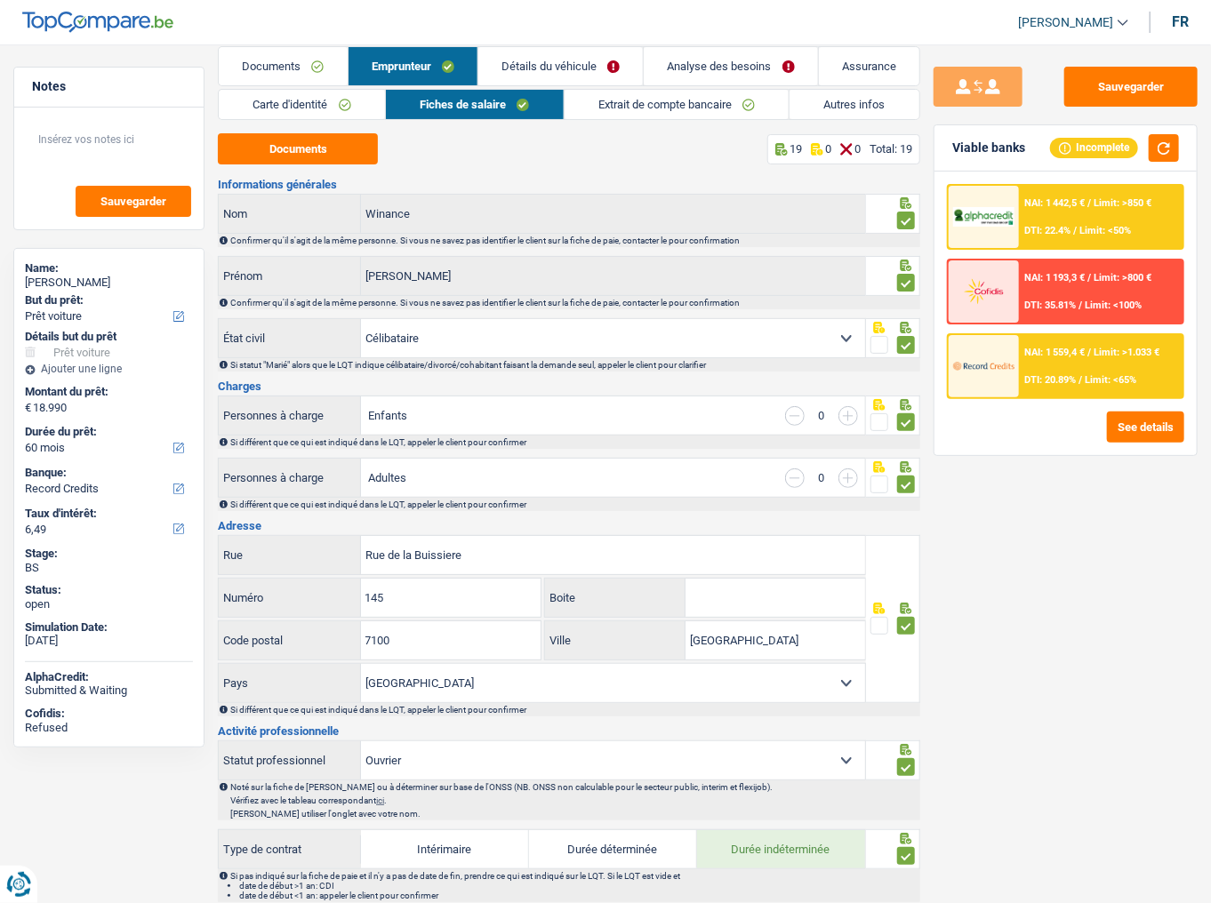
scroll to position [0, 0]
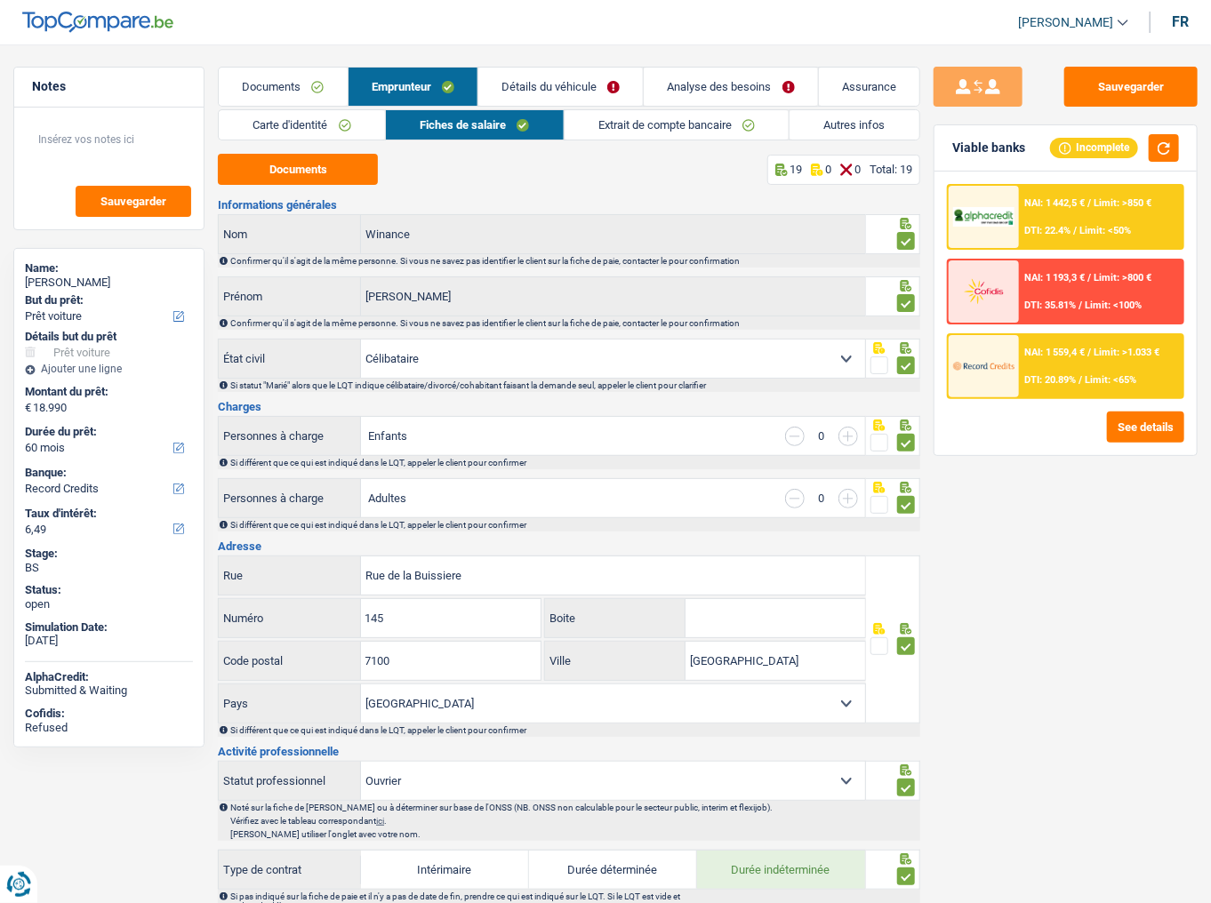
click at [556, 100] on link "Détails du véhicule" at bounding box center [560, 87] width 164 height 38
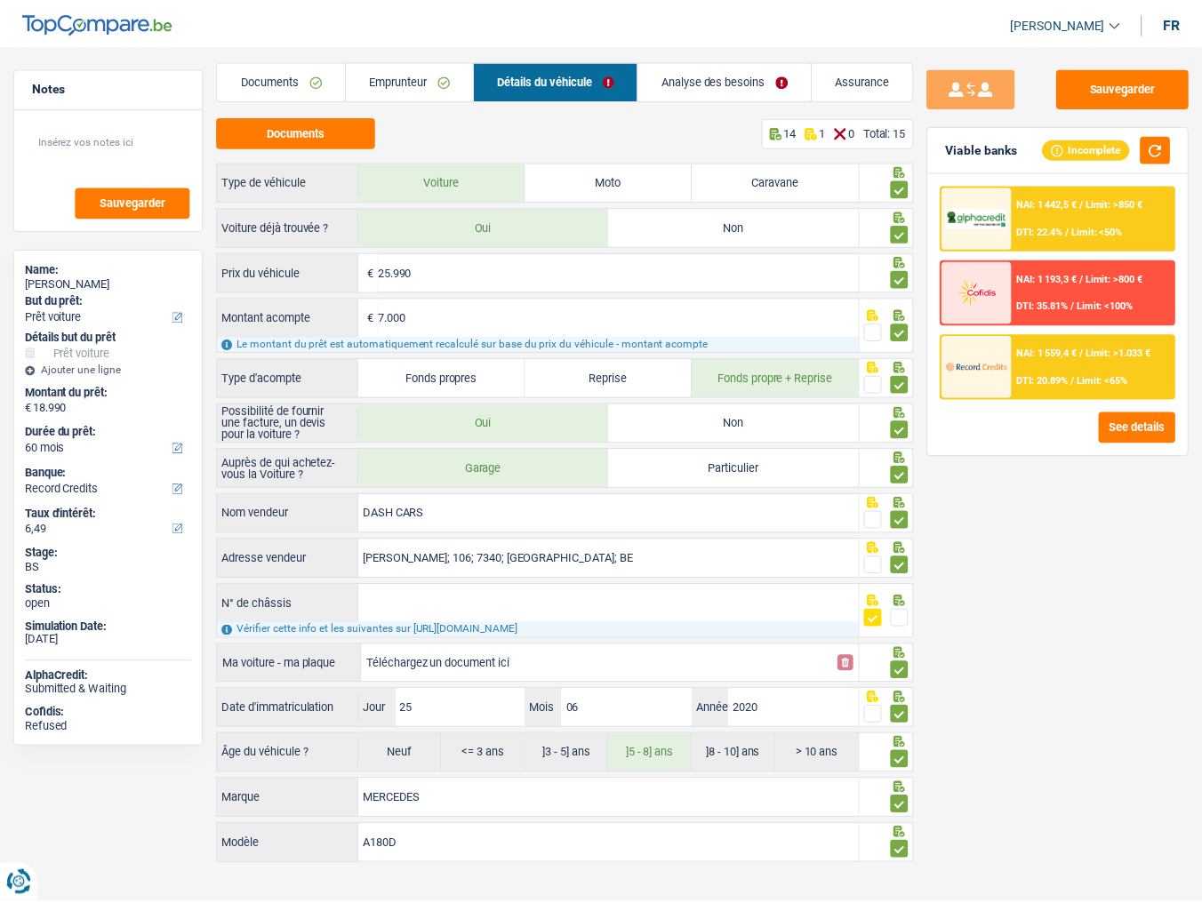
scroll to position [9, 0]
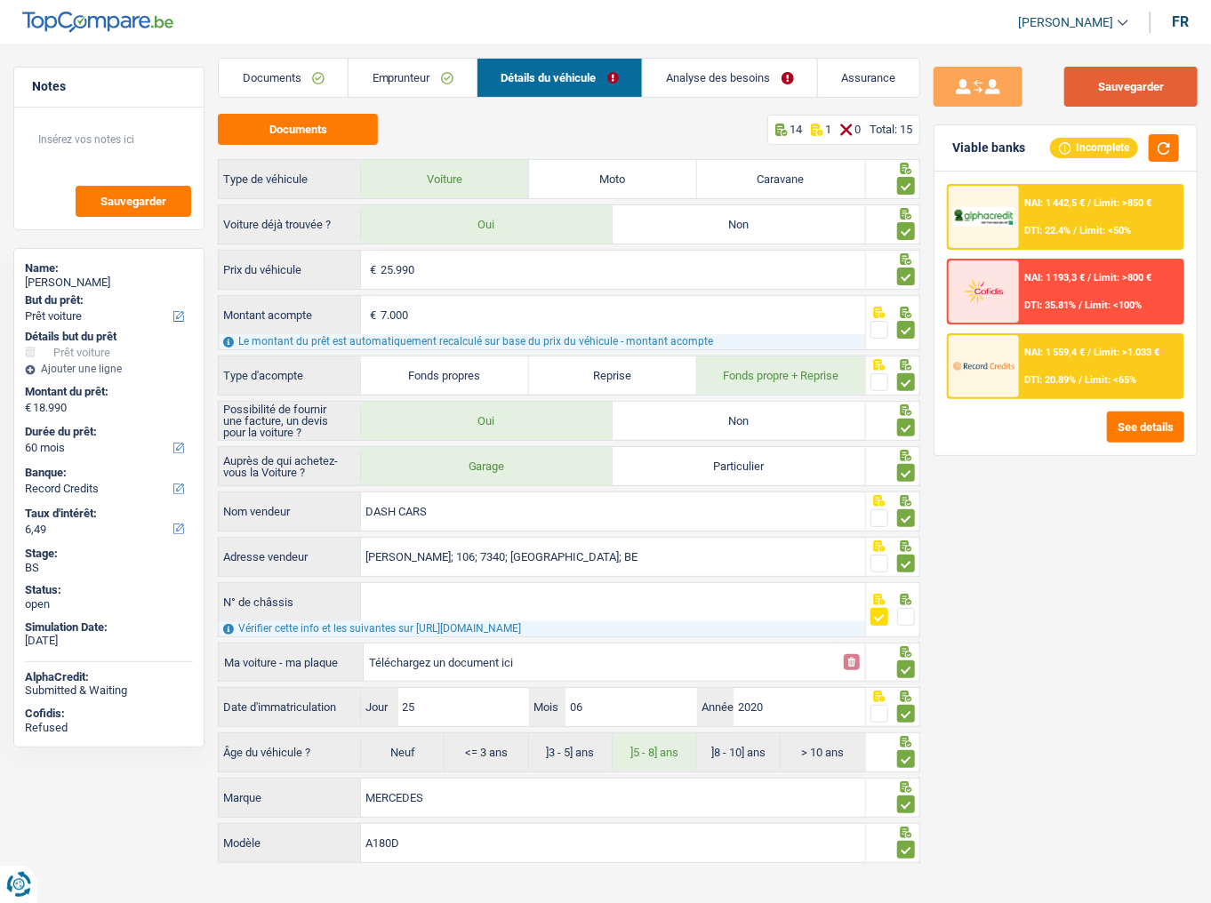
click at [1080, 98] on button "Sauvegarder" at bounding box center [1130, 87] width 133 height 40
click at [725, 71] on link "Analyse des besoins" at bounding box center [724, 78] width 173 height 38
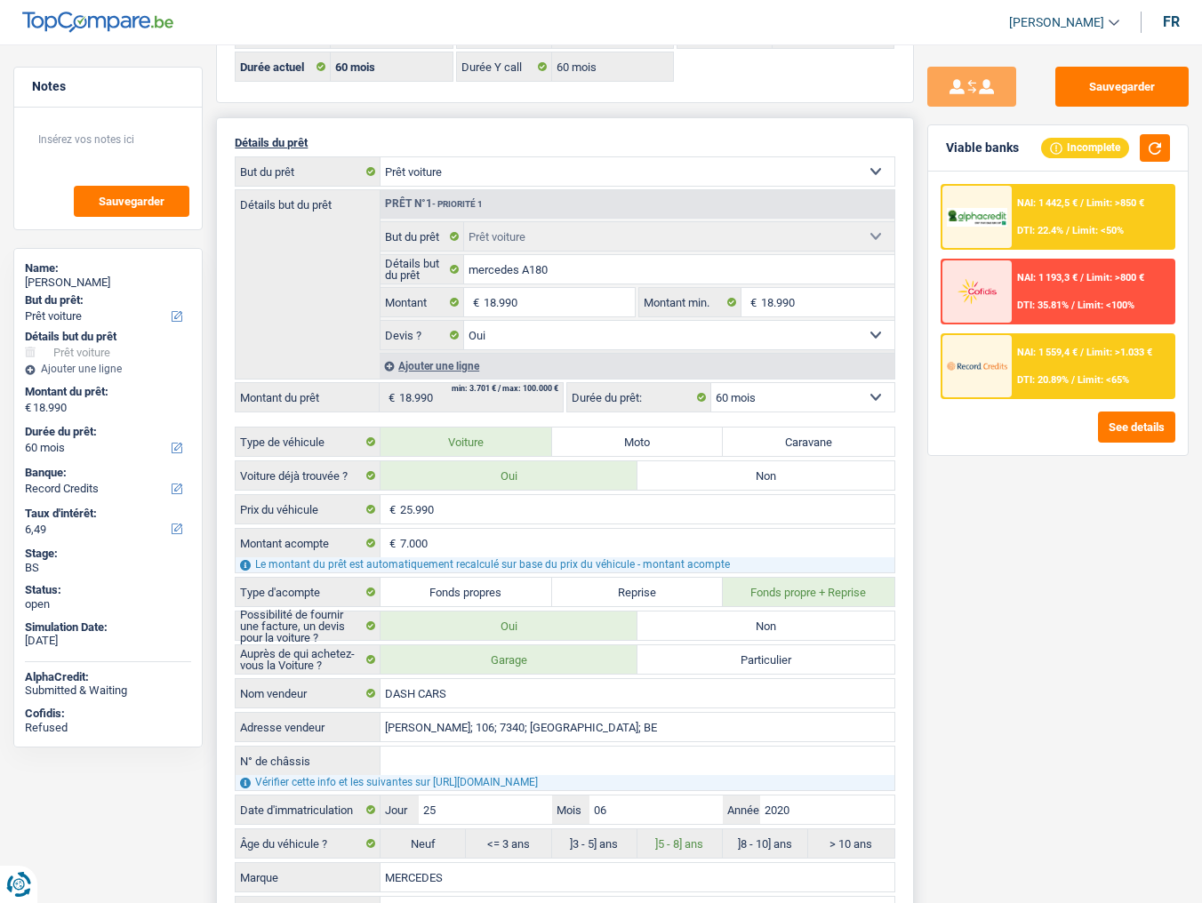
scroll to position [151, 0]
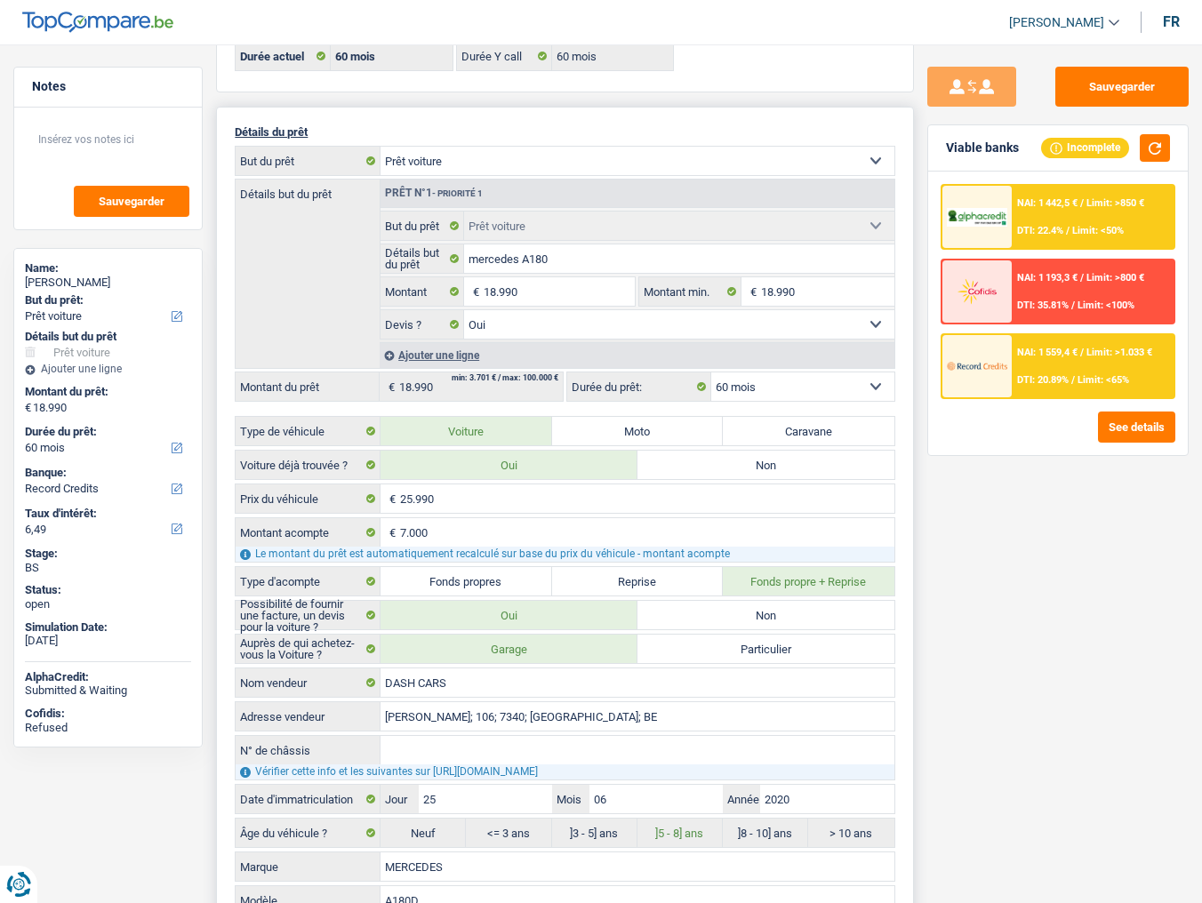
click at [1080, 353] on span "Limit: >1.033 €" at bounding box center [1119, 353] width 66 height 12
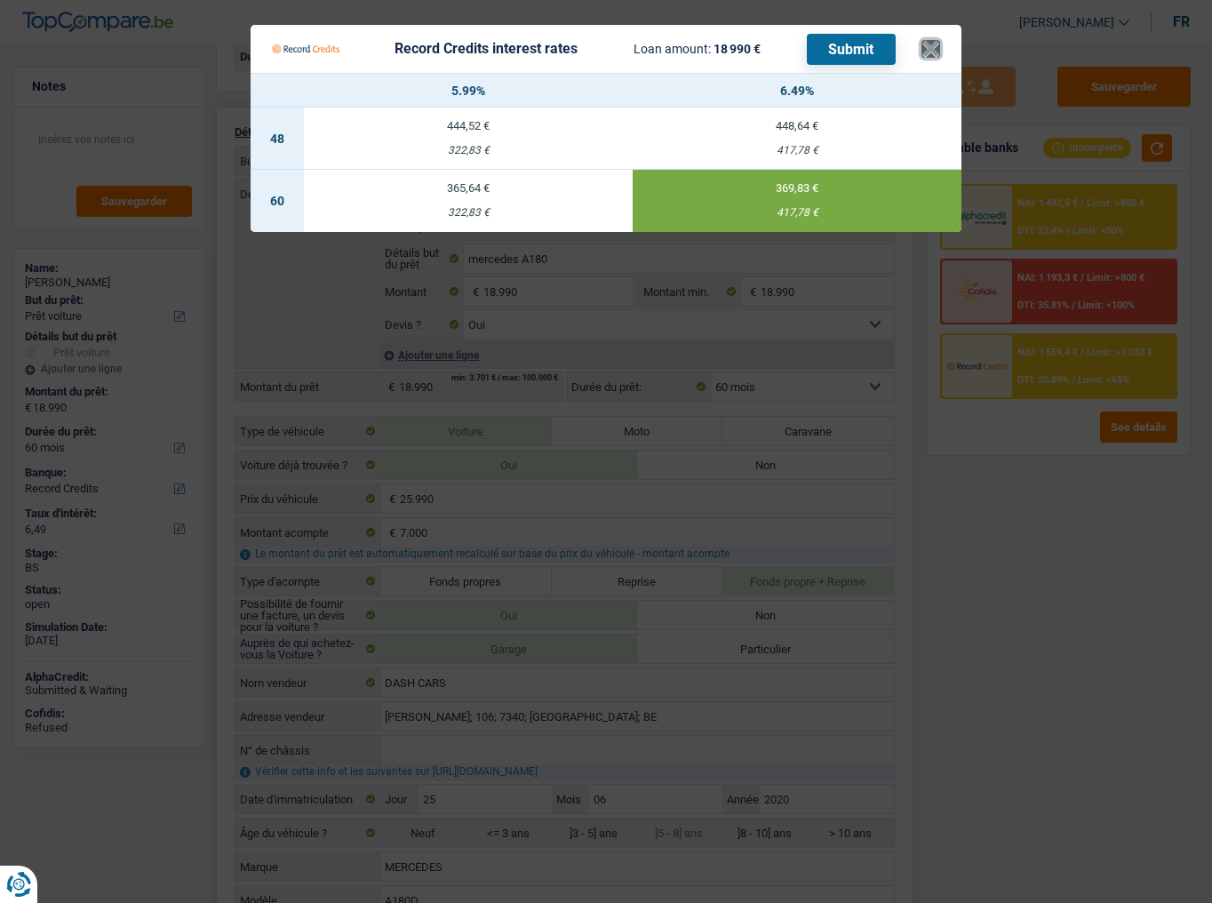
click at [931, 43] on button "×" at bounding box center [931, 49] width 19 height 18
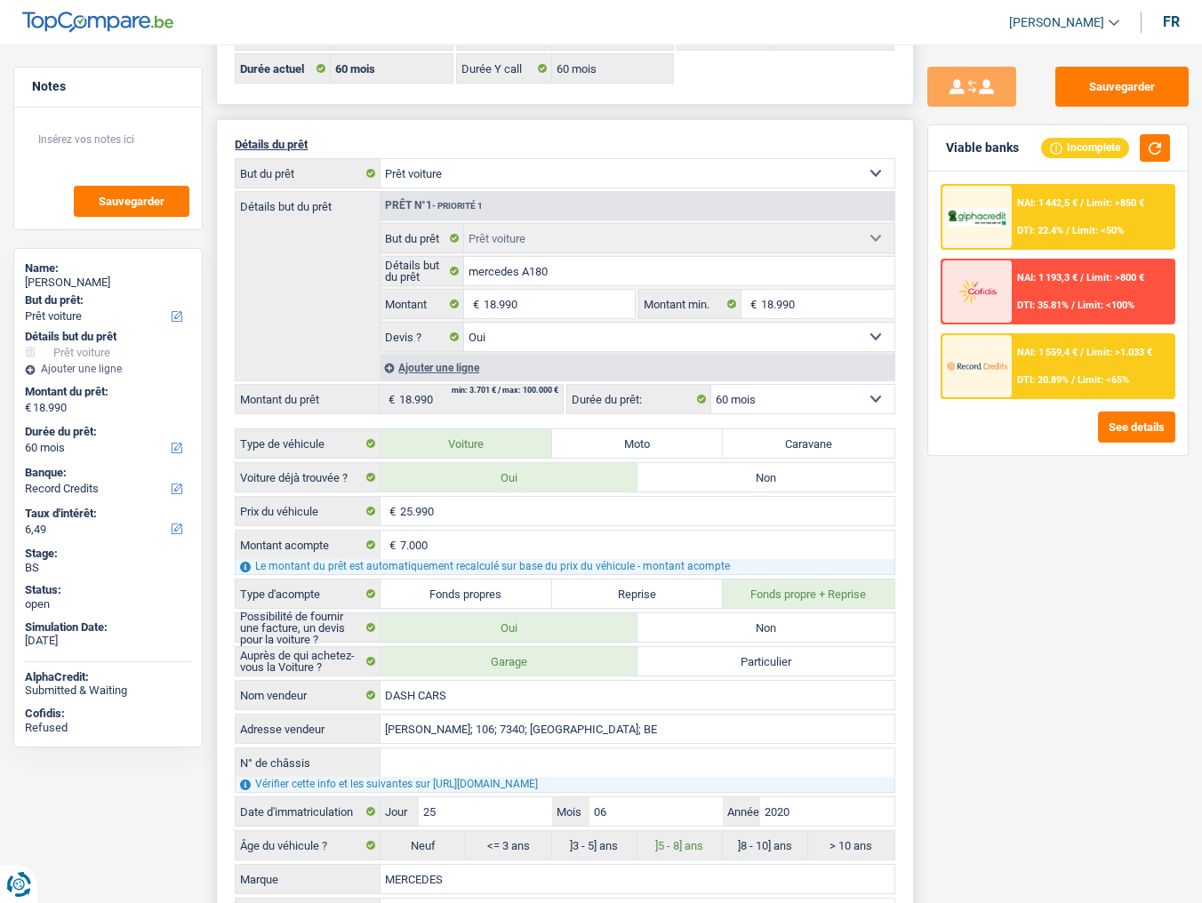
scroll to position [0, 0]
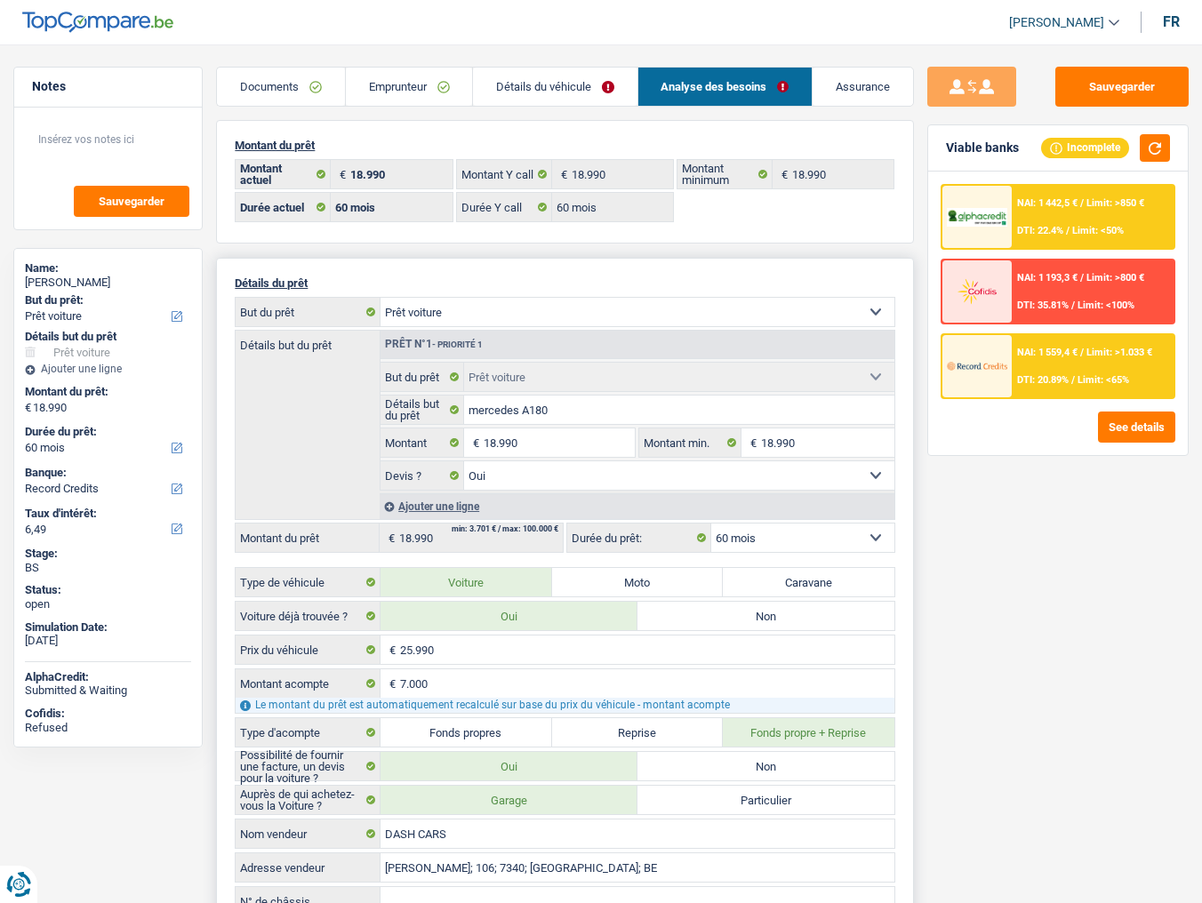
click at [390, 90] on link "Emprunteur" at bounding box center [409, 87] width 126 height 38
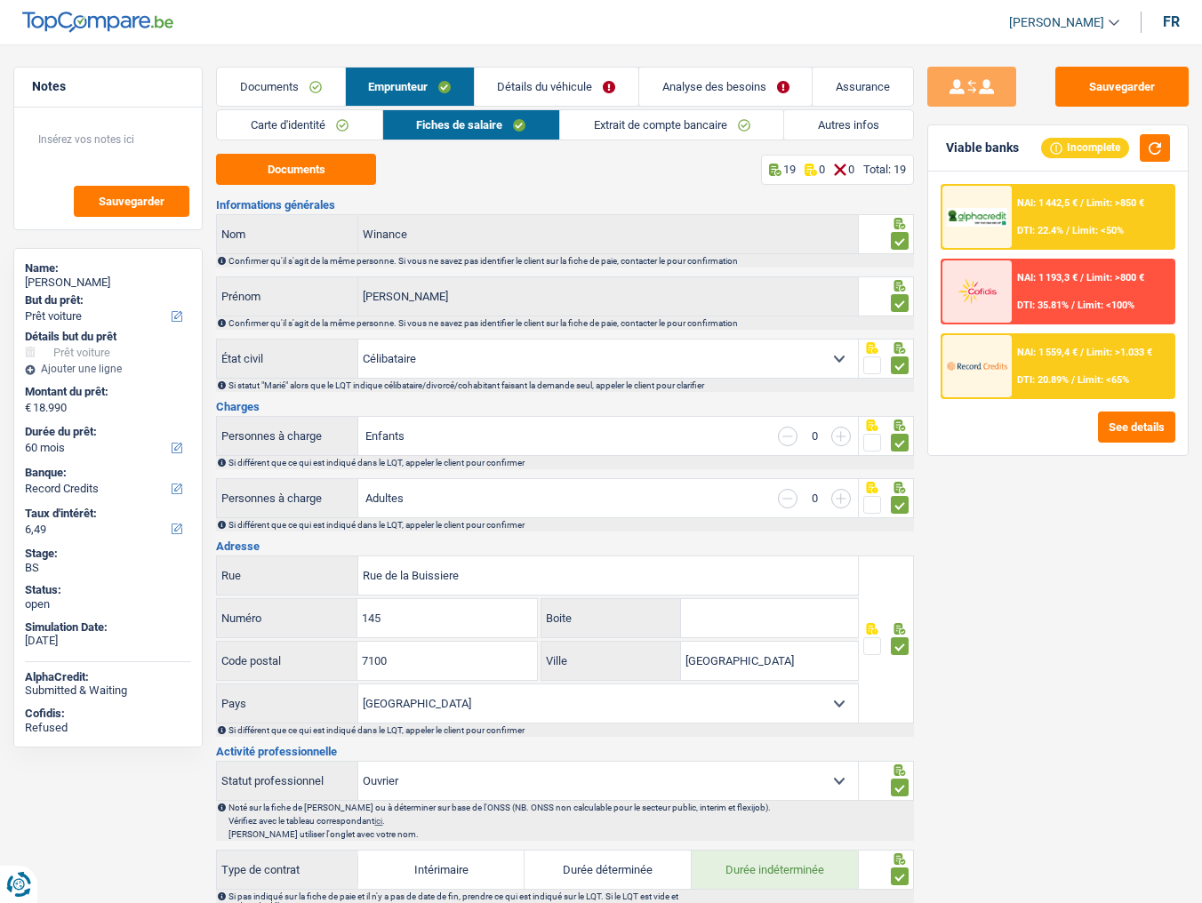
click at [316, 128] on link "Carte d'identité" at bounding box center [299, 124] width 164 height 29
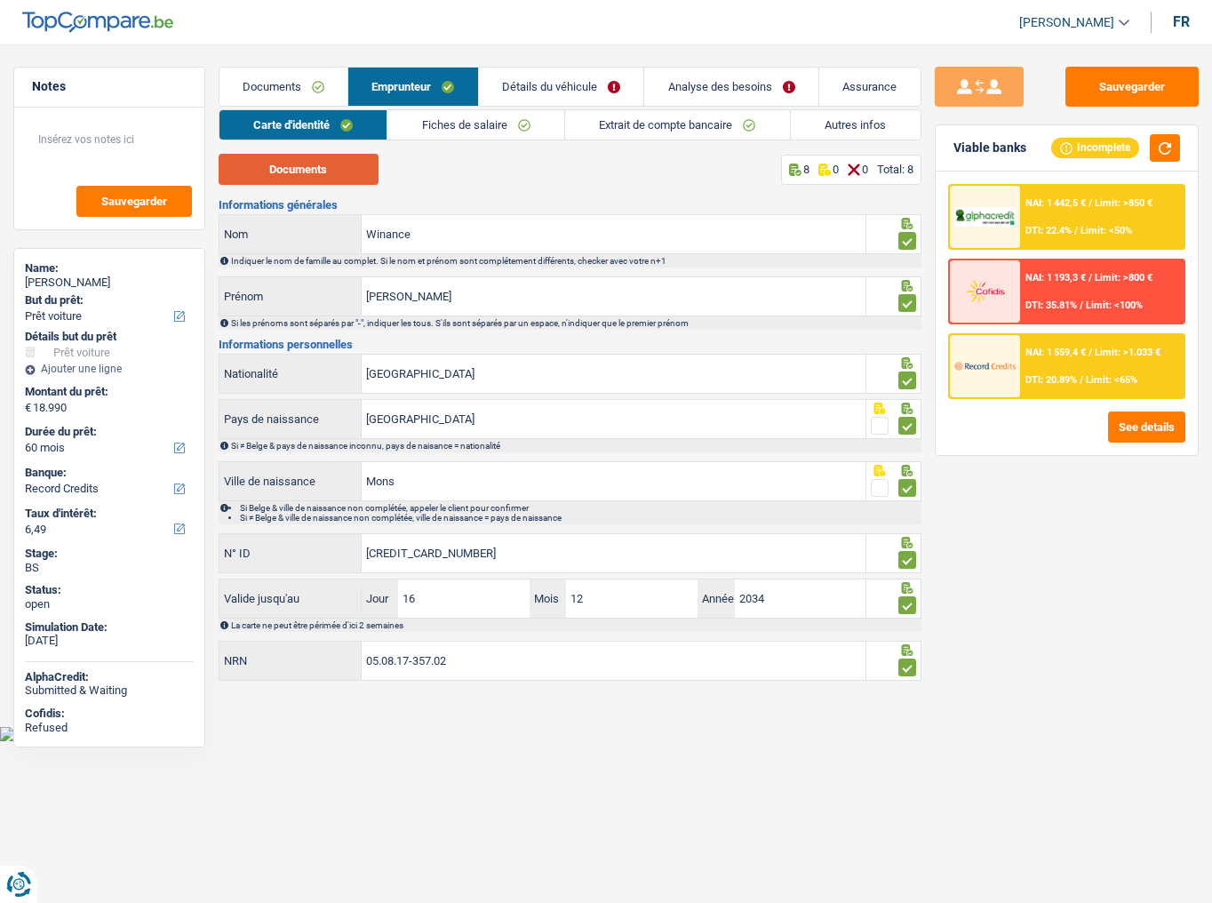
click at [324, 176] on button "Documents" at bounding box center [299, 169] width 160 height 31
click at [486, 124] on link "Fiches de salaire" at bounding box center [476, 124] width 177 height 29
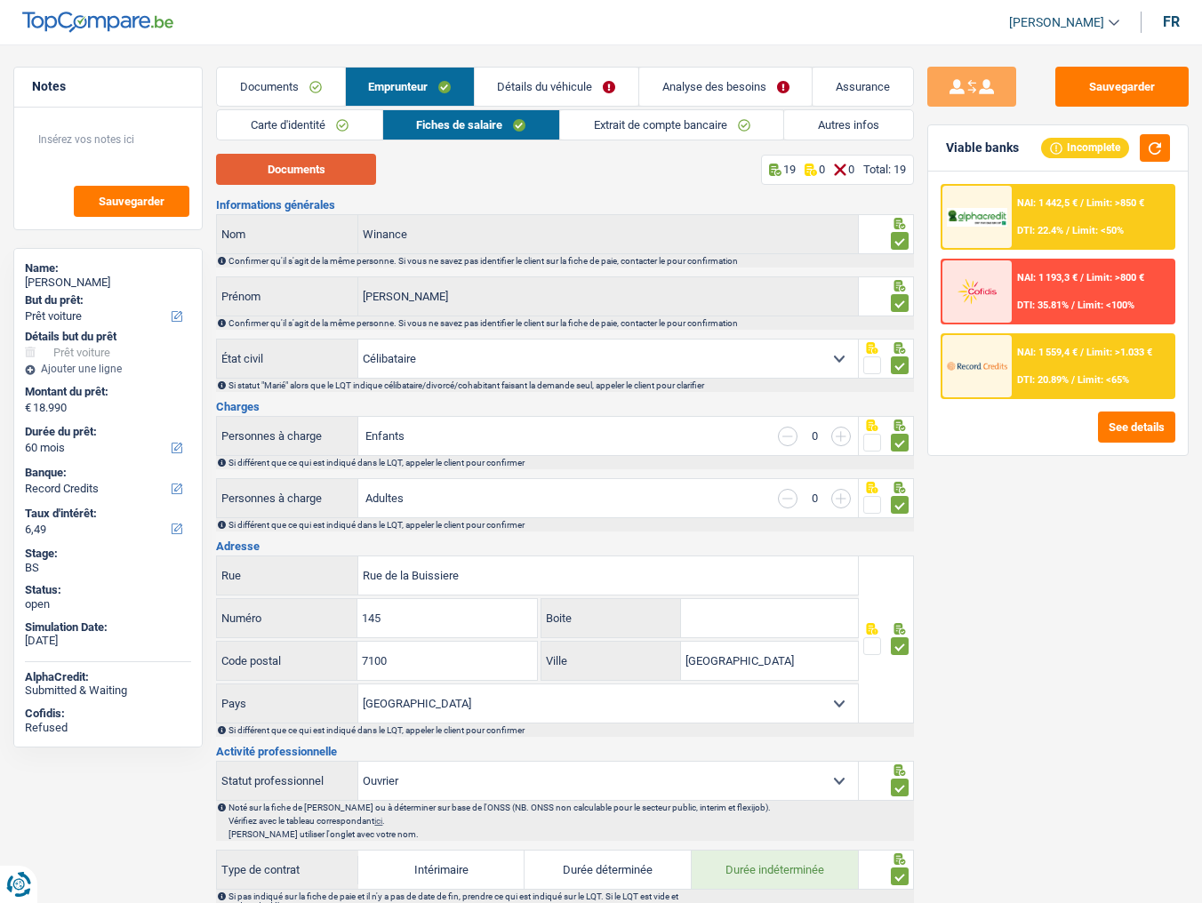
click at [342, 179] on button "Documents" at bounding box center [296, 169] width 160 height 31
click at [750, 82] on link "Analyse des besoins" at bounding box center [725, 87] width 172 height 38
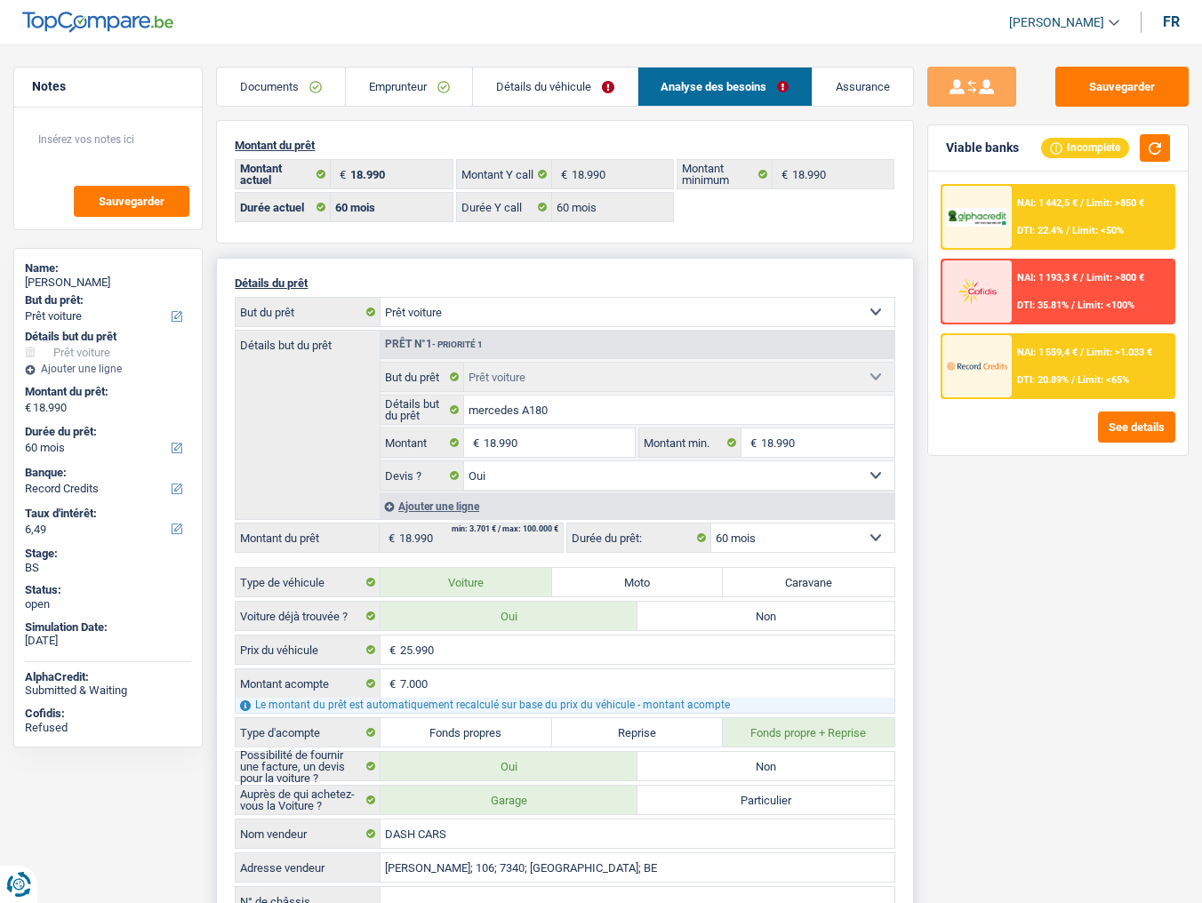
click at [279, 87] on link "Documents" at bounding box center [280, 87] width 127 height 38
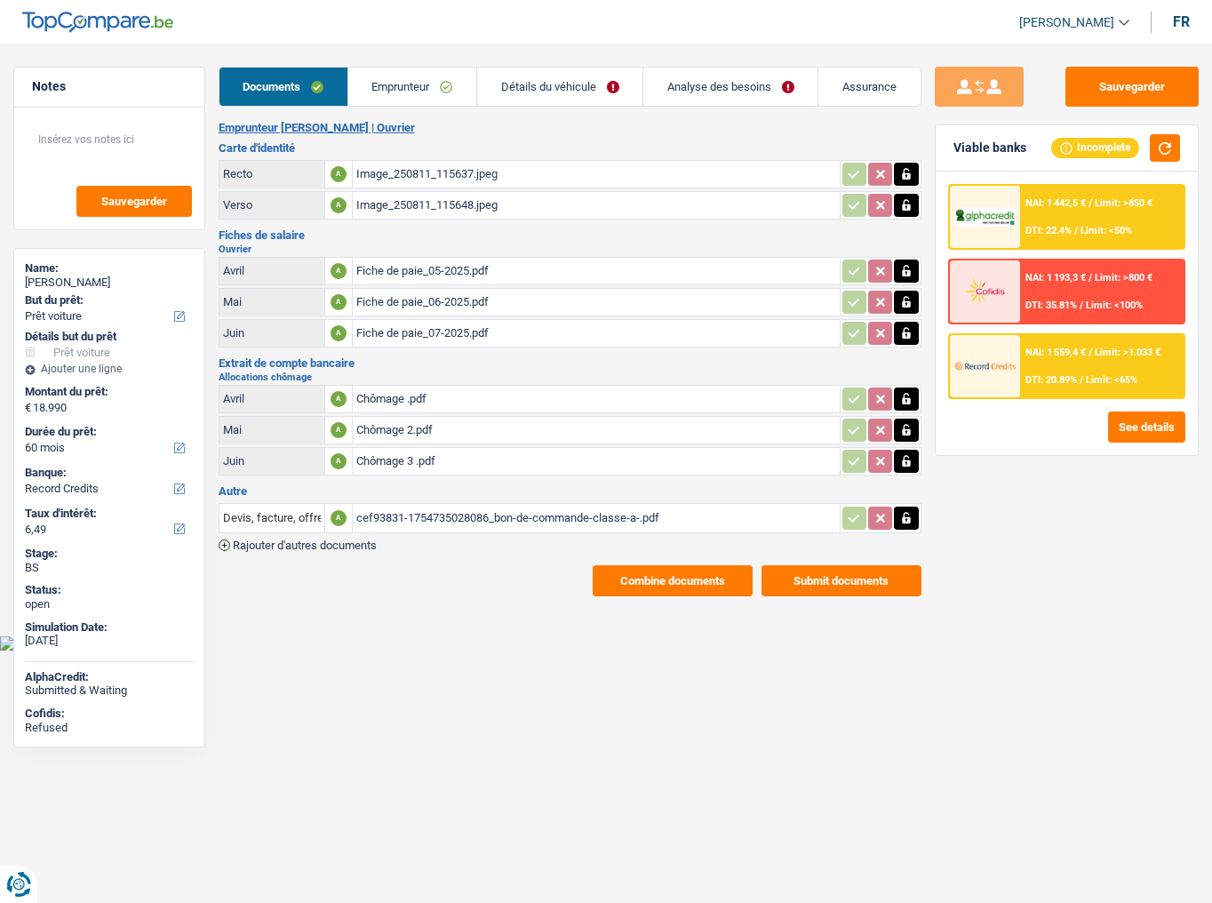
click at [418, 493] on div "cef93831-1754735028086_bon-de-commande-classe-a-.pdf" at bounding box center [596, 518] width 480 height 27
click at [422, 333] on div "Fiche de paie_07-2025.pdf" at bounding box center [596, 333] width 480 height 27
click at [556, 96] on link "Détails du véhicule" at bounding box center [559, 87] width 165 height 38
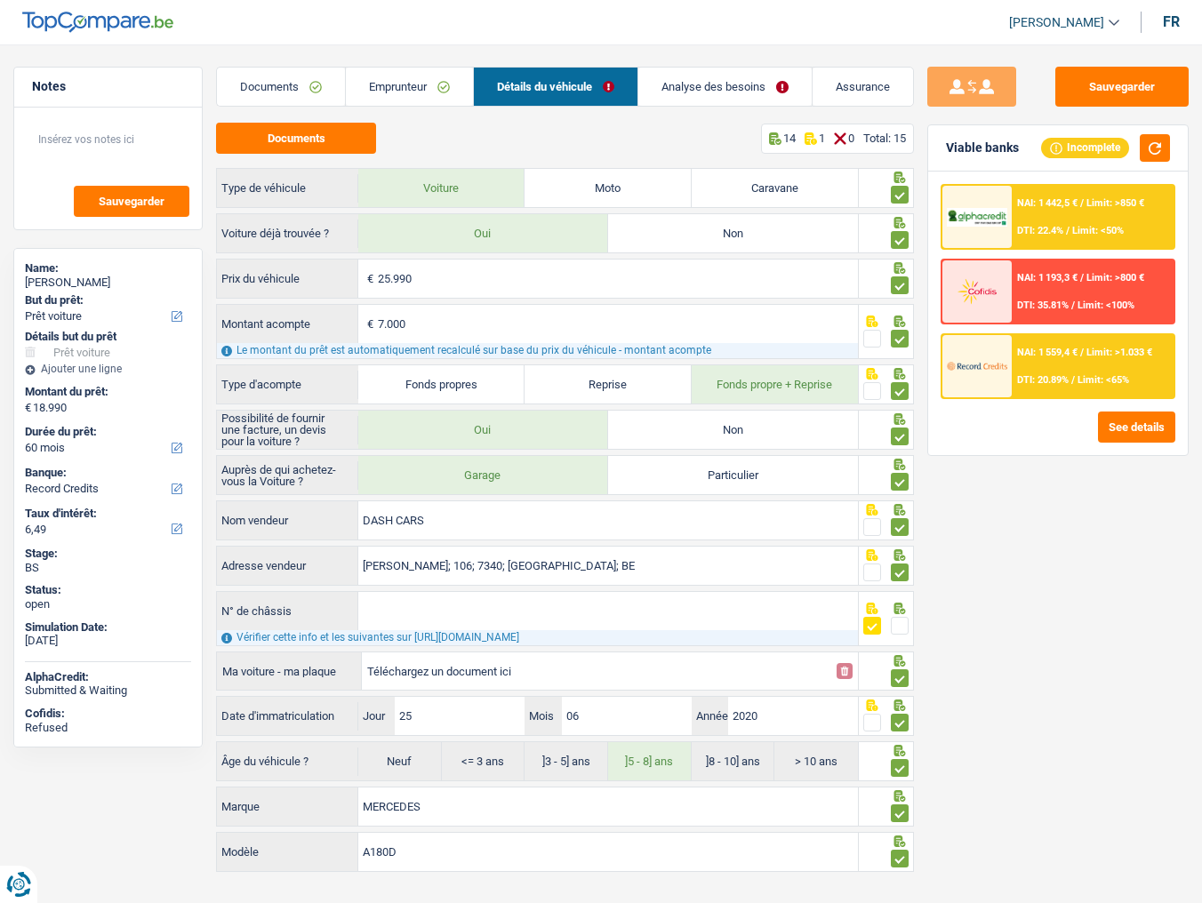
click at [450, 94] on link "Emprunteur" at bounding box center [409, 87] width 127 height 38
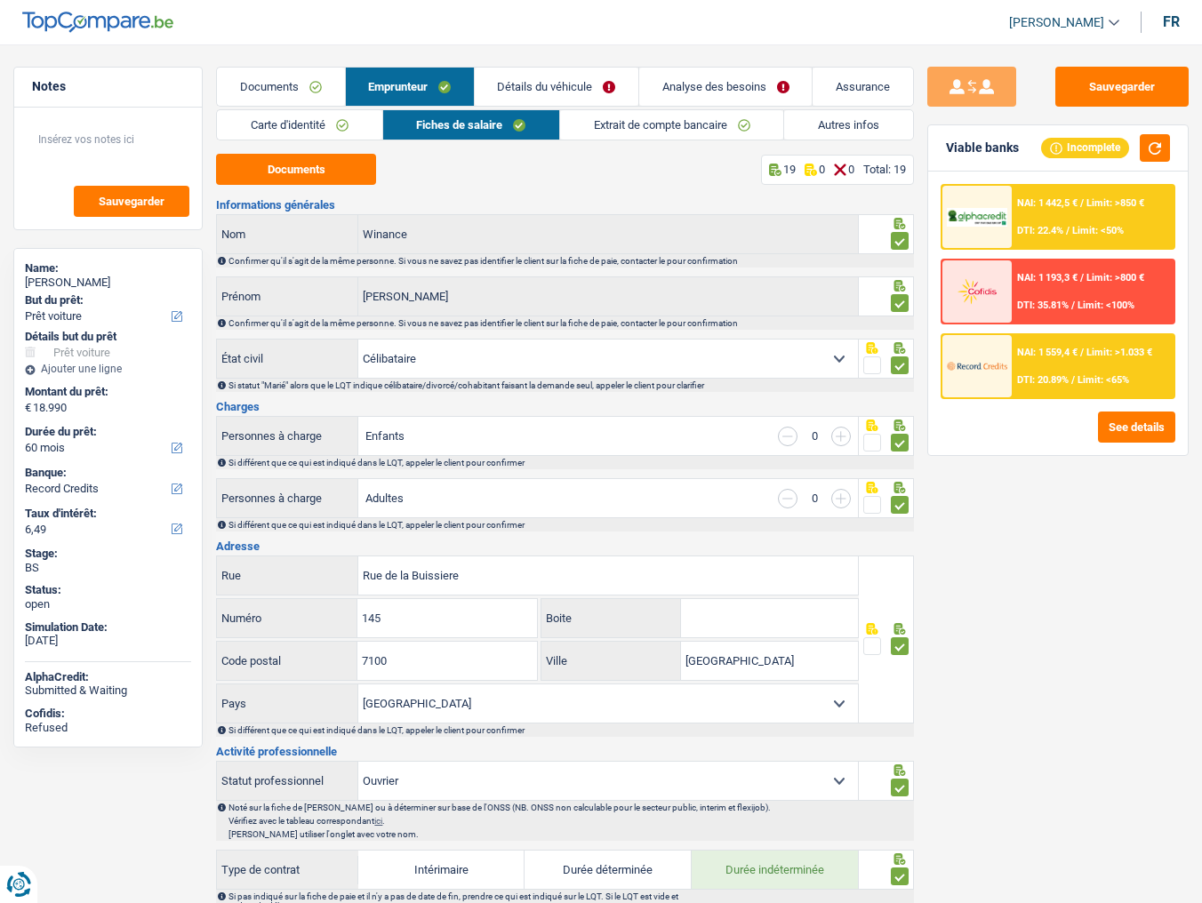
click at [696, 129] on link "Extrait de compte bancaire" at bounding box center [671, 124] width 223 height 29
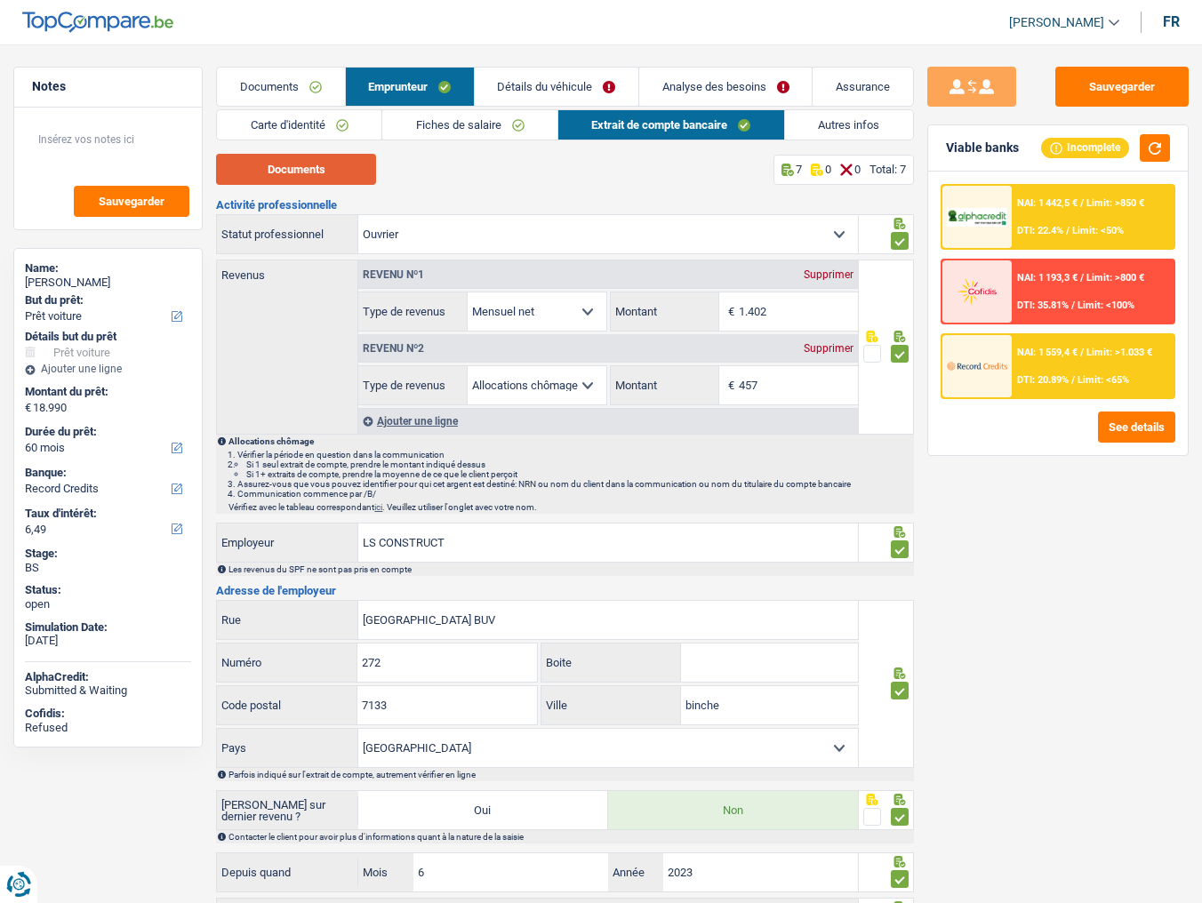
click at [352, 163] on button "Documents" at bounding box center [296, 169] width 160 height 31
click at [1070, 76] on button "Sauvegarder" at bounding box center [1121, 87] width 133 height 40
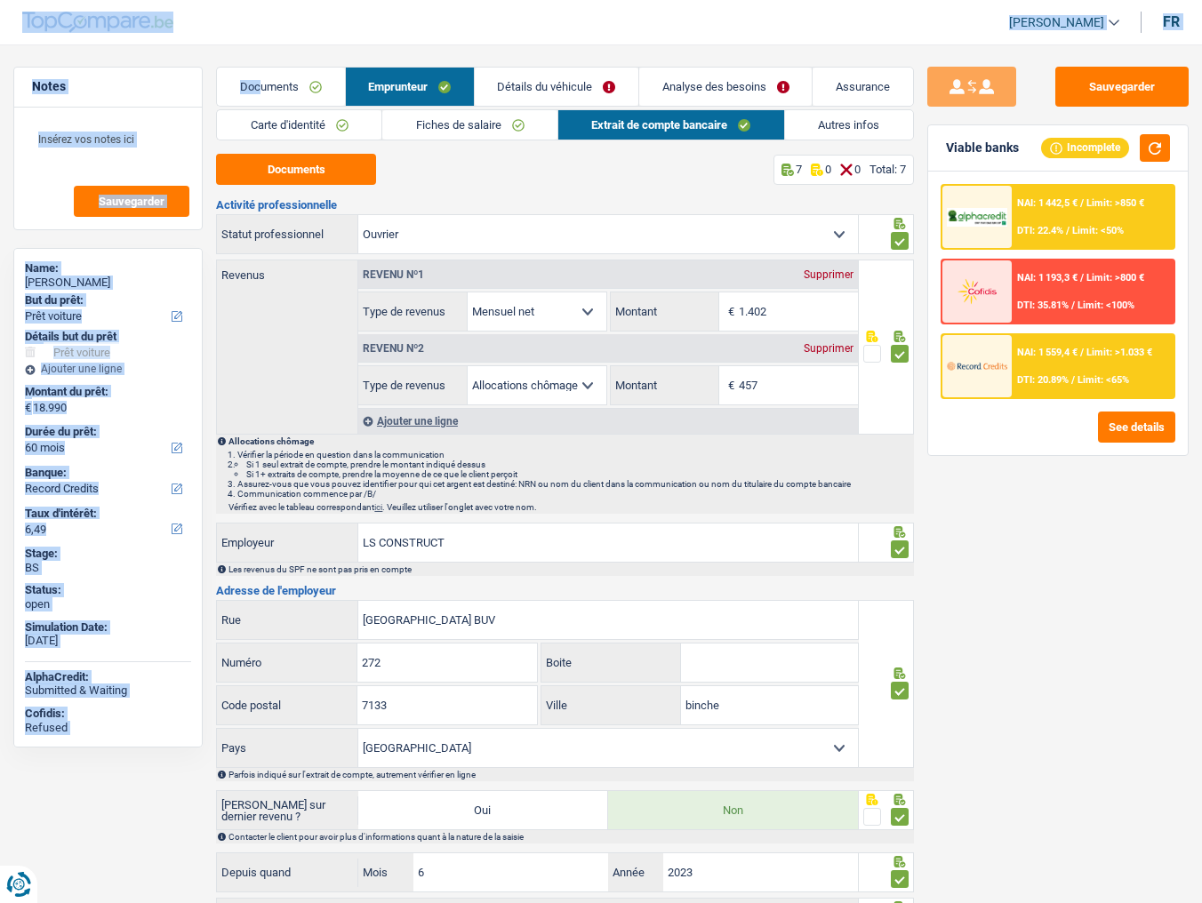
drag, startPoint x: 260, startPoint y: 52, endPoint x: 261, endPoint y: 62, distance: 9.8
click at [260, 58] on div "Dayana Santamaria Se déconnecter fr Notes Sauvegarder Name: David Winance But d…" at bounding box center [601, 538] width 1202 height 1022
click at [294, 93] on link "Documents" at bounding box center [280, 87] width 127 height 38
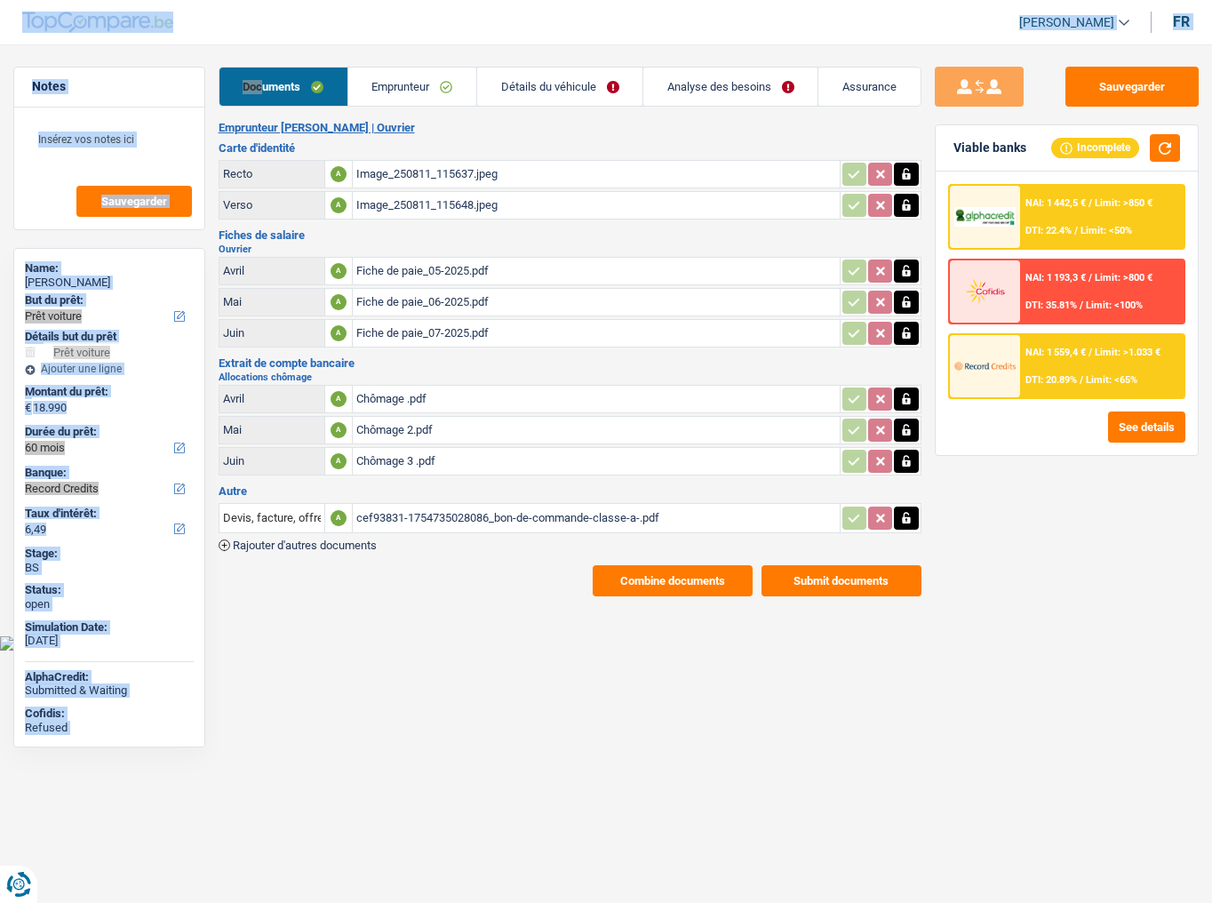
click at [658, 493] on button "Combine documents" at bounding box center [673, 580] width 160 height 31
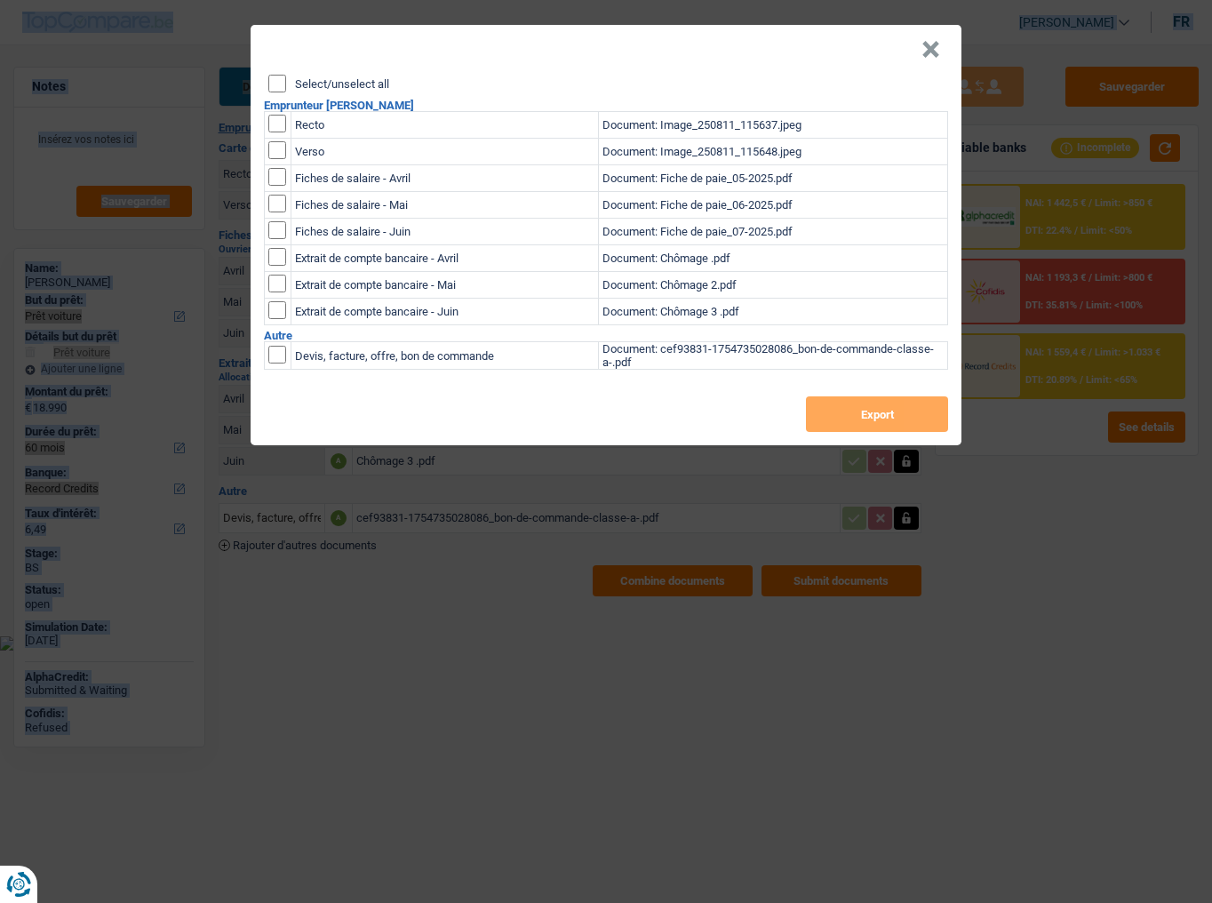
click at [279, 82] on input "Select/unselect all" at bounding box center [277, 84] width 18 height 18
checkbox input "true"
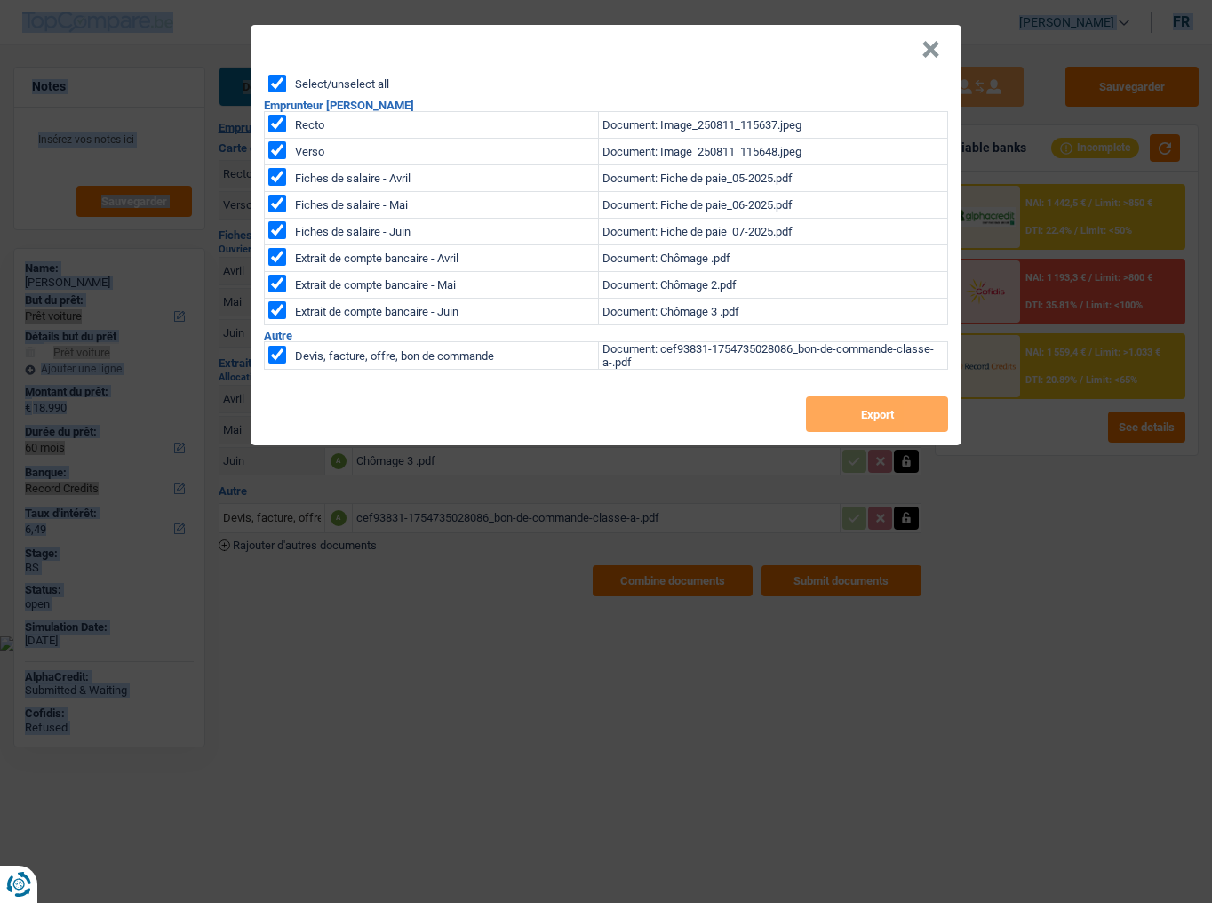
checkbox input "true"
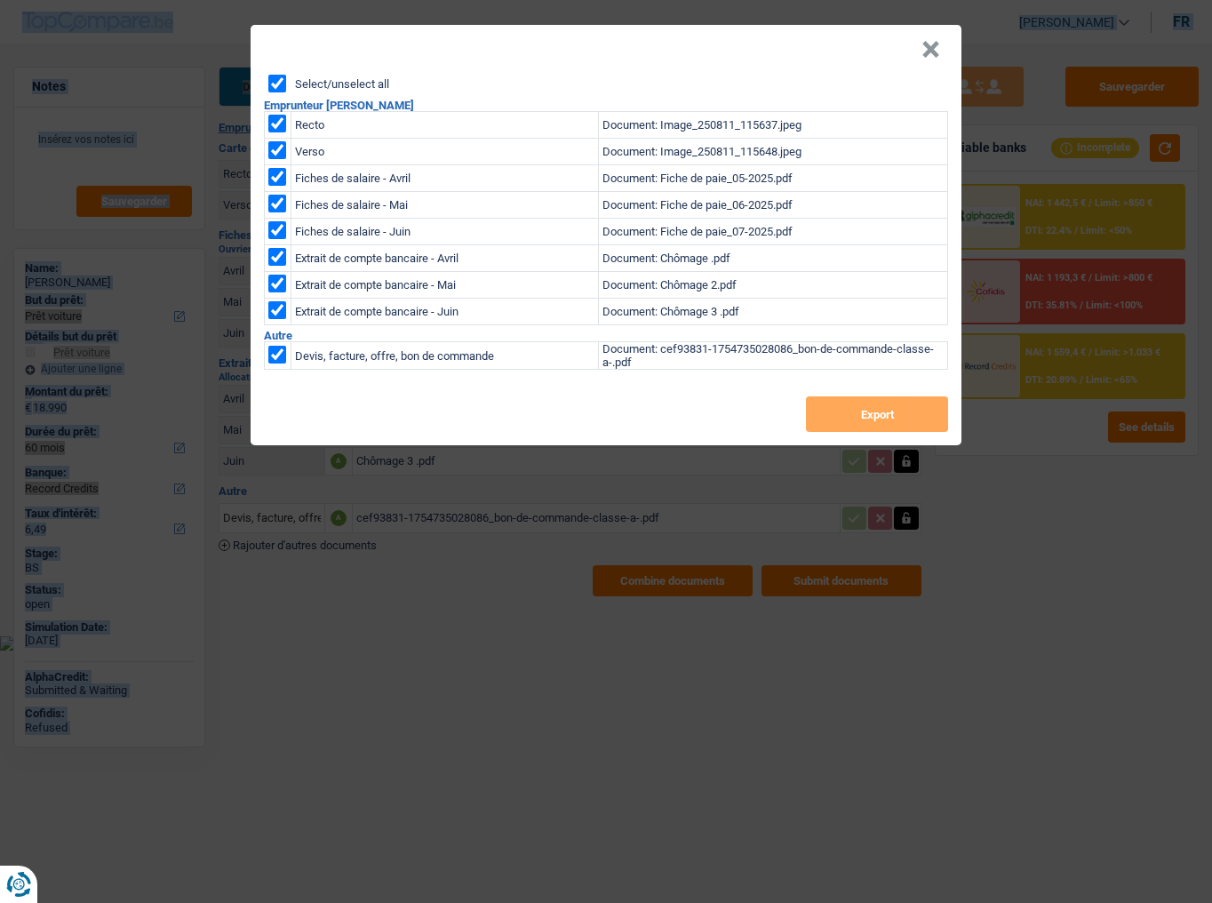
checkbox input "true"
click at [923, 419] on button "Export" at bounding box center [877, 414] width 142 height 36
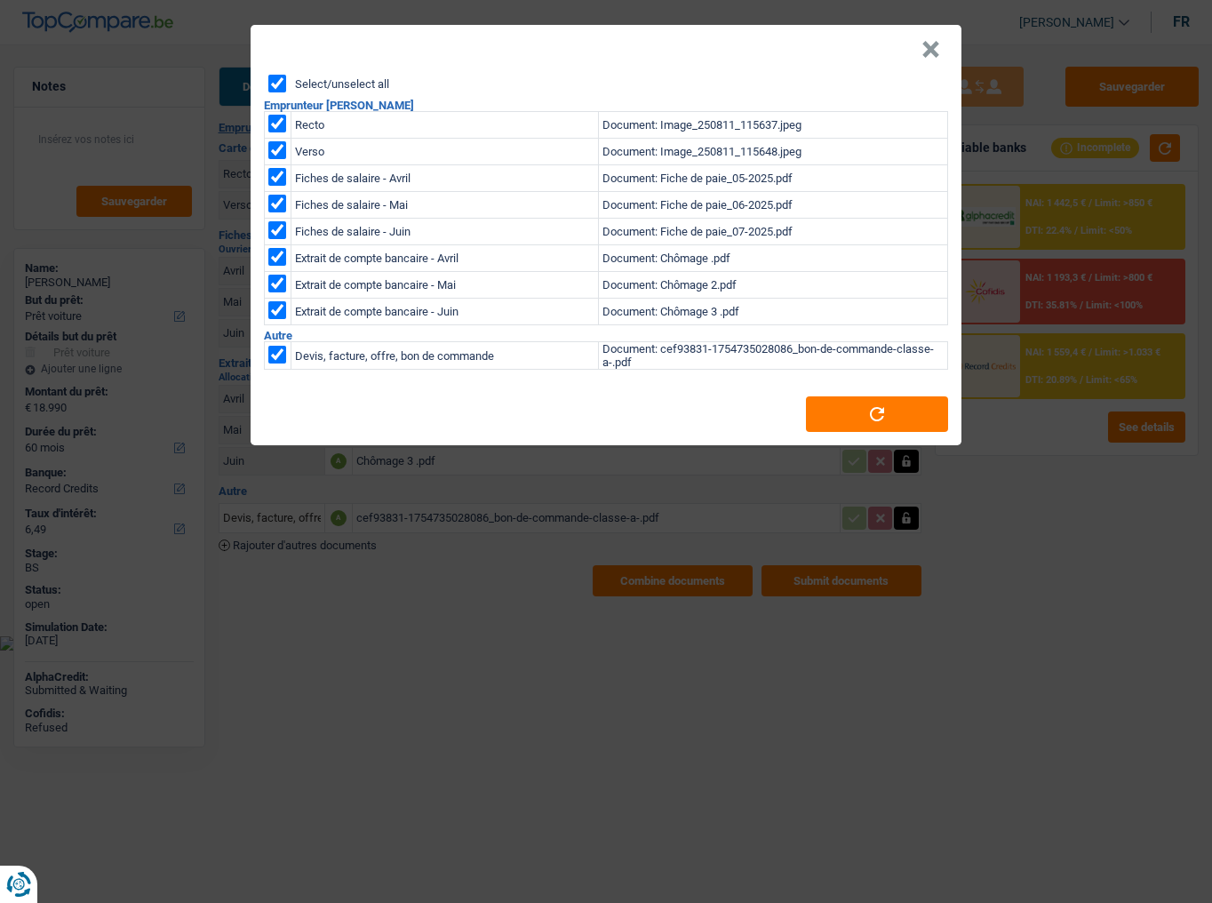
drag, startPoint x: 1027, startPoint y: 637, endPoint x: 388, endPoint y: 644, distance: 640.0
click at [1027, 493] on div "× Select/unselect all Emprunteur David Winance Recto Document: Image_250811_115…" at bounding box center [606, 451] width 1212 height 903
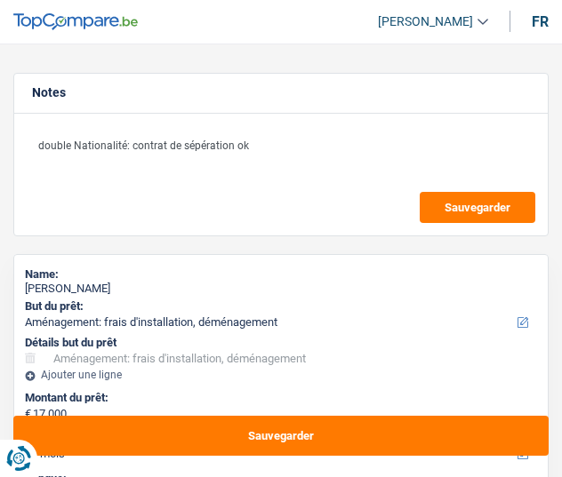
select select "movingOrInstallation"
select select "84"
select select "record credits"
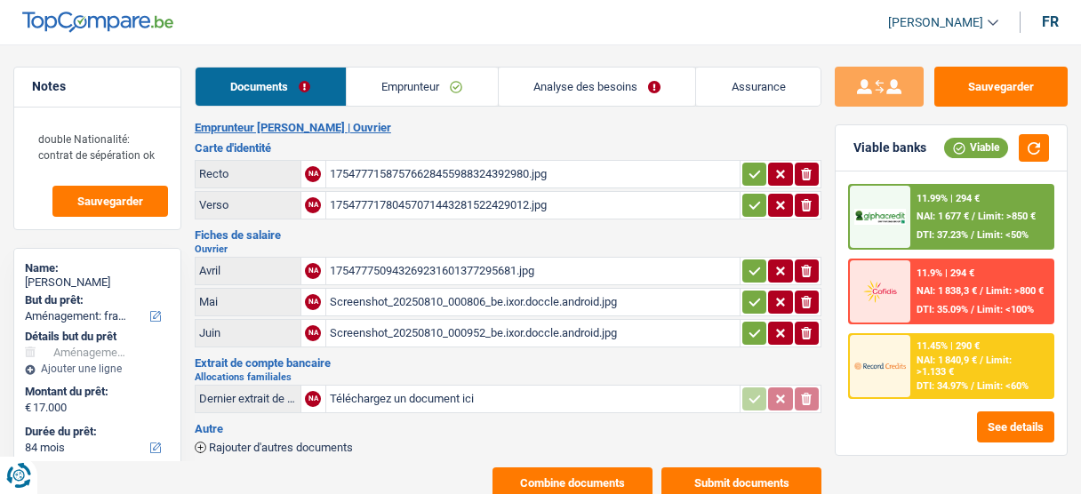
select select "movingOrInstallation"
select select "84"
select select "alphacredit"
select select "84"
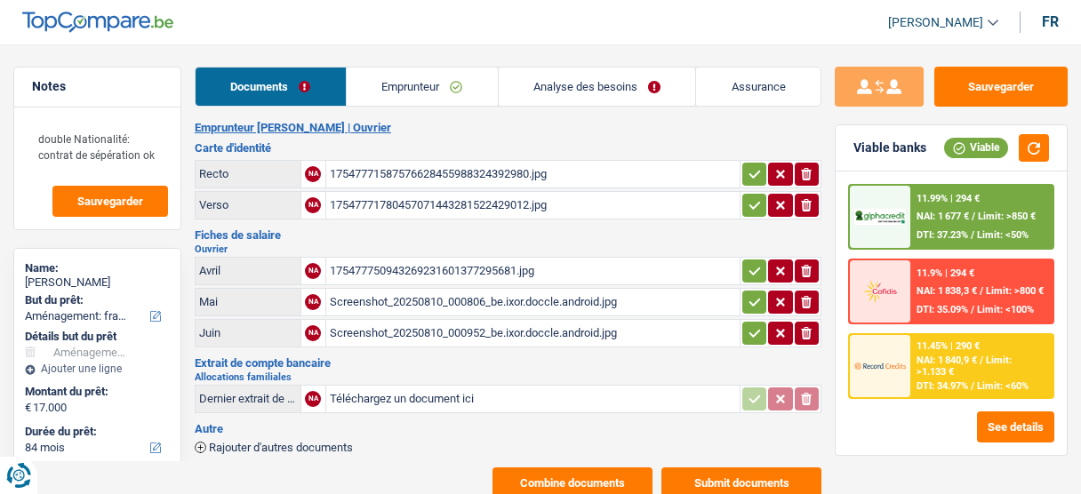
select select "84"
select select "movingOrInstallation"
select select "yes"
select select "84"
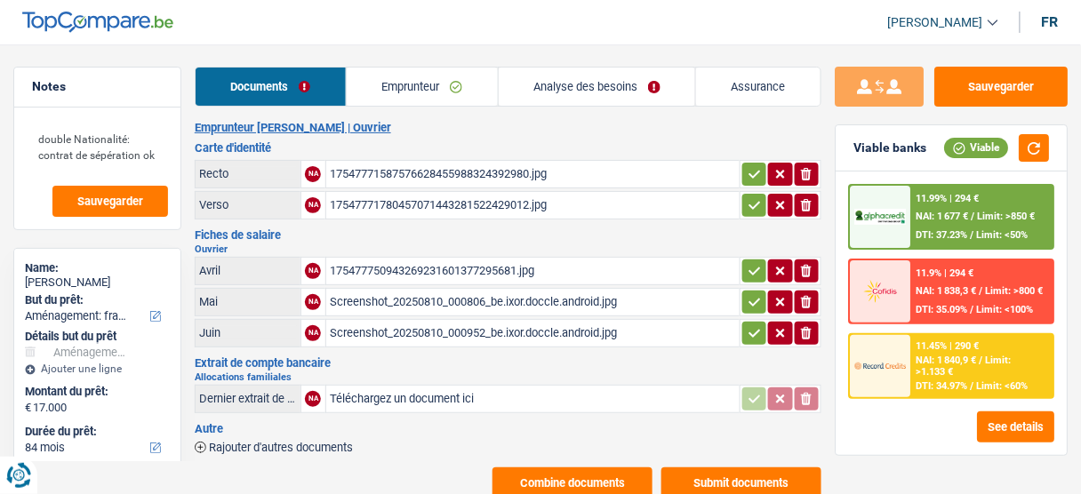
click at [604, 88] on link "Analyse des besoins" at bounding box center [597, 87] width 197 height 38
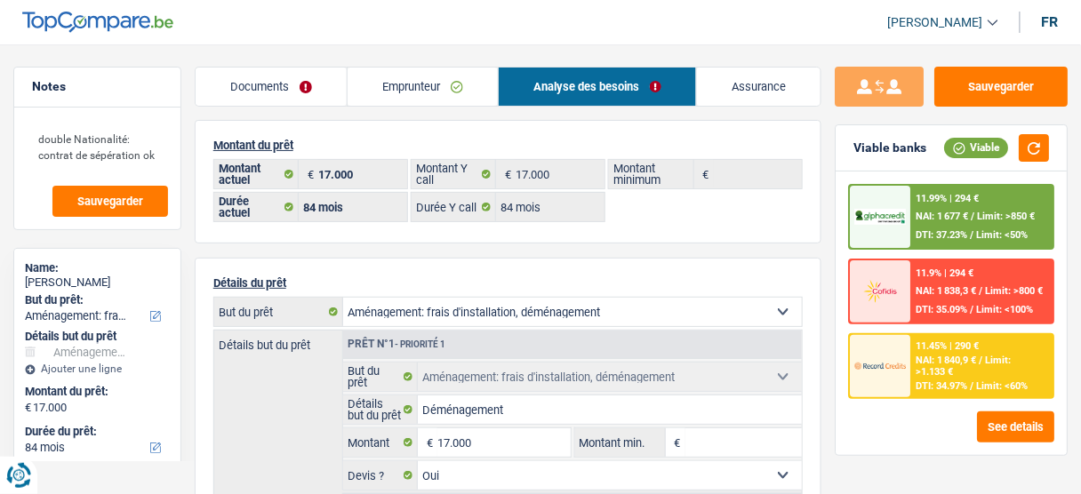
click at [1002, 224] on div "11.99% | 294 € NAI: 1 677 € / Limit: >850 € DTI: 37.23% / Limit: <50%" at bounding box center [981, 217] width 141 height 62
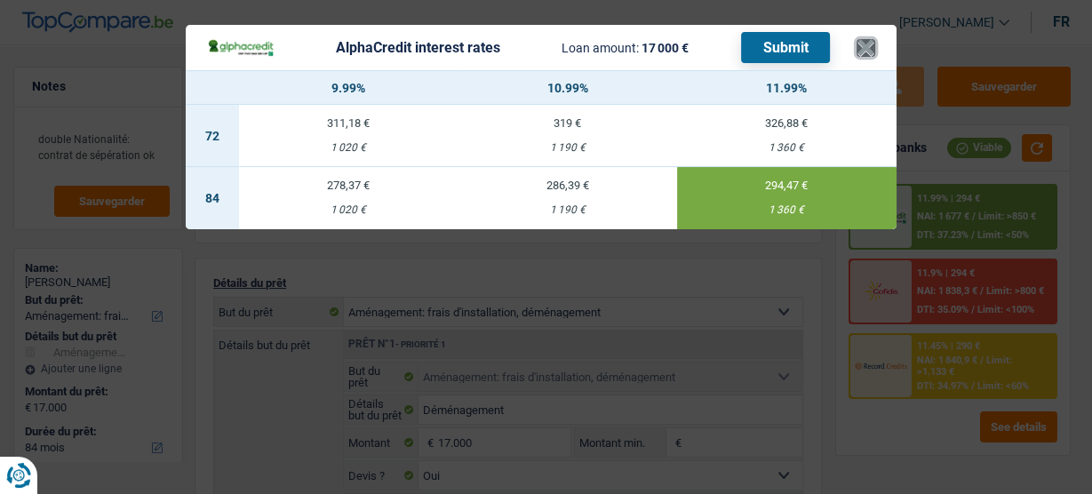
click at [863, 44] on button "×" at bounding box center [866, 48] width 19 height 18
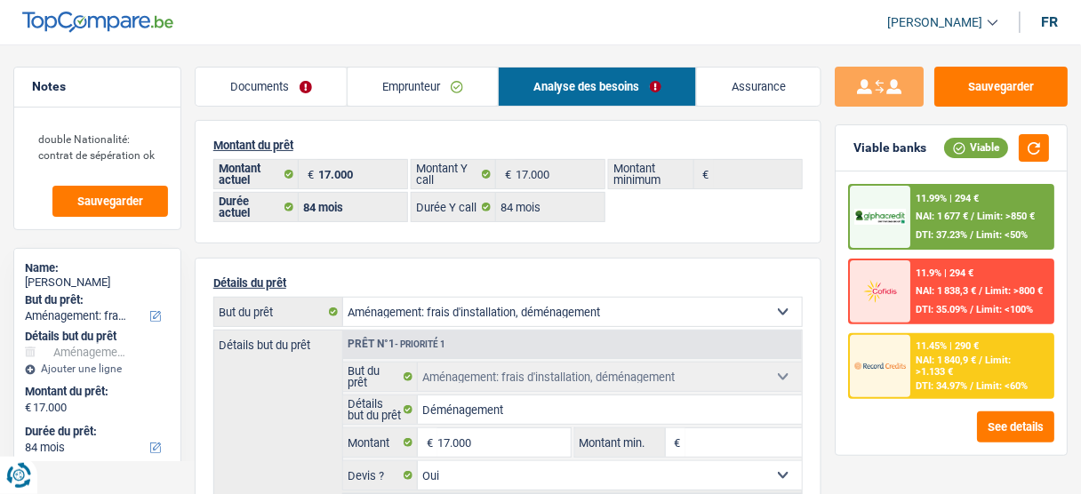
click at [959, 372] on div "NAI: 1 840,9 € / Limit: >1.133 €" at bounding box center [982, 366] width 132 height 23
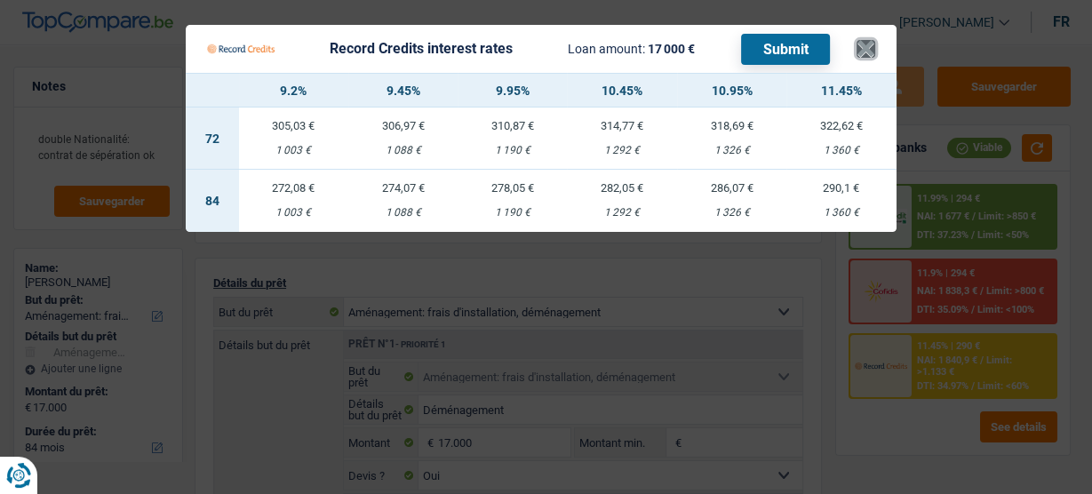
drag, startPoint x: 872, startPoint y: 45, endPoint x: 864, endPoint y: 53, distance: 11.3
click at [871, 45] on button "×" at bounding box center [866, 49] width 19 height 18
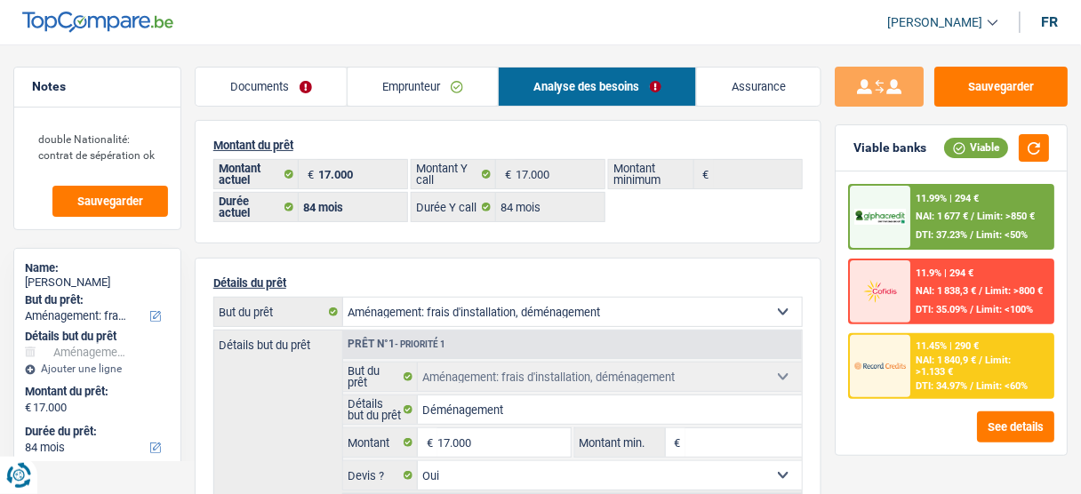
drag, startPoint x: 390, startPoint y: 91, endPoint x: 534, endPoint y: 66, distance: 146.1
click at [391, 89] on link "Emprunteur" at bounding box center [423, 87] width 150 height 38
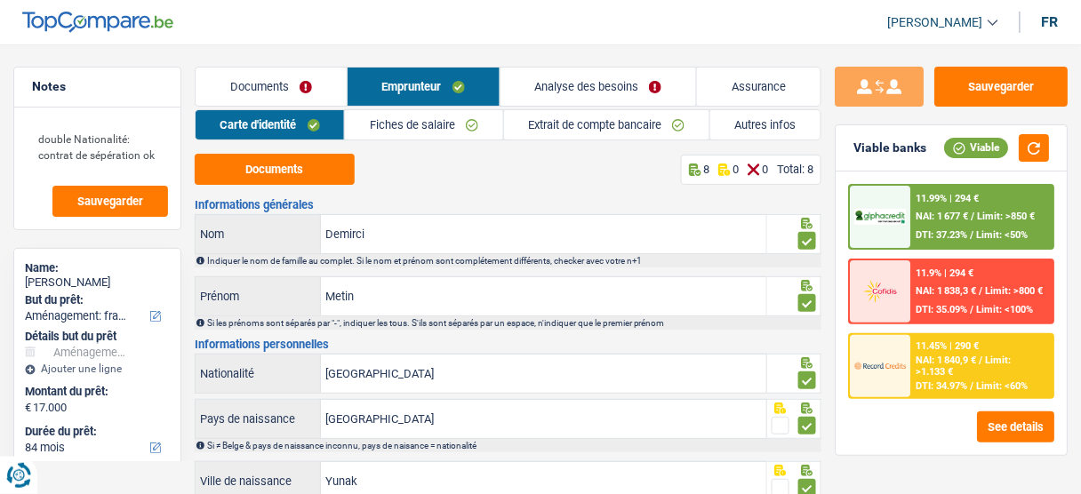
click at [780, 128] on link "Autres infos" at bounding box center [765, 124] width 110 height 29
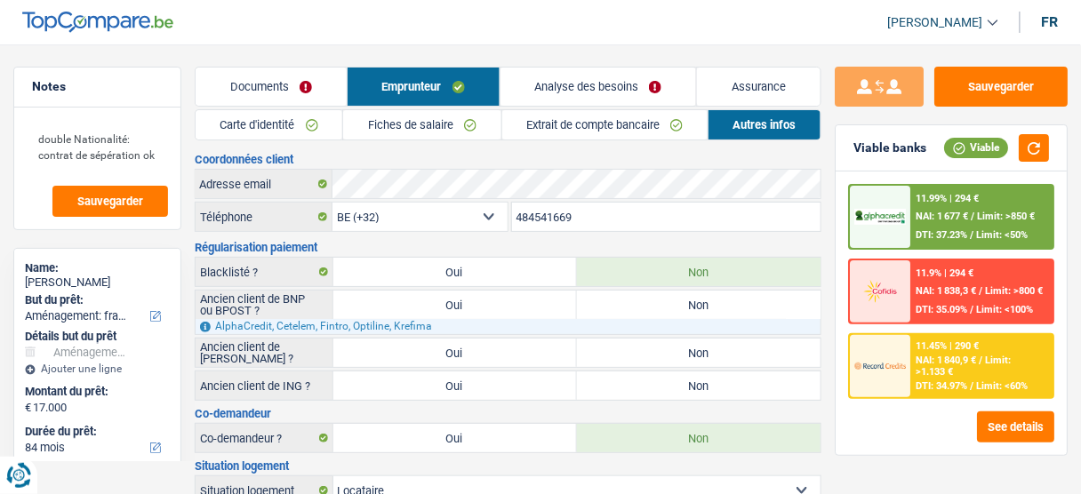
click at [601, 93] on link "Analyse des besoins" at bounding box center [598, 87] width 196 height 38
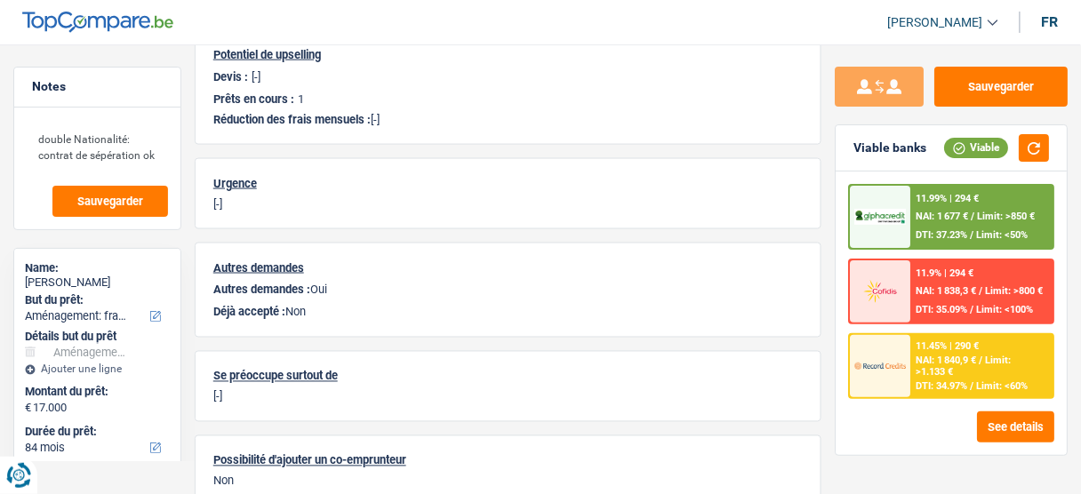
scroll to position [616, 0]
